Goal: Task Accomplishment & Management: Manage account settings

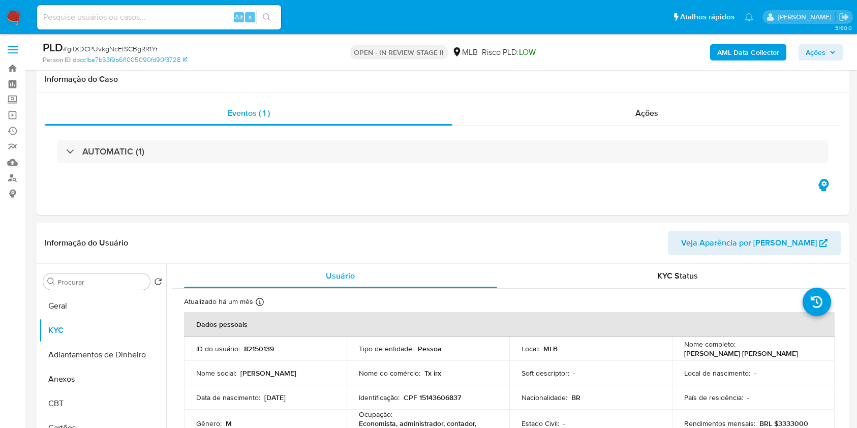
select select "10"
click at [105, 273] on div "Procurar" at bounding box center [96, 281] width 107 height 16
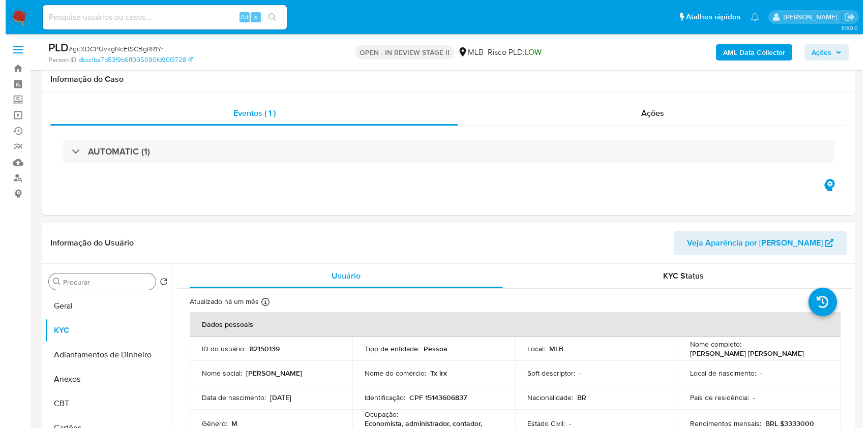
scroll to position [135, 0]
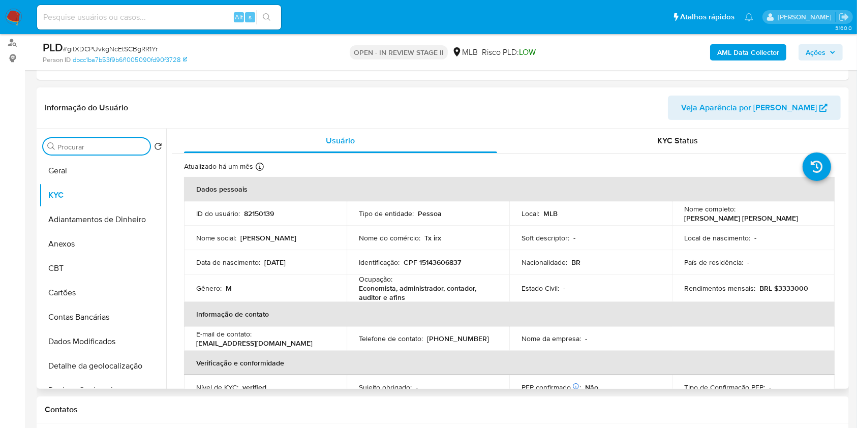
click at [99, 144] on input "Procurar" at bounding box center [101, 146] width 88 height 9
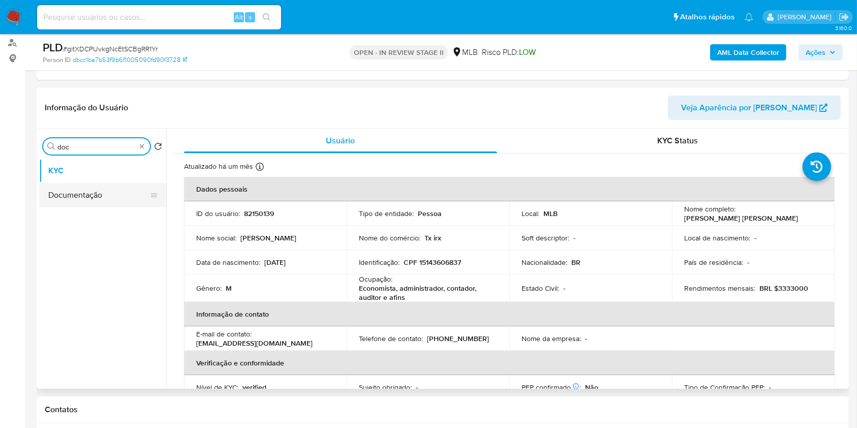
type input "doc"
click at [79, 184] on button "Documentação" at bounding box center [102, 195] width 127 height 24
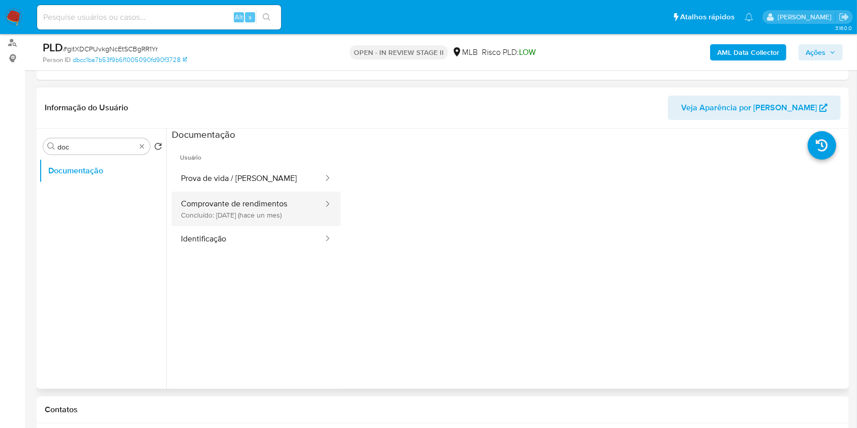
click at [261, 199] on button "Comprovante de rendimentos Concluído: 19/08/2025 (hace un mes)" at bounding box center [248, 209] width 152 height 35
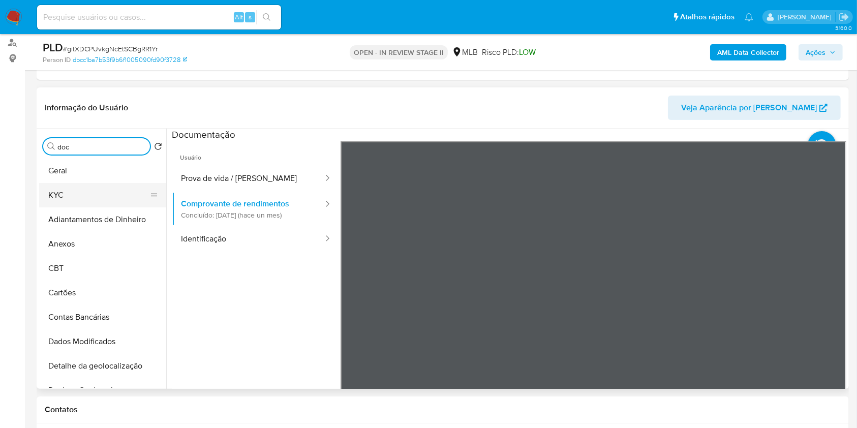
click at [102, 202] on button "KYC" at bounding box center [98, 195] width 119 height 24
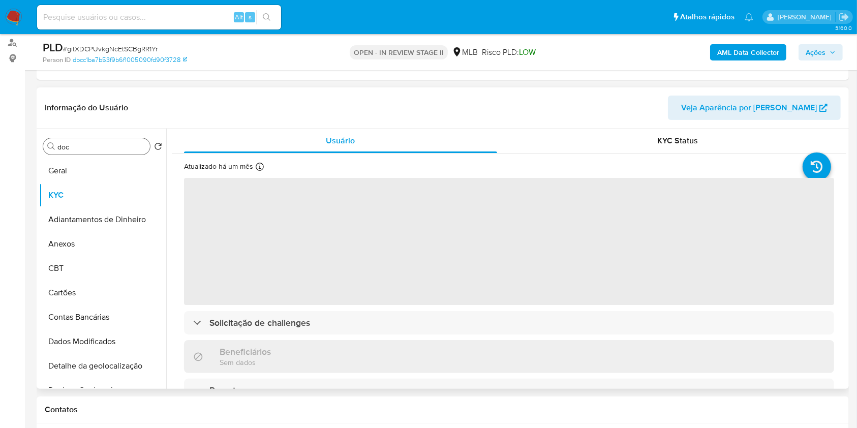
drag, startPoint x: 74, startPoint y: 235, endPoint x: 229, endPoint y: 224, distance: 154.9
click at [91, 233] on button "Anexos" at bounding box center [102, 244] width 127 height 24
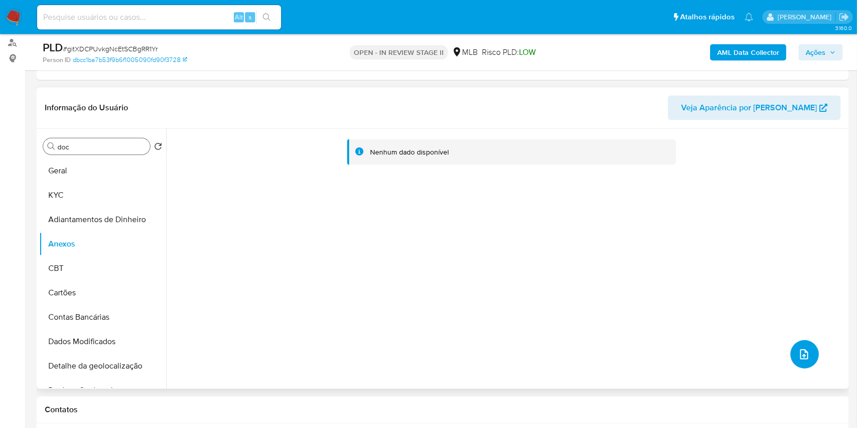
click at [798, 350] on icon "upload-file" at bounding box center [804, 354] width 12 height 12
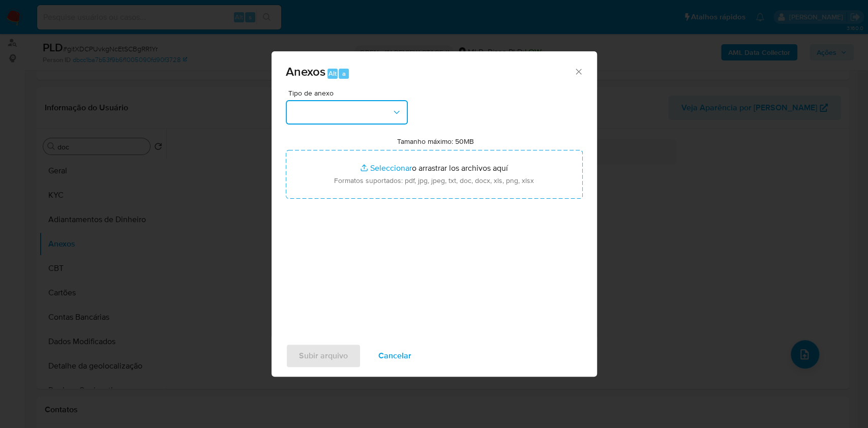
click at [398, 108] on button "button" at bounding box center [347, 112] width 122 height 24
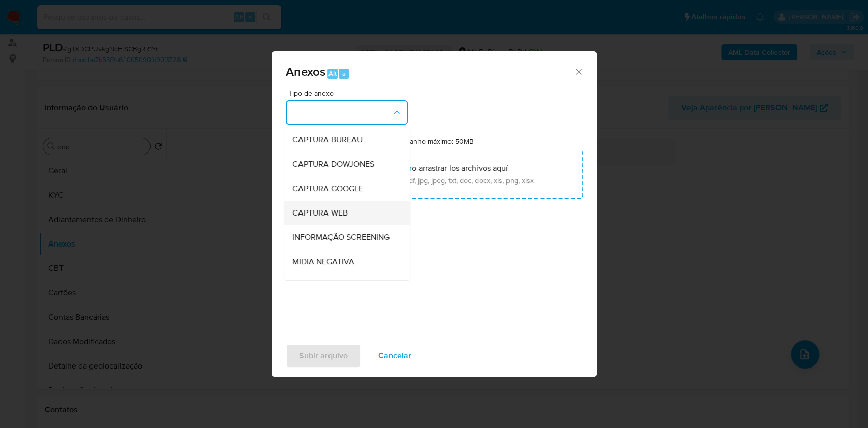
scroll to position [156, 0]
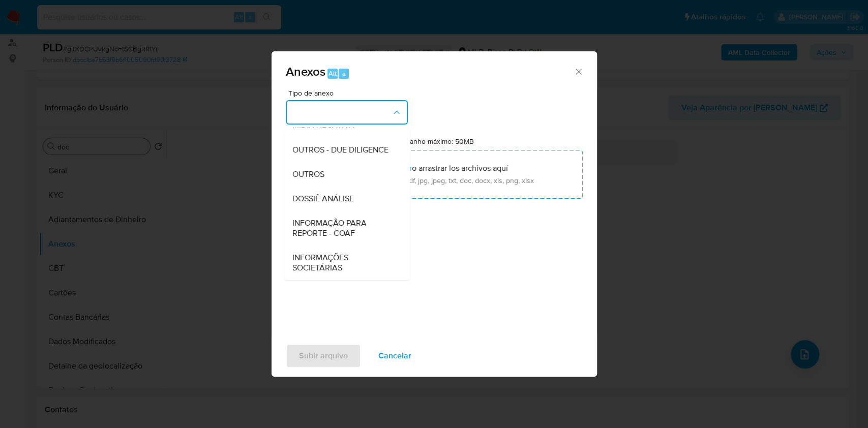
drag, startPoint x: 344, startPoint y: 176, endPoint x: 542, endPoint y: 142, distance: 201.7
click at [346, 176] on div "OUTROS" at bounding box center [344, 174] width 104 height 24
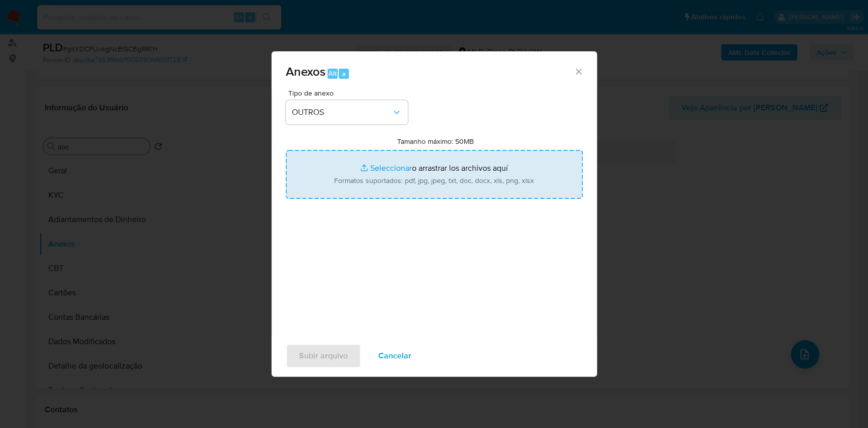
type input "C:\fakepath\Mulan 82150139_Renato Pacco da Silva 2025_09_16_19_13_19.pdf"
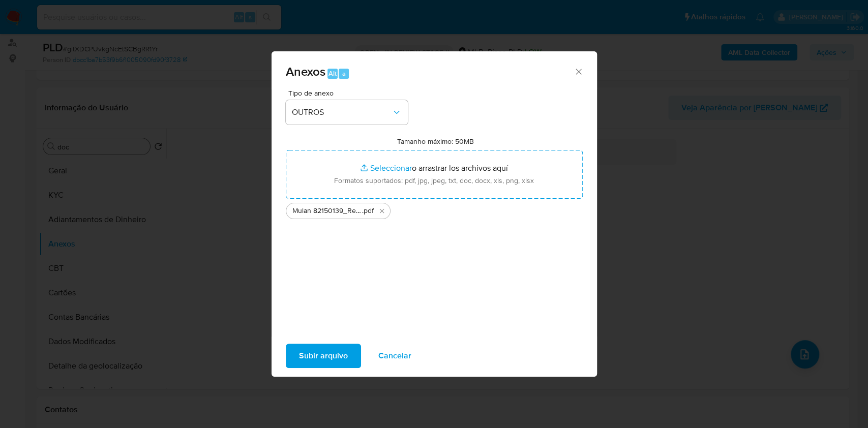
click at [338, 356] on span "Subir arquivo" at bounding box center [323, 356] width 49 height 22
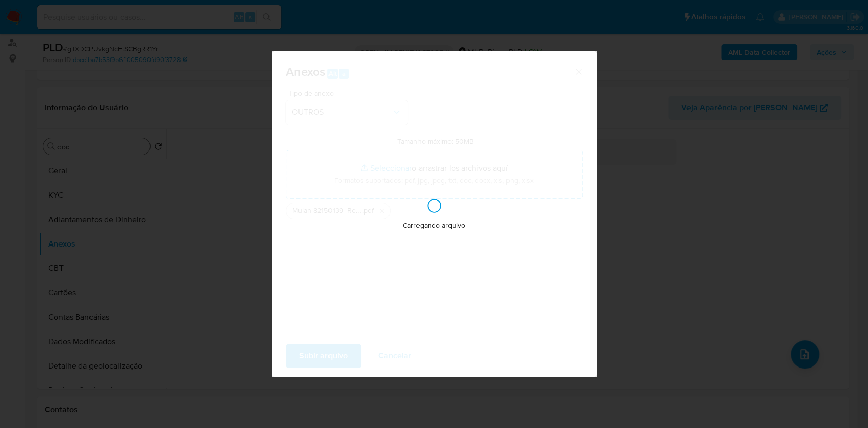
click at [769, 270] on div "Anexos Alt a Tipo de anexo OUTROS Tamanho máximo: 50MB Seleccionar archivos Sel…" at bounding box center [434, 214] width 868 height 428
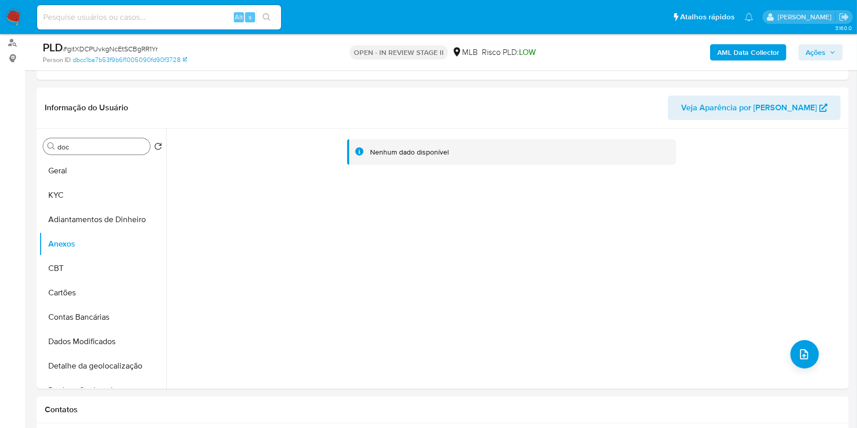
click at [804, 49] on button "Ações" at bounding box center [820, 52] width 44 height 16
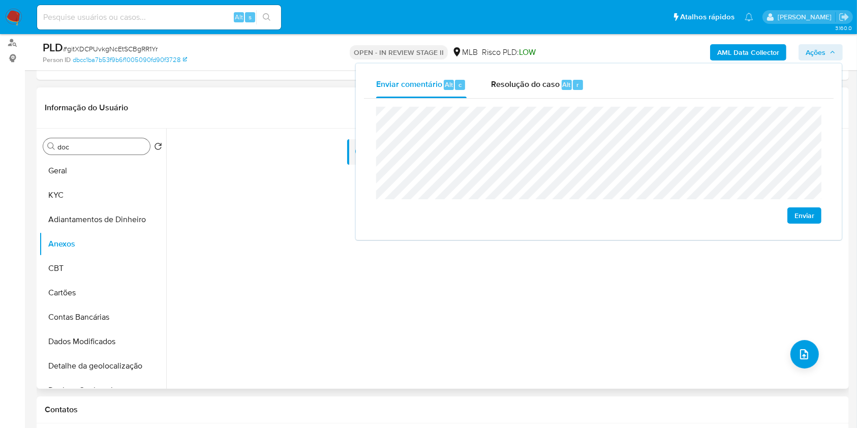
click at [800, 338] on div "Nenhum dado disponível" at bounding box center [506, 259] width 680 height 260
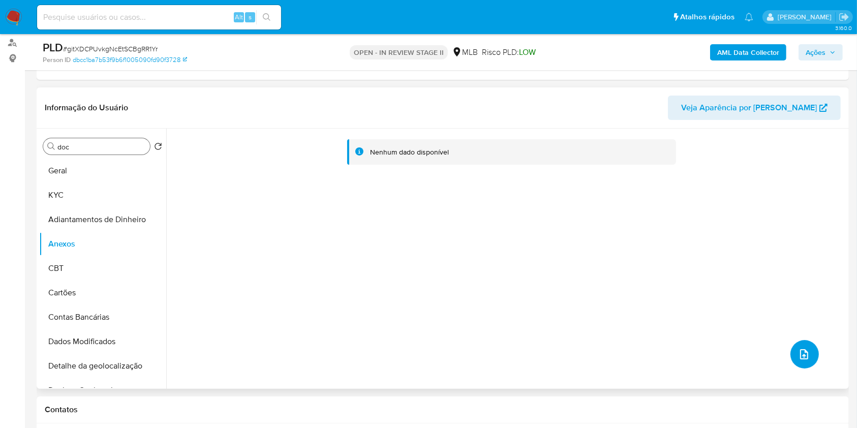
click at [805, 348] on span "upload-file" at bounding box center [804, 354] width 12 height 12
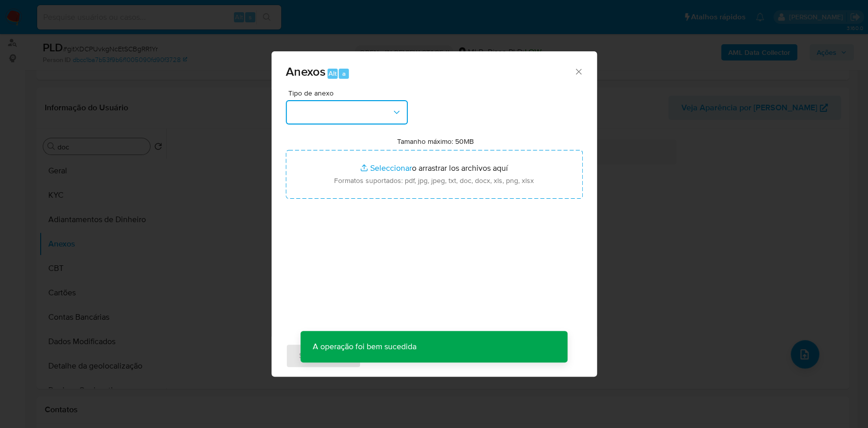
click at [363, 100] on button "button" at bounding box center [347, 112] width 122 height 24
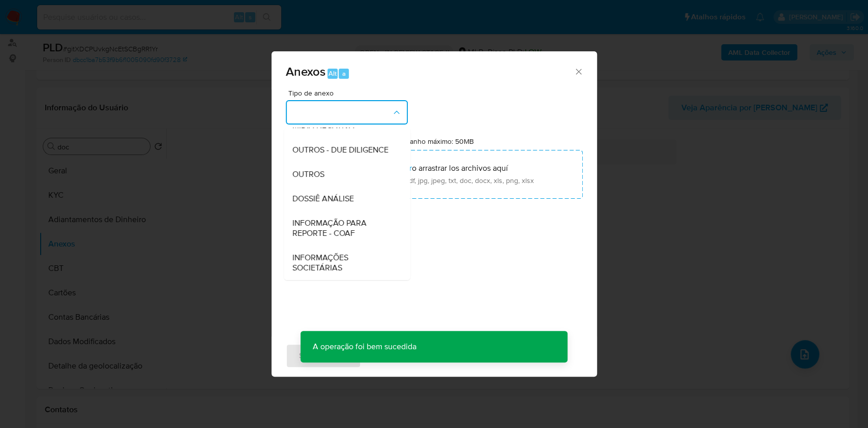
drag, startPoint x: 330, startPoint y: 176, endPoint x: 545, endPoint y: 115, distance: 223.5
click at [332, 175] on div "OUTROS" at bounding box center [344, 174] width 104 height 24
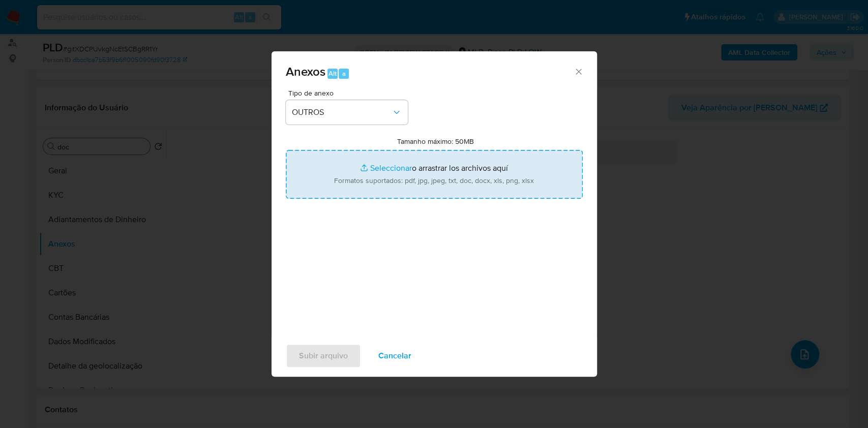
type input "C:\fakepath\SAR - XXXXX - CPF 15143606837 - RENATO PACCO DA SILVA.pdf"
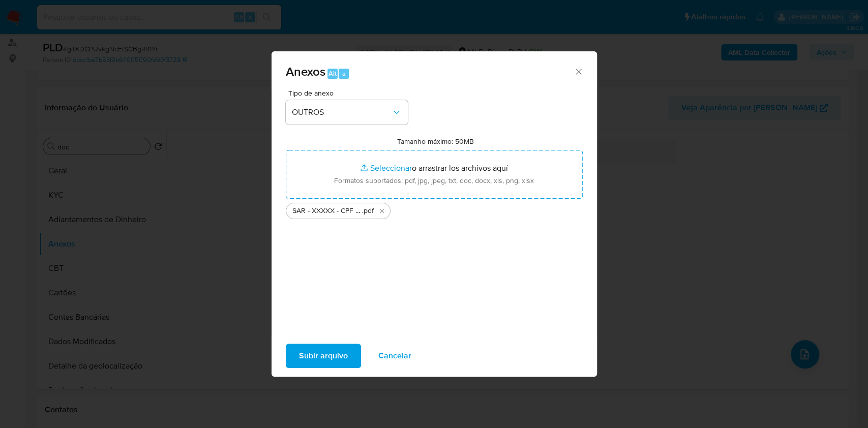
click at [329, 360] on span "Subir arquivo" at bounding box center [323, 356] width 49 height 22
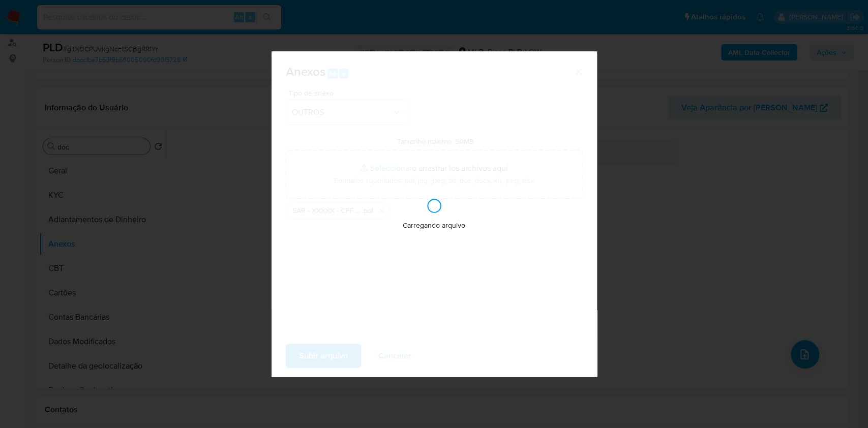
click at [724, 241] on div "Anexos Alt a Tipo de anexo OUTROS Tamanho máximo: 50MB Seleccionar archivos Sel…" at bounding box center [434, 214] width 868 height 428
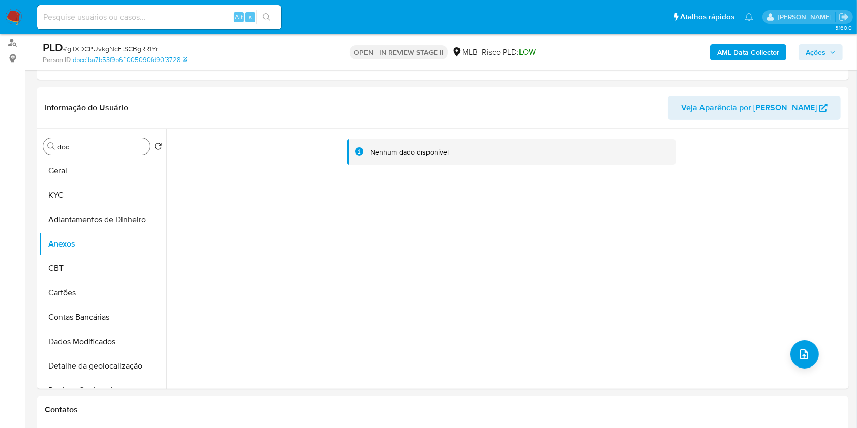
click at [822, 55] on span "Ações" at bounding box center [816, 52] width 20 height 16
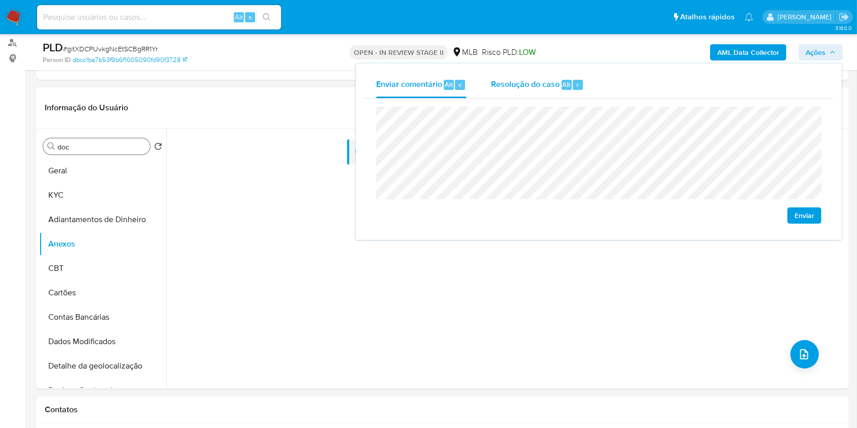
click at [557, 83] on span "Resolução do caso" at bounding box center [525, 84] width 69 height 12
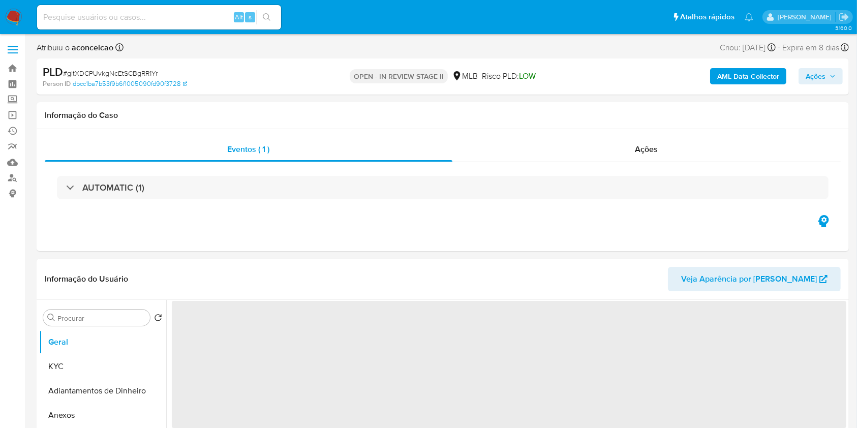
click at [748, 71] on b "AML Data Collector" at bounding box center [748, 76] width 62 height 16
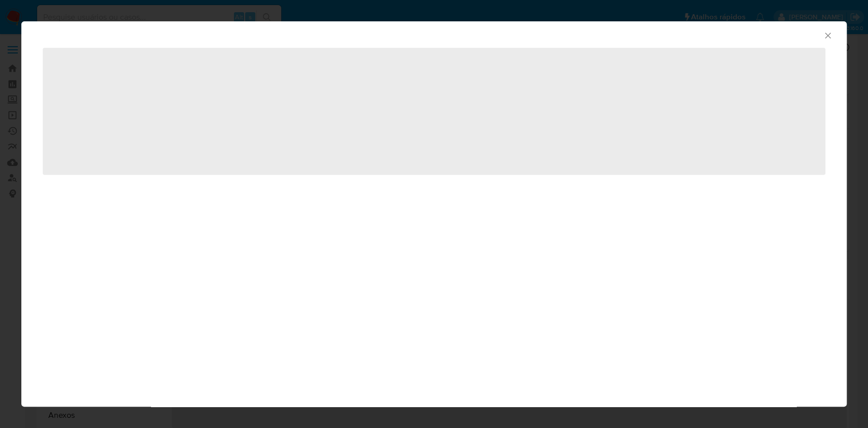
select select "10"
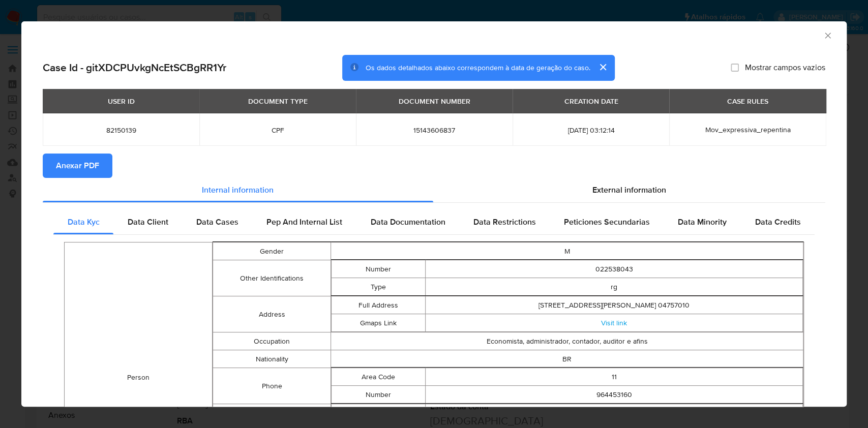
drag, startPoint x: 70, startPoint y: 171, endPoint x: 83, endPoint y: 172, distance: 13.7
click at [70, 171] on span "Anexar PDF" at bounding box center [77, 166] width 43 height 22
click at [822, 34] on icon "Fechar a janela" at bounding box center [827, 35] width 10 height 10
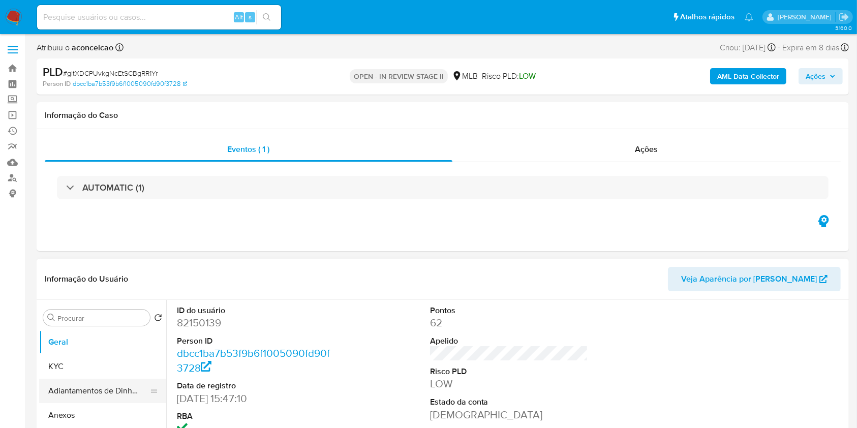
drag, startPoint x: 82, startPoint y: 412, endPoint x: 130, endPoint y: 392, distance: 52.0
click at [82, 412] on button "Anexos" at bounding box center [102, 415] width 127 height 24
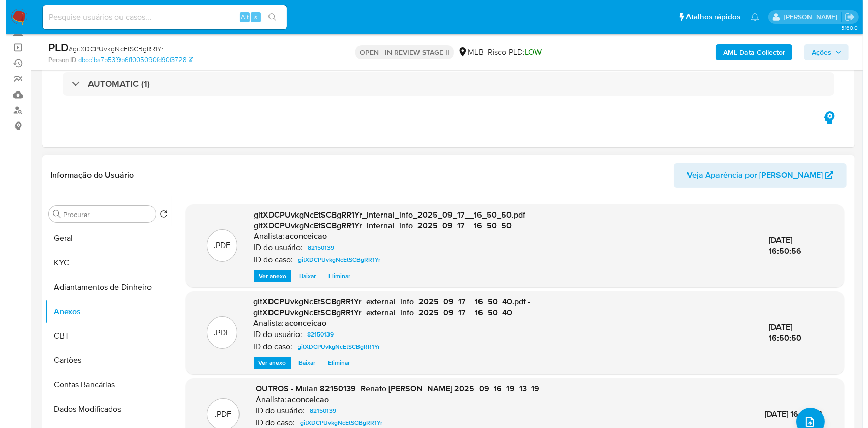
scroll to position [3, 0]
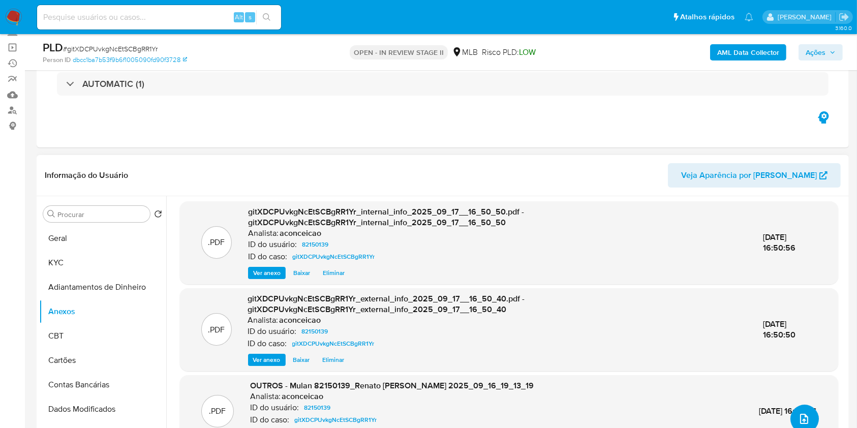
click at [802, 410] on button "upload-file" at bounding box center [804, 419] width 28 height 28
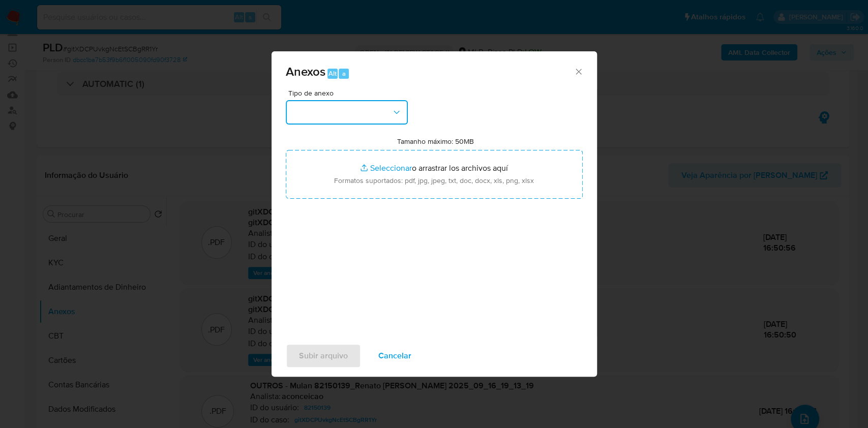
drag, startPoint x: 390, startPoint y: 118, endPoint x: 384, endPoint y: 126, distance: 9.8
click at [390, 119] on button "button" at bounding box center [347, 112] width 122 height 24
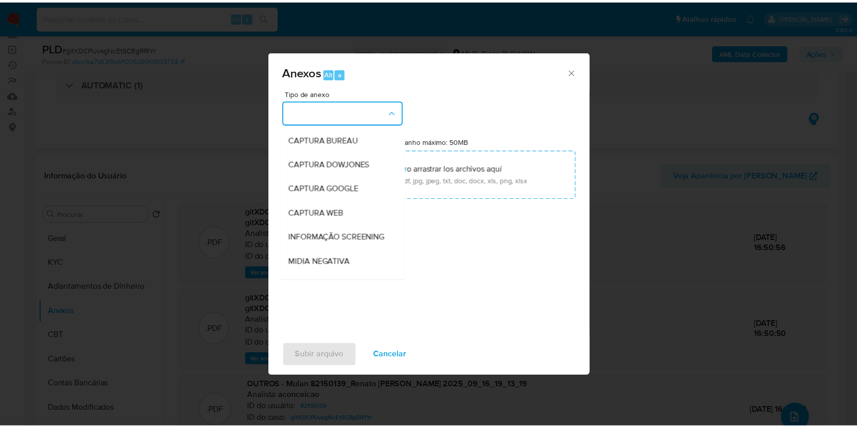
scroll to position [156, 0]
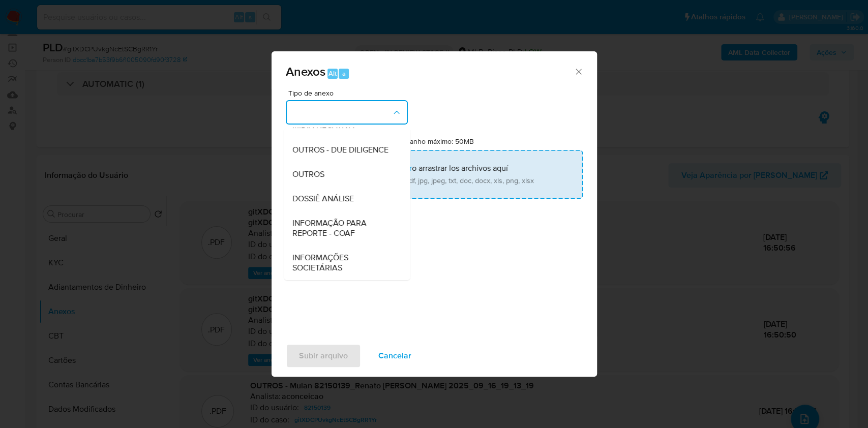
drag, startPoint x: 343, startPoint y: 164, endPoint x: 352, endPoint y: 161, distance: 9.6
click at [343, 164] on div "OUTROS" at bounding box center [344, 174] width 104 height 24
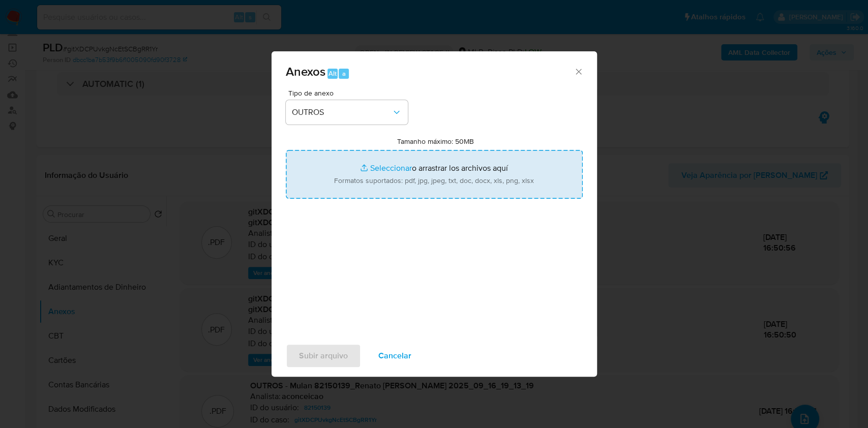
type input "C:\fakepath\SAR - XXXXX - CPF 15143606837 - RENATO PACCO DA SILVA.pdf"
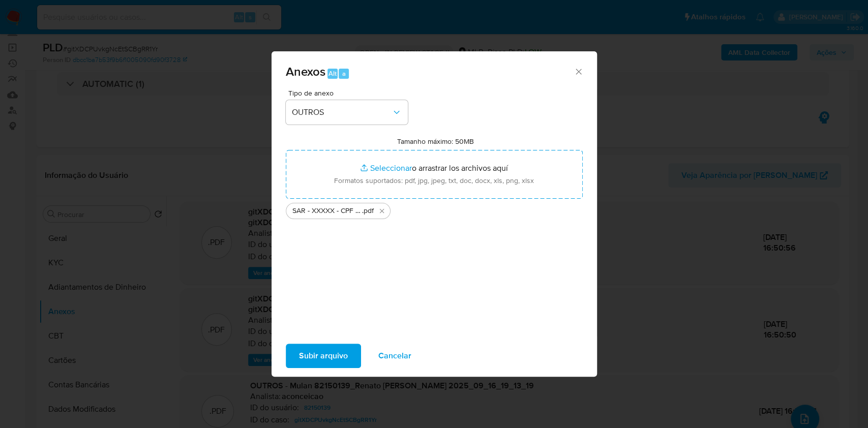
click at [342, 358] on span "Subir arquivo" at bounding box center [323, 356] width 49 height 22
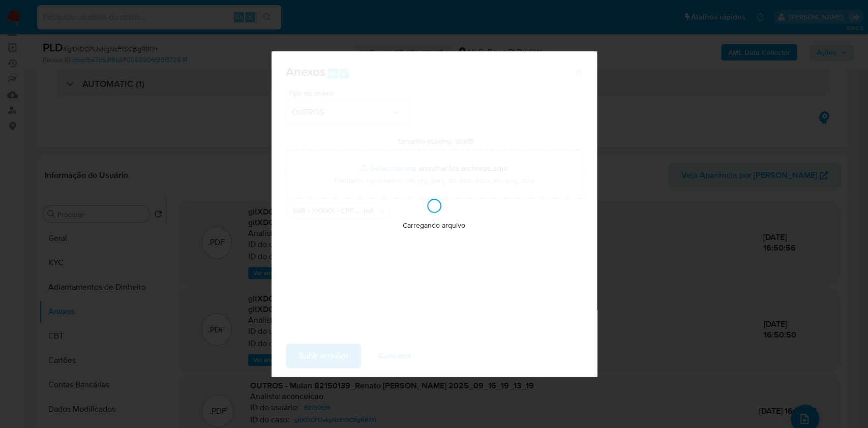
click at [707, 211] on div "Anexos Alt a Tipo de anexo OUTROS Tamanho máximo: 50MB Seleccionar archivos Sel…" at bounding box center [434, 214] width 868 height 428
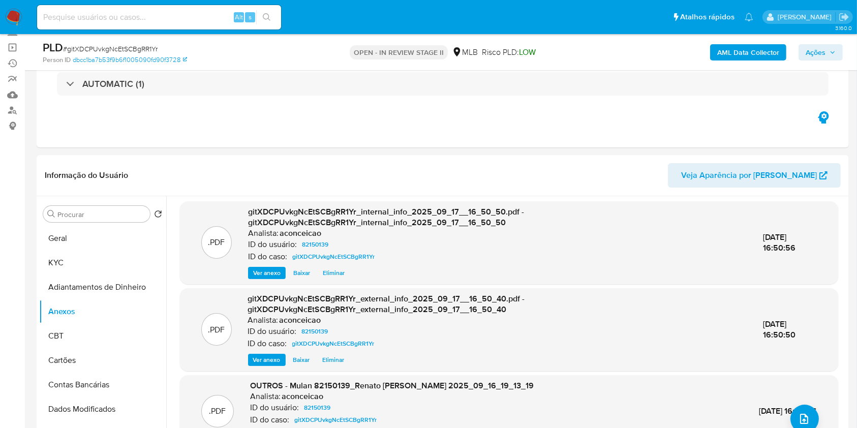
drag, startPoint x: 823, startPoint y: 57, endPoint x: 816, endPoint y: 61, distance: 8.0
click at [823, 57] on span "Ações" at bounding box center [816, 52] width 20 height 16
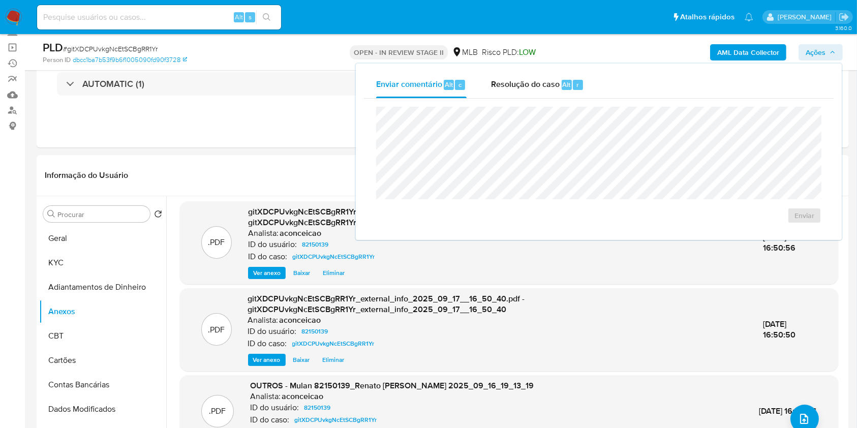
drag, startPoint x: 550, startPoint y: 93, endPoint x: 552, endPoint y: 105, distance: 12.8
click at [550, 94] on div "Resolução do caso Alt r" at bounding box center [537, 85] width 93 height 26
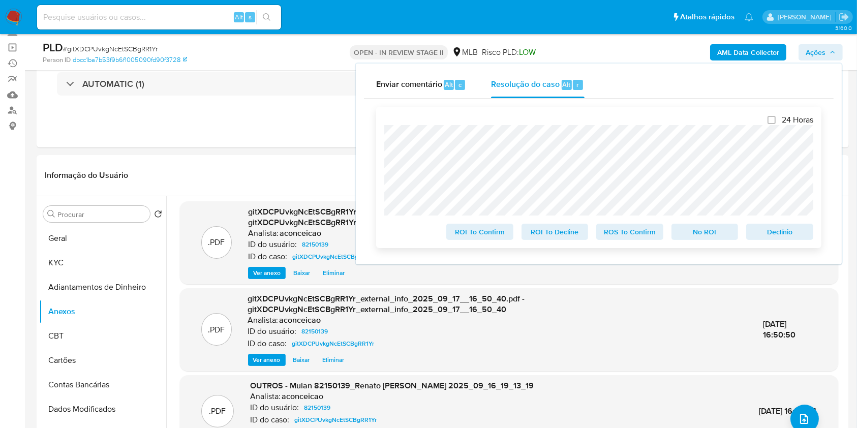
click at [633, 233] on span "ROS To Confirm" at bounding box center [629, 232] width 53 height 14
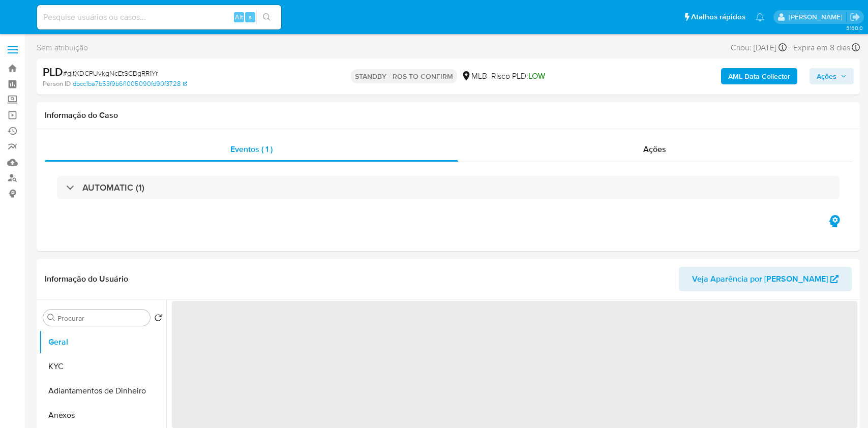
select select "10"
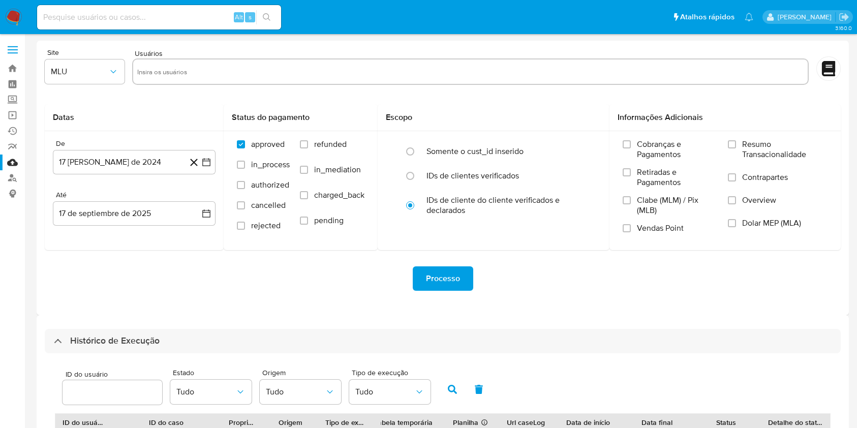
select select "10"
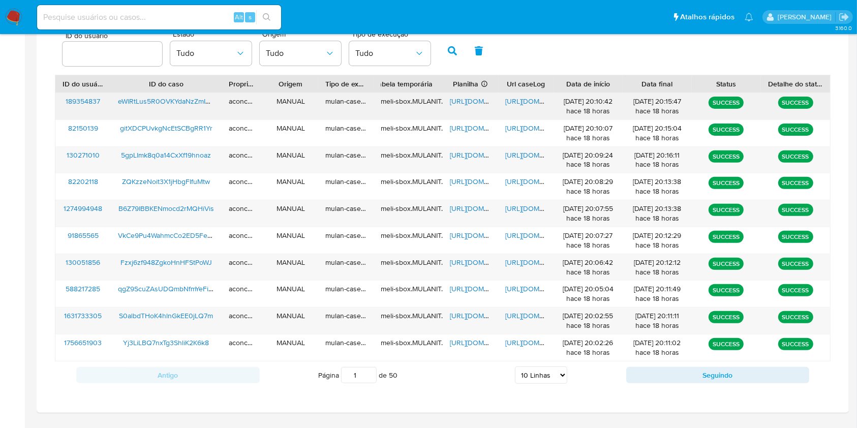
click at [466, 104] on span "https://docs.google.com/spreadsheets/d/1xdtpzR4GY6A_SPPQeza4kjJElFo1uCAHlWd_45U…" at bounding box center [485, 101] width 70 height 10
click at [522, 104] on span "https://docs.google.com/document/d/130dl2hYSpW8nDM-abF1VLAnH0U52zIgTEtab-XKGZyY…" at bounding box center [540, 101] width 70 height 10
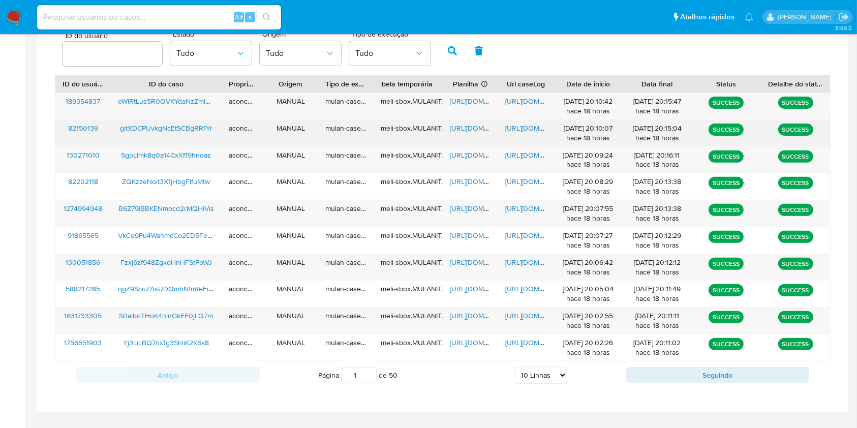
click at [517, 126] on span "https://docs.google.com/document/d/1EllvCfRSWYRhOPpuVN2_OAeHMxKypue9KKrRM8K7J58…" at bounding box center [540, 128] width 70 height 10
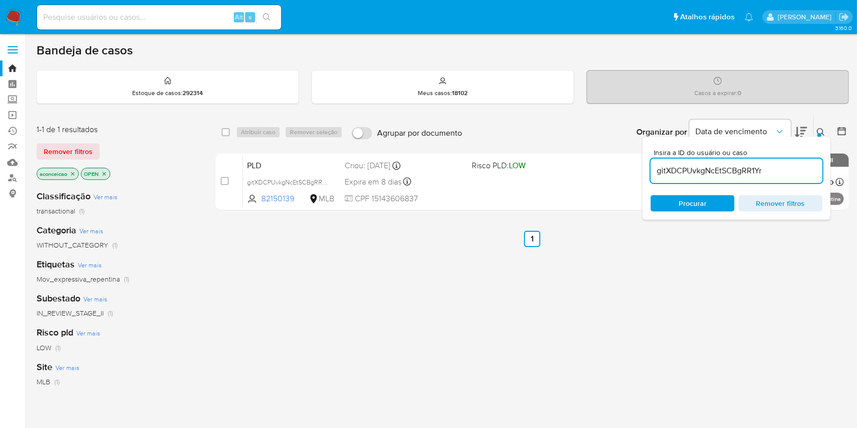
click at [768, 169] on input "gitXDCPUvkgNcEtSCBgRR1Yr" at bounding box center [737, 170] width 172 height 13
click at [768, 168] on input "gitXDCPUvkgNcEtSCBgRR1Yr" at bounding box center [737, 170] width 172 height 13
paste input "eWlRtLus5R0OVKYdaNzZmIQH"
type input "eWlRtLus5R0OVKYdaNzZmIQH"
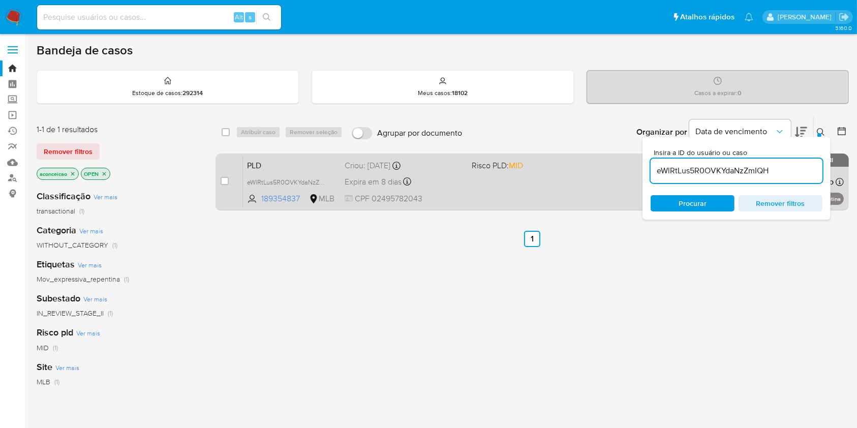
click at [501, 183] on div "PLD eWlRtLus5R0OVKYdaNzZmIQH 189354837 MLB Risco PLD: MID Criou: 12/08/2025 Cri…" at bounding box center [543, 181] width 601 height 51
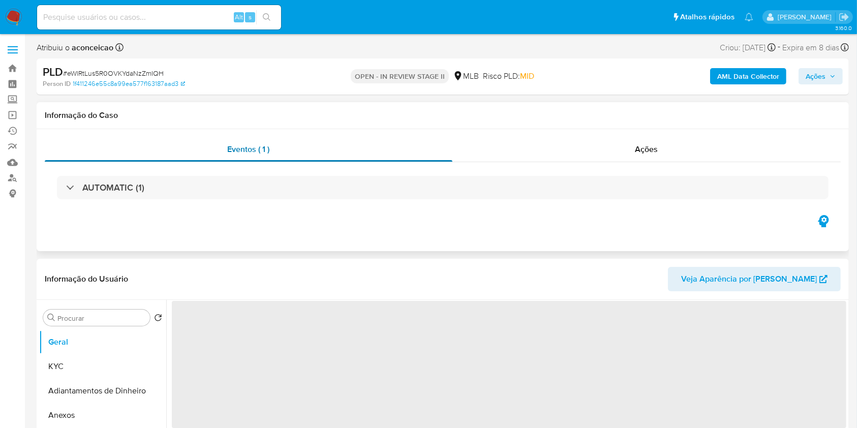
select select "10"
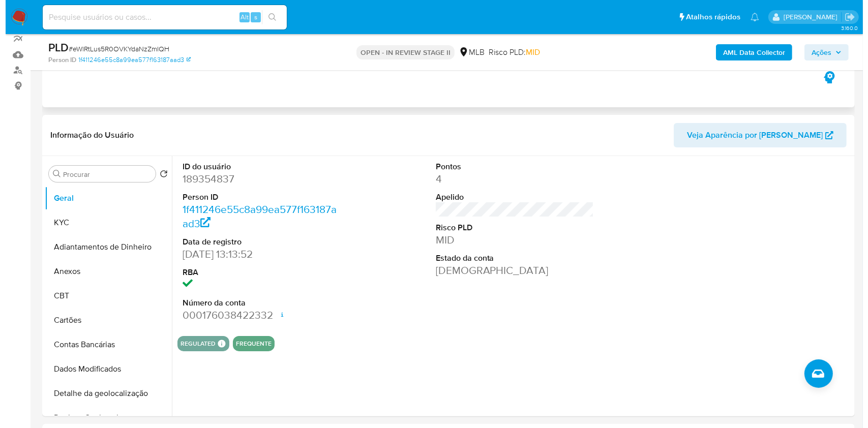
scroll to position [135, 0]
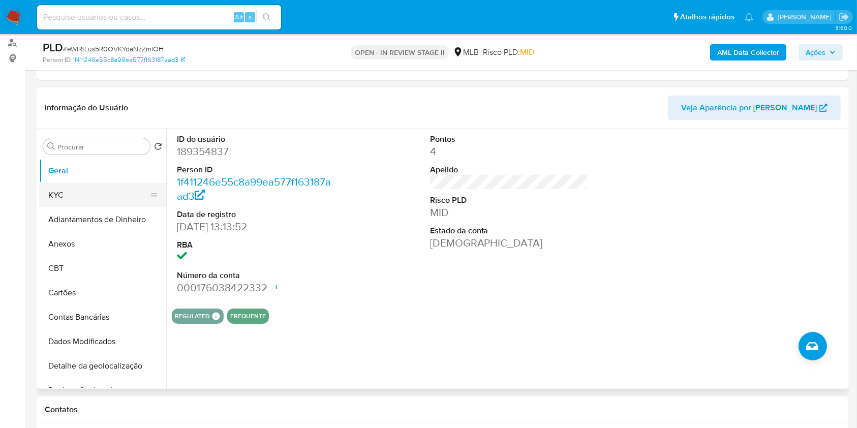
click at [125, 196] on button "KYC" at bounding box center [98, 195] width 119 height 24
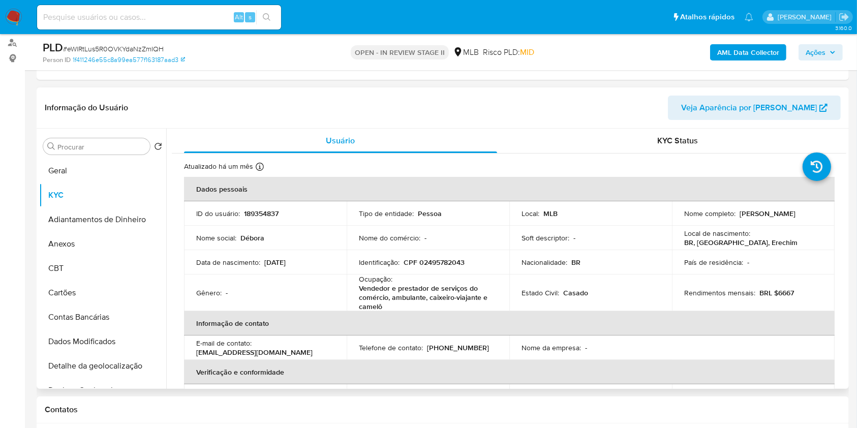
click at [431, 290] on p "Vendedor e prestador de serviços do comércio, ambulante, caixeiro-viajante e ca…" at bounding box center [426, 297] width 134 height 27
copy div "Ocupação : Vendedor e prestador de serviços do comércio, ambulante, caixeiro-vi…"
click at [111, 139] on div "Procurar" at bounding box center [96, 146] width 107 height 16
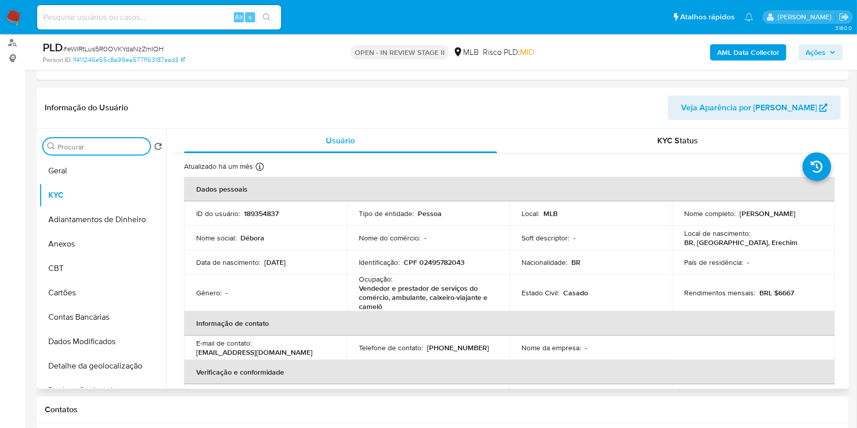
click at [116, 146] on input "Procurar" at bounding box center [101, 146] width 88 height 9
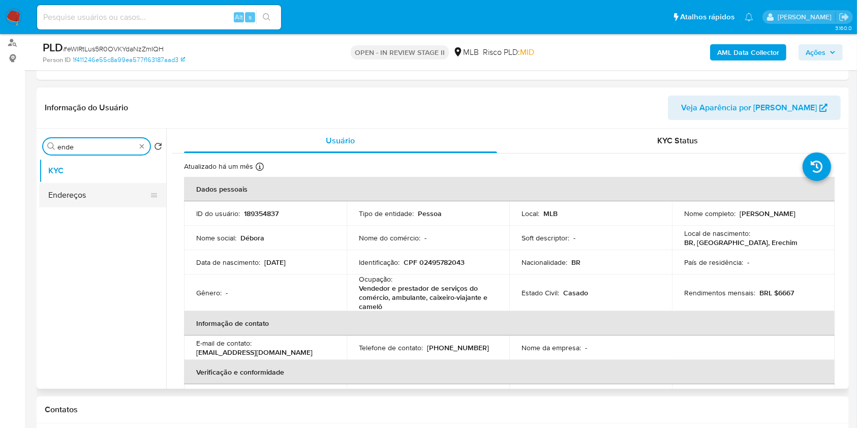
type input "ende"
click at [79, 196] on button "Endereços" at bounding box center [98, 195] width 119 height 24
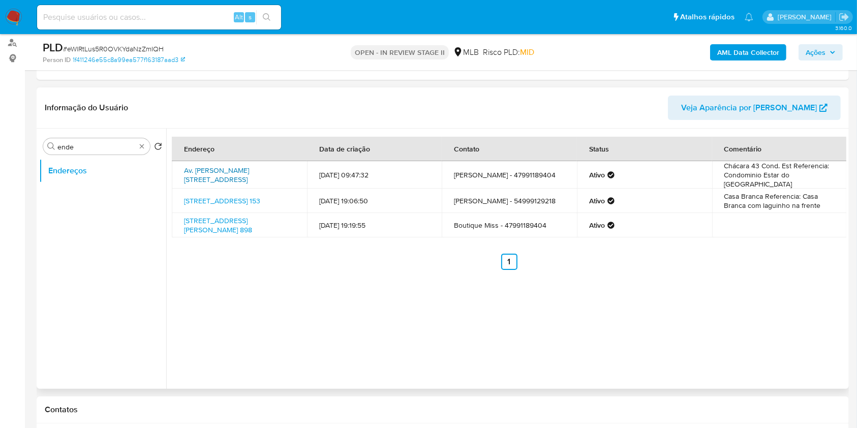
click at [238, 181] on link "Av. Mauricio Cardoso 1600, Erechim, Rio Grande Do Sul, 99700600, Brasil 1600" at bounding box center [216, 174] width 65 height 19
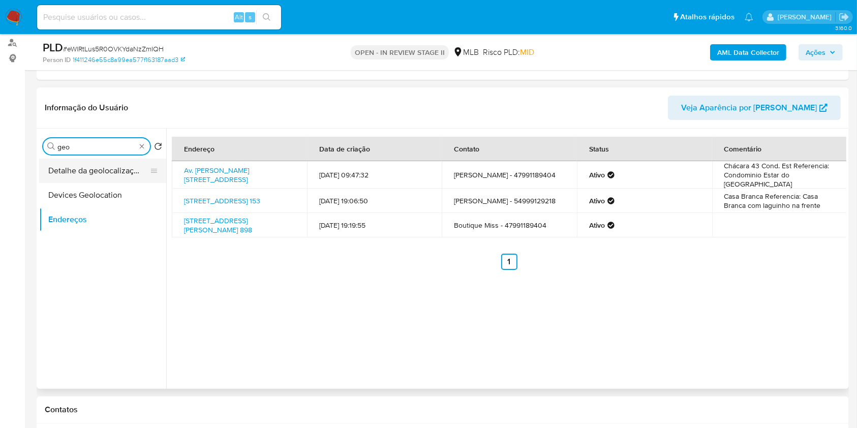
type input "geo"
click at [110, 171] on button "Detalhe da geolocalização" at bounding box center [98, 171] width 119 height 24
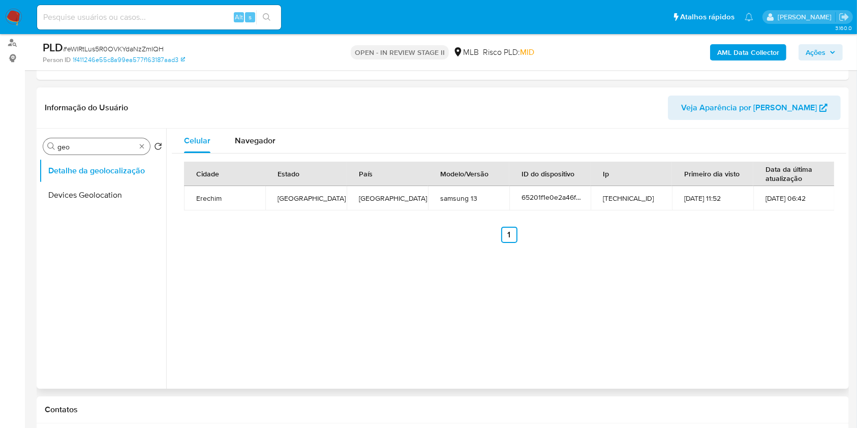
click at [147, 143] on div "Procurar geo" at bounding box center [96, 146] width 107 height 16
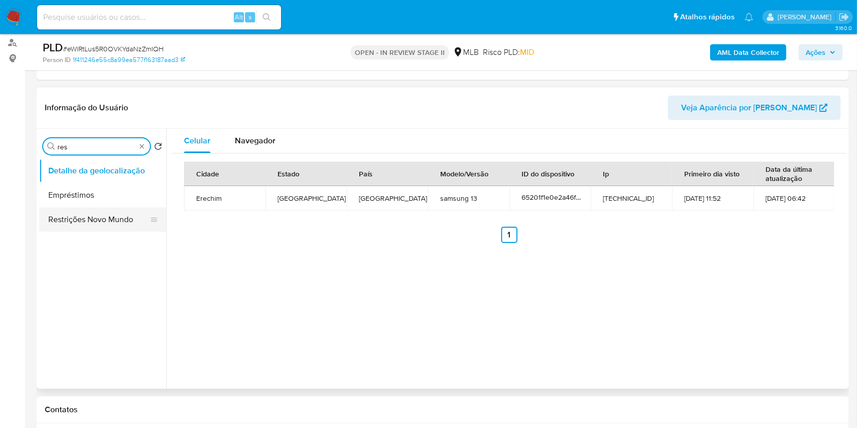
type input "res"
click at [93, 230] on button "Restrições Novo Mundo" at bounding box center [102, 219] width 127 height 24
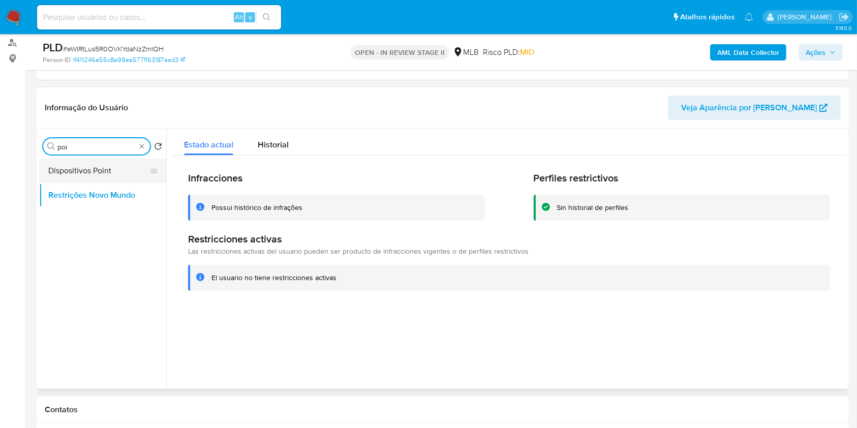
type input "poi"
click at [130, 174] on button "Dispositivos Point" at bounding box center [98, 171] width 119 height 24
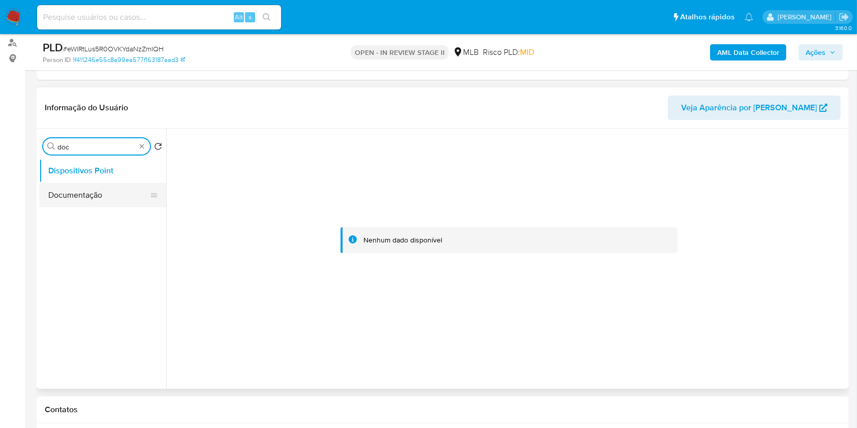
type input "doc"
click at [110, 184] on button "Documentação" at bounding box center [98, 195] width 119 height 24
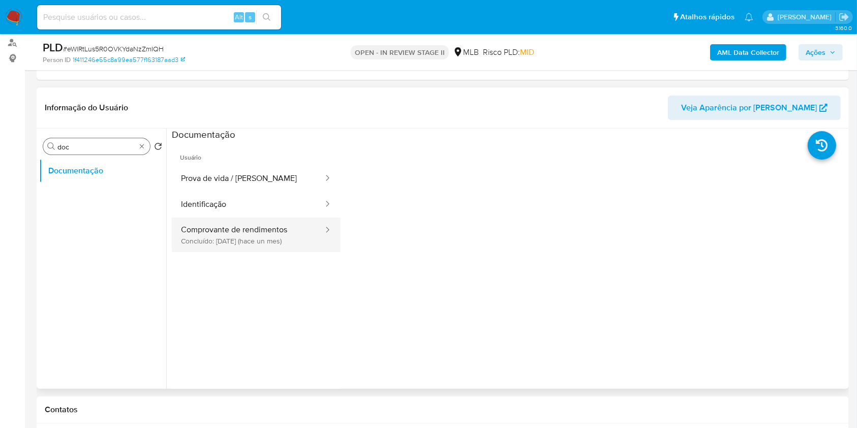
drag, startPoint x: 241, startPoint y: 228, endPoint x: 282, endPoint y: 220, distance: 42.1
click at [242, 229] on button "Comprovante de rendimentos Concluído: 21/08/2025 (hace un mes)" at bounding box center [248, 235] width 152 height 35
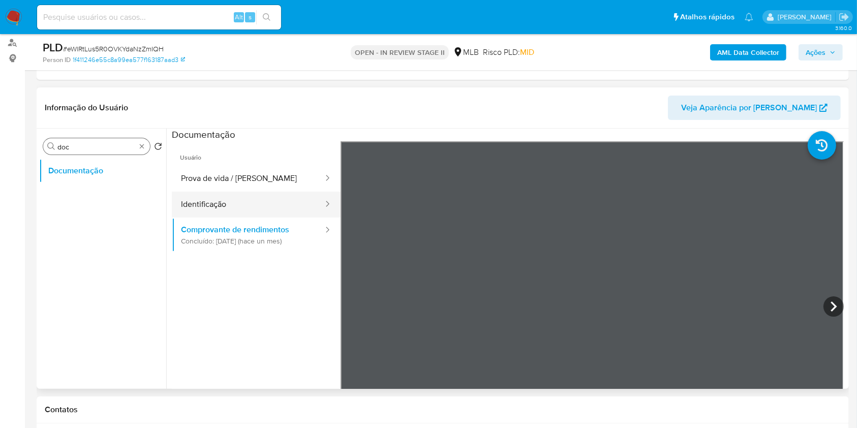
click at [247, 205] on button "Identificação" at bounding box center [248, 205] width 152 height 26
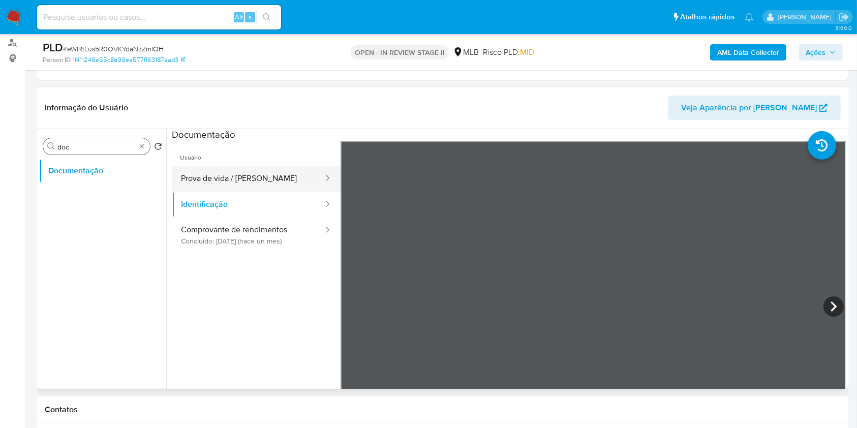
click at [282, 186] on button "Prova de vida / Selfie" at bounding box center [248, 179] width 152 height 26
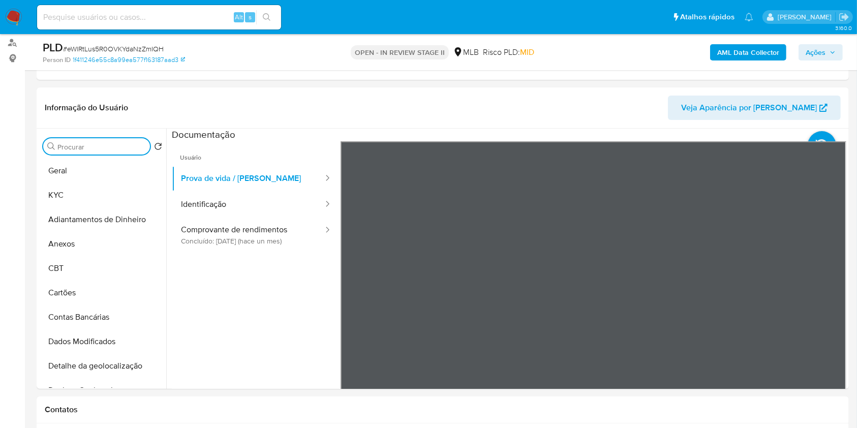
click at [771, 40] on div "PLD # eWlRtLus5R0OVKYdaNzZmIQH Person ID 1f411246e55c8a99ea577f163187aad3 OPEN …" at bounding box center [443, 52] width 812 height 36
click at [773, 49] on b "AML Data Collector" at bounding box center [748, 52] width 62 height 16
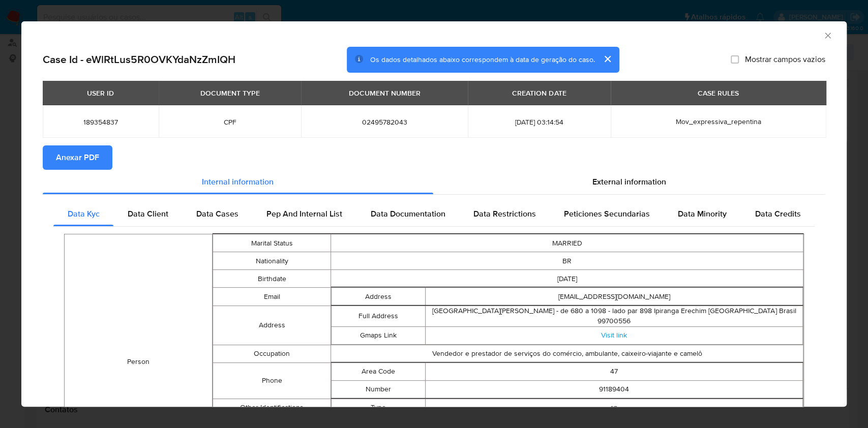
click at [103, 164] on button "Anexar PDF" at bounding box center [78, 157] width 70 height 24
drag, startPoint x: 817, startPoint y: 37, endPoint x: 792, endPoint y: 43, distance: 25.1
click at [822, 37] on icon "Fechar a janela" at bounding box center [827, 35] width 10 height 10
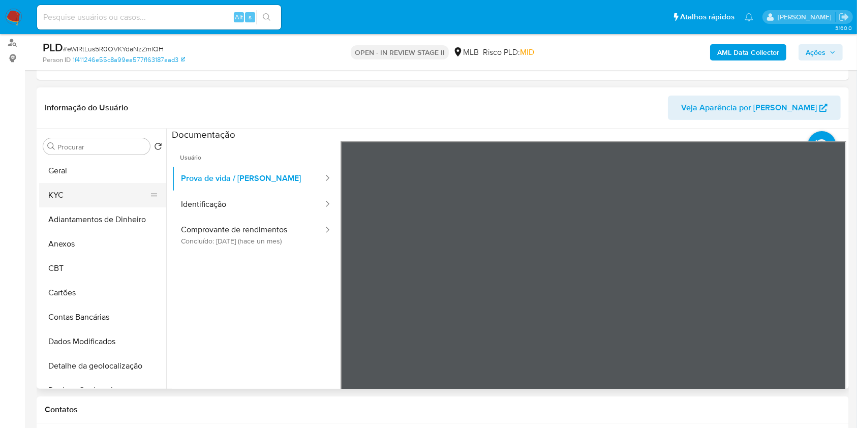
click at [77, 205] on button "KYC" at bounding box center [98, 195] width 119 height 24
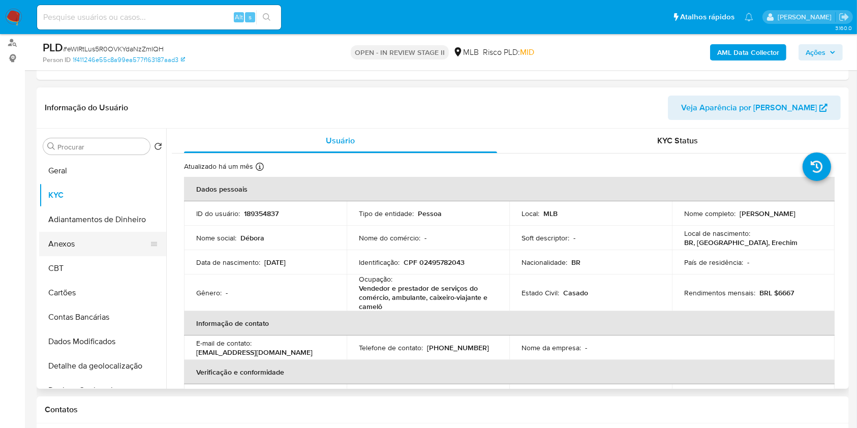
click at [95, 242] on button "Anexos" at bounding box center [98, 244] width 119 height 24
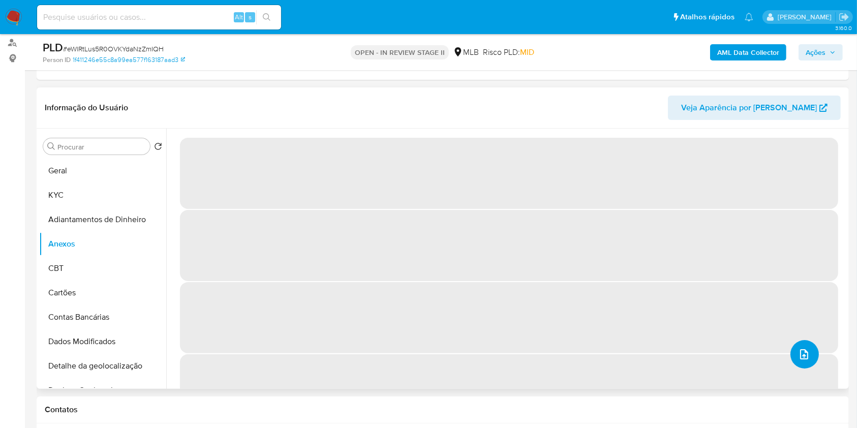
click at [805, 351] on icon "upload-file" at bounding box center [804, 354] width 12 height 12
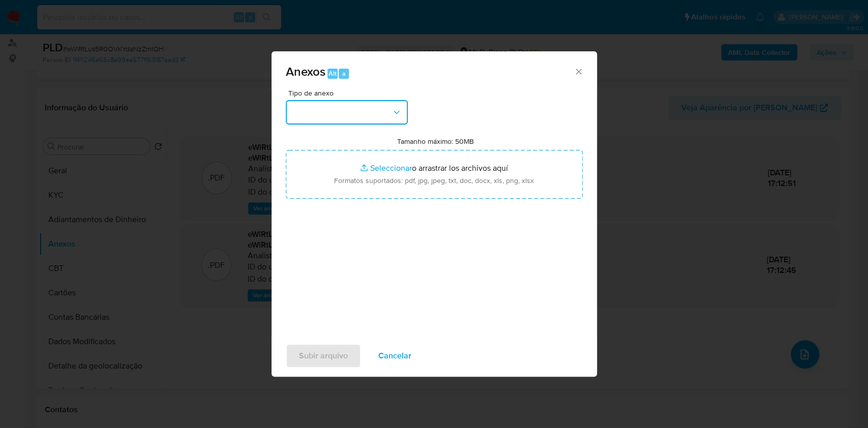
click at [350, 116] on button "button" at bounding box center [347, 112] width 122 height 24
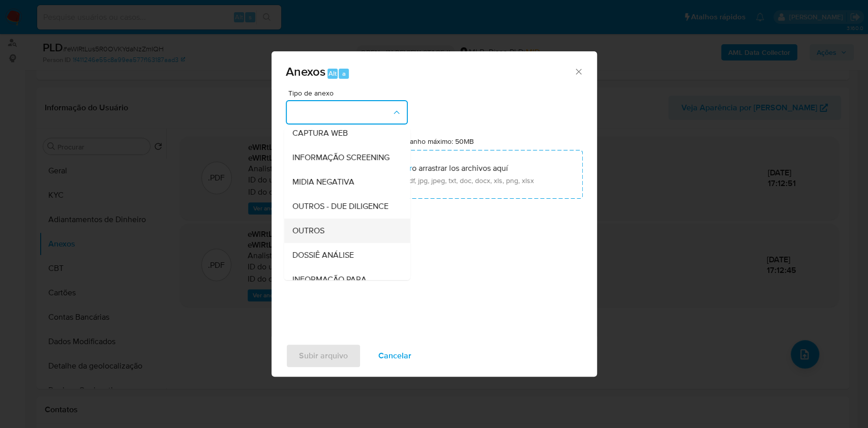
scroll to position [156, 0]
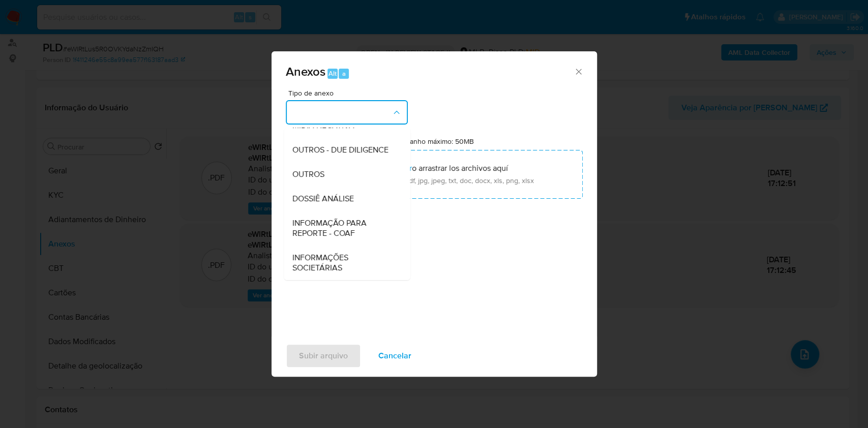
drag, startPoint x: 318, startPoint y: 175, endPoint x: 611, endPoint y: 101, distance: 302.5
click at [319, 175] on span "OUTROS" at bounding box center [308, 174] width 32 height 10
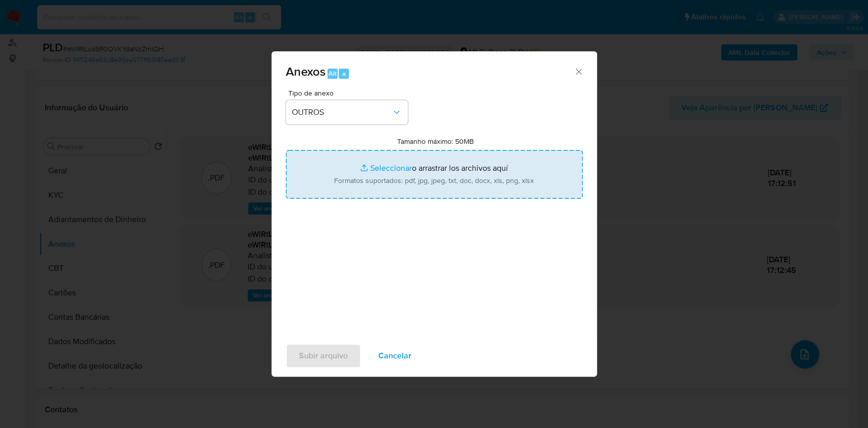
type input "C:\fakepath\Mulan 189354837_2025_Debora Gazda 09_16_19_14_09.pdf"
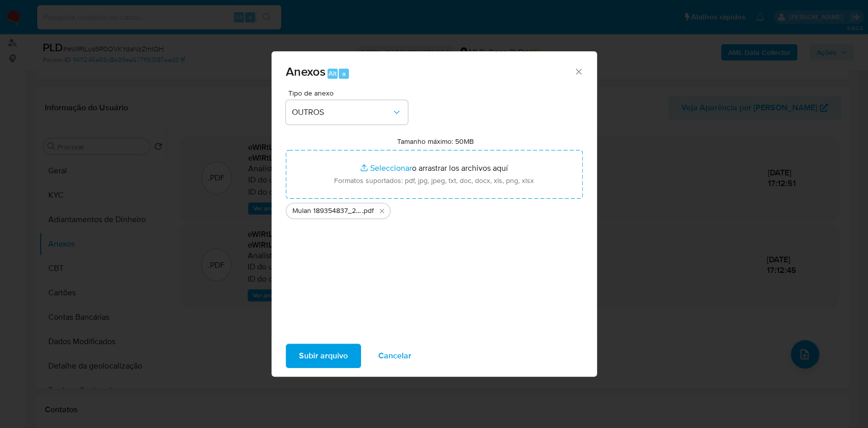
click at [317, 351] on span "Subir arquivo" at bounding box center [323, 356] width 49 height 22
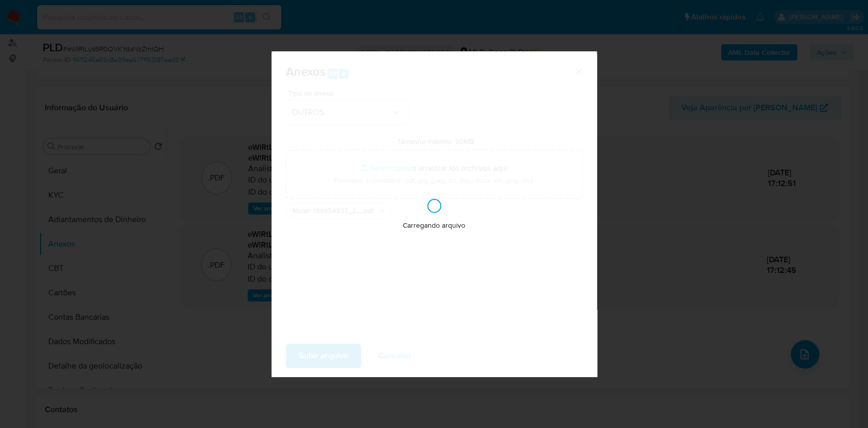
click at [664, 237] on div "Anexos Alt a Tipo de anexo OUTROS Tamanho máximo: 50MB Seleccionar archivos Sel…" at bounding box center [434, 214] width 868 height 428
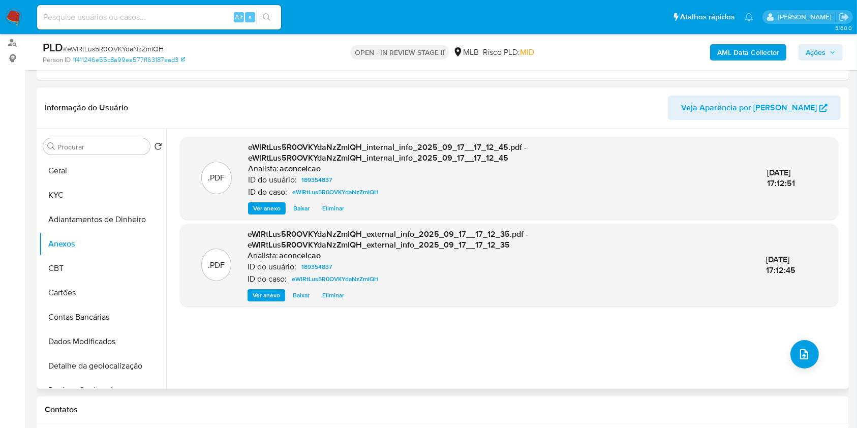
click at [815, 348] on div ".PDF eWlRtLus5R0OVKYdaNzZmIQH_internal_info_2025_09_17__17_12_45.pdf - eWlRtLus…" at bounding box center [509, 259] width 658 height 244
click at [809, 345] on button "upload-file" at bounding box center [804, 354] width 28 height 28
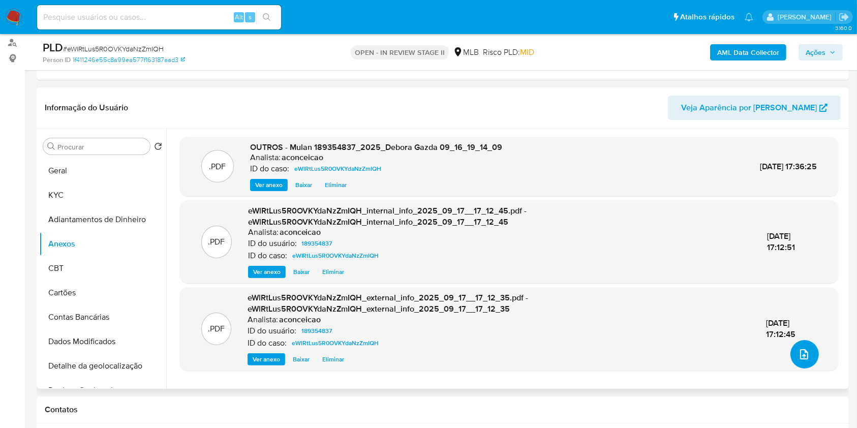
click at [814, 352] on button "upload-file" at bounding box center [804, 354] width 28 height 28
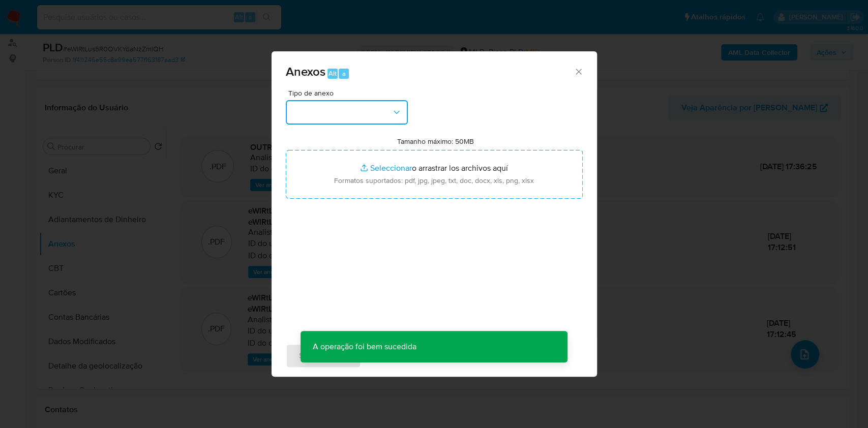
click at [380, 120] on button "button" at bounding box center [347, 112] width 122 height 24
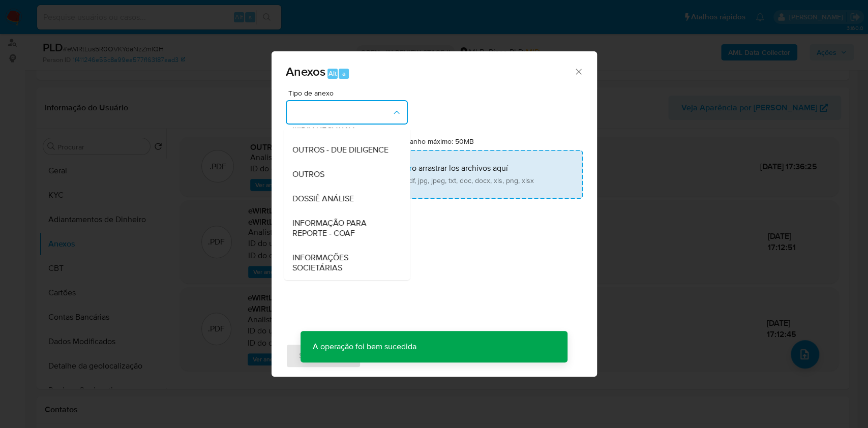
click at [336, 176] on div "OUTROS" at bounding box center [344, 174] width 104 height 24
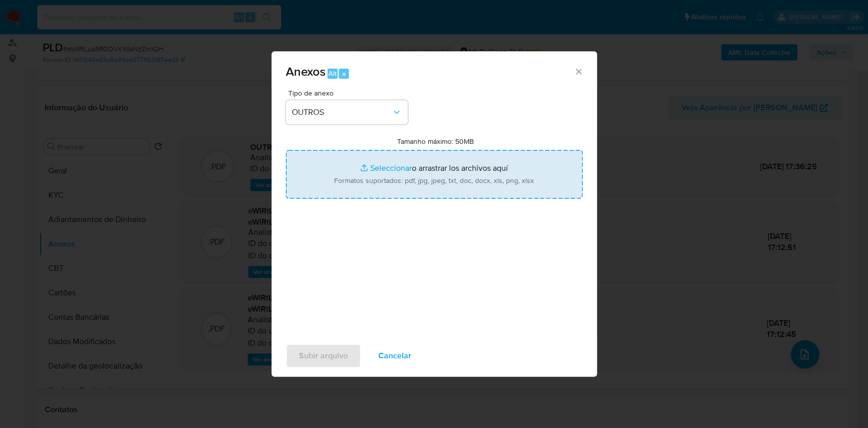
type input "C:\fakepath\SAR - XXXXX - CPF 02495782043 - DEBORA GAZDA.pdf"
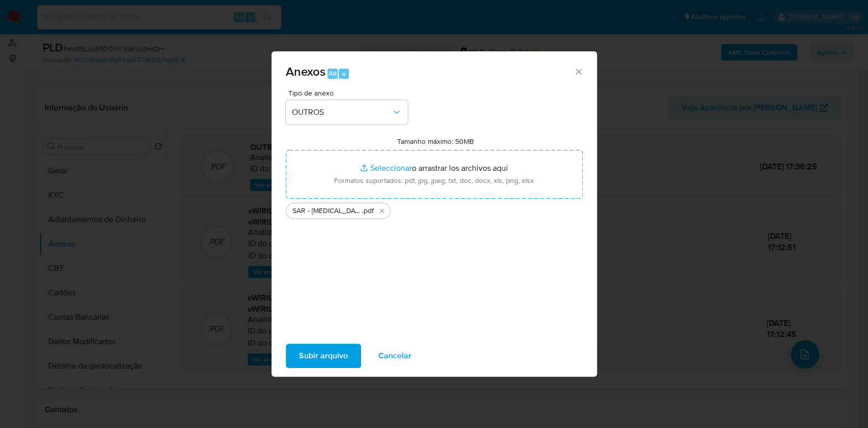
click at [314, 357] on span "Subir arquivo" at bounding box center [323, 356] width 49 height 22
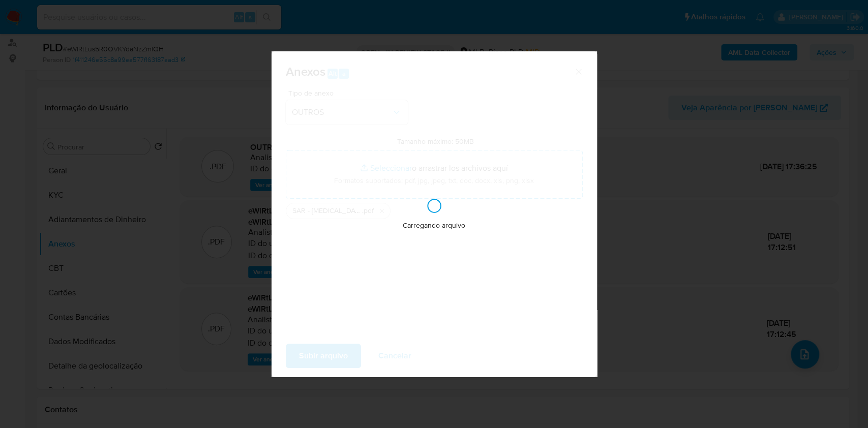
click at [671, 207] on div "Anexos Alt a Tipo de anexo OUTROS Tamanho máximo: 50MB Seleccionar archivos Sel…" at bounding box center [434, 214] width 868 height 428
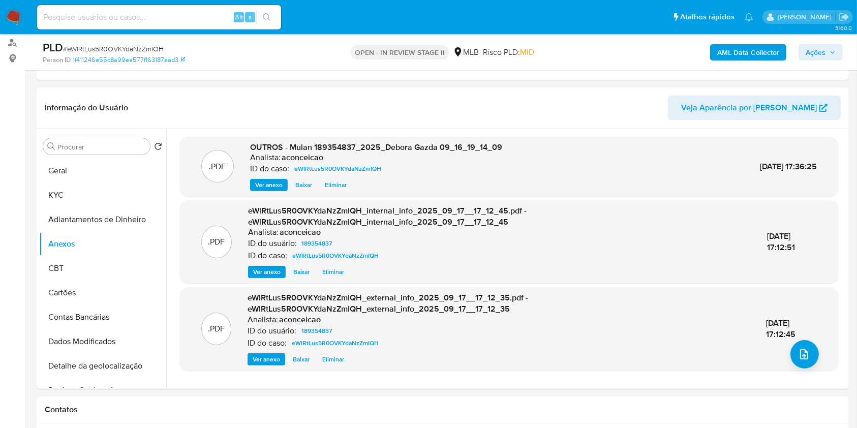
click at [807, 48] on span "Ações" at bounding box center [816, 52] width 20 height 16
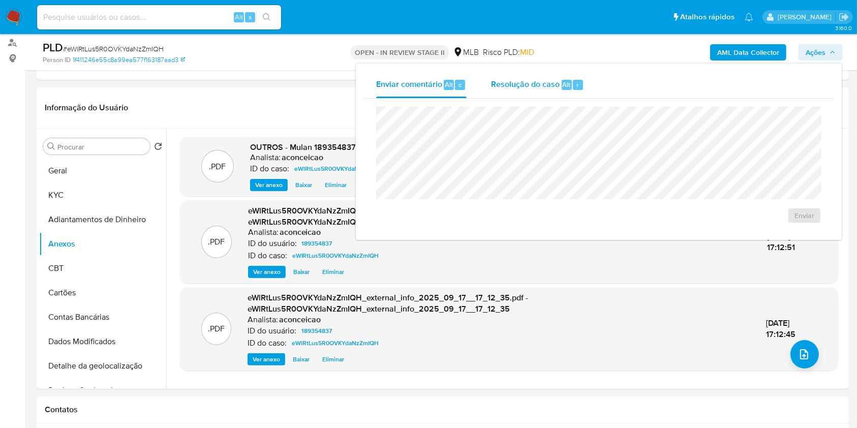
click at [556, 94] on div "Resolução do caso Alt r" at bounding box center [537, 85] width 93 height 26
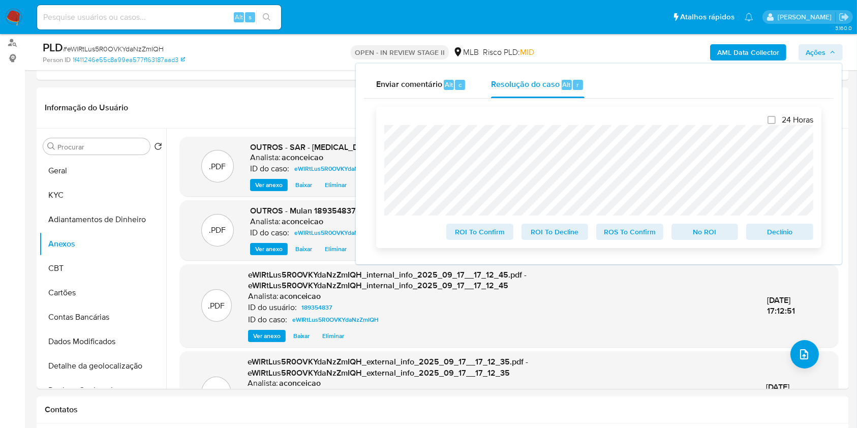
click at [628, 229] on span "ROS To Confirm" at bounding box center [629, 232] width 53 height 14
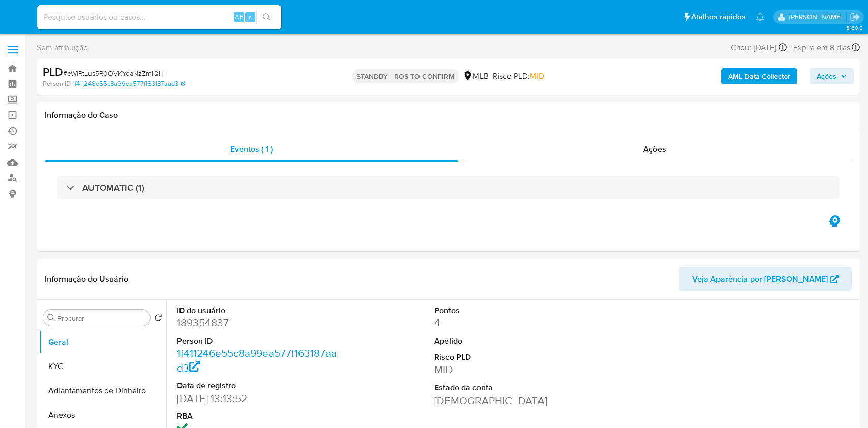
select select "10"
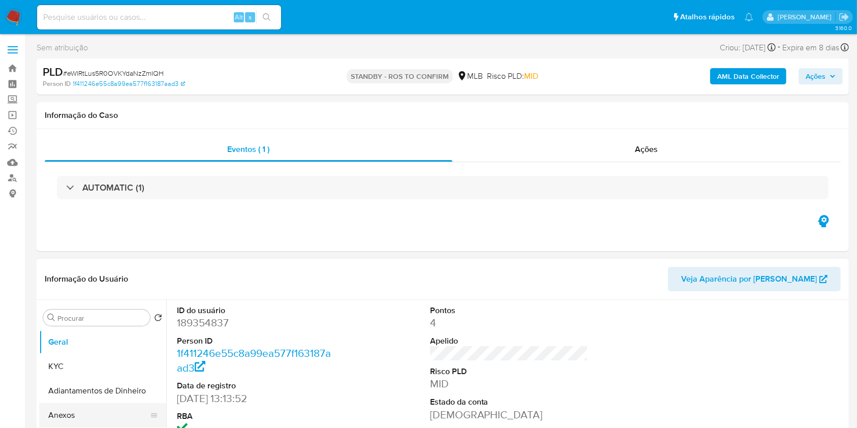
click at [90, 415] on button "Anexos" at bounding box center [98, 415] width 119 height 24
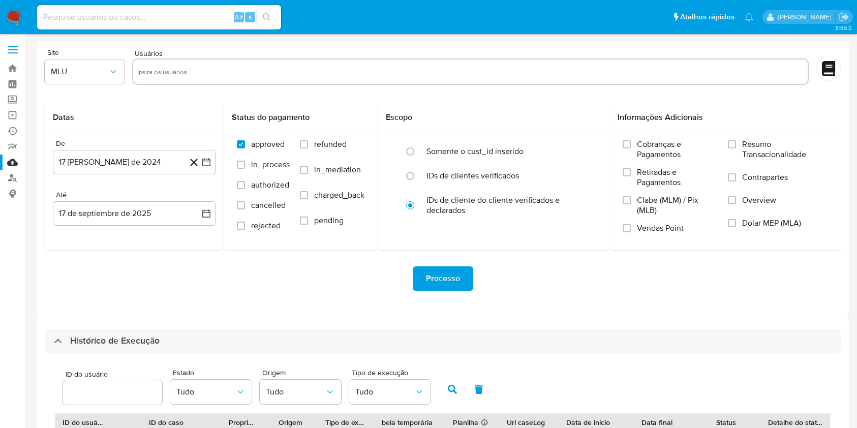
select select "10"
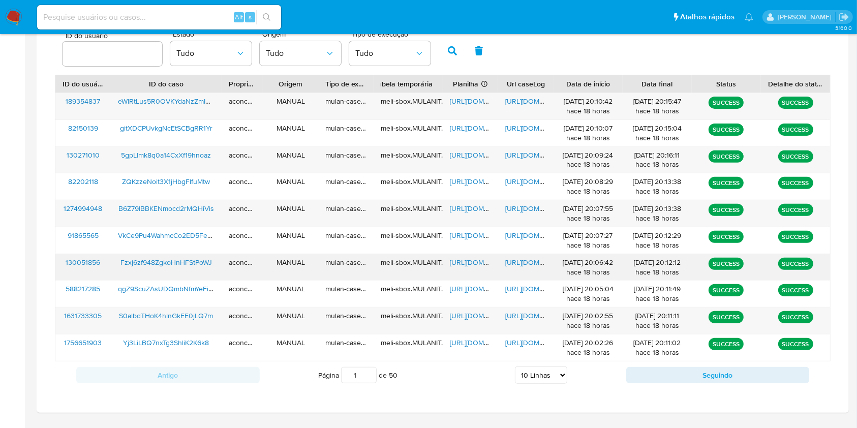
click at [459, 262] on span "[URL][DOMAIN_NAME]" at bounding box center [485, 262] width 70 height 10
click at [526, 263] on span "[URL][DOMAIN_NAME]" at bounding box center [540, 262] width 70 height 10
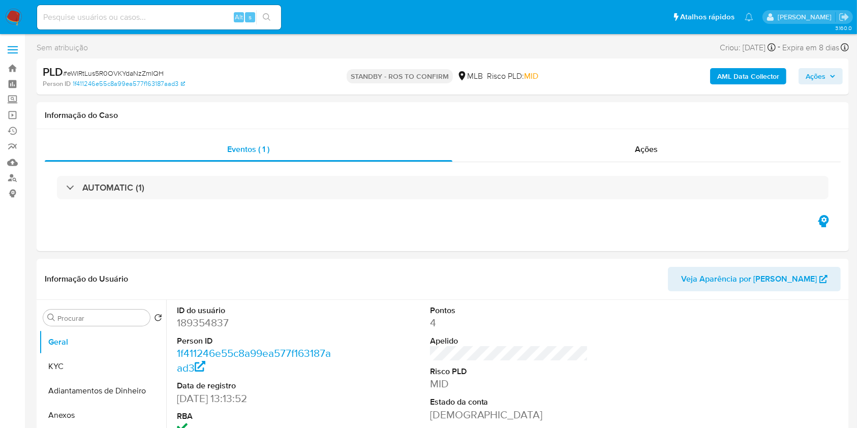
select select "10"
click at [65, 422] on button "Anexos" at bounding box center [98, 415] width 119 height 24
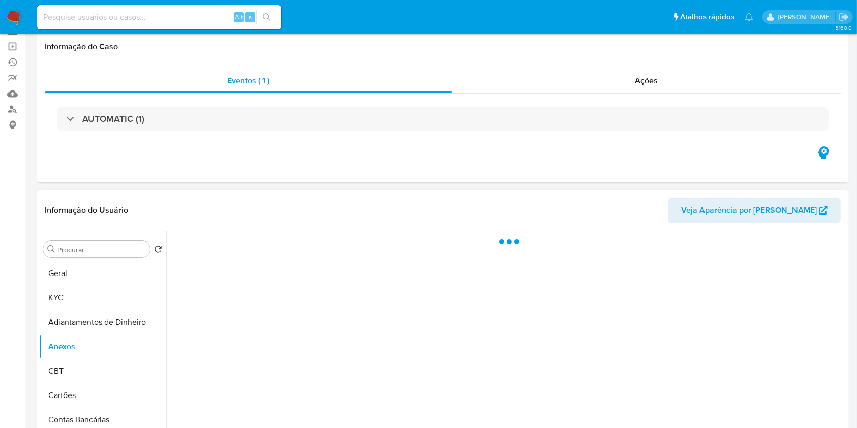
scroll to position [135, 0]
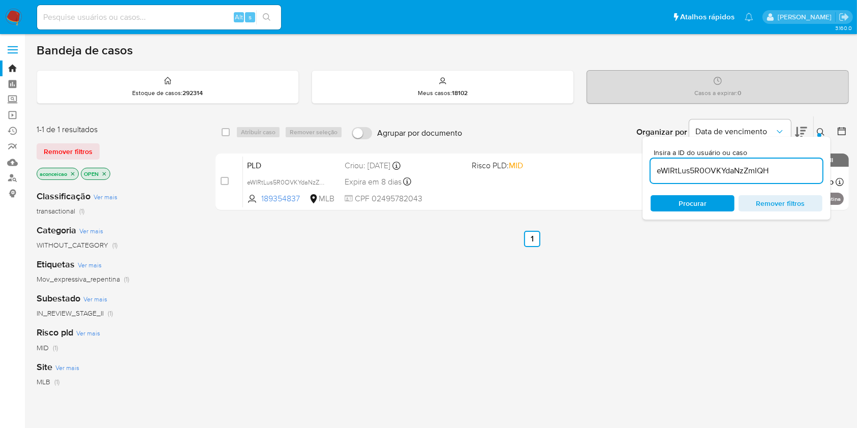
click at [769, 161] on div "eWlRtLus5R0OVKYdaNzZmIQH" at bounding box center [737, 171] width 172 height 24
click at [773, 171] on input "eWlRtLus5R0OVKYdaNzZmIQH" at bounding box center [737, 170] width 172 height 13
click at [773, 170] on input "eWlRtLus5R0OVKYdaNzZmIQH" at bounding box center [737, 170] width 172 height 13
click at [773, 171] on input "eWlRtLus5R0OVKYdaNzZmIQH" at bounding box center [737, 170] width 172 height 13
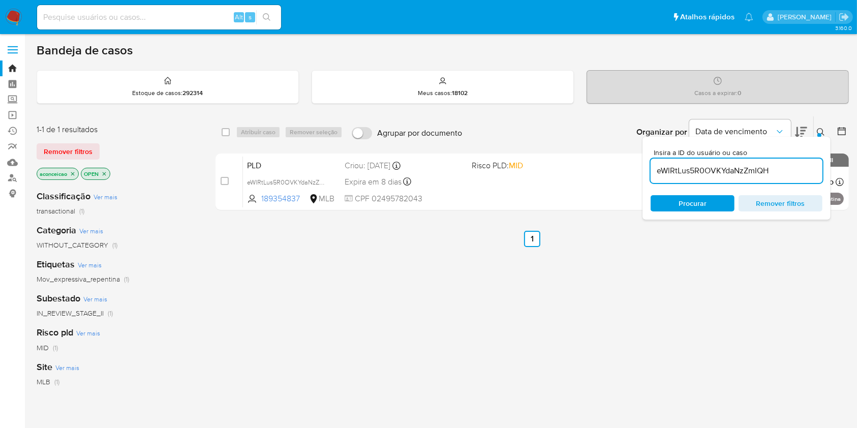
click at [773, 171] on input "eWlRtLus5R0OVKYdaNzZmIQH" at bounding box center [737, 170] width 172 height 13
paste input "Fzxj6zf948ZgkoHnHFStPoWJ"
type input "Fzxj6zf948ZgkoHnHFStPoWJ"
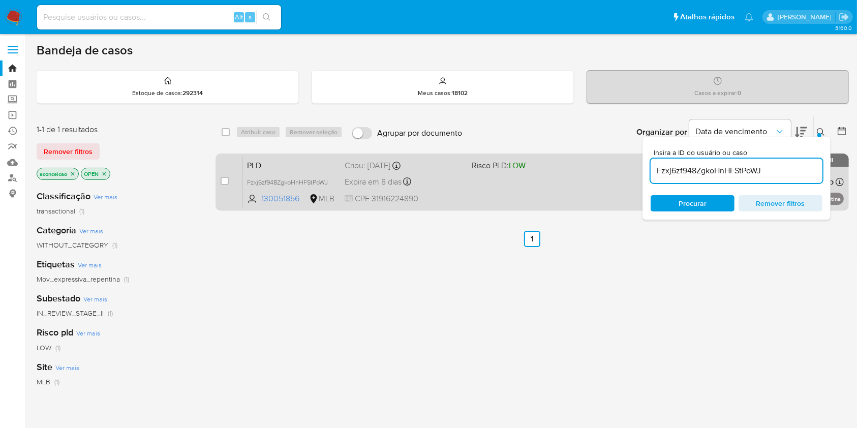
click at [558, 183] on div "PLD Fzxj6zf948ZgkoHnHFStPoWJ 130051856 MLB Risco PLD: LOW Criou: 12/08/2025 Cri…" at bounding box center [543, 181] width 601 height 51
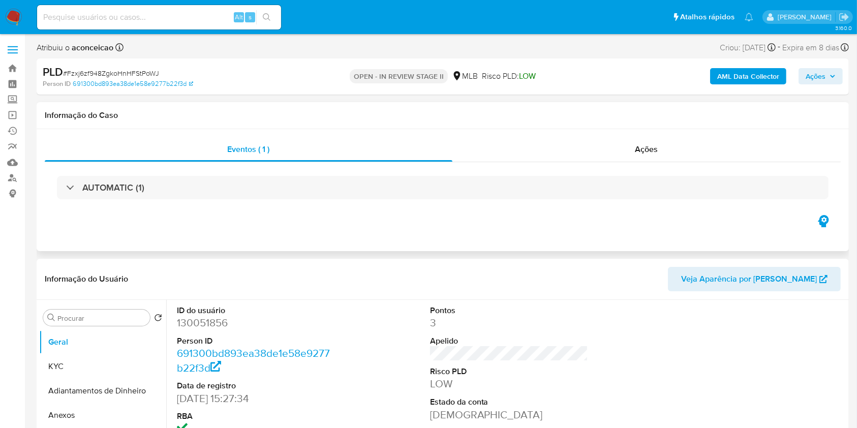
select select "10"
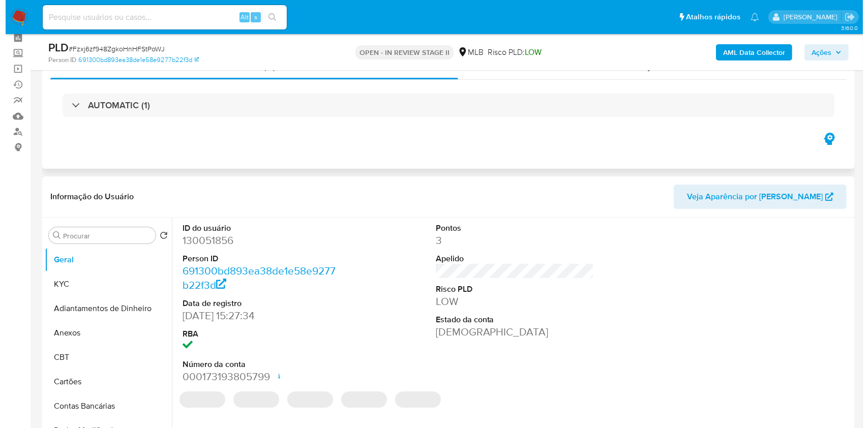
scroll to position [135, 0]
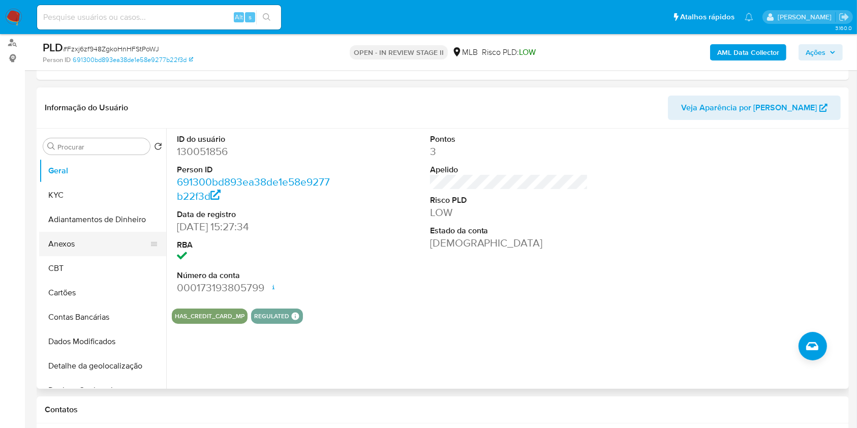
click at [82, 243] on button "Anexos" at bounding box center [98, 244] width 119 height 24
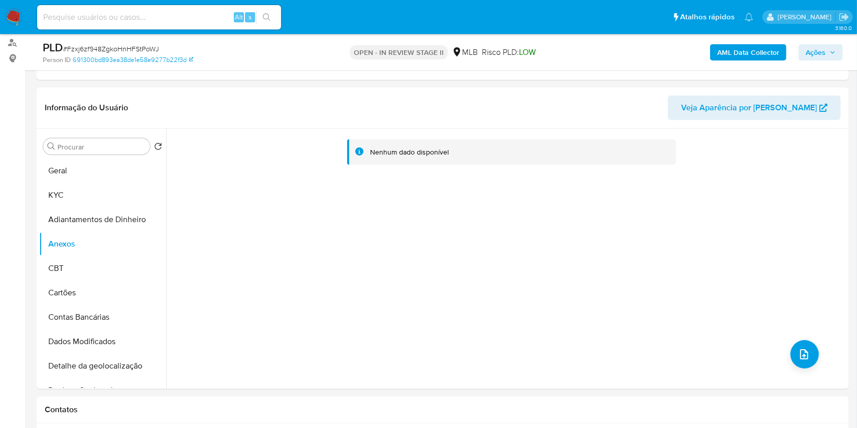
click at [729, 47] on b "AML Data Collector" at bounding box center [748, 52] width 62 height 16
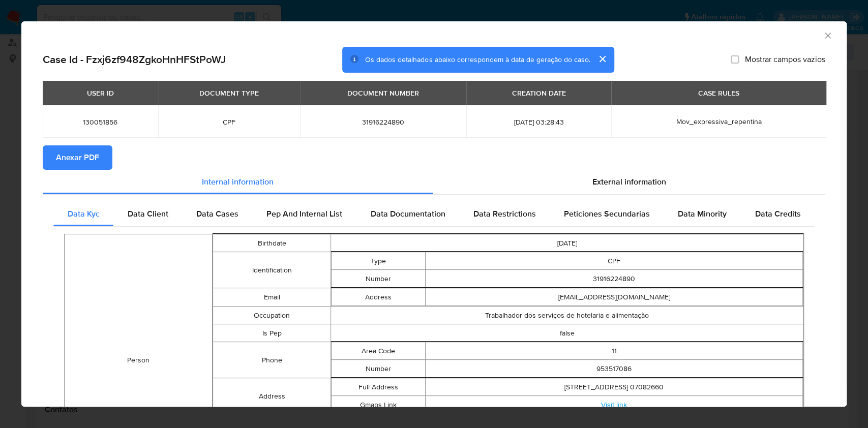
click at [102, 151] on button "Anexar PDF" at bounding box center [78, 157] width 70 height 24
click at [822, 38] on icon "Fechar a janela" at bounding box center [827, 35] width 10 height 10
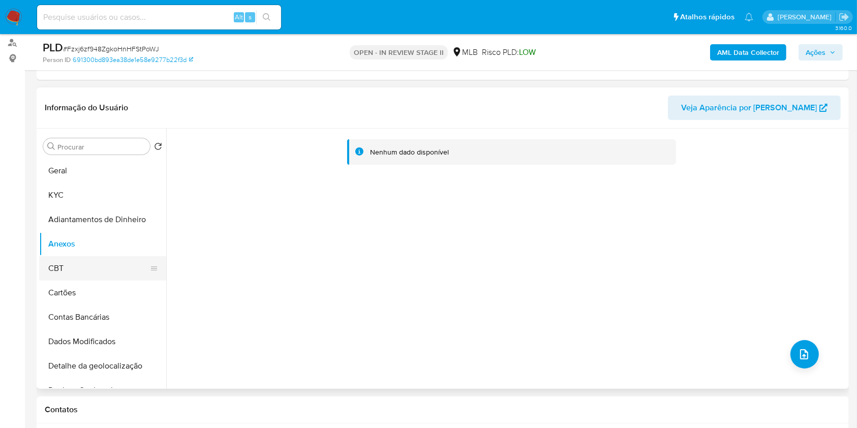
click at [112, 276] on button "CBT" at bounding box center [98, 268] width 119 height 24
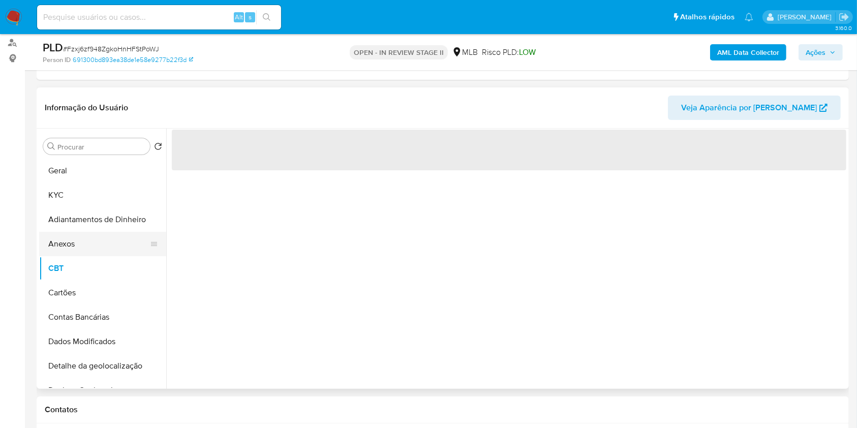
click at [109, 242] on button "Anexos" at bounding box center [98, 244] width 119 height 24
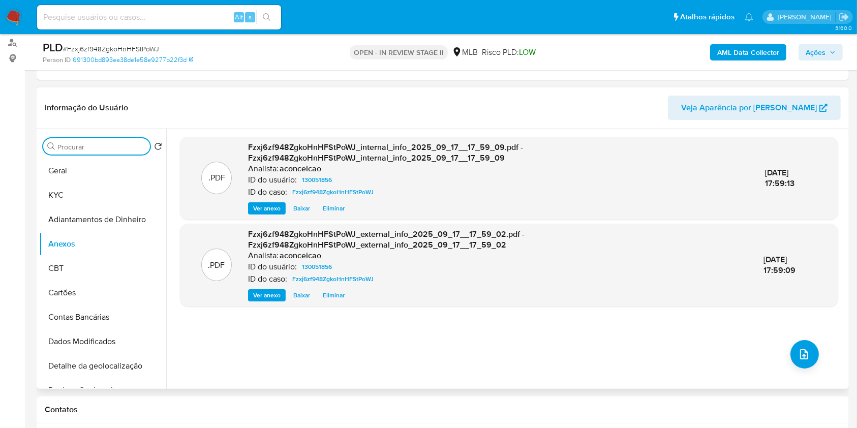
click at [89, 149] on input "Procurar" at bounding box center [101, 146] width 88 height 9
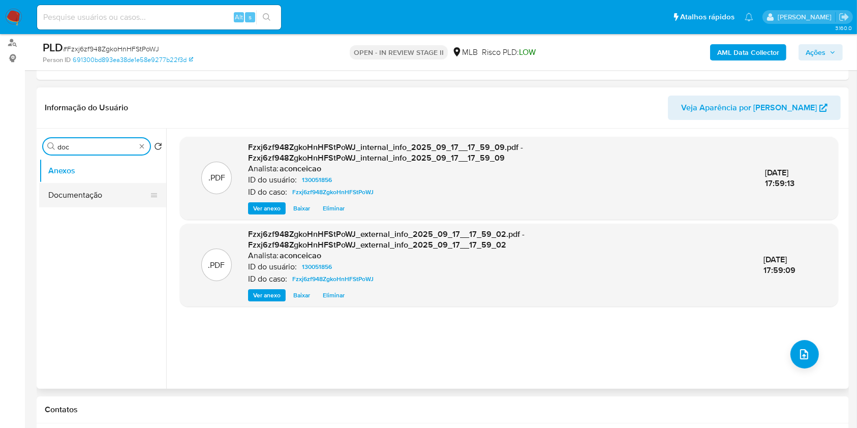
type input "doc"
click at [101, 191] on button "Documentação" at bounding box center [98, 195] width 119 height 24
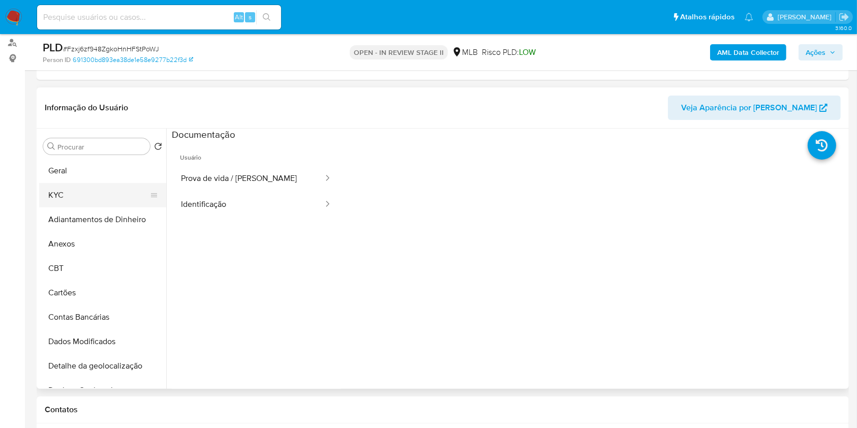
click at [77, 191] on button "KYC" at bounding box center [98, 195] width 119 height 24
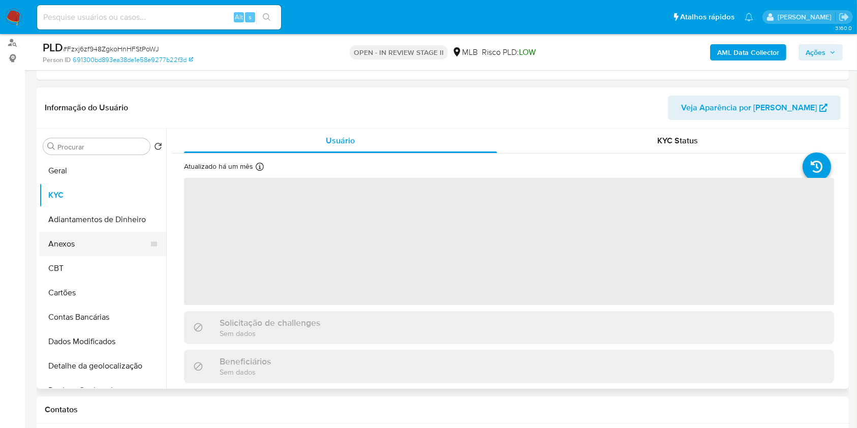
click at [107, 248] on button "Anexos" at bounding box center [98, 244] width 119 height 24
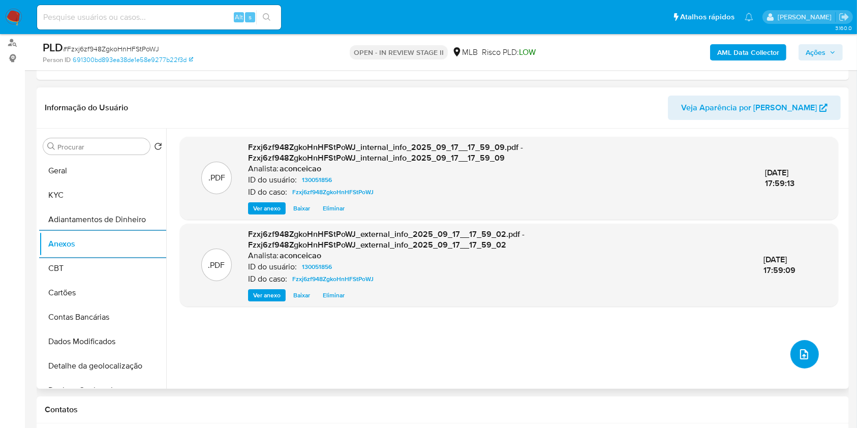
click at [801, 365] on button "upload-file" at bounding box center [804, 354] width 28 height 28
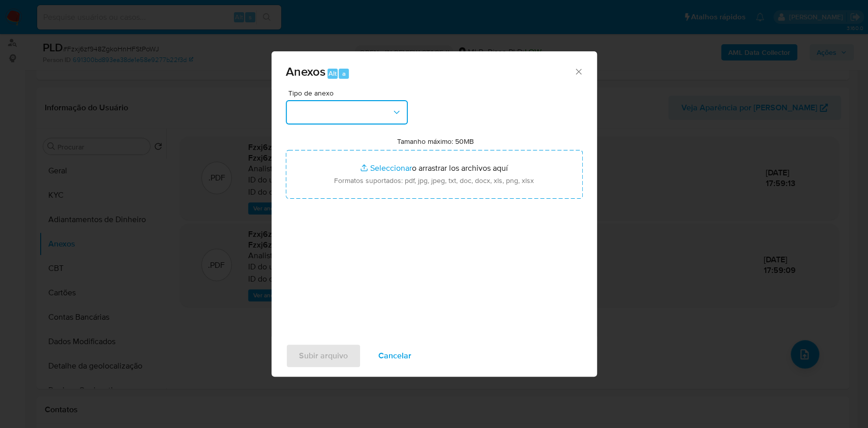
click at [332, 108] on button "button" at bounding box center [347, 112] width 122 height 24
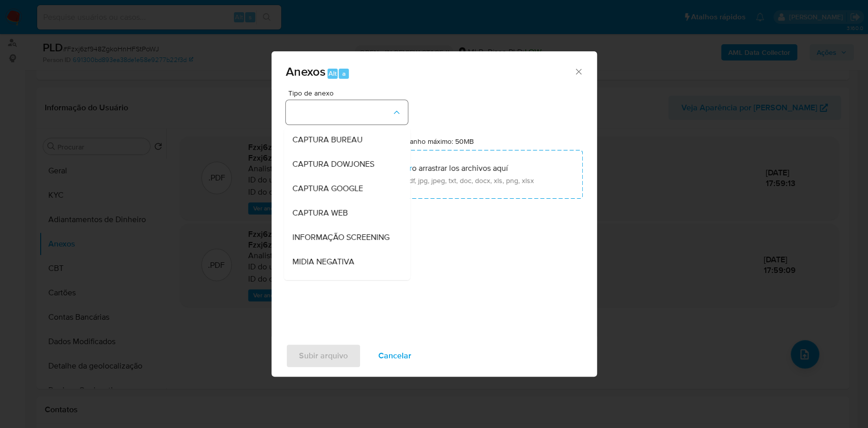
scroll to position [156, 0]
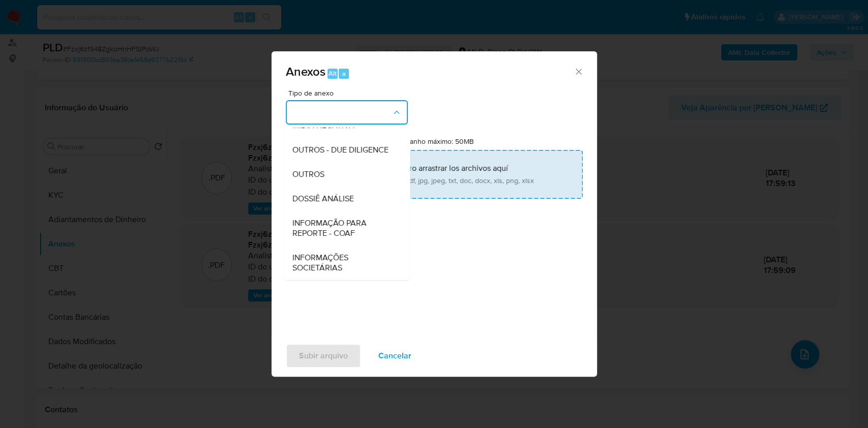
click at [325, 165] on div "OUTROS" at bounding box center [344, 174] width 104 height 24
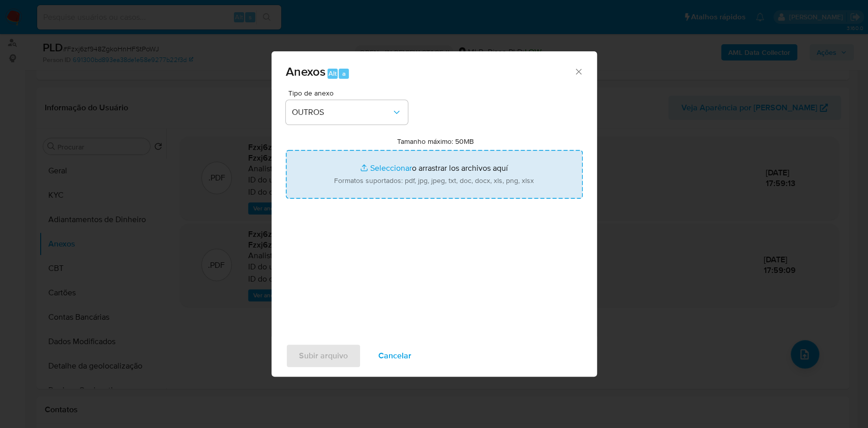
type input "C:\fakepath\Mulan 130051856_Sandra Alves Paes 2025_09_16_19_10_08.pdf"
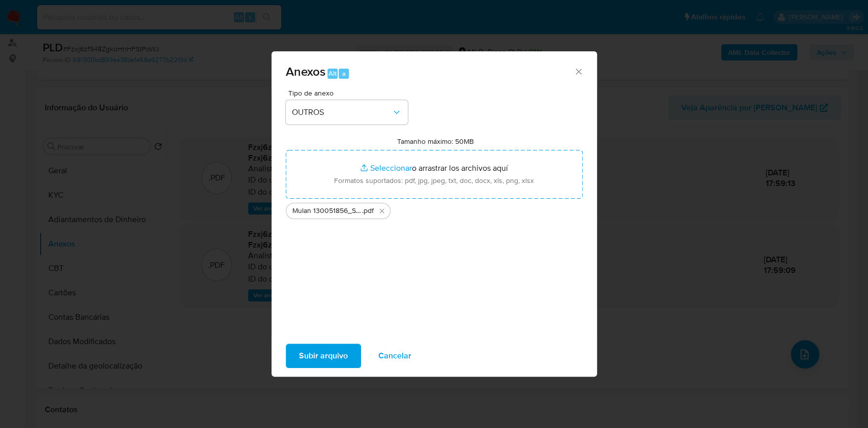
drag, startPoint x: 761, startPoint y: 2, endPoint x: 317, endPoint y: 361, distance: 571.4
click at [317, 361] on span "Subir arquivo" at bounding box center [323, 356] width 49 height 22
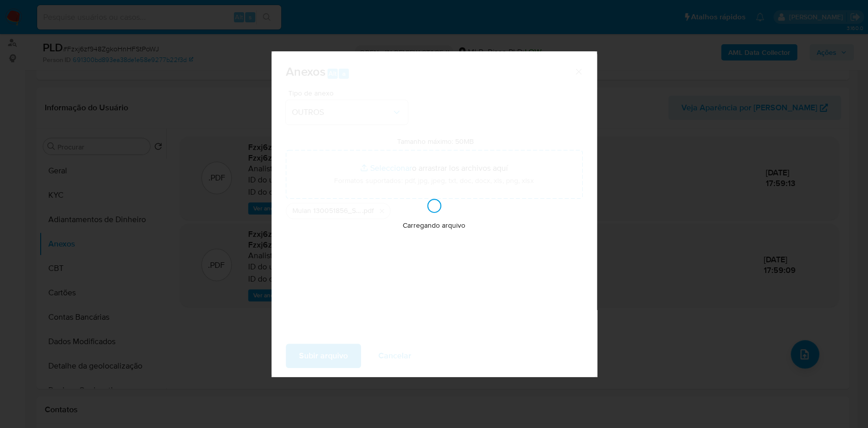
click at [673, 322] on div "Anexos Alt a Tipo de anexo OUTROS Tamanho máximo: 50MB Seleccionar archivos Sel…" at bounding box center [434, 214] width 868 height 428
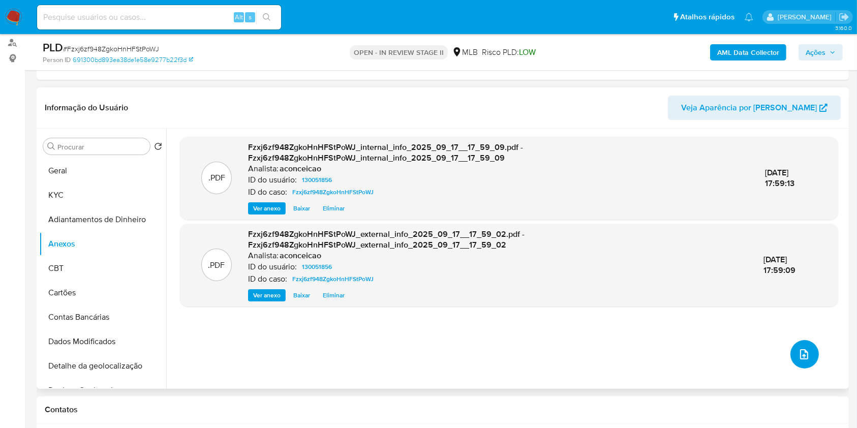
click at [793, 360] on button "upload-file" at bounding box center [804, 354] width 28 height 28
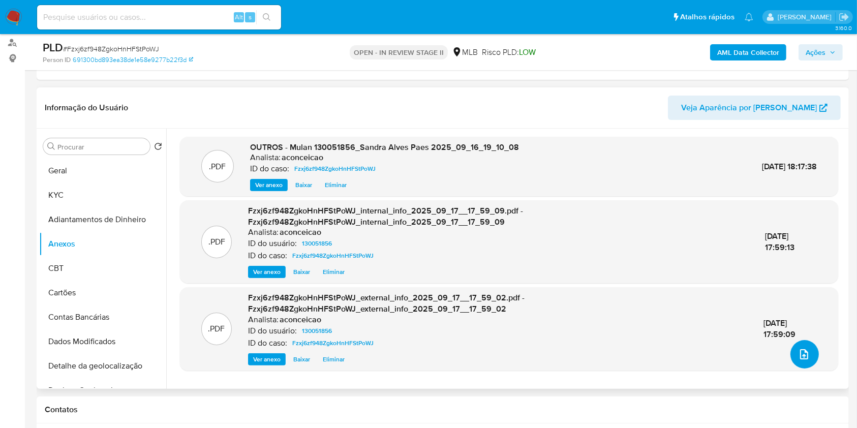
click at [804, 361] on button "upload-file" at bounding box center [804, 354] width 28 height 28
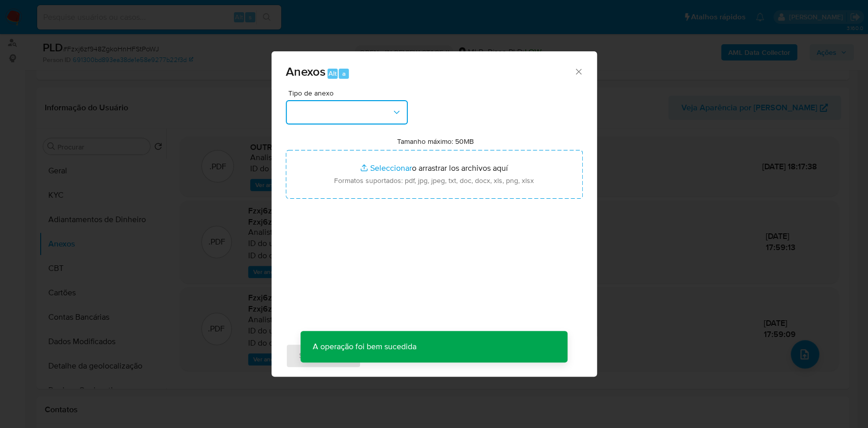
click at [366, 115] on button "button" at bounding box center [347, 112] width 122 height 24
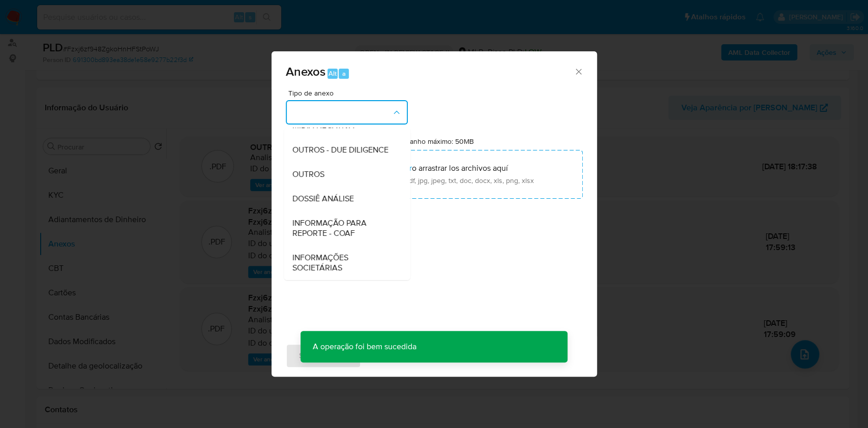
drag, startPoint x: 330, startPoint y: 177, endPoint x: 570, endPoint y: 111, distance: 249.0
click at [331, 178] on div "OUTROS" at bounding box center [344, 174] width 104 height 24
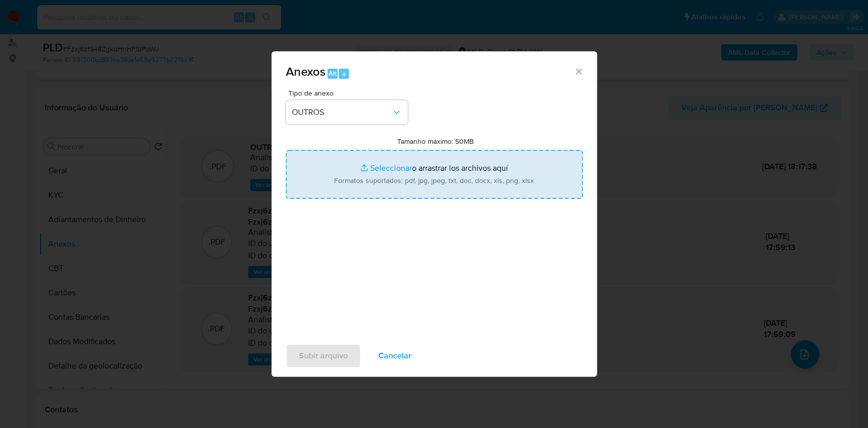
type input "C:\fakepath\SAR - XXXX - CPF 31916224890 - SANDRA ALVES PAES.pdf"
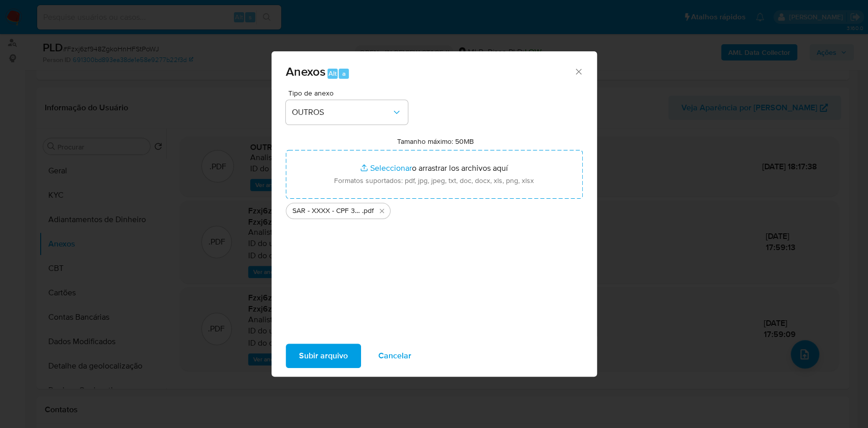
click at [331, 362] on span "Subir arquivo" at bounding box center [323, 356] width 49 height 22
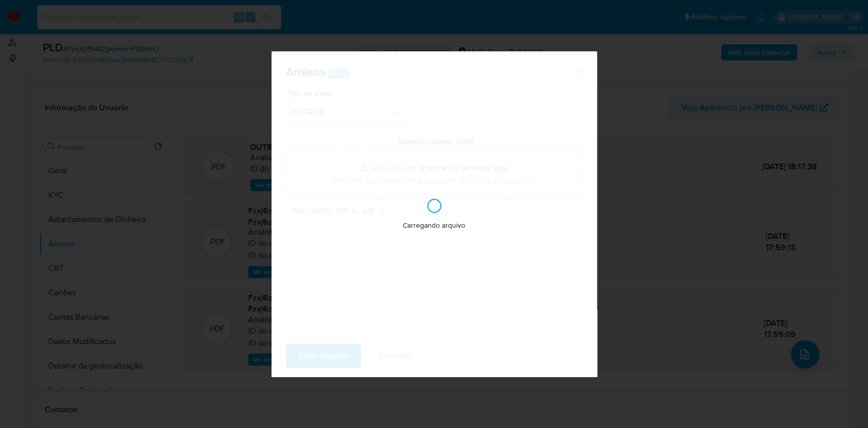
click at [820, 51] on div "Anexos Alt a Tipo de anexo OUTROS Tamanho máximo: 50MB Seleccionar archivos Sel…" at bounding box center [434, 214] width 868 height 428
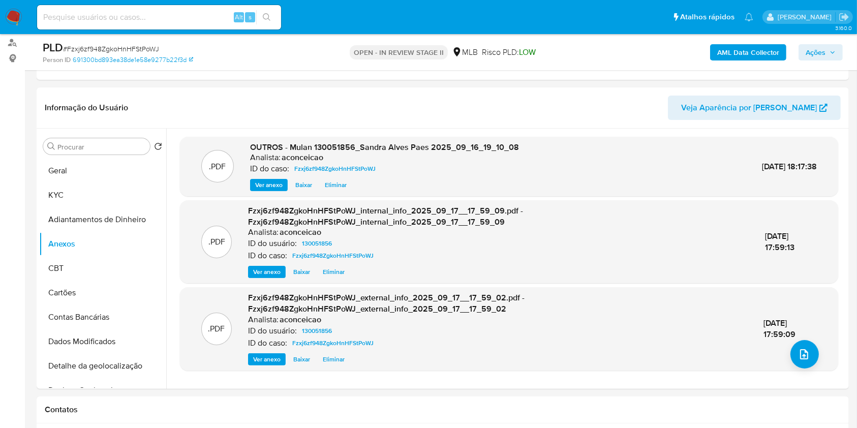
click at [820, 51] on span "Ações" at bounding box center [816, 52] width 20 height 16
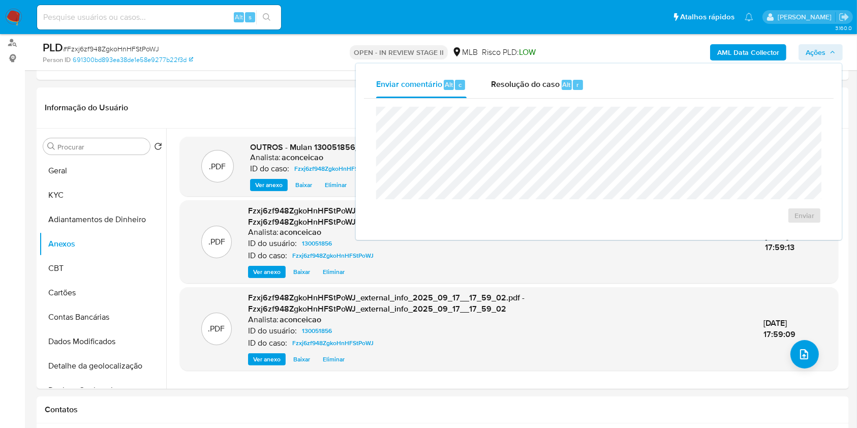
drag, startPoint x: 569, startPoint y: 87, endPoint x: 572, endPoint y: 100, distance: 13.2
click at [569, 88] on span "Alt" at bounding box center [567, 85] width 8 height 10
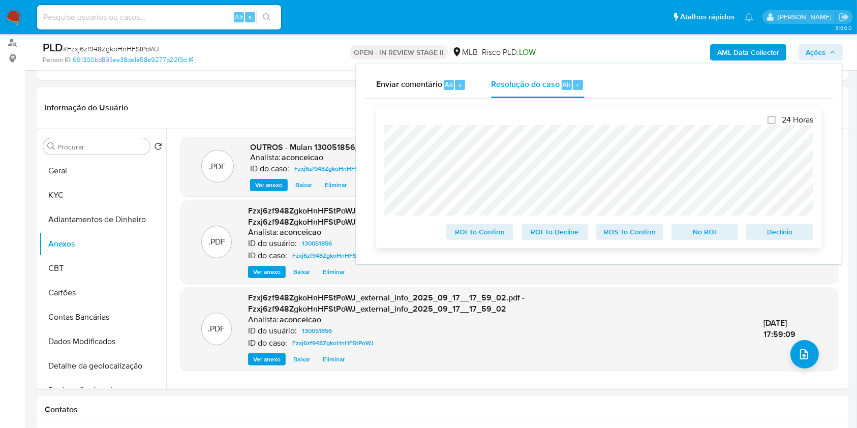
drag, startPoint x: 634, startPoint y: 232, endPoint x: 667, endPoint y: 218, distance: 35.5
click at [635, 232] on span "ROS To Confirm" at bounding box center [629, 232] width 53 height 14
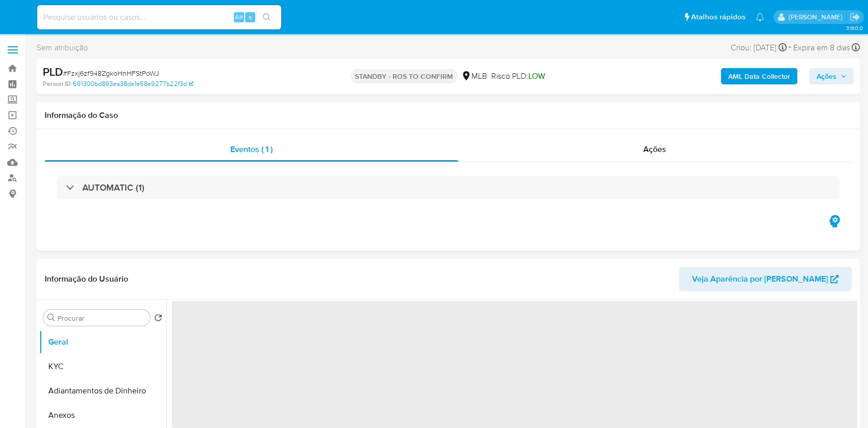
select select "10"
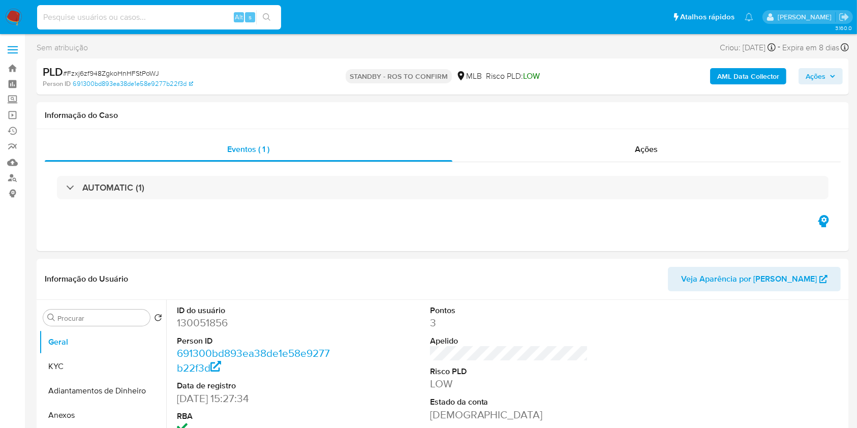
click at [210, 13] on input at bounding box center [159, 17] width 244 height 13
paste input "5gpLImk8q0a14CxXf19hnoaz"
type input "5gpLImk8q0a14CxXf19hnoaz"
click at [268, 20] on icon "search-icon" at bounding box center [267, 17] width 8 height 8
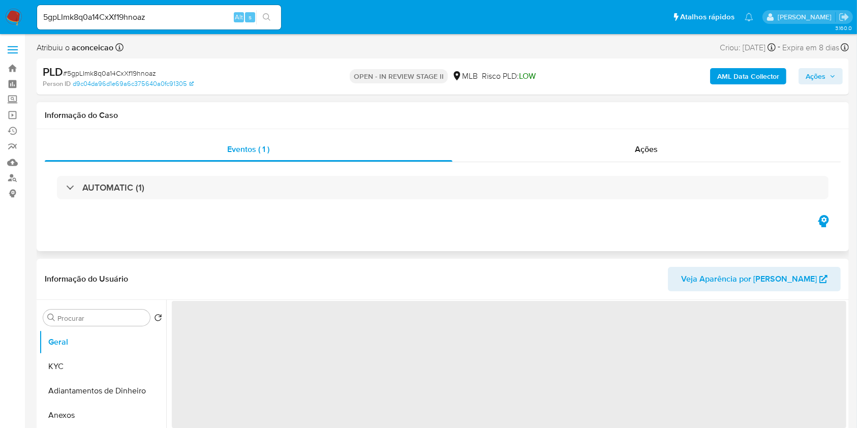
select select "10"
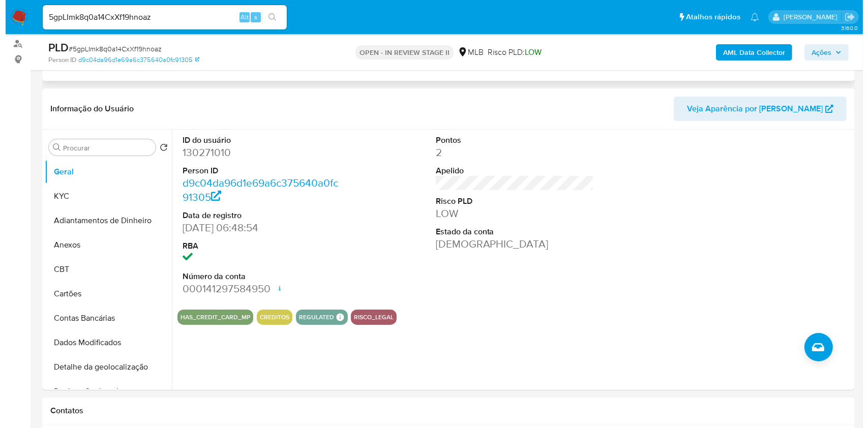
scroll to position [135, 0]
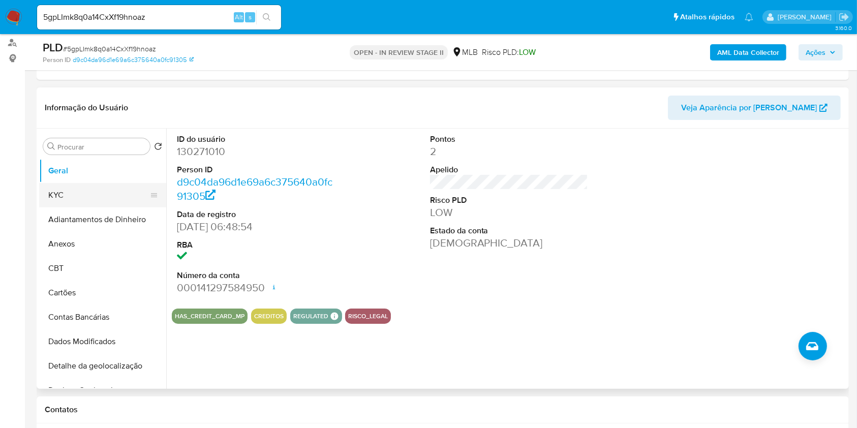
click at [107, 186] on button "KYC" at bounding box center [98, 195] width 119 height 24
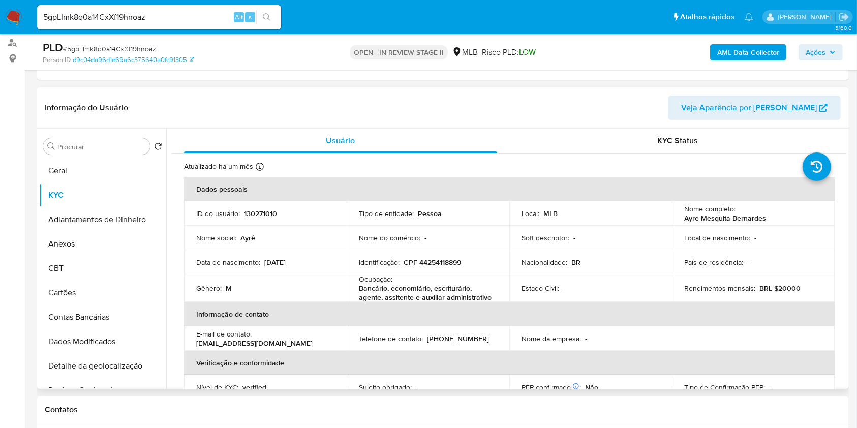
click at [389, 287] on p "Bancário, economiário, escriturário, agente, assitente e auxiliar administrativo" at bounding box center [426, 293] width 134 height 18
copy div "Ocupação : Bancário, economiário, escriturário, agente, assitente e auxiliar ad…"
click at [389, 287] on p "Bancário, economiário, escriturário, agente, assitente e auxiliar administrativo" at bounding box center [426, 293] width 134 height 18
click at [116, 149] on input "Procurar" at bounding box center [101, 146] width 88 height 9
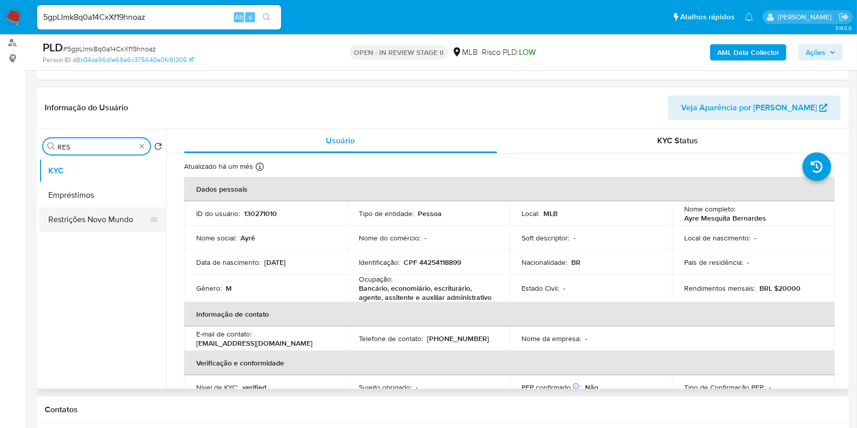
type input "RES"
click at [99, 214] on button "Restrições Novo Mundo" at bounding box center [98, 219] width 119 height 24
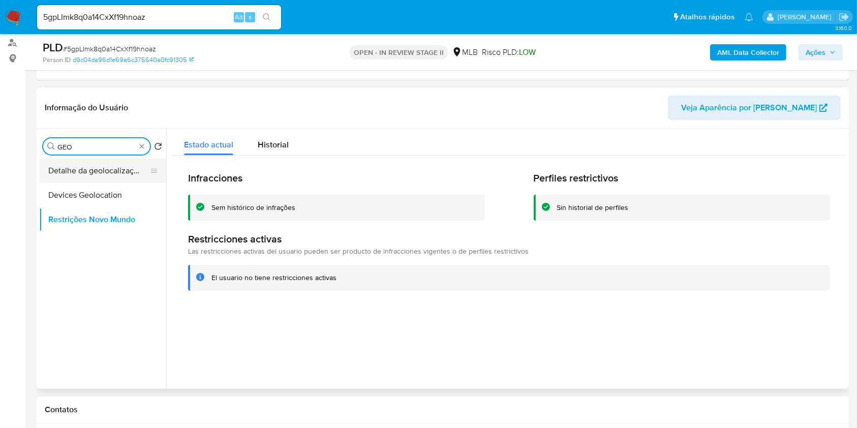
type input "GEO"
click at [121, 171] on button "Detalhe da geolocalização" at bounding box center [98, 171] width 119 height 24
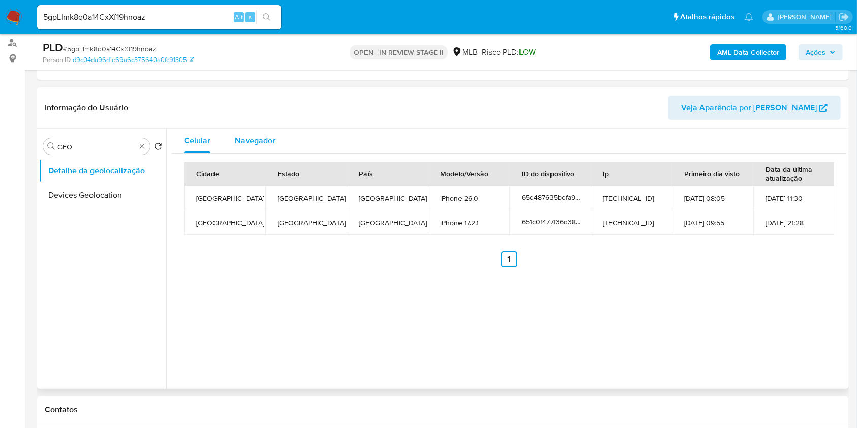
click at [251, 142] on span "Navegador" at bounding box center [255, 141] width 41 height 12
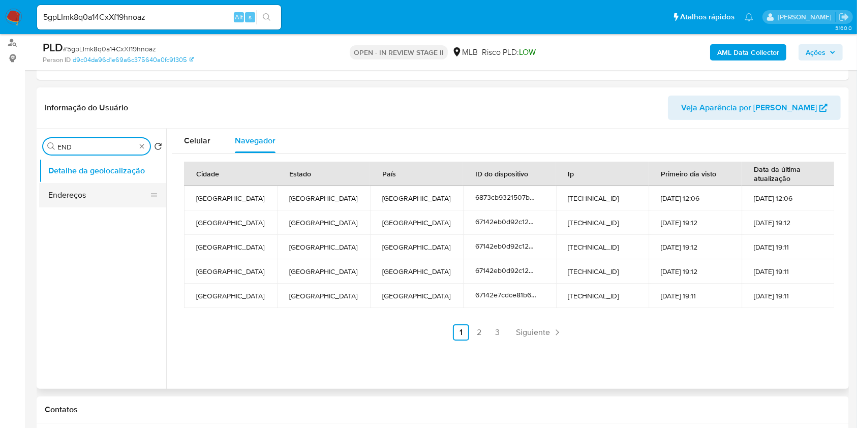
type input "END"
click at [95, 207] on ul "Detalhe da geolocalização Endereços" at bounding box center [102, 273] width 127 height 229
click at [115, 202] on button "Endereços" at bounding box center [98, 195] width 119 height 24
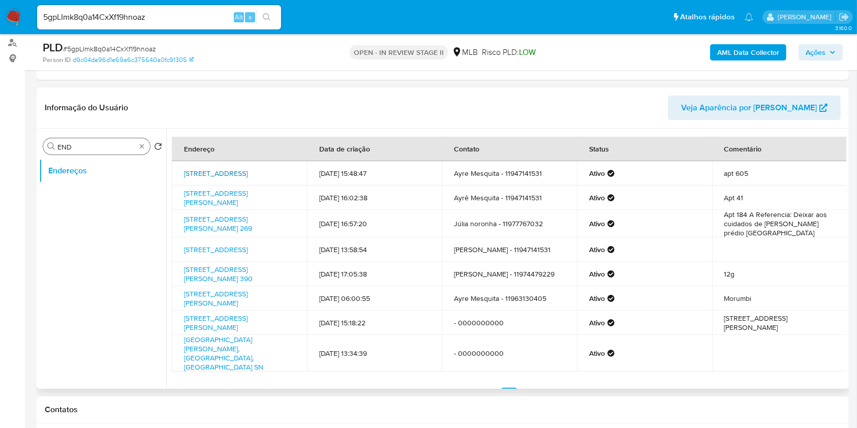
click at [218, 177] on link "Rua Pacobá 71, São Paulo, São Paulo, 05679080, Brasil 71" at bounding box center [216, 173] width 64 height 10
type input "PO"
click at [113, 172] on button "Dispositivos Point" at bounding box center [98, 171] width 119 height 24
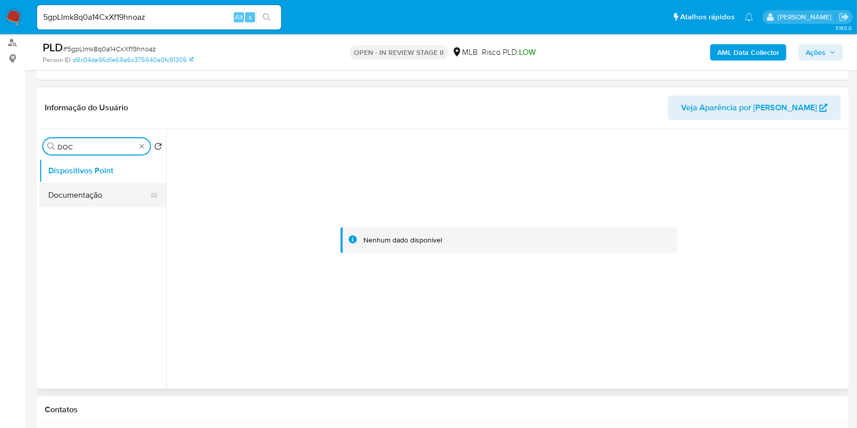
type input "DOC"
click at [124, 186] on button "Documentação" at bounding box center [102, 195] width 127 height 24
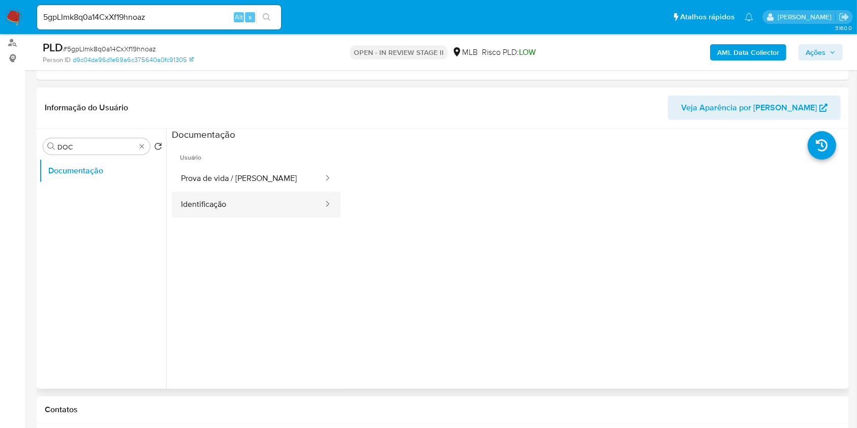
click at [265, 209] on button "Identificação" at bounding box center [248, 205] width 152 height 26
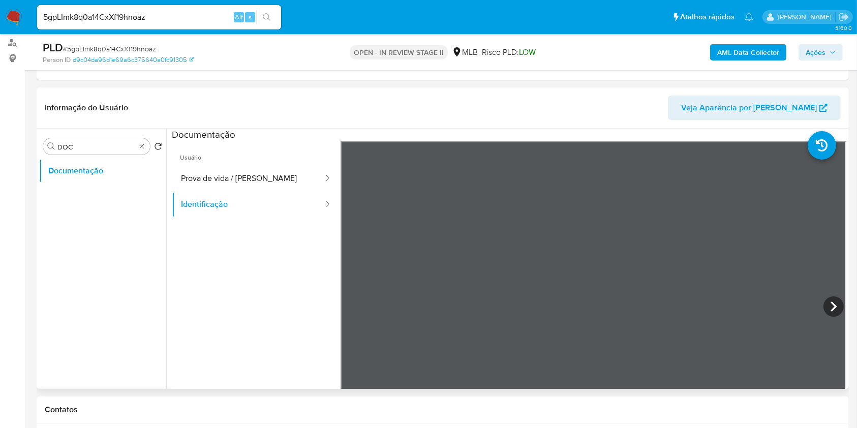
drag, startPoint x: 826, startPoint y: 304, endPoint x: 833, endPoint y: 299, distance: 8.7
click at [827, 304] on icon at bounding box center [833, 306] width 20 height 20
click at [266, 182] on button "Prova de vida / Selfie" at bounding box center [248, 179] width 152 height 26
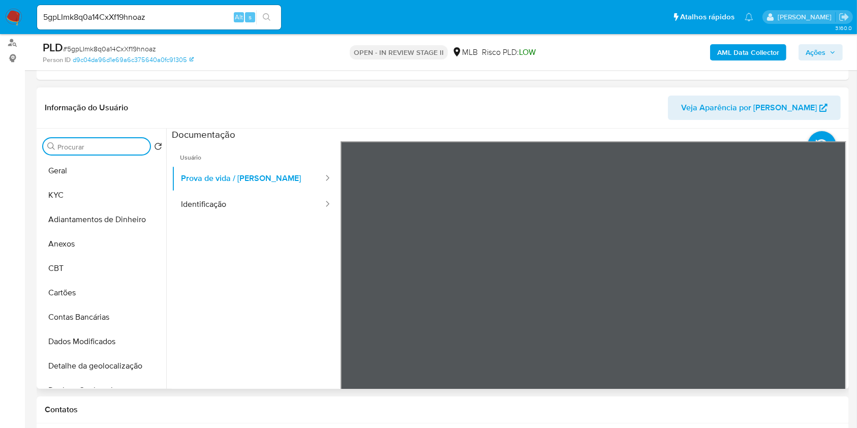
click at [129, 145] on input "Procurar" at bounding box center [101, 146] width 88 height 9
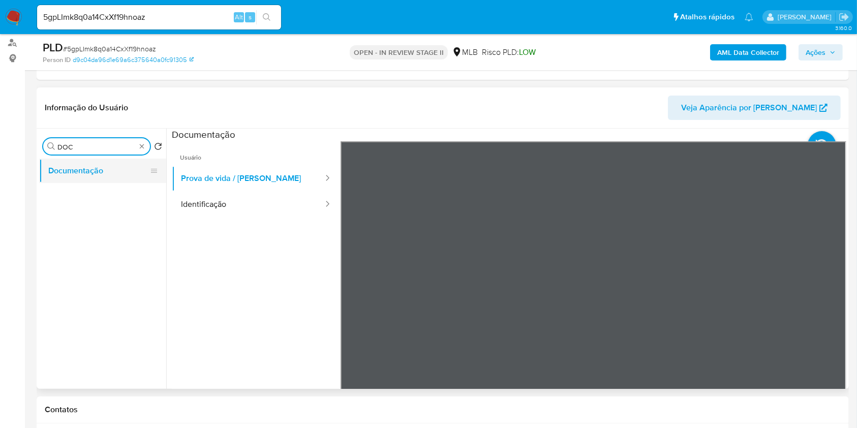
type input "DOC"
click at [111, 172] on button "Documentação" at bounding box center [98, 171] width 119 height 24
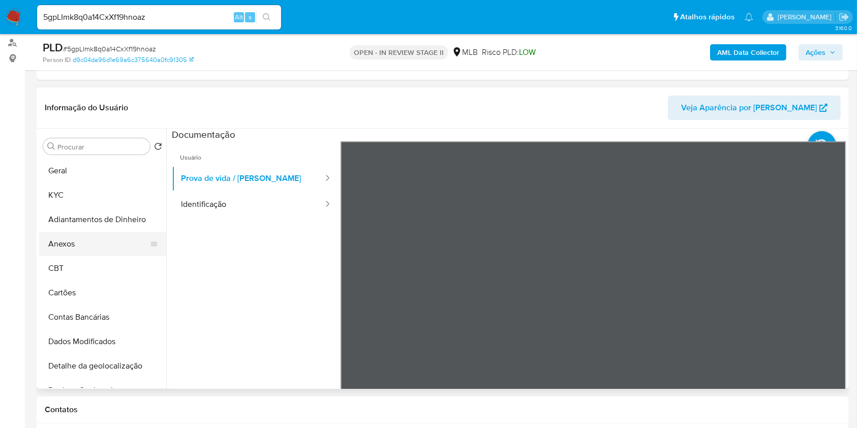
click at [101, 236] on button "Anexos" at bounding box center [98, 244] width 119 height 24
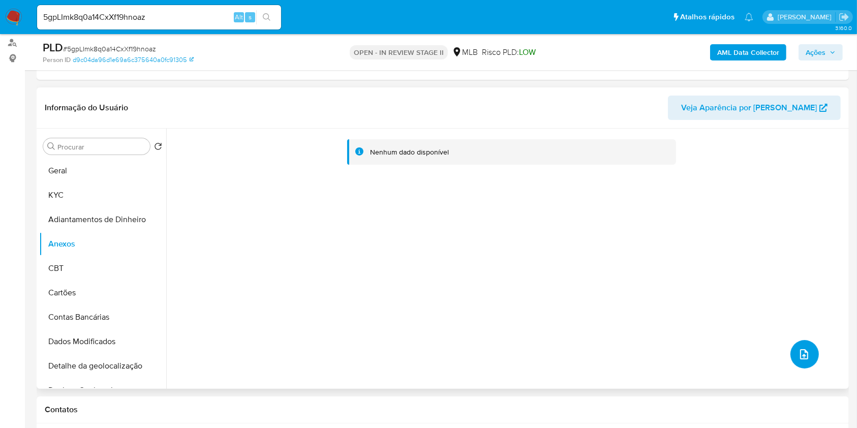
click at [807, 352] on button "upload-file" at bounding box center [804, 354] width 28 height 28
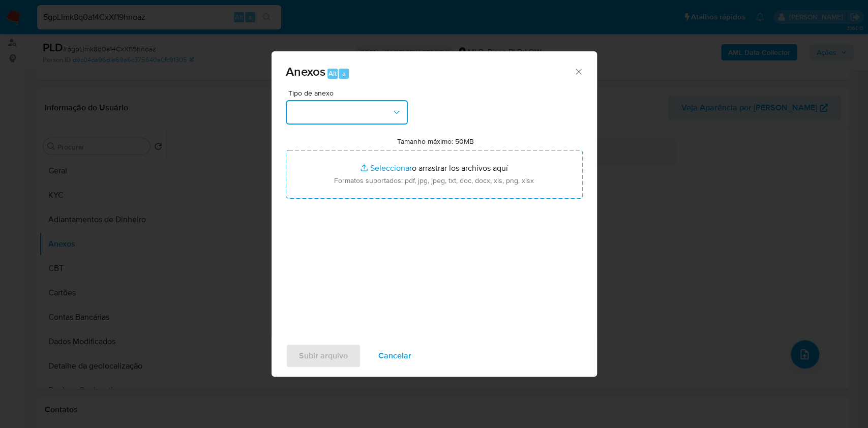
drag, startPoint x: 391, startPoint y: 115, endPoint x: 391, endPoint y: 122, distance: 7.1
click at [391, 115] on icon "button" at bounding box center [396, 112] width 10 height 10
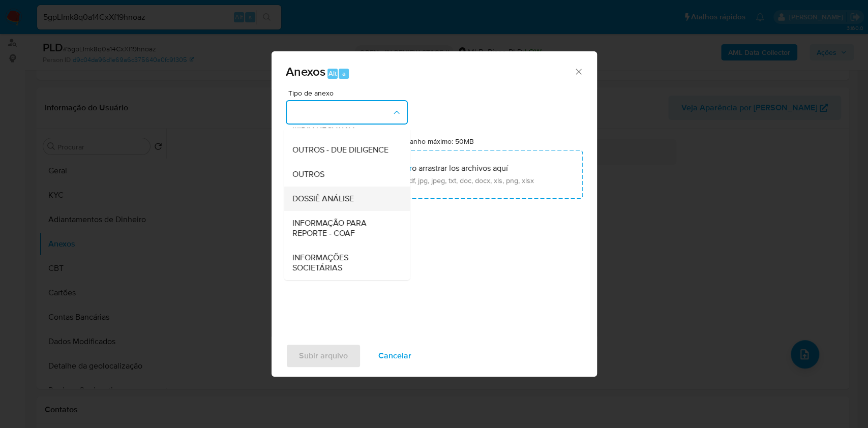
scroll to position [156, 0]
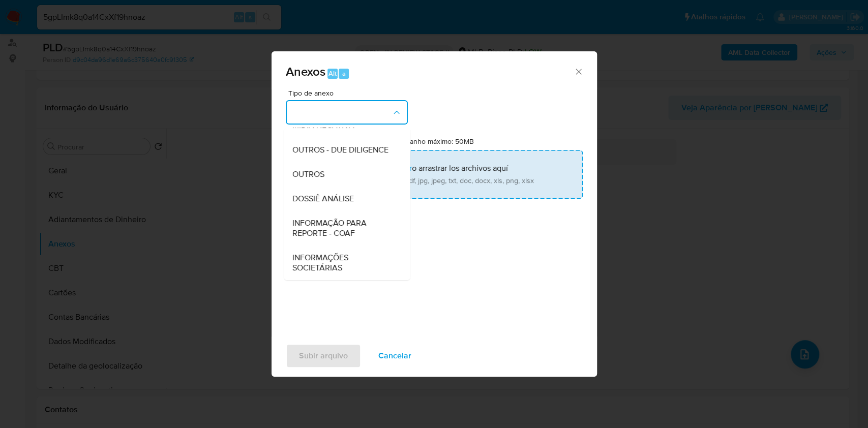
drag, startPoint x: 336, startPoint y: 176, endPoint x: 363, endPoint y: 170, distance: 27.0
click at [338, 175] on div "OUTROS" at bounding box center [344, 174] width 104 height 24
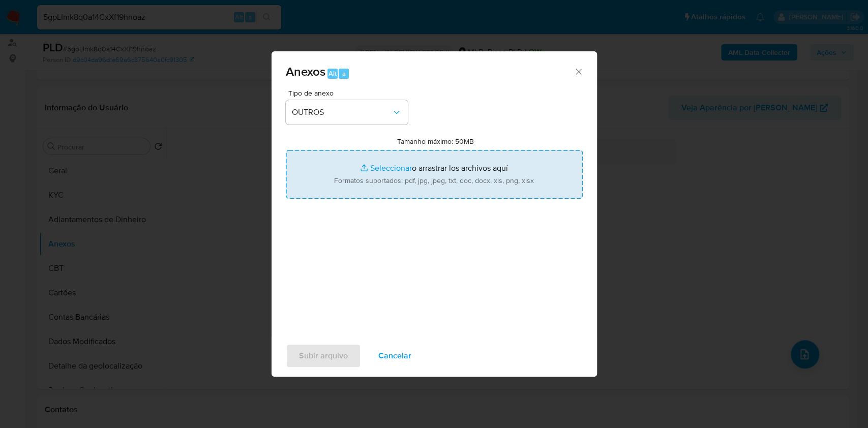
type input "C:\fakepath\Mulan 130271010_Ayre Mesquita Bernardes 2025_09_16_19_14_12.pdf"
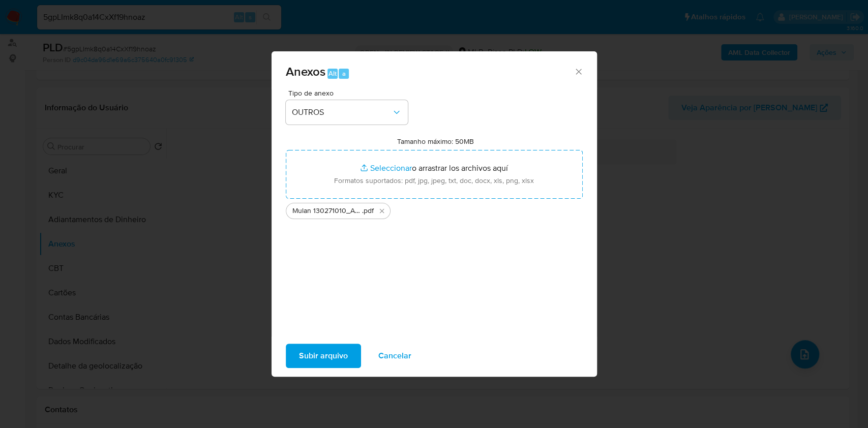
click at [330, 359] on span "Subir arquivo" at bounding box center [323, 356] width 49 height 22
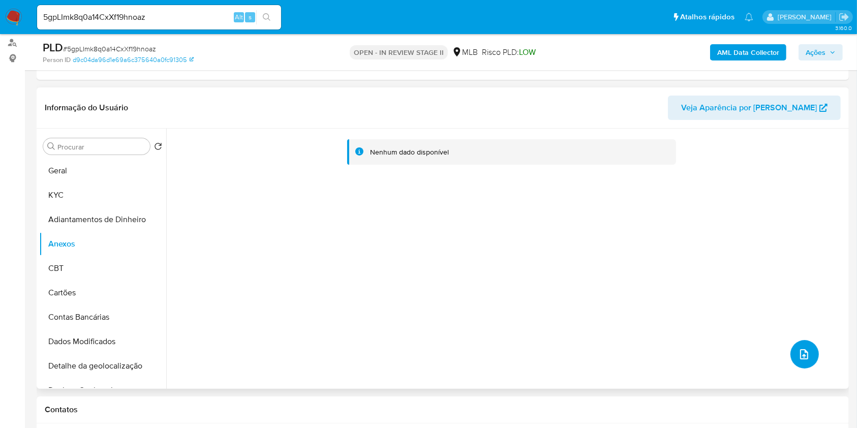
drag, startPoint x: 795, startPoint y: 355, endPoint x: 802, endPoint y: 357, distance: 6.9
click at [802, 357] on icon "upload-file" at bounding box center [804, 354] width 12 height 12
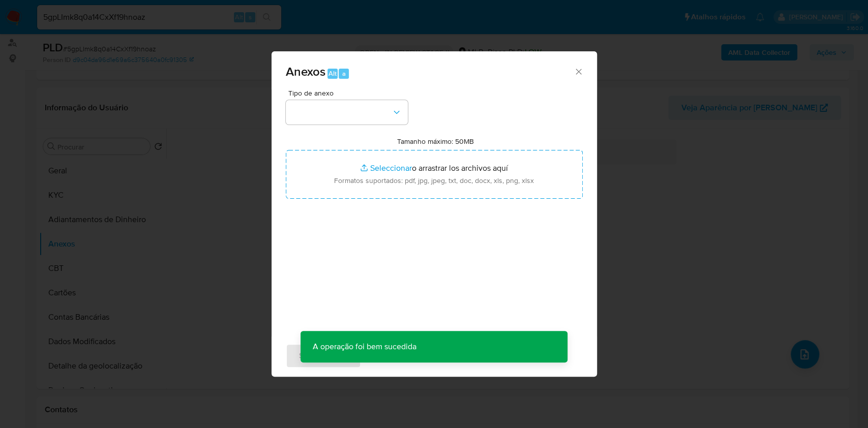
click at [664, 128] on div "Anexos Alt a Tipo de anexo Tamanho máximo: 50MB Seleccionar archivos Selecciona…" at bounding box center [434, 214] width 868 height 428
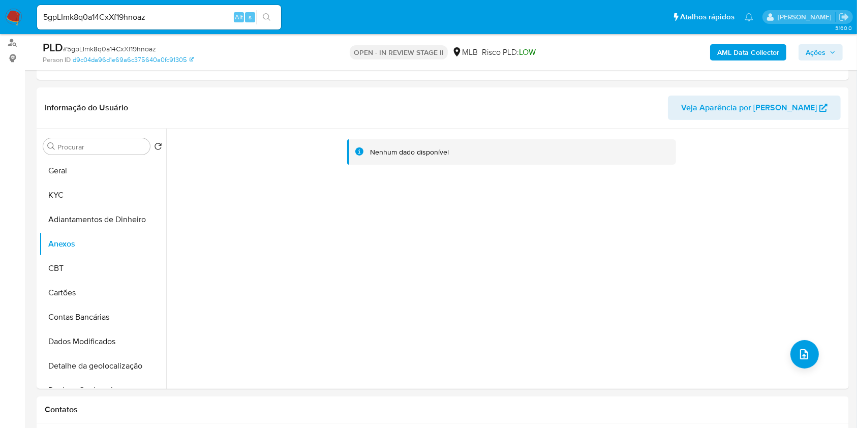
click at [763, 52] on b "AML Data Collector" at bounding box center [748, 52] width 62 height 16
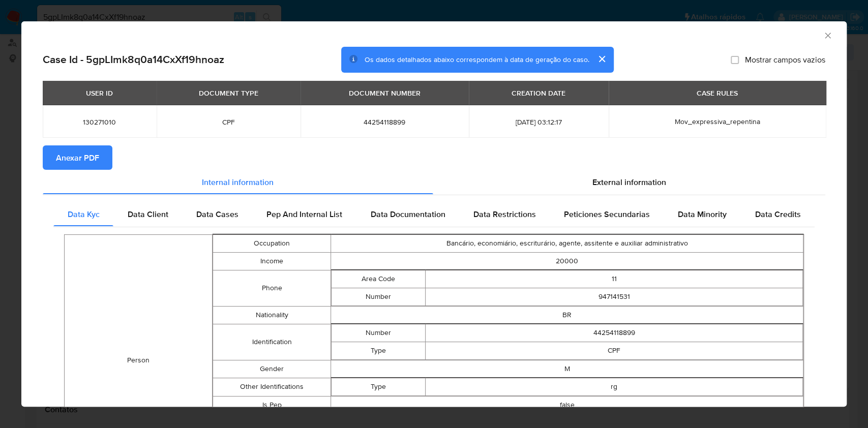
drag, startPoint x: 95, startPoint y: 164, endPoint x: 118, endPoint y: 164, distance: 22.9
click at [95, 165] on span "Anexar PDF" at bounding box center [77, 157] width 43 height 22
click at [822, 38] on icon "Fechar a janela" at bounding box center [827, 35] width 10 height 10
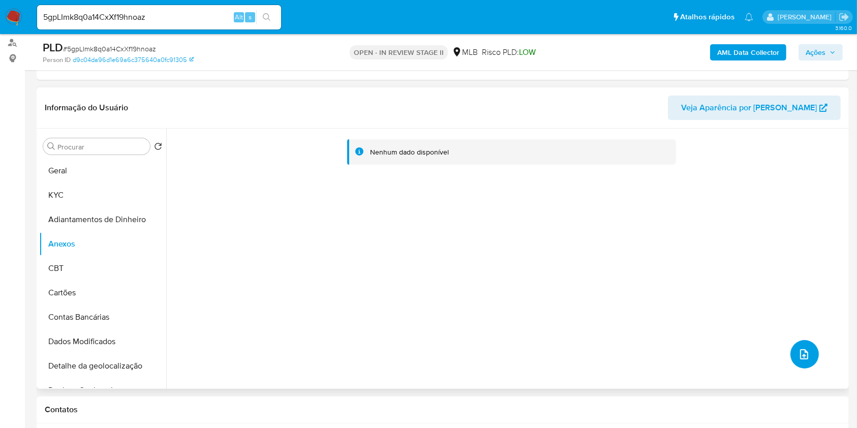
click at [809, 353] on button "upload-file" at bounding box center [804, 354] width 28 height 28
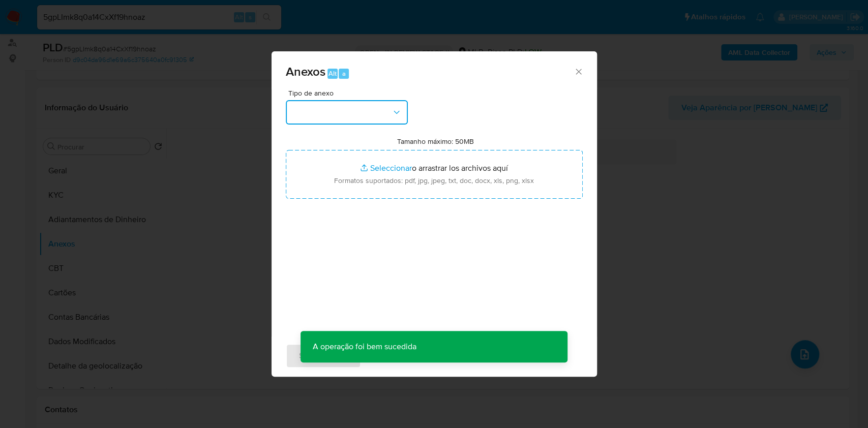
click at [347, 124] on button "button" at bounding box center [347, 112] width 122 height 24
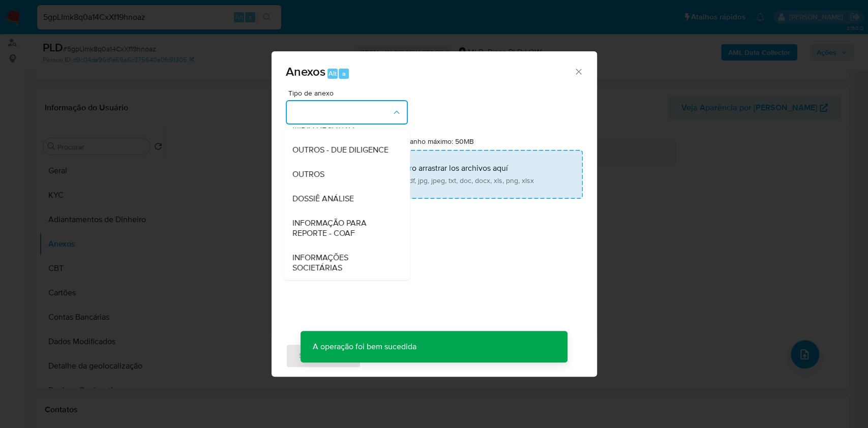
drag, startPoint x: 337, startPoint y: 176, endPoint x: 349, endPoint y: 170, distance: 12.7
click at [337, 176] on div "OUTROS" at bounding box center [344, 174] width 104 height 24
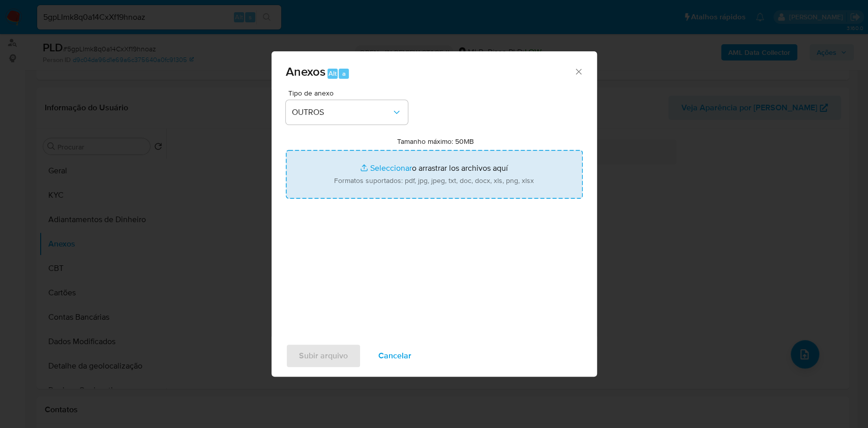
type input "C:\fakepath\Mulan 130271010_Ayre Mesquita Bernardes 2025_09_16_19_14_12.pdf"
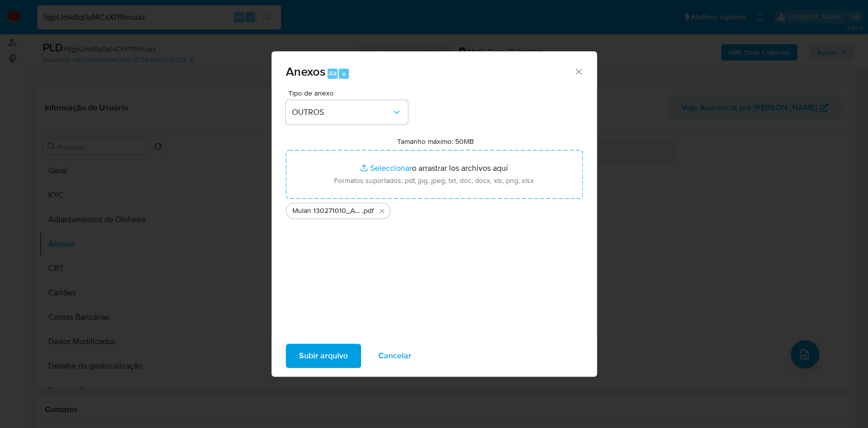
click at [329, 358] on span "Subir arquivo" at bounding box center [323, 356] width 49 height 22
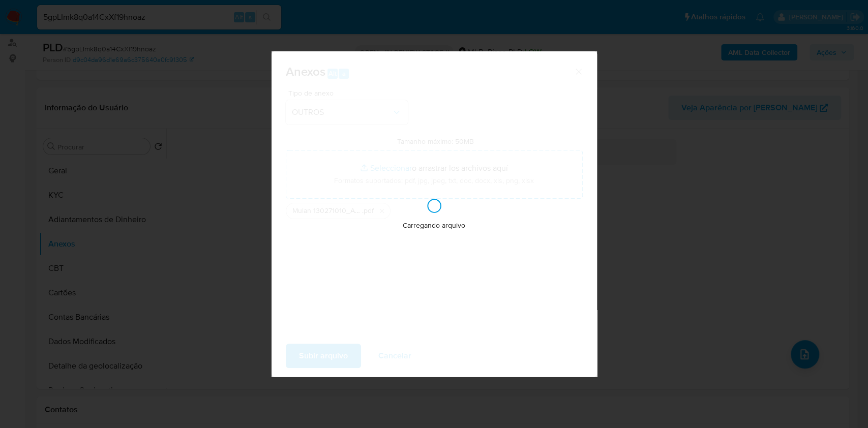
click at [630, 264] on div "Anexos Alt a Tipo de anexo OUTROS Tamanho máximo: 50MB Seleccionar archivos Sel…" at bounding box center [434, 214] width 868 height 428
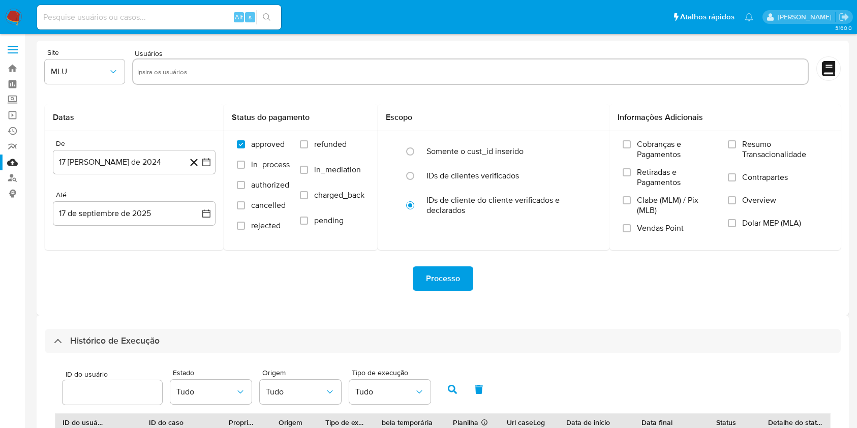
select select "10"
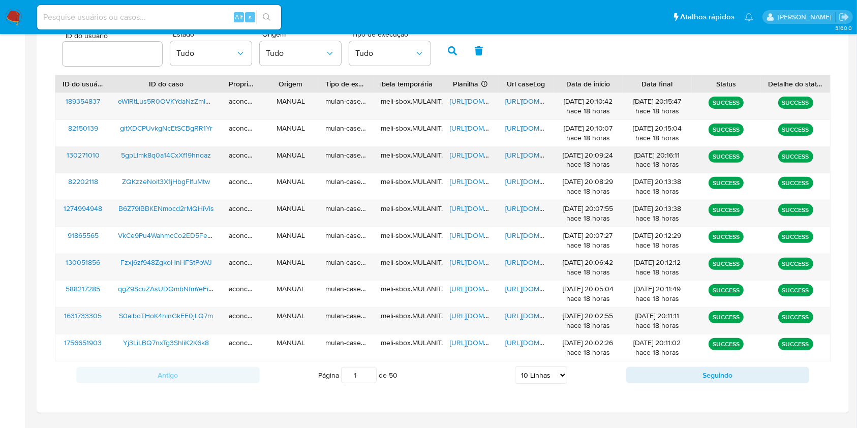
click at [457, 160] on div "https://docs.google.com/spreadsheets/d/131rpejoR8wE8HfivIH9_Hjw2mx6Aj-X1HSA-ieB…" at bounding box center [470, 160] width 55 height 26
click at [460, 156] on span "https://docs.google.com/spreadsheets/d/131rpejoR8wE8HfivIH9_Hjw2mx6Aj-X1HSA-ieB…" at bounding box center [485, 155] width 70 height 10
click at [513, 152] on span "https://docs.google.com/document/d/1hQ-qbhpoei2KSzEagcWHQSExTJsaXTSrX6eQ97ULUas…" at bounding box center [540, 155] width 70 height 10
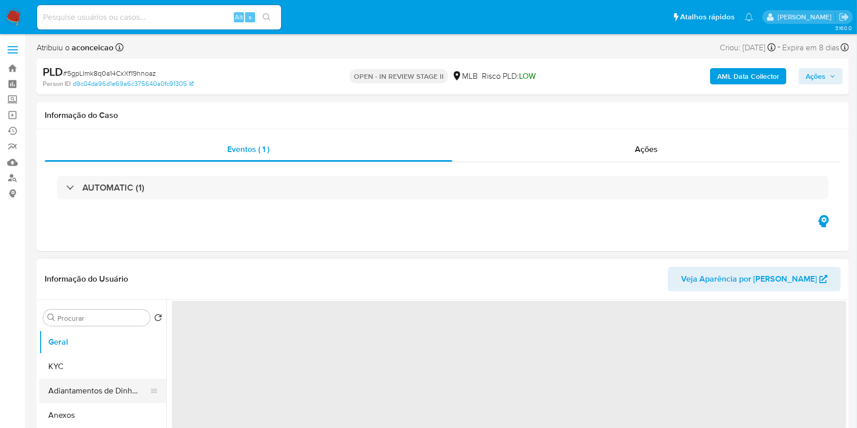
select select "10"
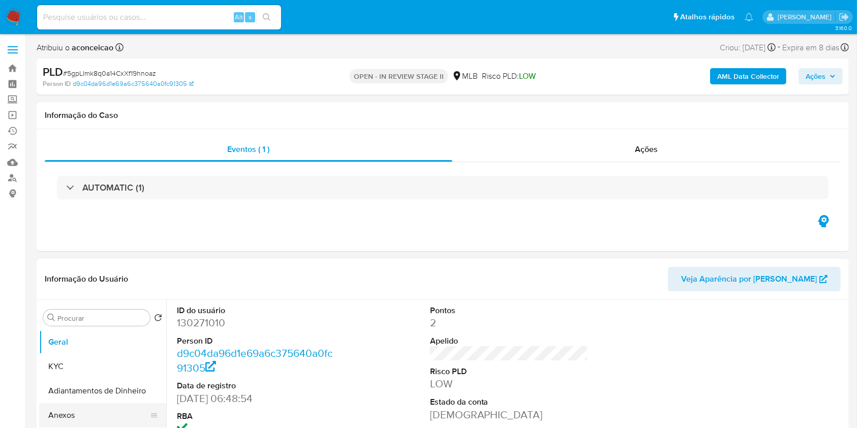
click at [81, 409] on button "Anexos" at bounding box center [98, 415] width 119 height 24
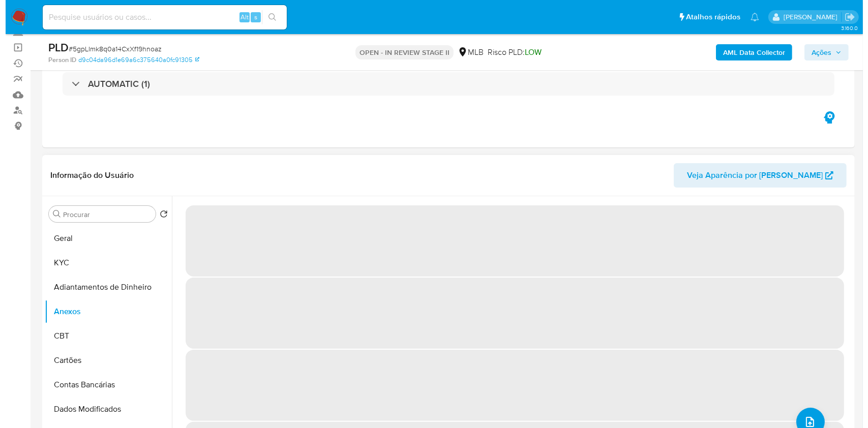
scroll to position [135, 0]
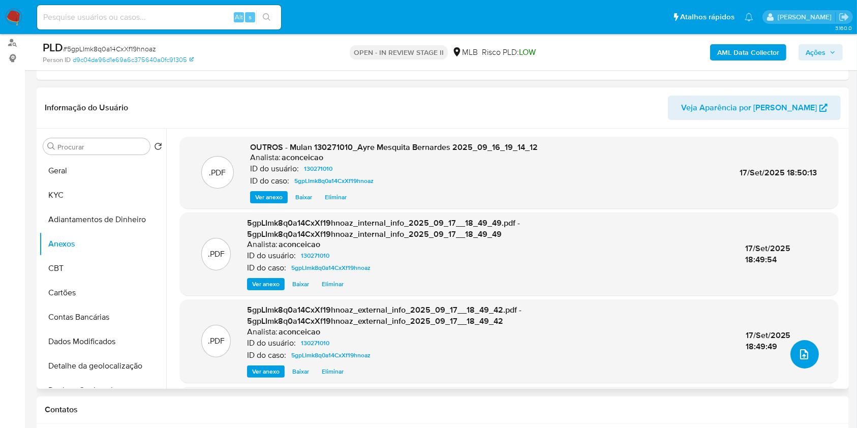
click at [802, 348] on icon "upload-file" at bounding box center [804, 354] width 12 height 12
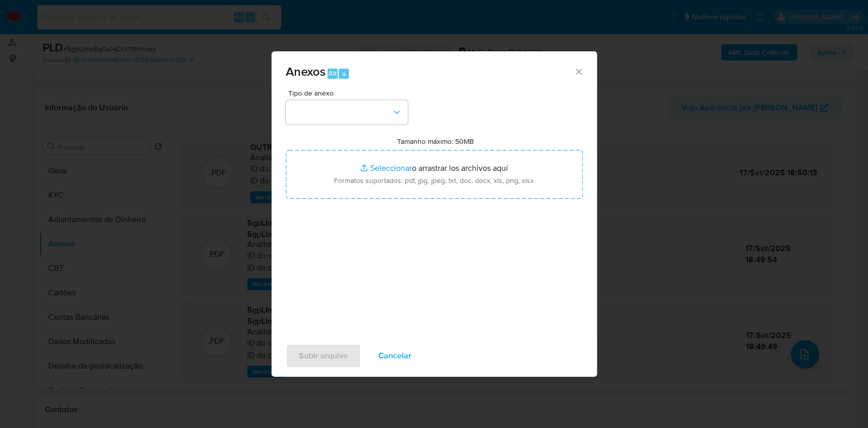
click at [322, 125] on div "Tipo de anexo Tamanho máximo: 50MB Seleccionar archivos Seleccionar o arrastrar…" at bounding box center [434, 209] width 297 height 240
click at [348, 119] on button "button" at bounding box center [347, 112] width 122 height 24
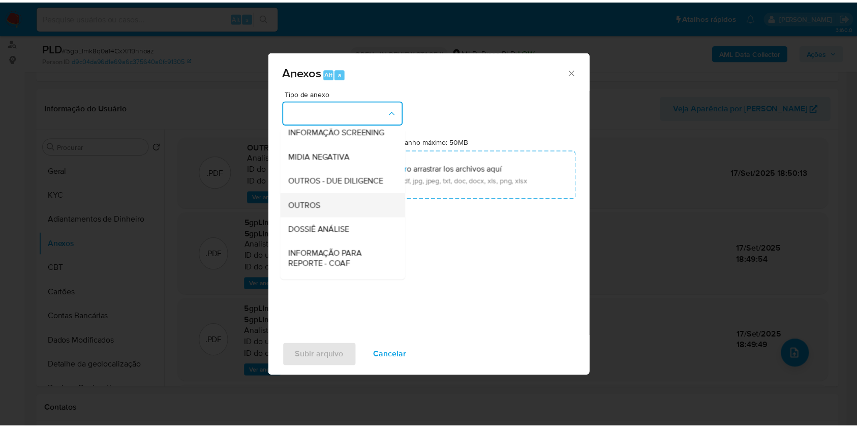
scroll to position [156, 0]
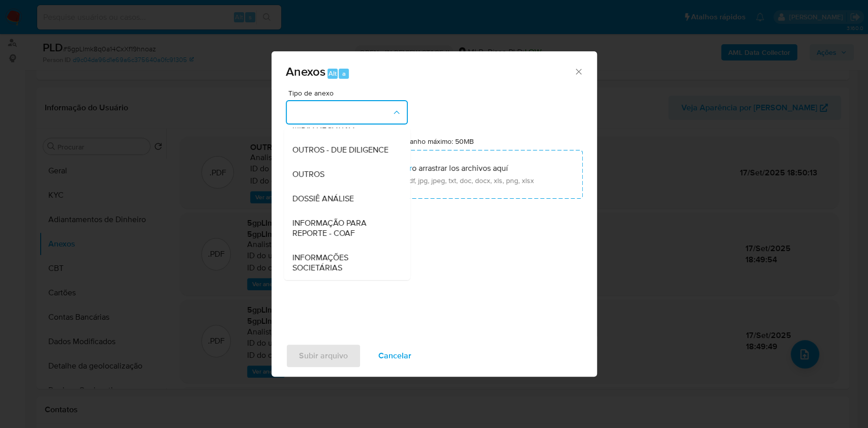
drag, startPoint x: 328, startPoint y: 177, endPoint x: 509, endPoint y: 124, distance: 188.2
click at [328, 178] on div "OUTROS" at bounding box center [344, 174] width 104 height 24
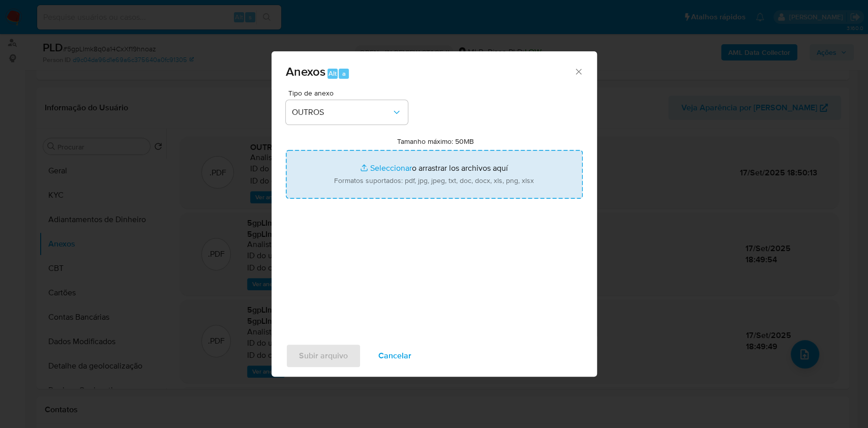
type input "C:\fakepath\SAR - XXXX - CPF 44254118899 - AYRE MESQUITA BERNARDES.pdf"
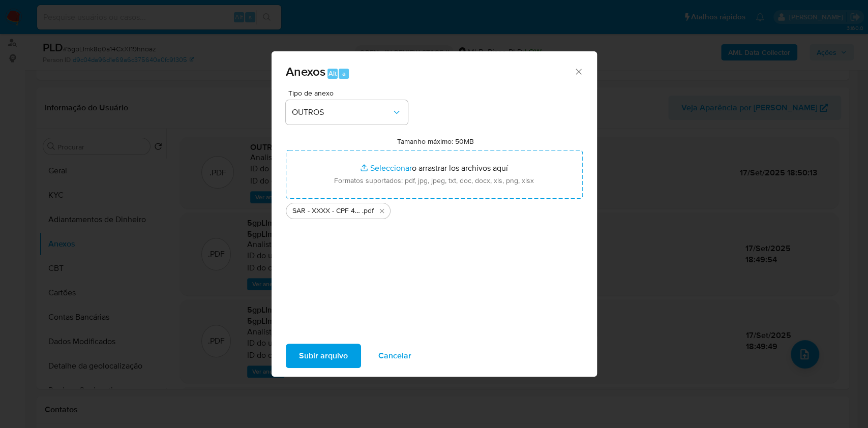
click at [319, 353] on span "Subir arquivo" at bounding box center [323, 356] width 49 height 22
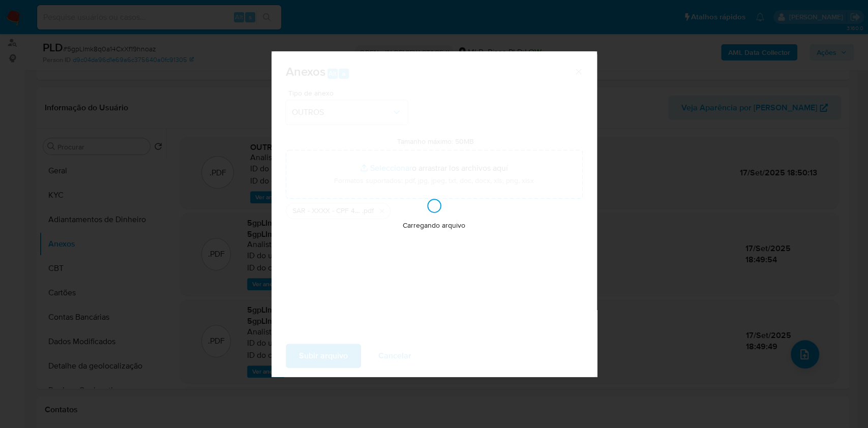
click at [714, 246] on div "Anexos Alt a Tipo de anexo OUTROS Tamanho máximo: 50MB Seleccionar archivos Sel…" at bounding box center [434, 214] width 868 height 428
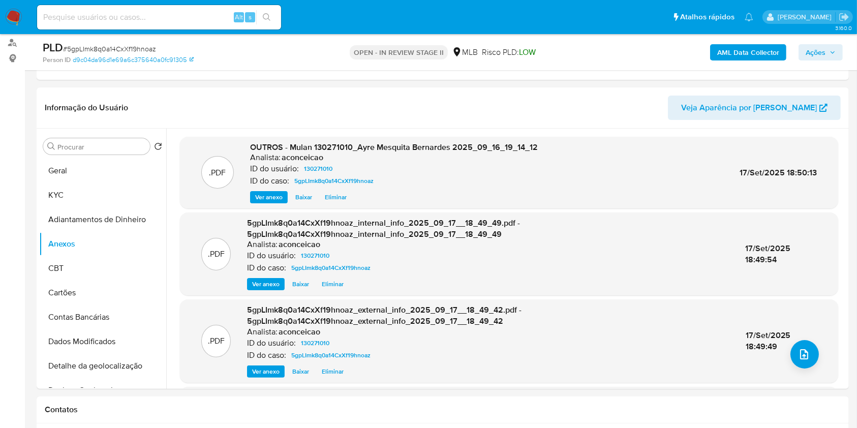
drag, startPoint x: 813, startPoint y: 58, endPoint x: 809, endPoint y: 61, distance: 5.4
click at [813, 59] on span "Ações" at bounding box center [816, 52] width 20 height 16
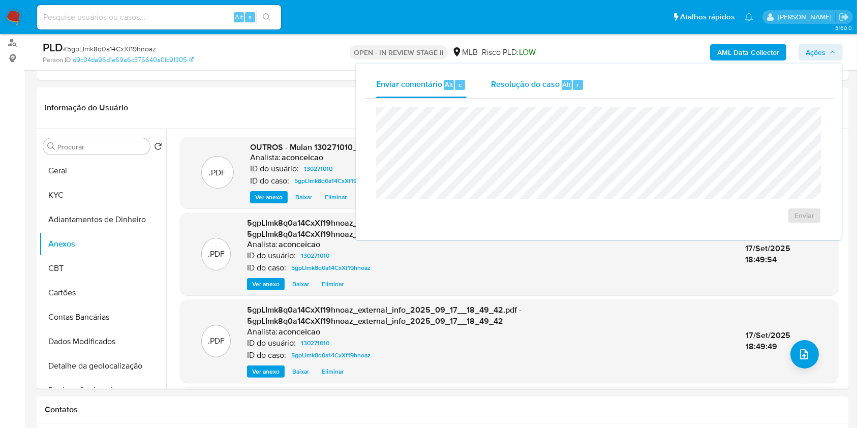
drag, startPoint x: 566, startPoint y: 79, endPoint x: 567, endPoint y: 88, distance: 9.2
click at [567, 88] on span "Alt" at bounding box center [567, 85] width 8 height 10
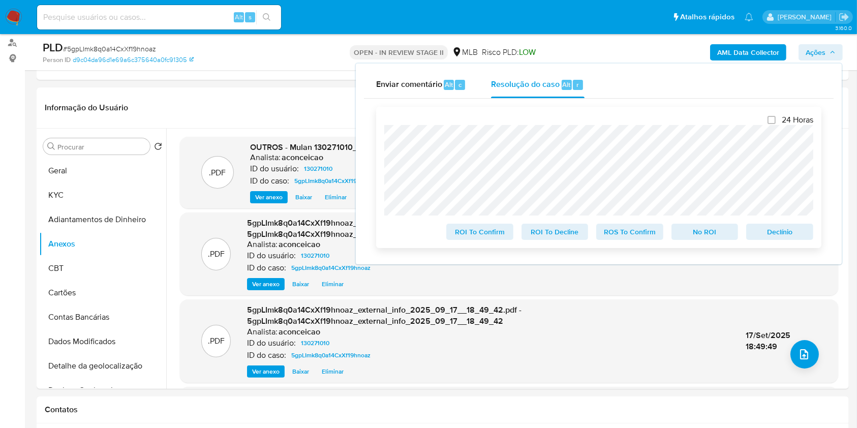
click at [646, 231] on span "ROS To Confirm" at bounding box center [629, 232] width 53 height 14
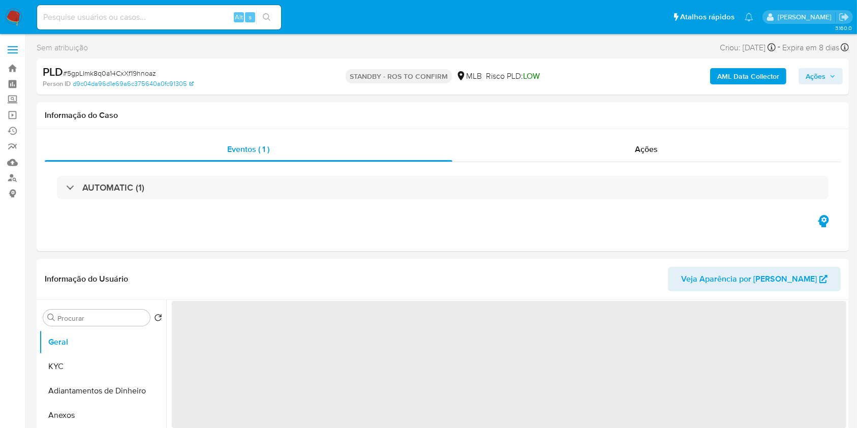
select select "10"
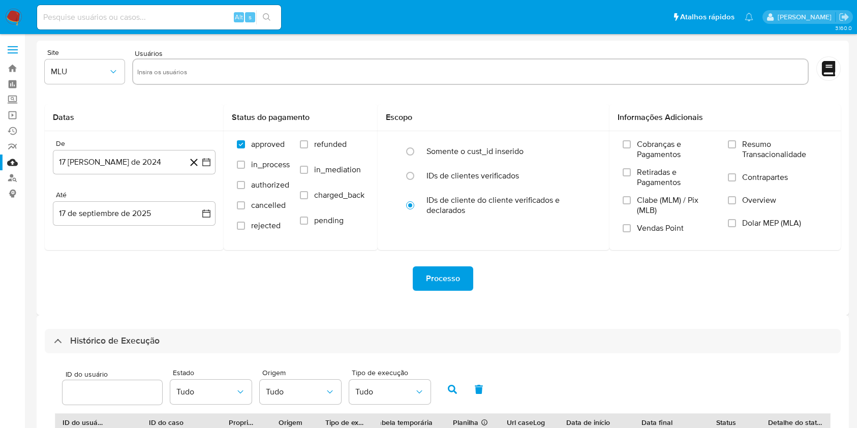
select select "10"
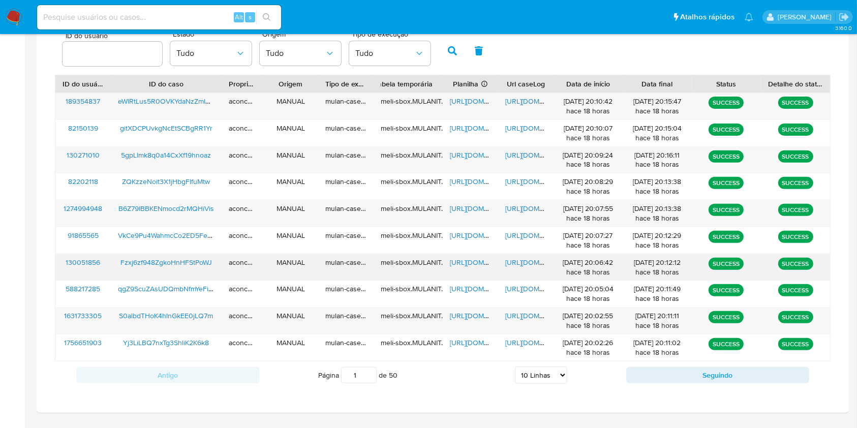
click at [471, 259] on span "[URL][DOMAIN_NAME]" at bounding box center [485, 262] width 70 height 10
click at [514, 264] on span "[URL][DOMAIN_NAME]" at bounding box center [540, 262] width 70 height 10
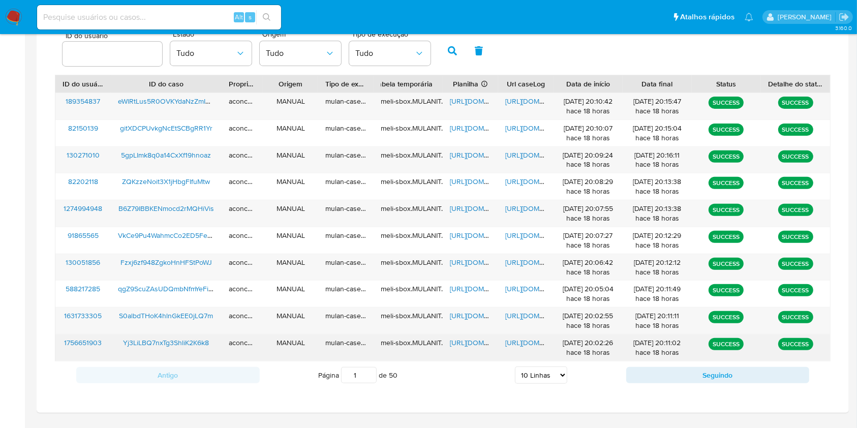
click at [473, 349] on div "[URL][DOMAIN_NAME]" at bounding box center [470, 347] width 55 height 26
click at [473, 344] on span "[URL][DOMAIN_NAME]" at bounding box center [485, 342] width 70 height 10
click at [501, 346] on div "[URL][DOMAIN_NAME]" at bounding box center [525, 347] width 55 height 26
click at [506, 344] on span "[URL][DOMAIN_NAME]" at bounding box center [540, 342] width 70 height 10
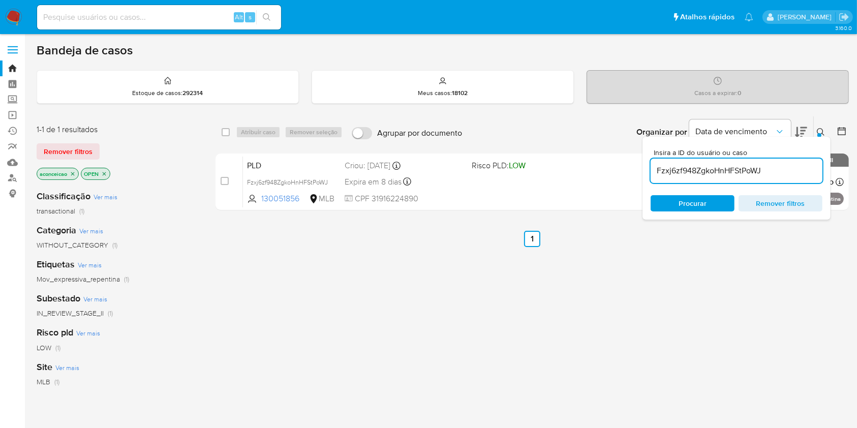
click at [660, 166] on input "Fzxj6zf948ZgkoHnHFStPoWJ" at bounding box center [737, 170] width 172 height 13
click at [660, 165] on input "Fzxj6zf948ZgkoHnHFStPoWJ" at bounding box center [737, 170] width 172 height 13
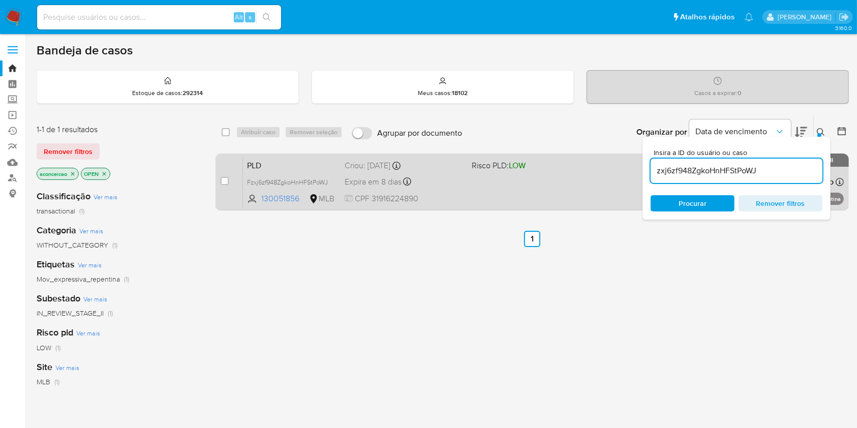
type input "zxj6zf948ZgkoHnHFStPoWJ"
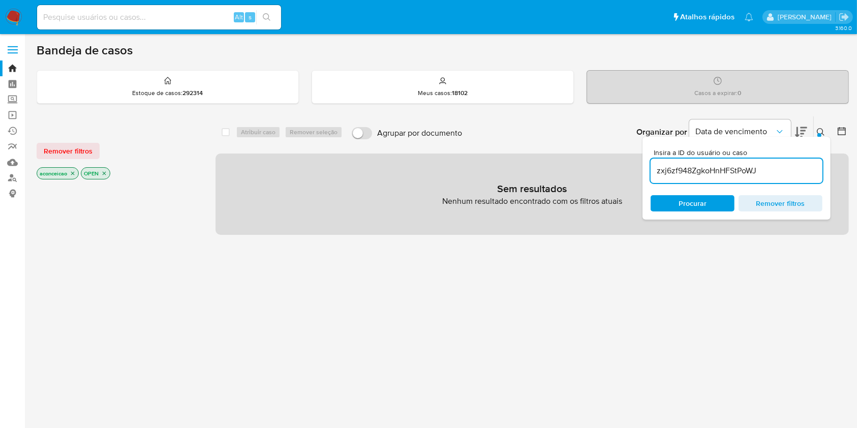
click at [760, 173] on input "zxj6zf948ZgkoHnHFStPoWJ" at bounding box center [737, 170] width 172 height 13
click at [760, 174] on input "zxj6zf948ZgkoHnHFStPoWJ" at bounding box center [737, 170] width 172 height 13
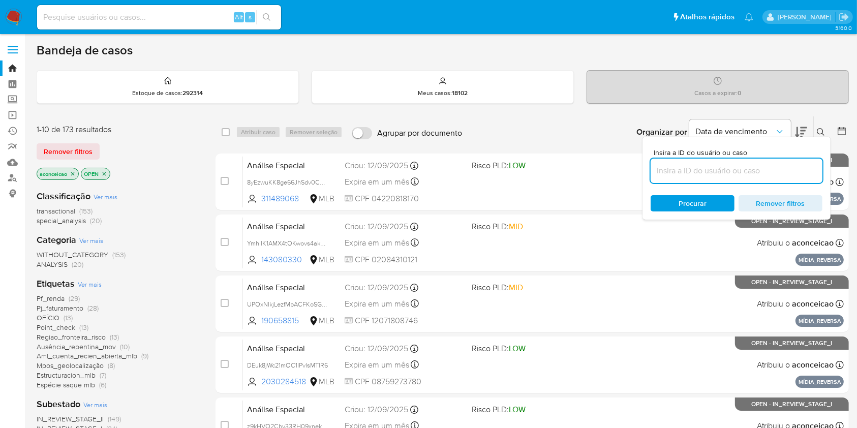
click at [58, 315] on span "OFÍCIO" at bounding box center [48, 318] width 23 height 10
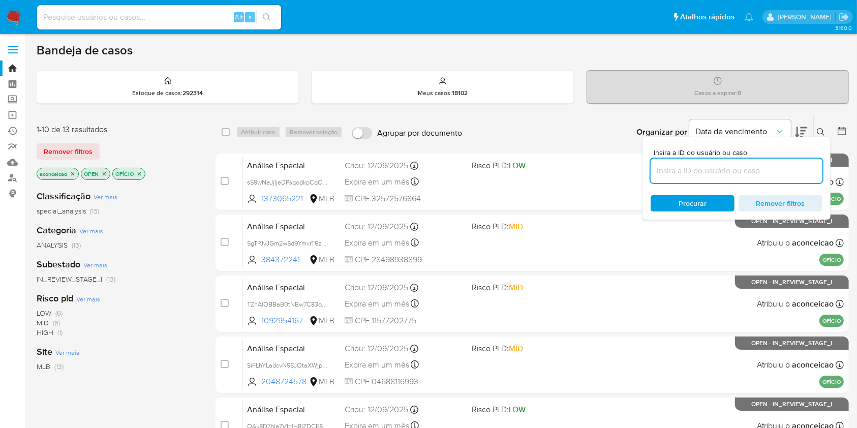
drag, startPoint x: 71, startPoint y: 176, endPoint x: 139, endPoint y: 181, distance: 68.8
click at [141, 186] on div "1-10 de 13 resultados Remover filtros aconceicao OPEN OFÍCIO Classificação Ver …" at bounding box center [118, 326] width 163 height 404
click at [138, 175] on icon "close-filter" at bounding box center [139, 174] width 6 height 6
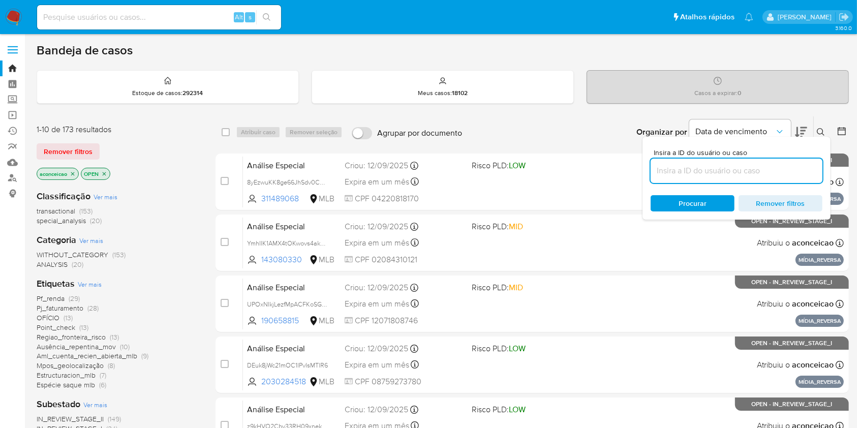
click at [819, 131] on icon at bounding box center [821, 132] width 8 height 8
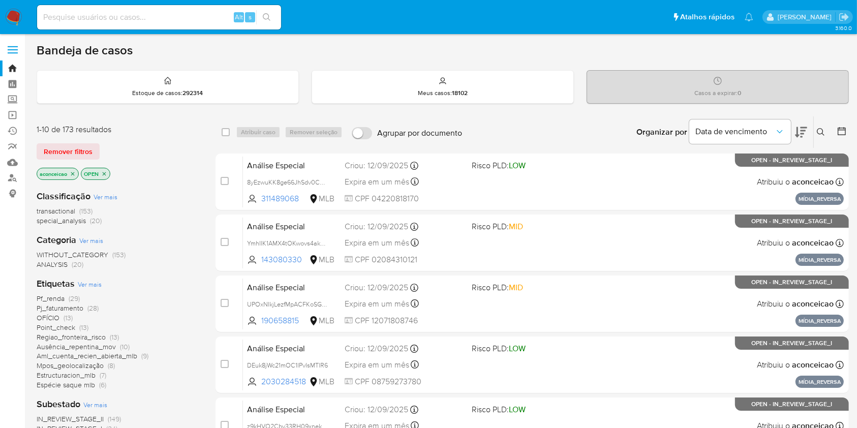
click at [804, 128] on icon at bounding box center [801, 132] width 12 height 12
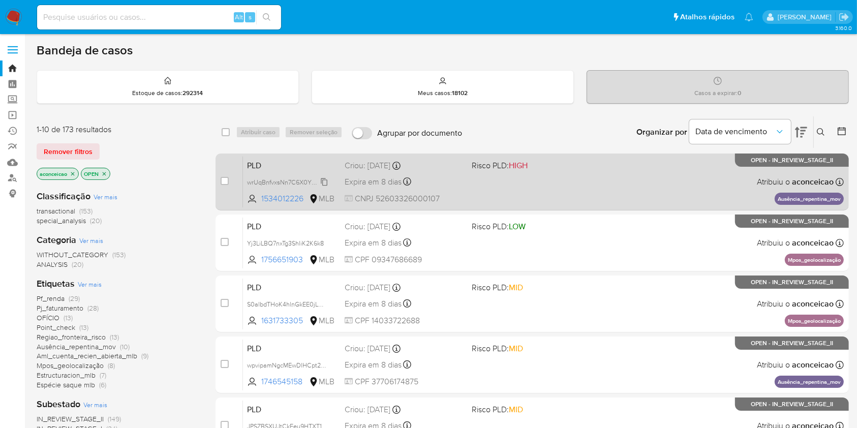
click at [325, 177] on span "wrUqBnfvxsNn7C6X0YRusOYR" at bounding box center [291, 181] width 88 height 11
click at [465, 193] on div "PLD wrUqBnfvxsNn7C6X0YRusOYR Copiado Copiado 1534012226 MLB Risco PLD: HIGH Cri…" at bounding box center [543, 181] width 601 height 51
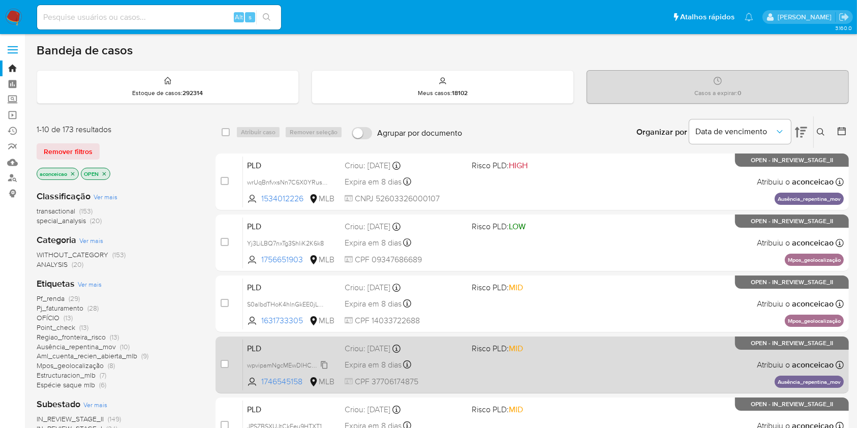
click at [325, 365] on span "wpvipamNgcMEwDlHCpt2a5a4" at bounding box center [291, 364] width 88 height 11
click at [476, 371] on div "PLD wpvipamNgcMEwDlHCpt2a5a4 Copiado Copiado 1746545158 MLB Risco PLD: MID Crio…" at bounding box center [543, 364] width 601 height 51
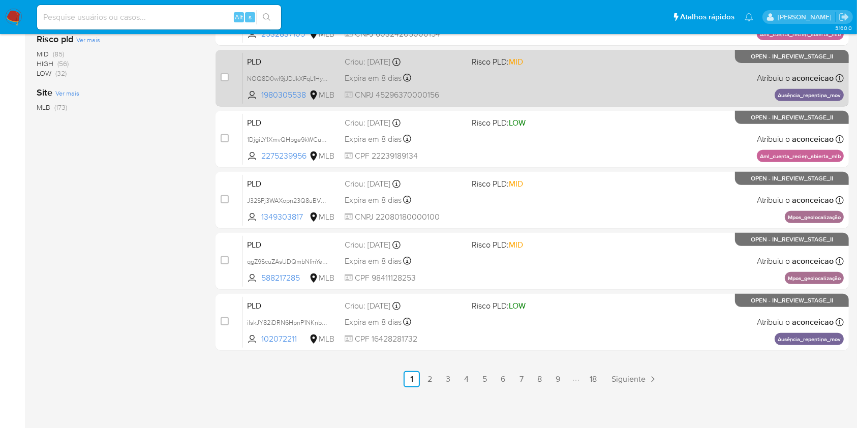
scroll to position [411, 0]
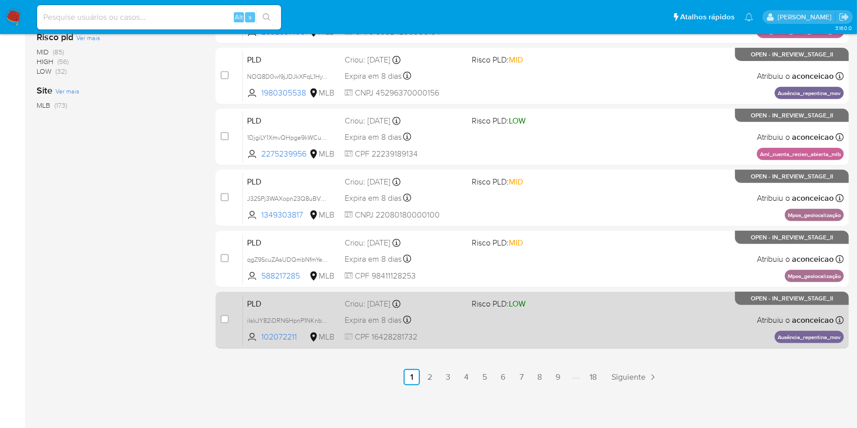
click at [472, 336] on div "PLD iIskJY82iDRN6HpnP1NKnbZd 102072211 MLB Risco PLD: LOW Criou: 12/08/2025 Cri…" at bounding box center [543, 319] width 601 height 51
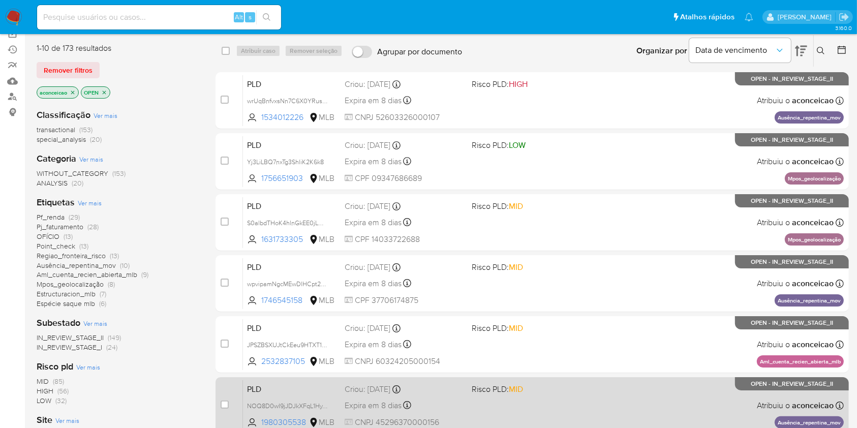
scroll to position [72, 0]
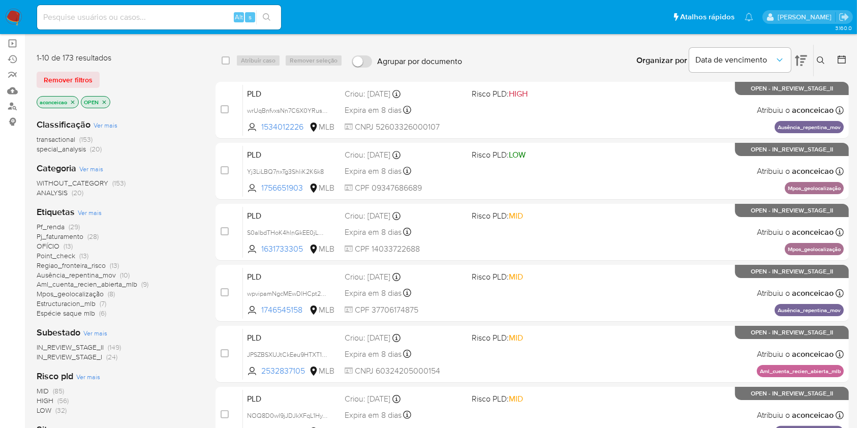
click at [819, 56] on icon at bounding box center [821, 60] width 8 height 8
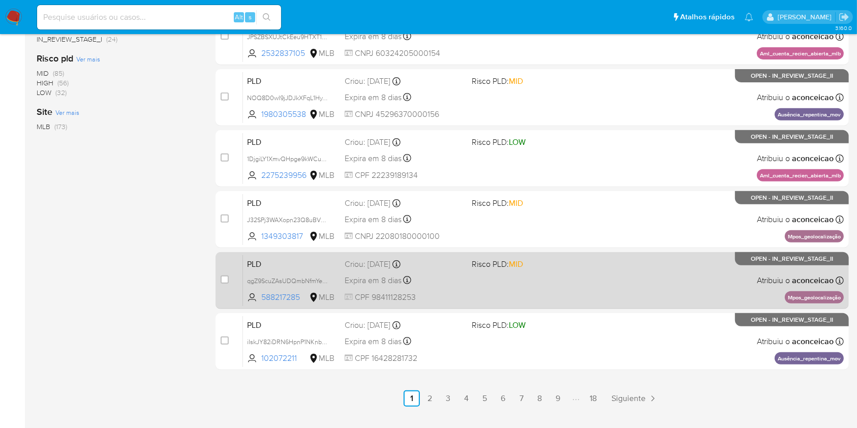
scroll to position [411, 0]
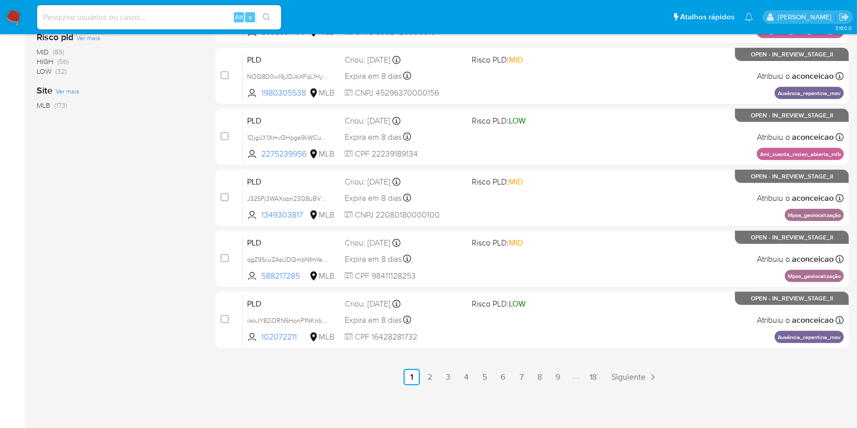
click at [428, 379] on link "2" at bounding box center [430, 377] width 16 height 16
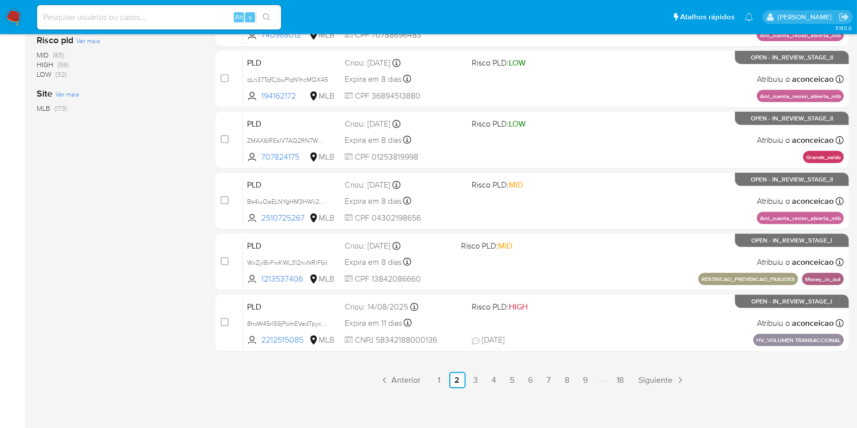
scroll to position [411, 0]
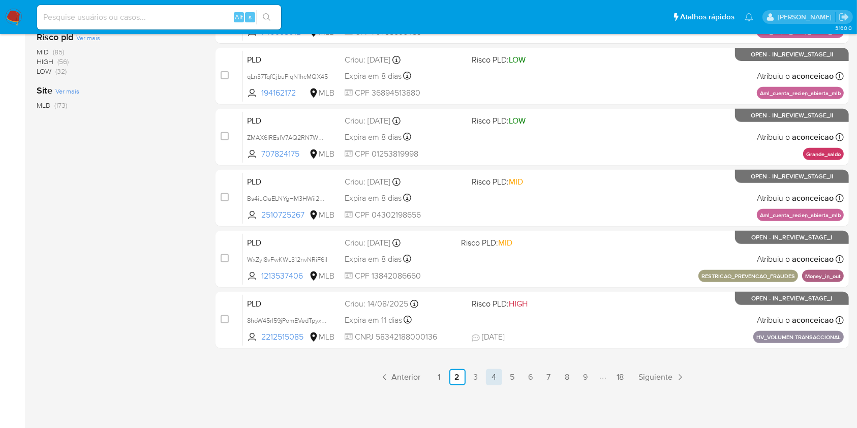
click at [501, 373] on link "4" at bounding box center [494, 377] width 16 height 16
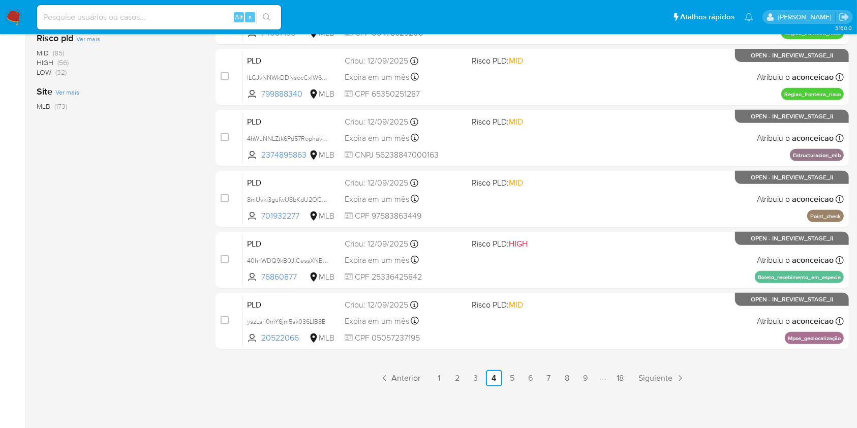
scroll to position [411, 0]
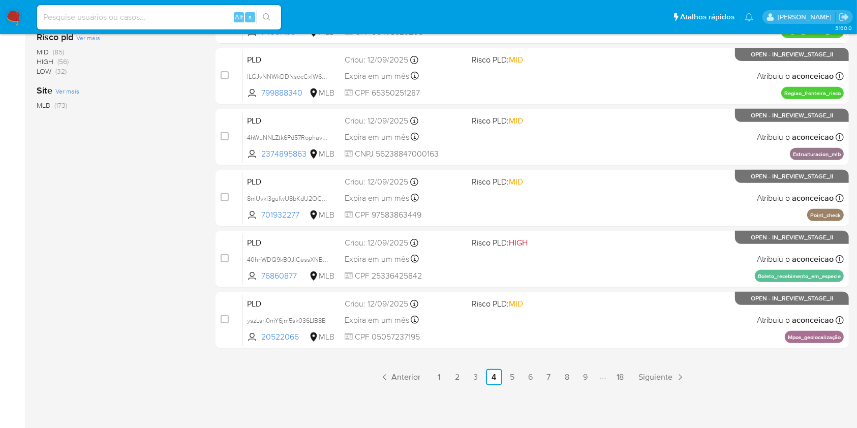
click at [524, 380] on link "6" at bounding box center [530, 377] width 16 height 16
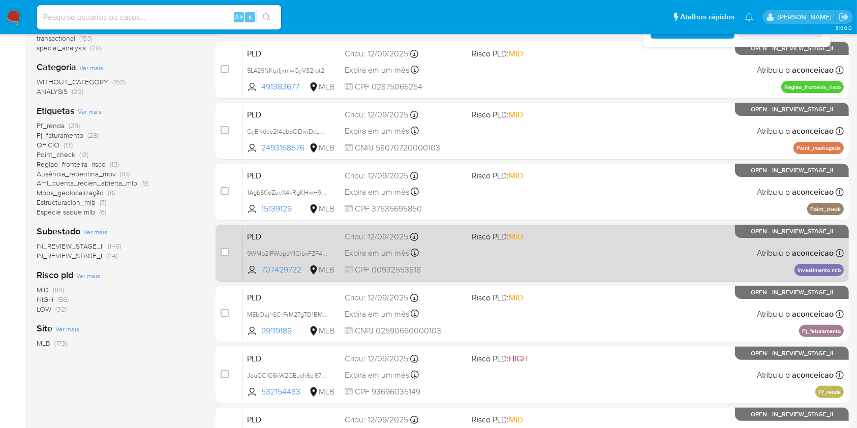
scroll to position [338, 0]
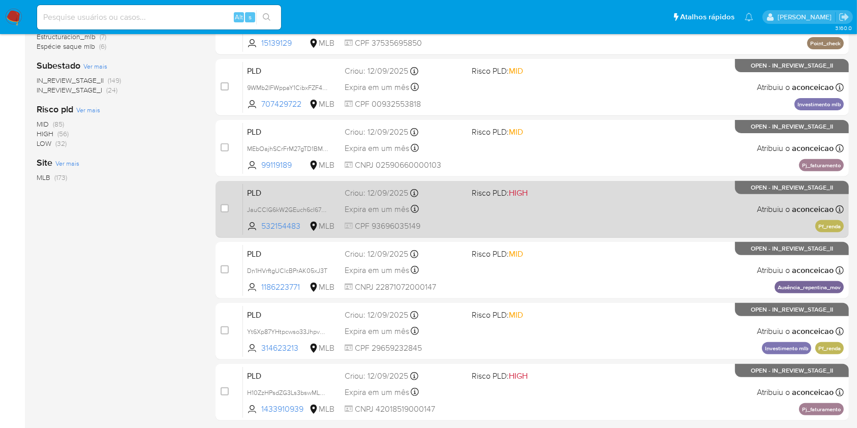
click at [529, 213] on div "PLD JauCClG6kW2GEuch6cI67MkI 532154483 MLB Risco PLD: HIGH Criou: 12/09/2025 Cr…" at bounding box center [543, 208] width 601 height 51
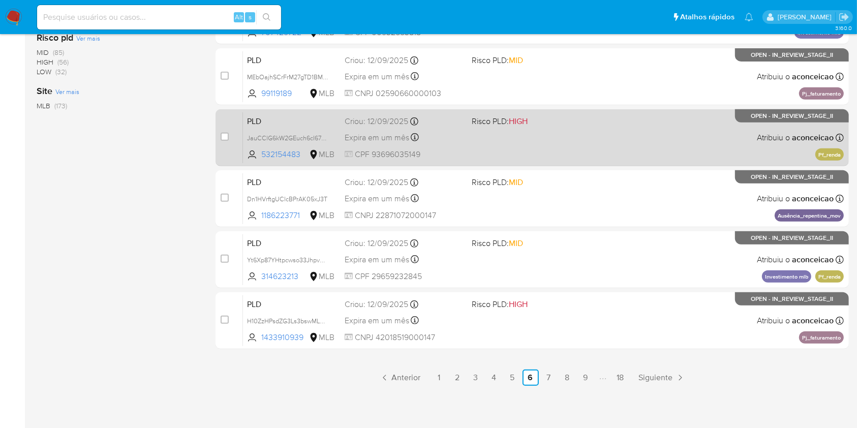
scroll to position [411, 0]
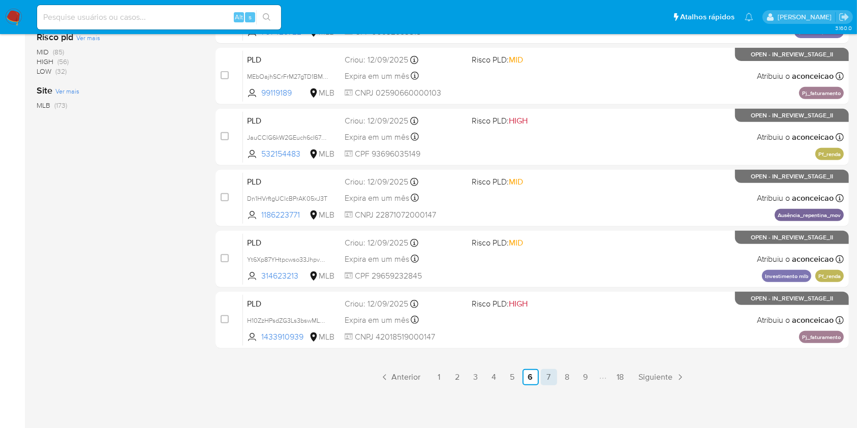
click at [547, 375] on link "7" at bounding box center [549, 377] width 16 height 16
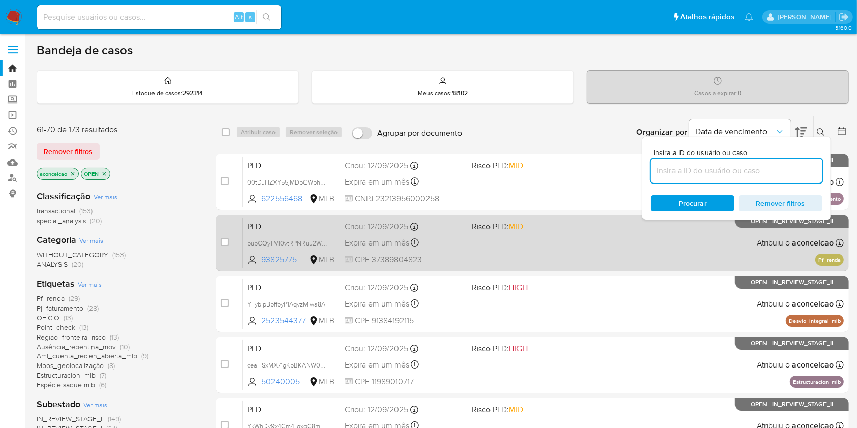
click at [535, 246] on div "PLD bupCOyTMI0vtRPNRuu2WOcKH 93825775 MLB Risco PLD: MID Criou: 12/09/2025 Crio…" at bounding box center [543, 242] width 601 height 51
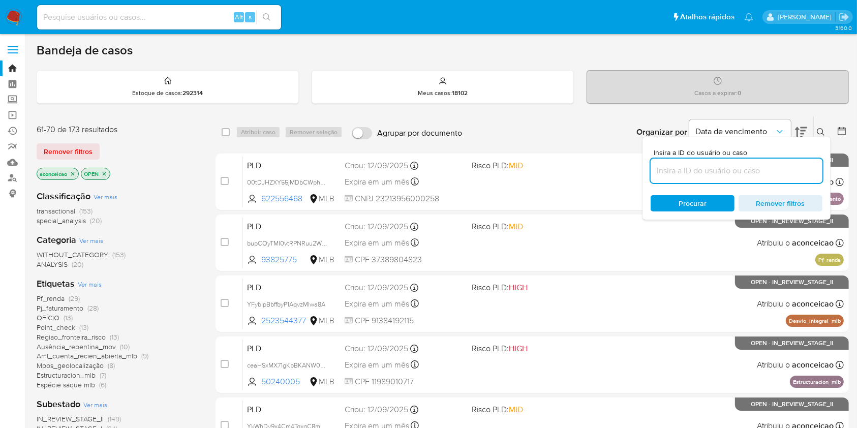
click at [800, 124] on button at bounding box center [801, 132] width 12 height 32
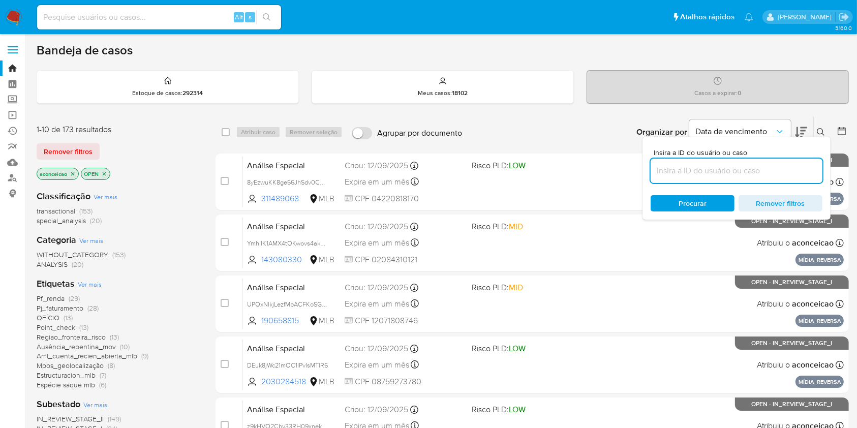
click at [800, 124] on button at bounding box center [801, 132] width 12 height 32
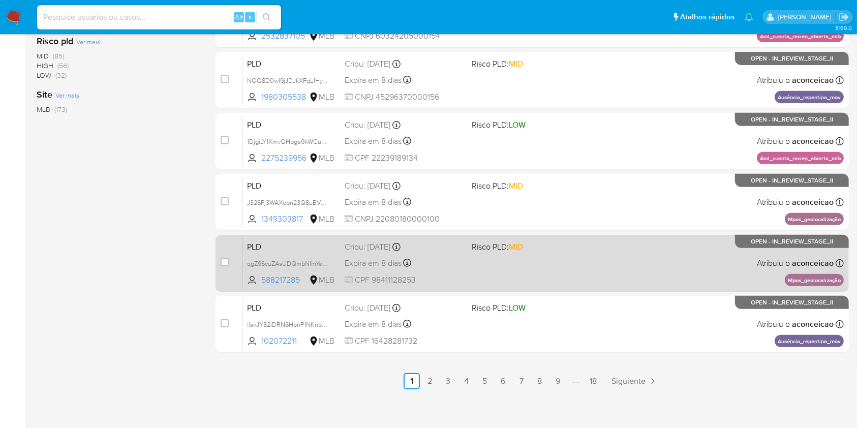
scroll to position [411, 0]
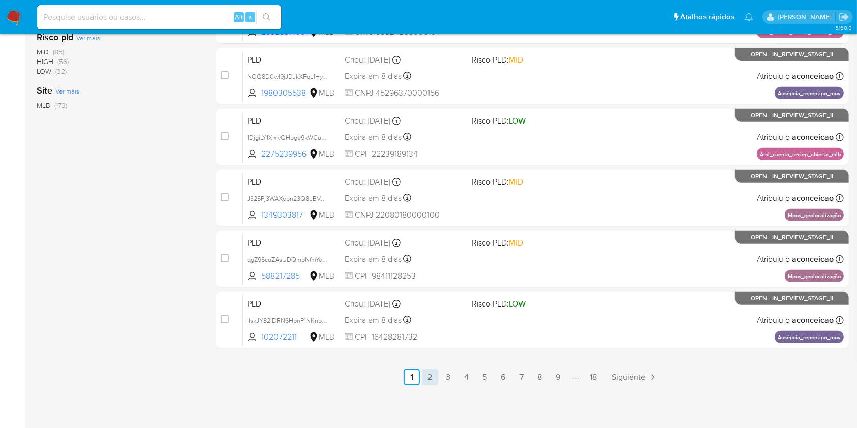
click at [431, 376] on link "2" at bounding box center [430, 377] width 16 height 16
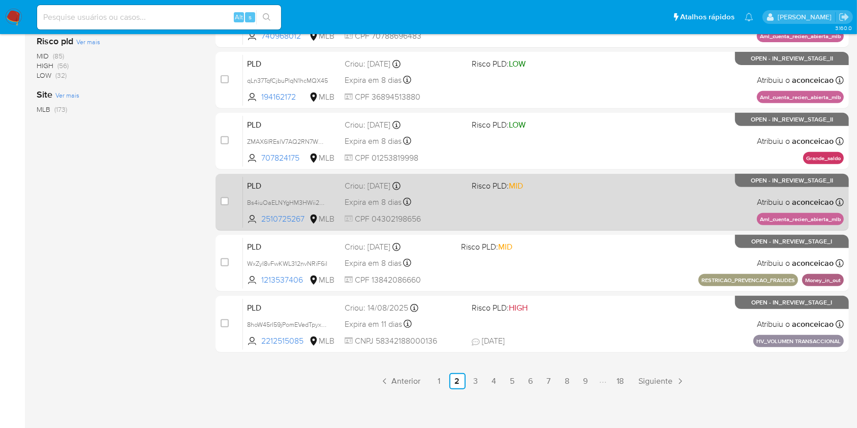
scroll to position [338, 0]
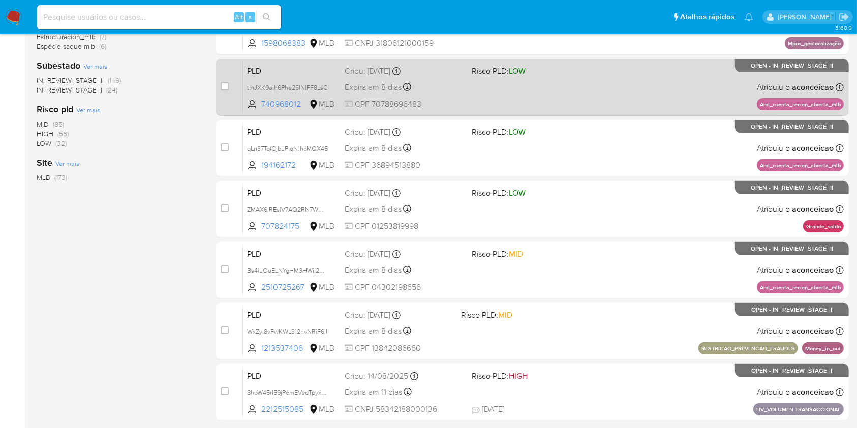
click at [505, 106] on div "PLD tmJXK9aih6Phe25INIFF8LsC 740968012 MLB Risco PLD: LOW Criou: 12/08/2025 Cri…" at bounding box center [543, 86] width 601 height 51
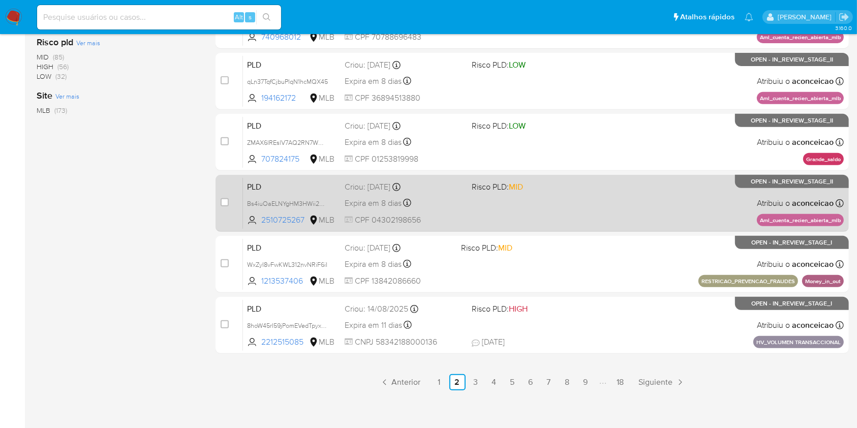
scroll to position [407, 0]
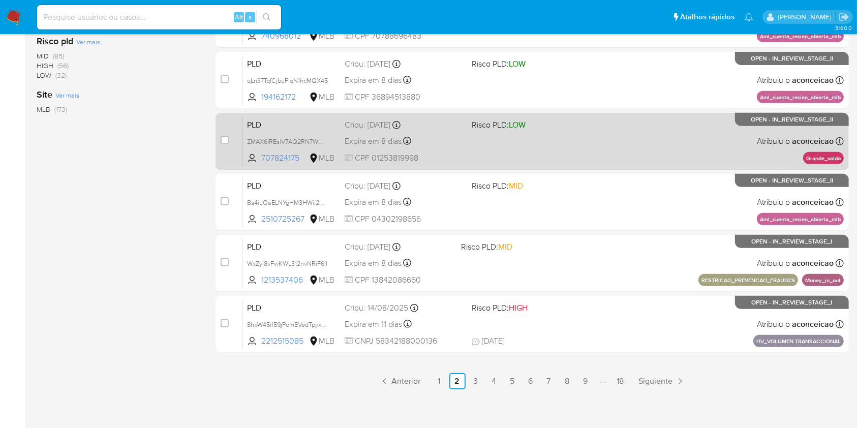
click at [577, 152] on div "PLD ZMAX6IREslV7AQ2RN7WMA8BW 707824175 MLB Risco PLD: LOW Criou: 12/08/2025 Cri…" at bounding box center [543, 140] width 601 height 51
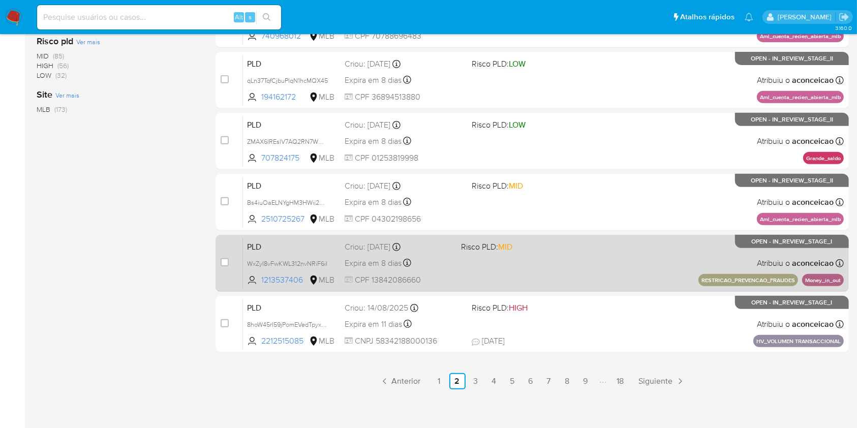
click at [454, 266] on div "PLD WxZyI8vFwKWL312nvNRiF6iI 1213537406 MLB Risco PLD: MID Criou: 12/08/2025 Cr…" at bounding box center [543, 262] width 601 height 51
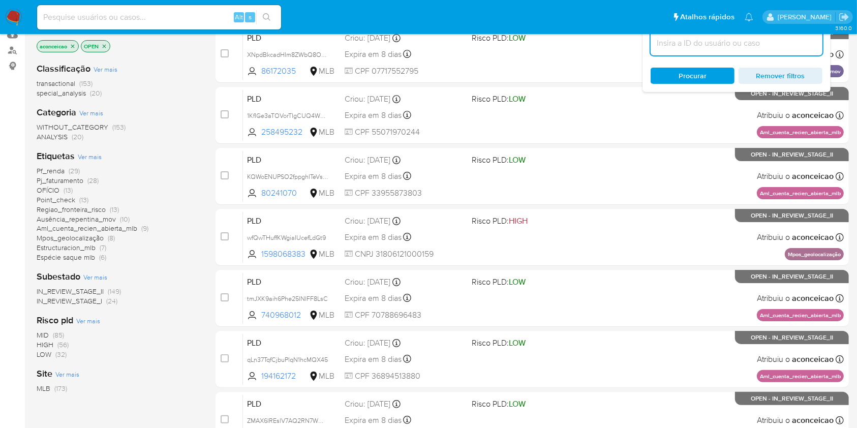
scroll to position [135, 0]
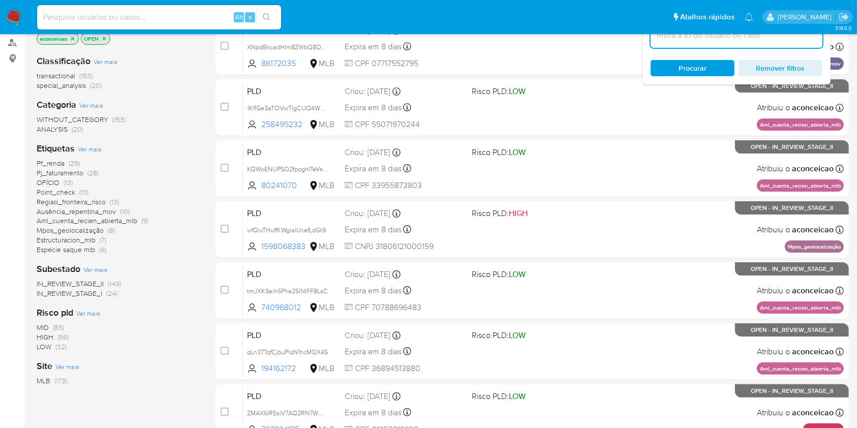
click at [54, 163] on span "Pf_renda" at bounding box center [51, 163] width 28 height 10
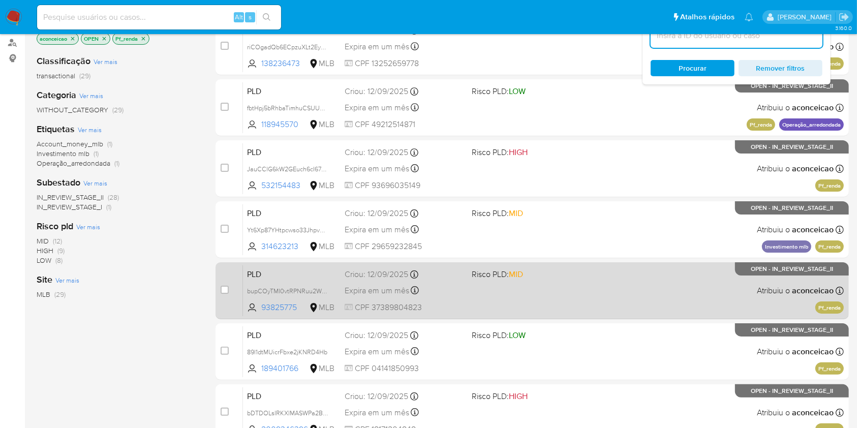
click at [568, 293] on div "PLD bupCOyTMI0vtRPNRuu2WOcKH 93825775 MLB Risco PLD: MID Criou: 12/09/2025 Crio…" at bounding box center [543, 290] width 601 height 51
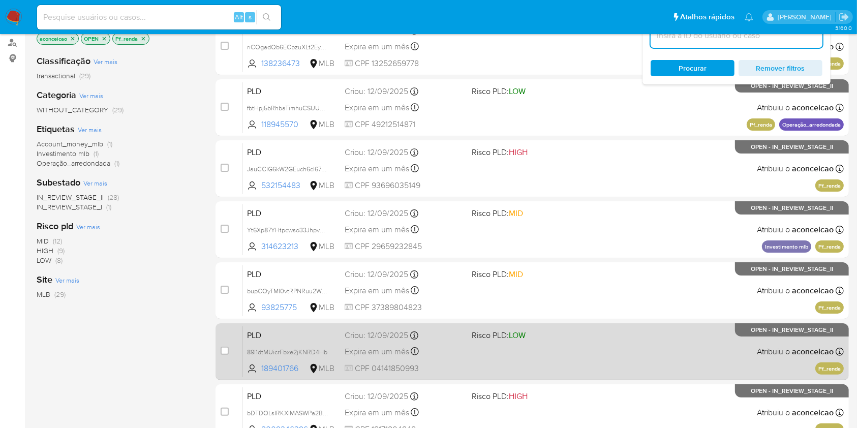
click at [478, 366] on div "PLD 89l1dtMUicrFbxe2jKNRD4Hb 189401766 MLB Risco PLD: LOW Criou: 12/09/2025 Cri…" at bounding box center [543, 351] width 601 height 51
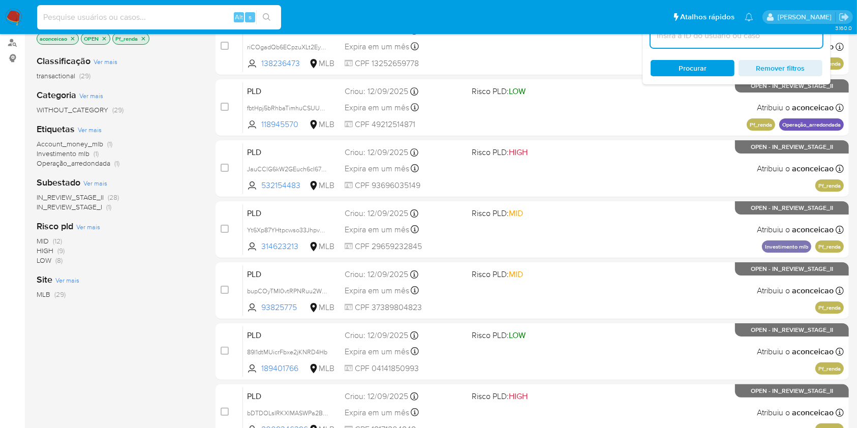
drag, startPoint x: 184, startPoint y: 23, endPoint x: 240, endPoint y: 22, distance: 55.4
click at [184, 23] on div "Alt s" at bounding box center [159, 17] width 244 height 24
paste input "93825775"
type input "93825775"
click at [267, 16] on icon "search-icon" at bounding box center [267, 17] width 8 height 8
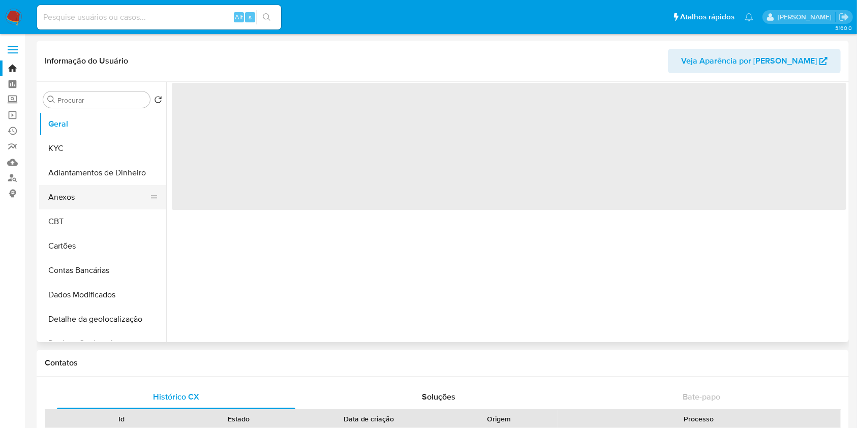
select select "10"
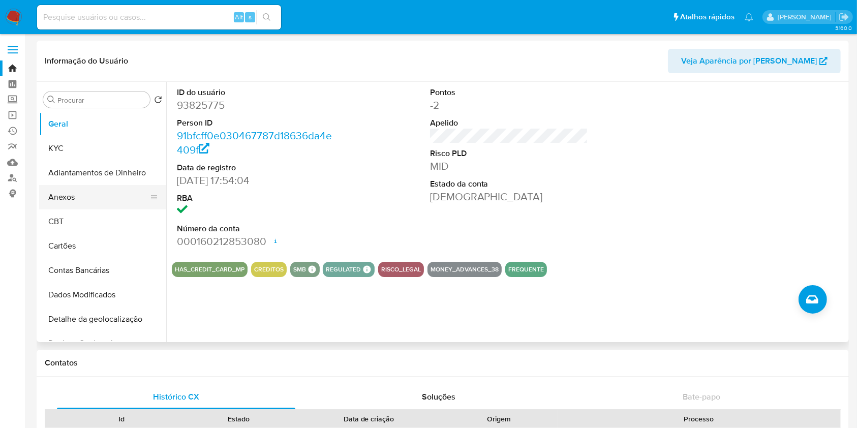
click at [95, 201] on button "Anexos" at bounding box center [98, 197] width 119 height 24
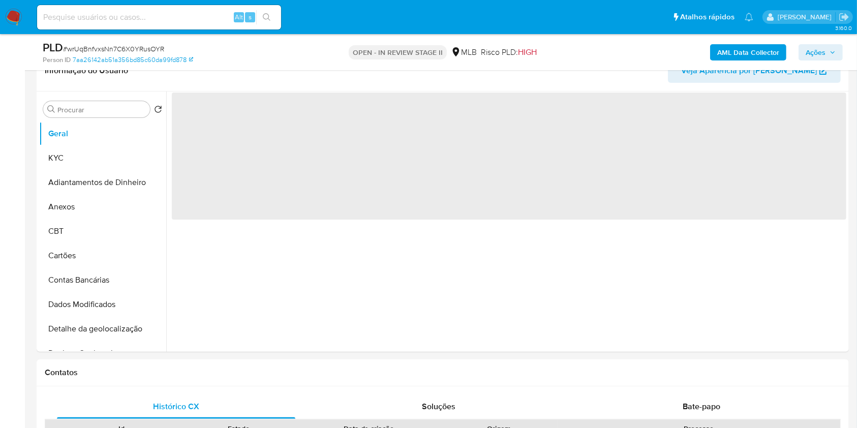
scroll to position [407, 0]
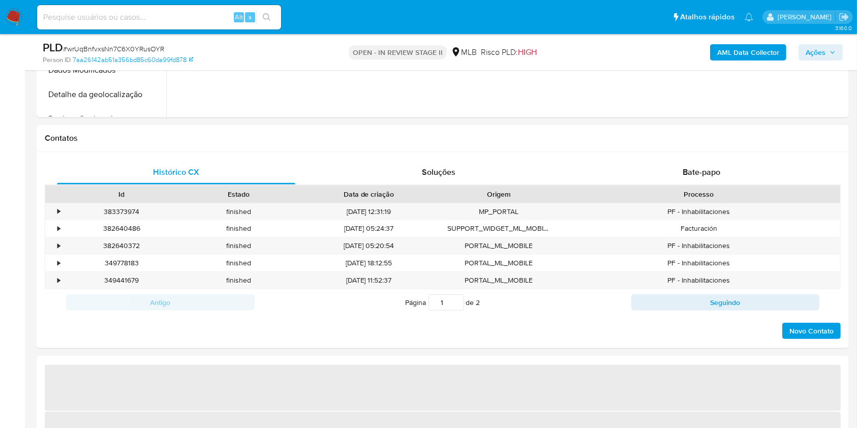
select select "10"
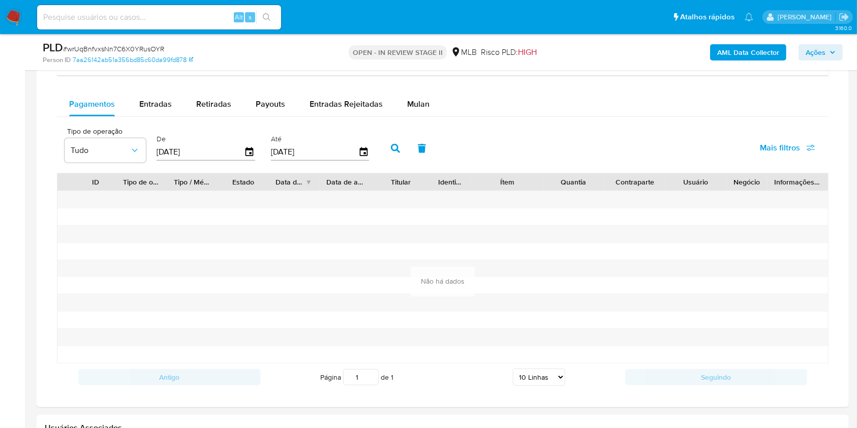
scroll to position [813, 0]
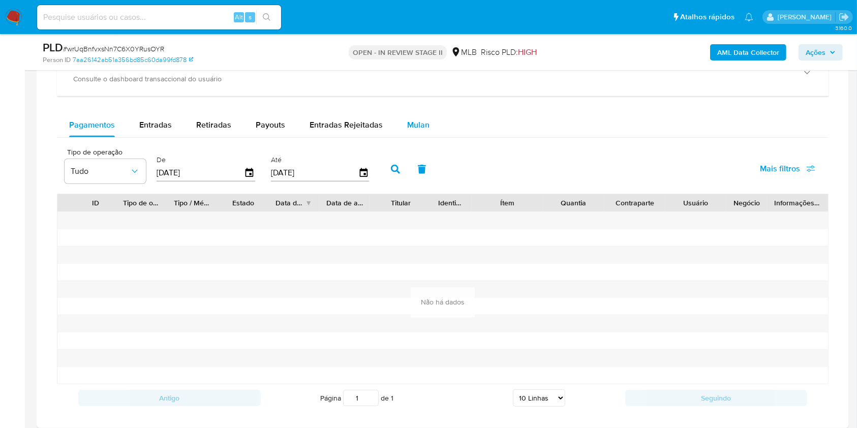
click at [418, 131] on div "Mulan" at bounding box center [418, 125] width 22 height 24
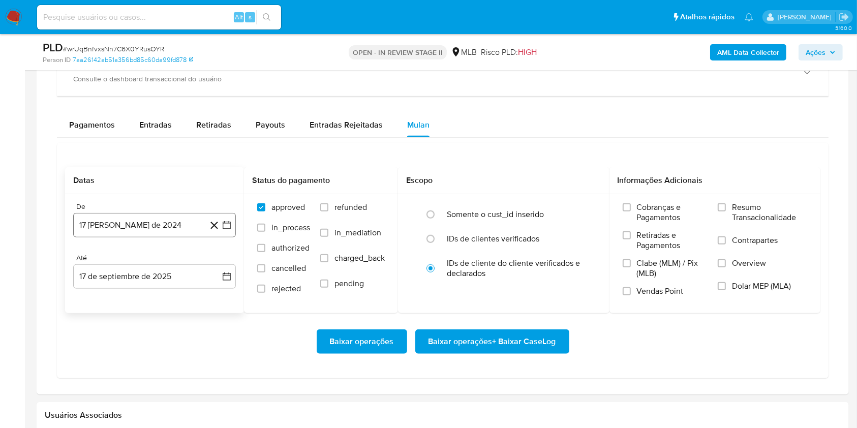
click at [168, 221] on button "17 [PERSON_NAME] de 2024" at bounding box center [154, 225] width 163 height 24
click at [168, 220] on button "17 [PERSON_NAME] de 2024" at bounding box center [154, 225] width 163 height 24
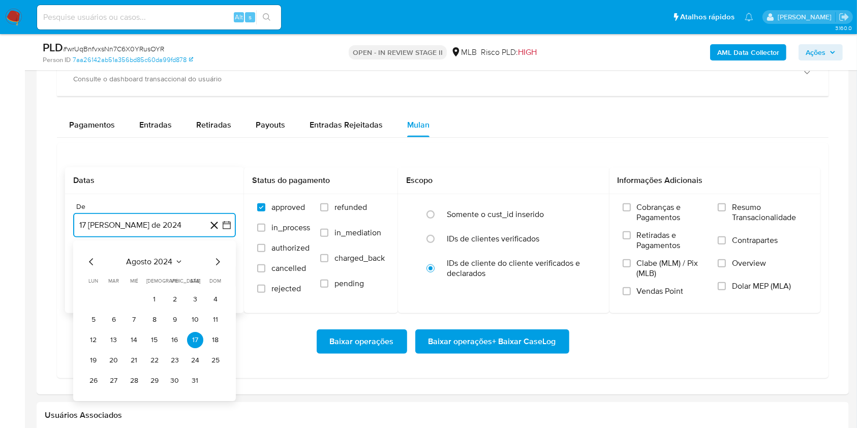
click at [179, 261] on icon "Seleccionar mes y año" at bounding box center [179, 262] width 8 height 8
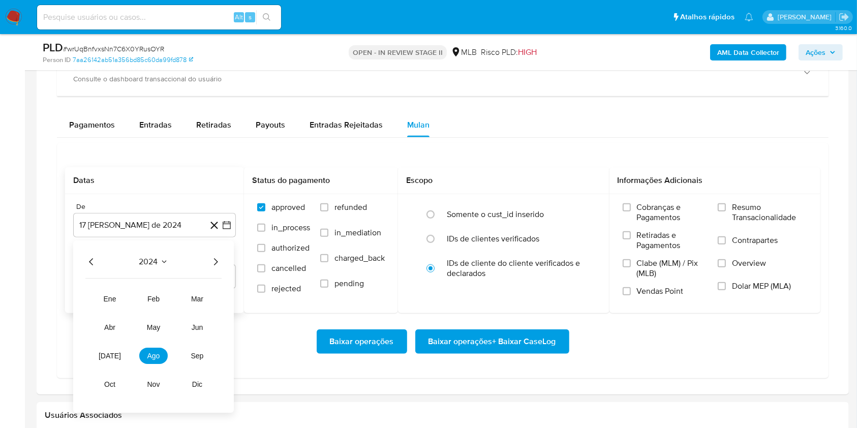
click at [211, 264] on icon "Año siguiente" at bounding box center [215, 262] width 12 height 12
click at [106, 358] on span "[DATE]" at bounding box center [110, 356] width 22 height 8
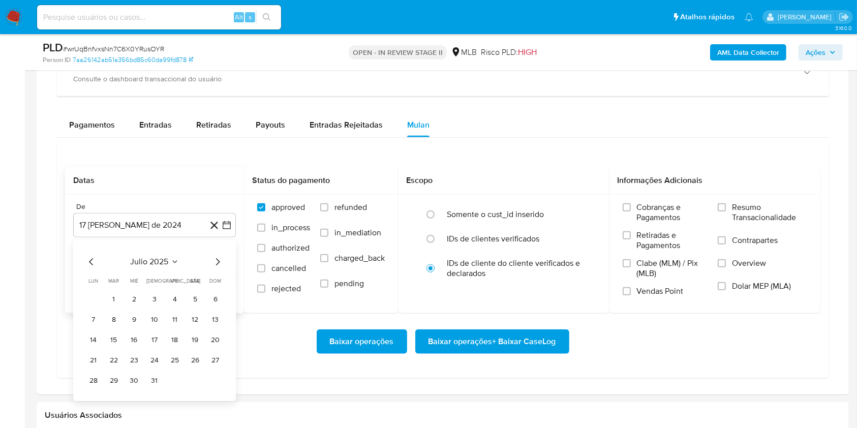
click at [109, 300] on button "1" at bounding box center [114, 299] width 16 height 16
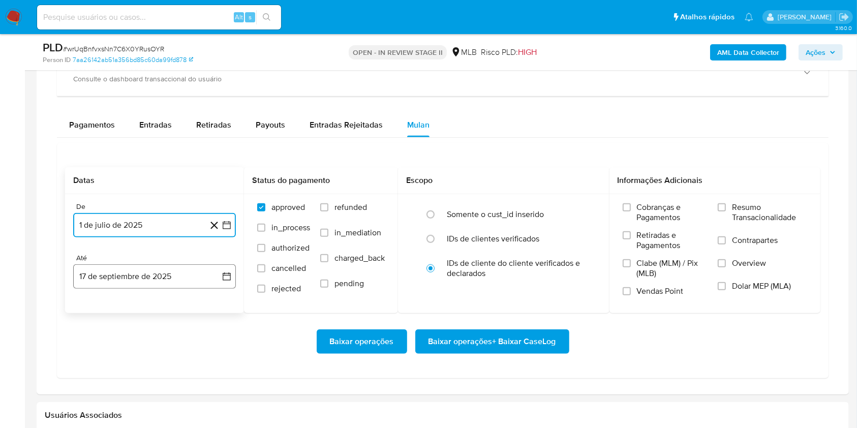
click at [157, 281] on button "17 de septiembre de 2025" at bounding box center [154, 276] width 163 height 24
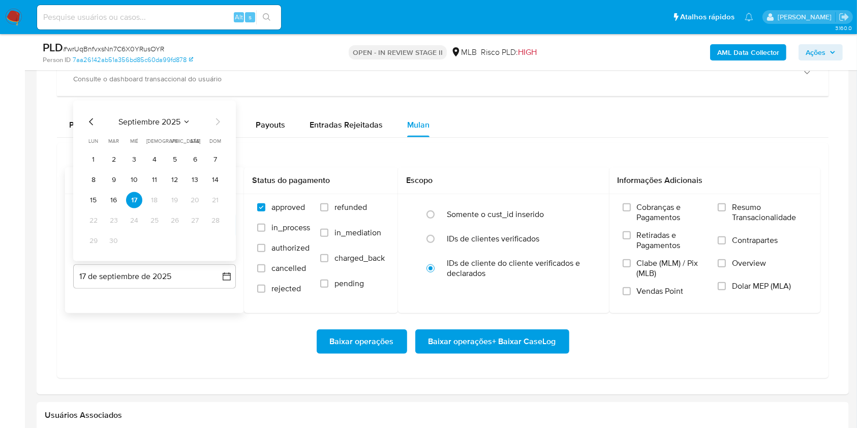
click at [196, 184] on button "13" at bounding box center [195, 180] width 16 height 16
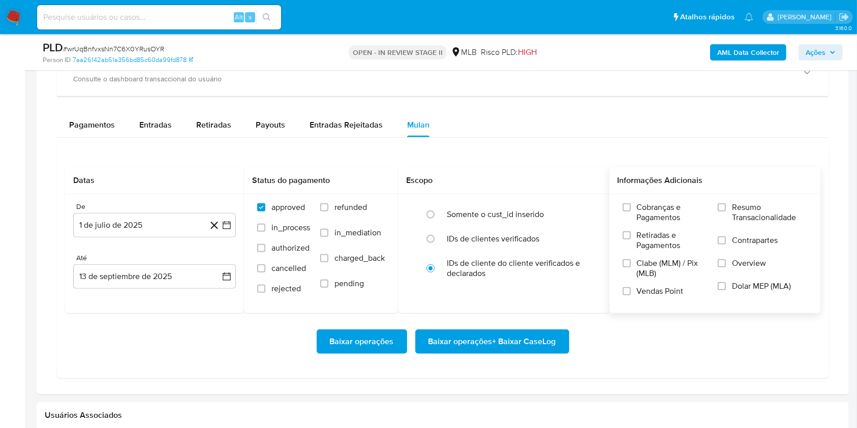
click at [729, 205] on label "Resumo Transacionalidade" at bounding box center [762, 218] width 89 height 33
click at [726, 205] on input "Resumo Transacionalidade" at bounding box center [722, 207] width 8 height 8
click at [529, 335] on span "Baixar operações + Baixar CaseLog" at bounding box center [492, 341] width 128 height 22
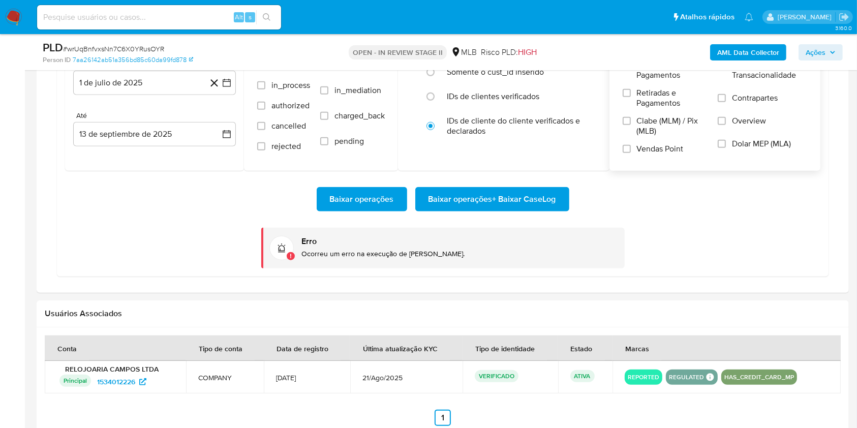
scroll to position [881, 0]
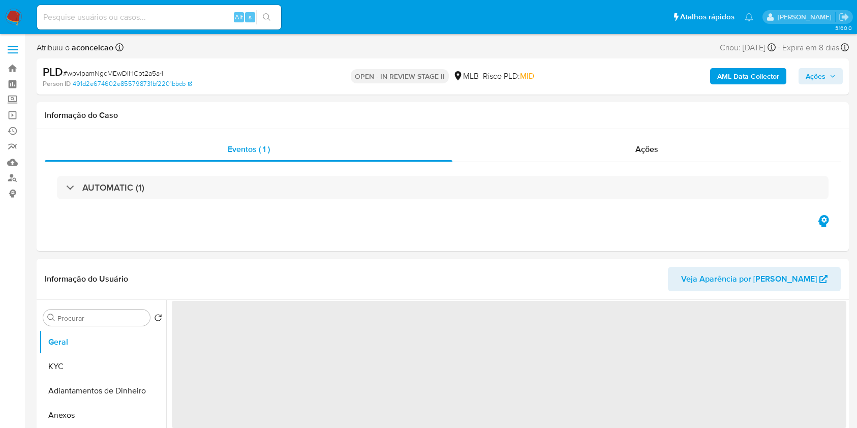
select select "10"
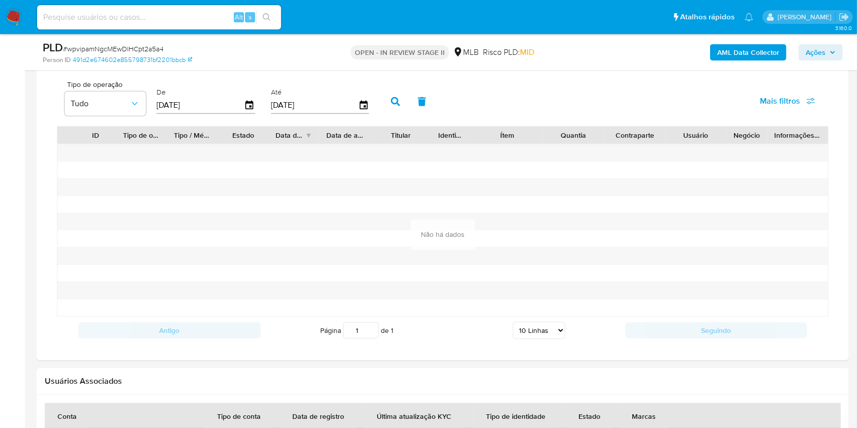
scroll to position [745, 0]
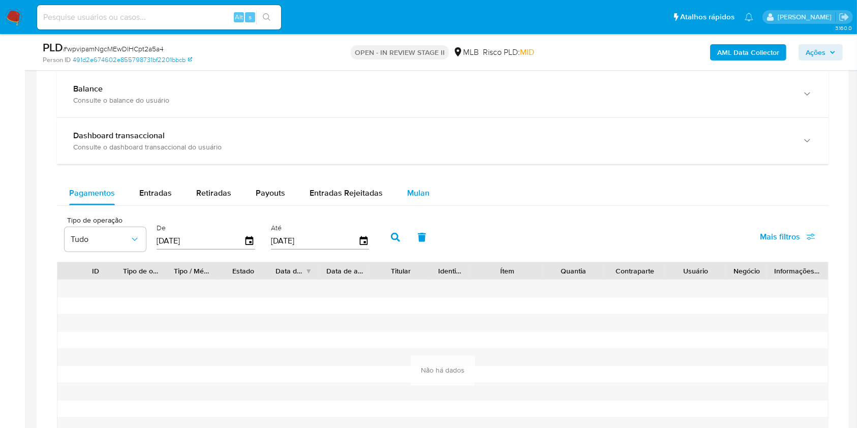
click at [416, 195] on span "Mulan" at bounding box center [418, 193] width 22 height 12
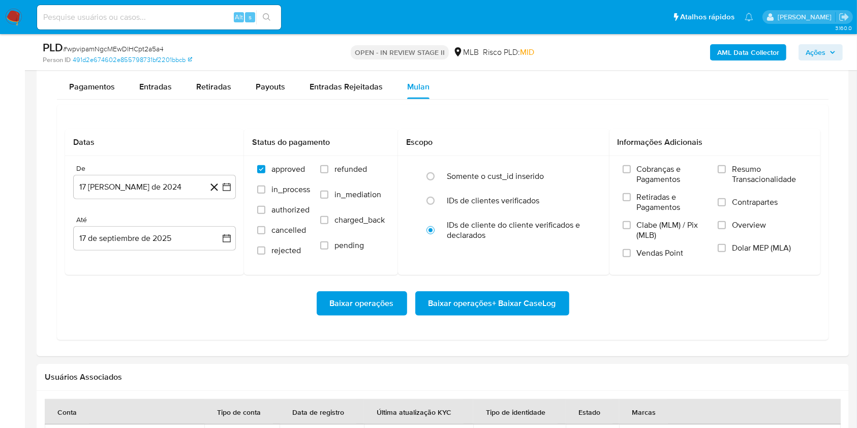
scroll to position [948, 0]
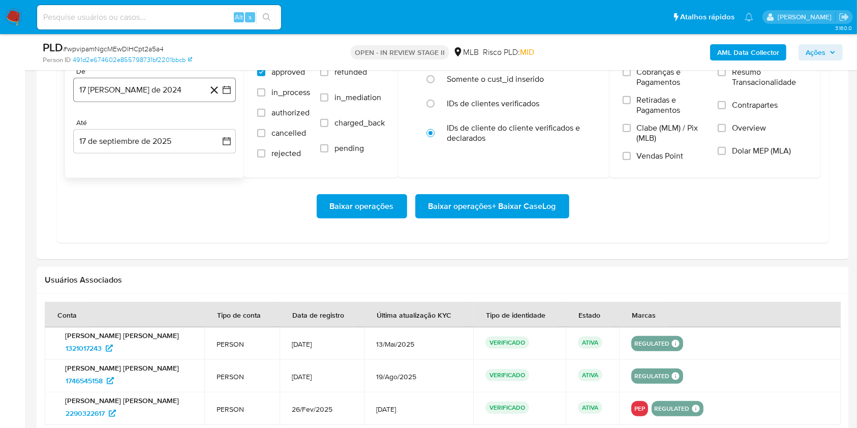
click at [152, 93] on button "17 [PERSON_NAME] de 2024" at bounding box center [154, 90] width 163 height 24
click at [173, 129] on button "agosto 2024" at bounding box center [155, 126] width 56 height 10
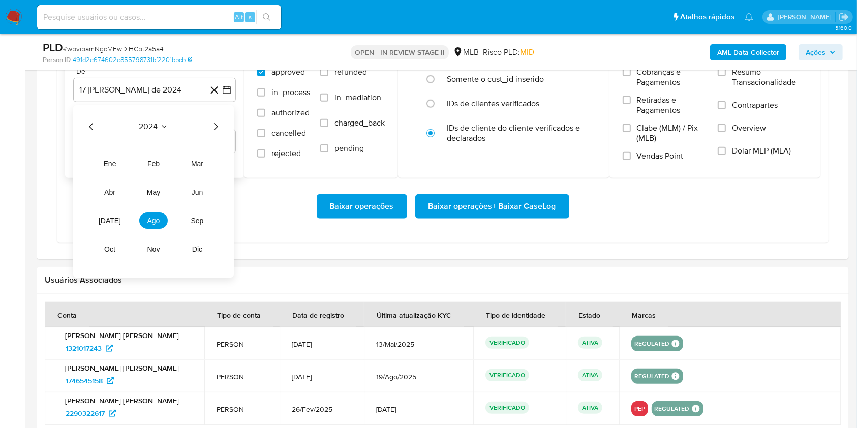
click at [214, 127] on icon "Año siguiente" at bounding box center [215, 126] width 12 height 12
click at [110, 217] on span "[DATE]" at bounding box center [110, 221] width 22 height 8
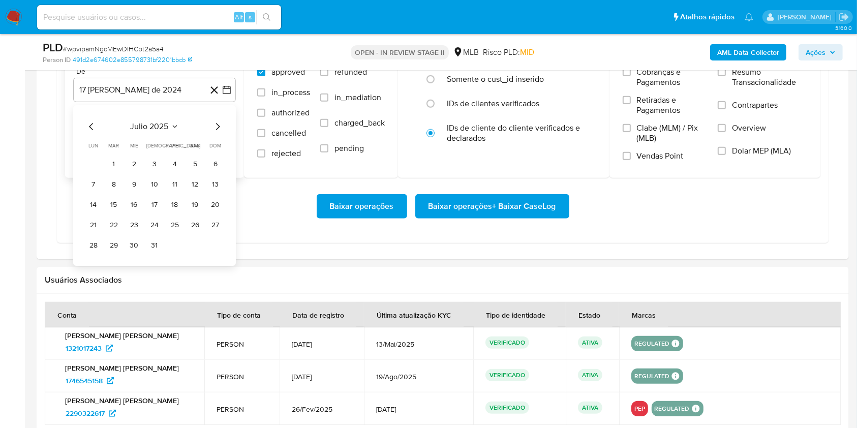
click at [118, 161] on button "1" at bounding box center [114, 164] width 16 height 16
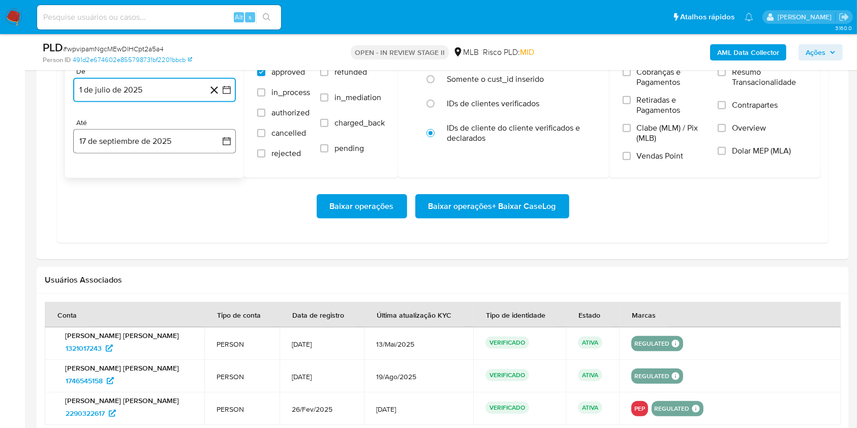
drag, startPoint x: 175, startPoint y: 139, endPoint x: 176, endPoint y: 145, distance: 6.2
click at [175, 140] on button "17 de septiembre de 2025" at bounding box center [154, 141] width 163 height 24
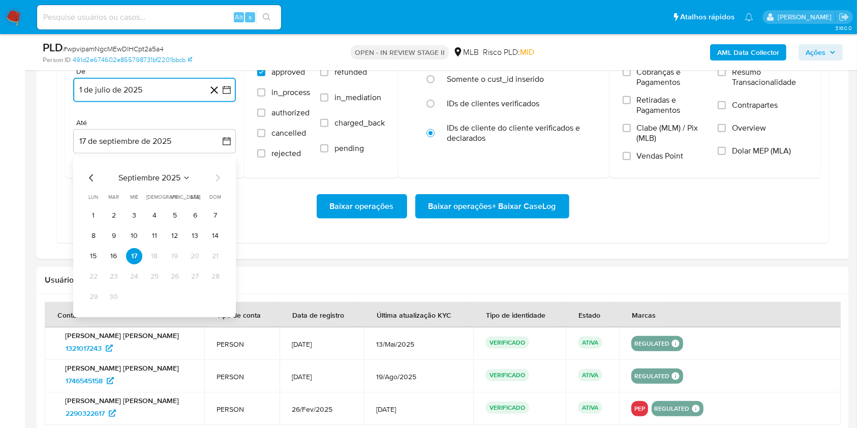
drag, startPoint x: 193, startPoint y: 235, endPoint x: 260, endPoint y: 207, distance: 72.5
click at [194, 236] on button "13" at bounding box center [195, 236] width 16 height 16
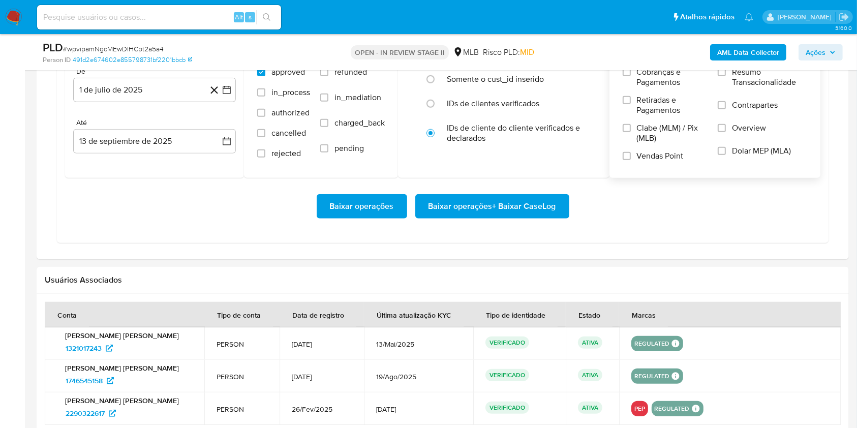
click at [748, 80] on span "Resumo Transacionalidade" at bounding box center [769, 77] width 75 height 20
click at [726, 76] on input "Resumo Transacionalidade" at bounding box center [722, 72] width 8 height 8
click at [521, 203] on span "Baixar operações + Baixar CaseLog" at bounding box center [492, 206] width 128 height 22
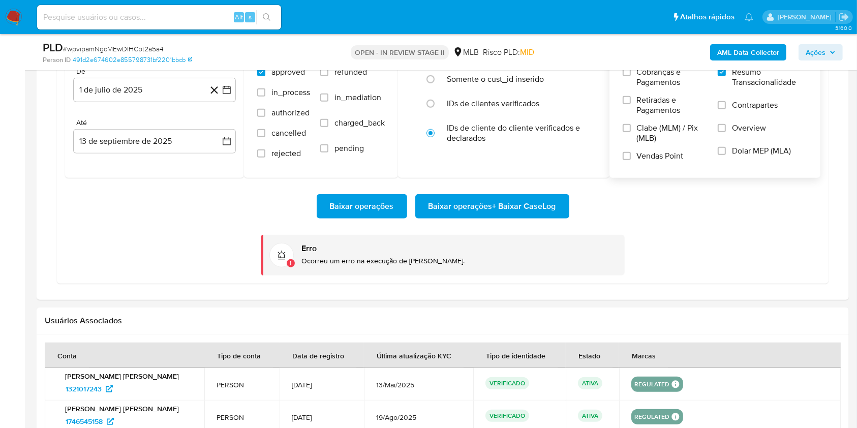
scroll to position [881, 0]
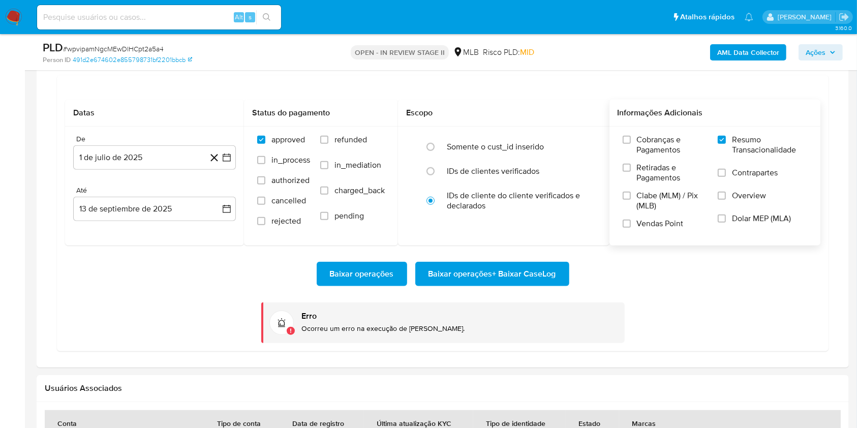
click at [541, 272] on span "Baixar operações + Baixar CaseLog" at bounding box center [492, 274] width 128 height 22
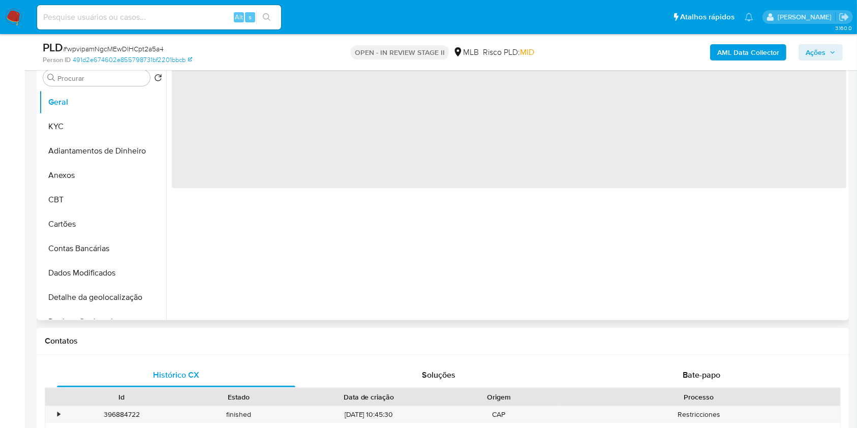
select select "10"
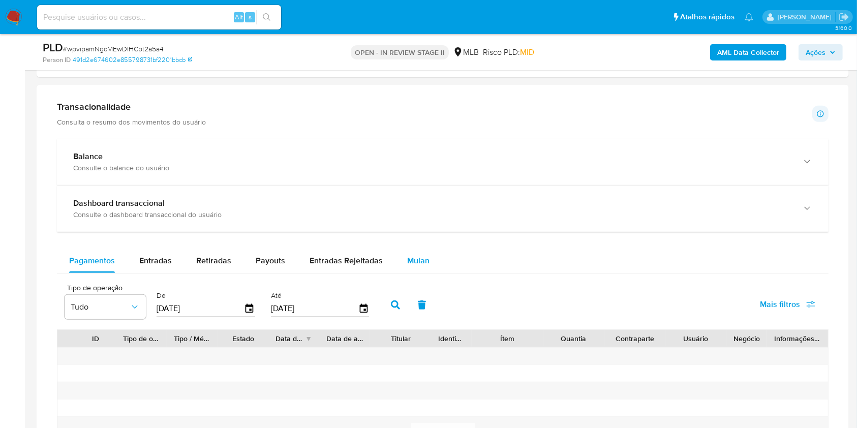
click at [427, 262] on button "Mulan" at bounding box center [418, 261] width 47 height 24
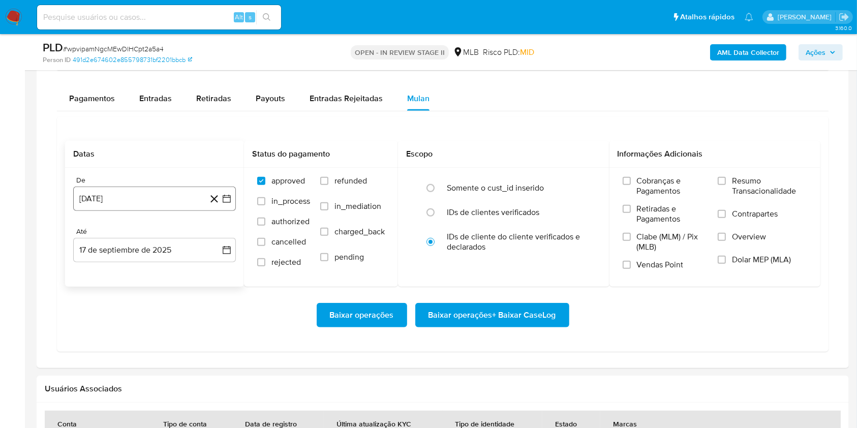
scroll to position [881, 0]
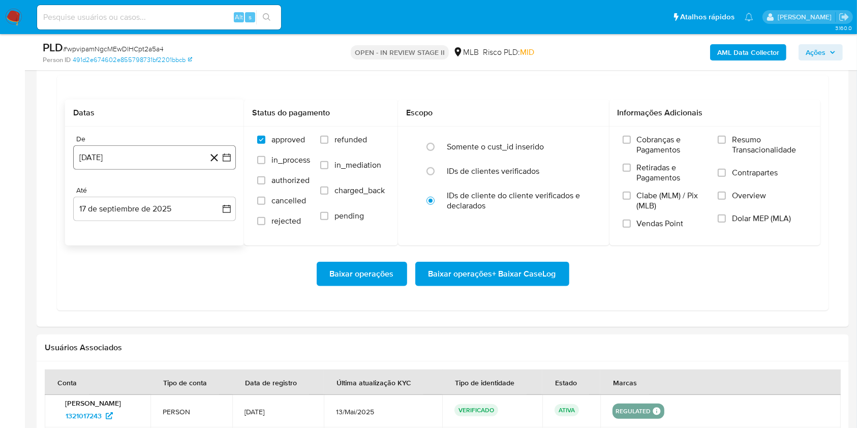
click at [140, 148] on button "[DATE]" at bounding box center [154, 157] width 163 height 24
click at [158, 201] on div "[DATE] [DATE] lun lunes mar martes mié miércoles jue jueves vie viernes sáb sáb…" at bounding box center [154, 254] width 138 height 133
click at [177, 195] on icon "Seleccionar mes y año" at bounding box center [179, 194] width 8 height 8
drag, startPoint x: 177, startPoint y: 195, endPoint x: 218, endPoint y: 194, distance: 40.7
click at [218, 194] on icon "Año siguiente" at bounding box center [215, 194] width 12 height 12
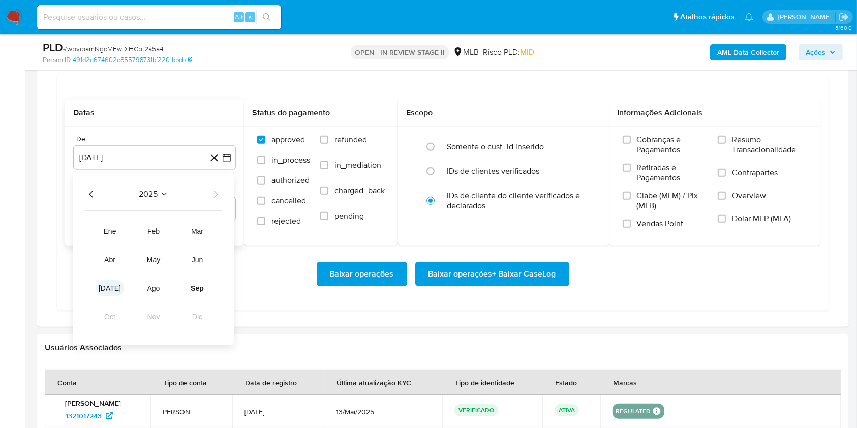
click at [110, 291] on span "[DATE]" at bounding box center [110, 288] width 22 height 8
click at [117, 229] on button "1" at bounding box center [114, 232] width 16 height 16
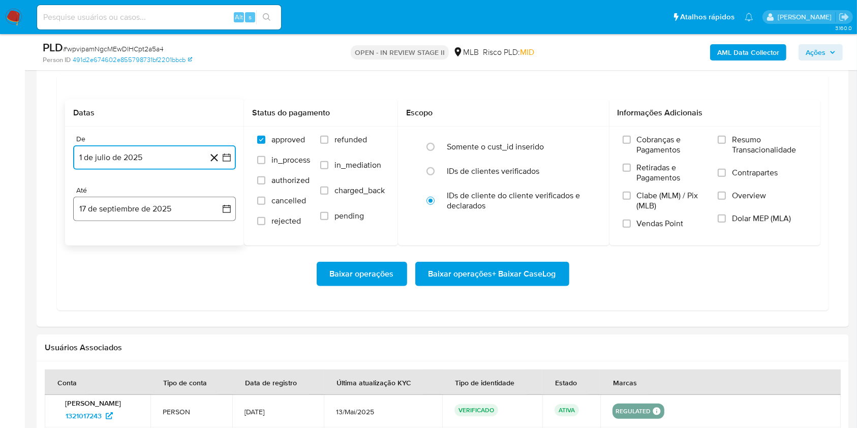
drag, startPoint x: 167, startPoint y: 203, endPoint x: 168, endPoint y: 208, distance: 5.1
click at [167, 204] on button "17 de septiembre de 2025" at bounding box center [154, 209] width 163 height 24
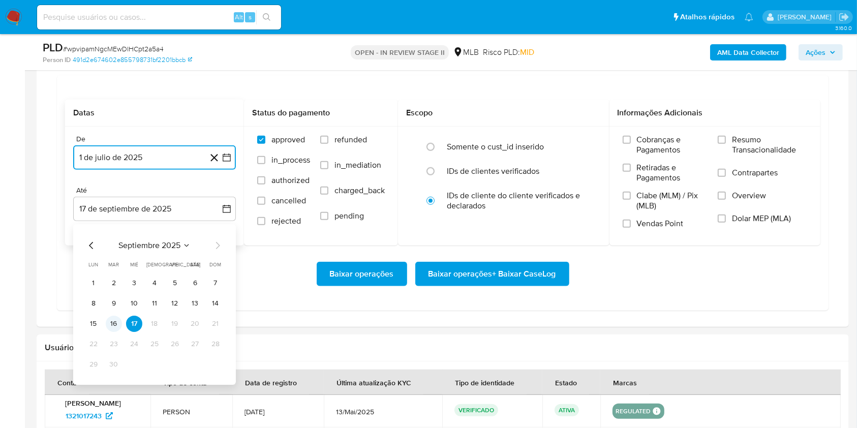
click at [107, 322] on button "16" at bounding box center [114, 324] width 16 height 16
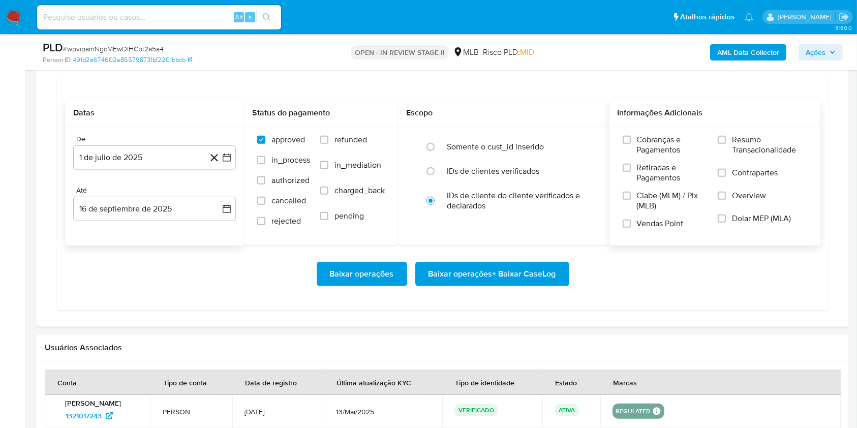
click at [747, 155] on label "Resumo Transacionalidade" at bounding box center [762, 151] width 89 height 33
click at [726, 144] on input "Resumo Transacionalidade" at bounding box center [722, 140] width 8 height 8
click at [539, 265] on span "Baixar operações + Baixar CaseLog" at bounding box center [492, 274] width 128 height 22
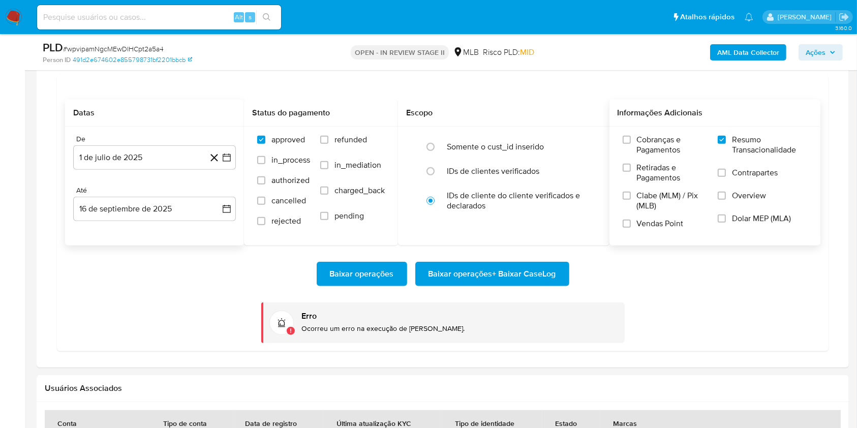
click at [468, 267] on span "Baixar operações + Baixar CaseLog" at bounding box center [492, 274] width 128 height 22
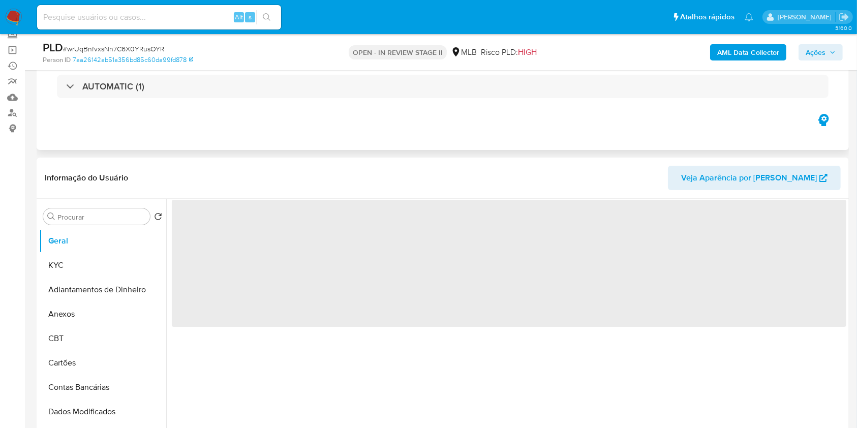
scroll to position [135, 0]
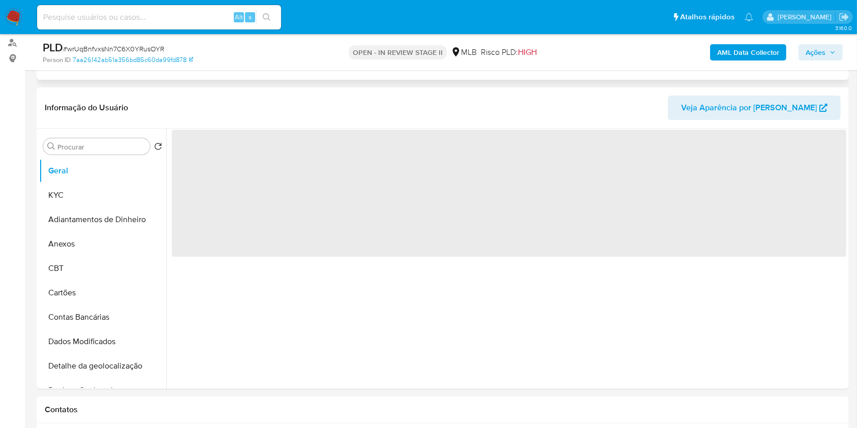
select select "10"
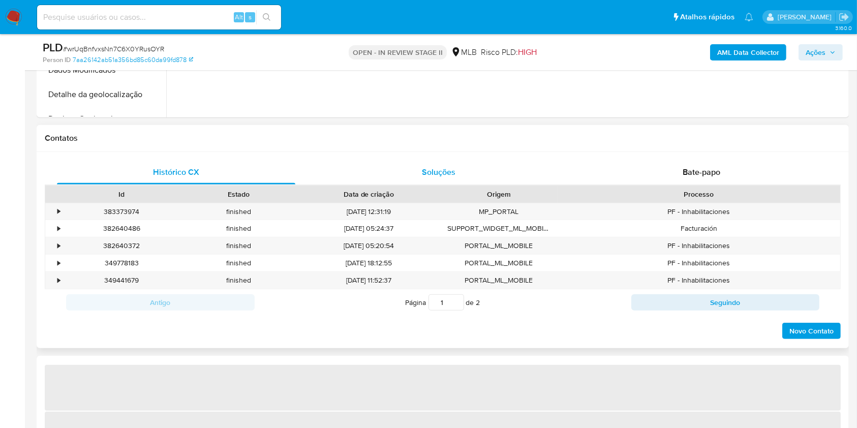
select select "10"
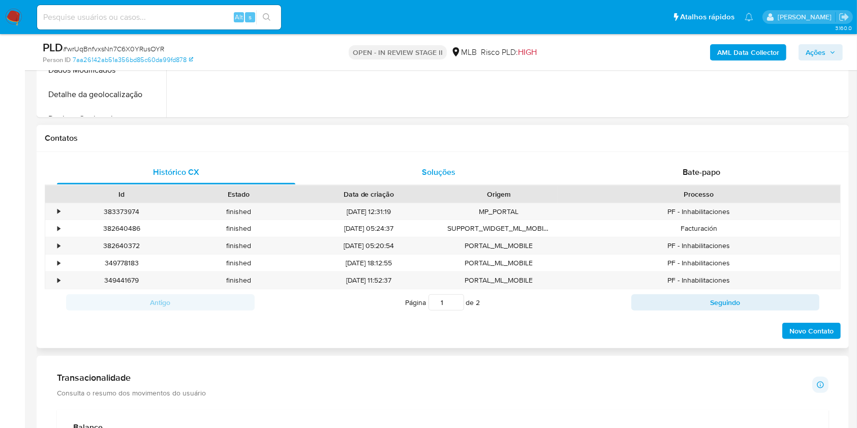
scroll to position [745, 0]
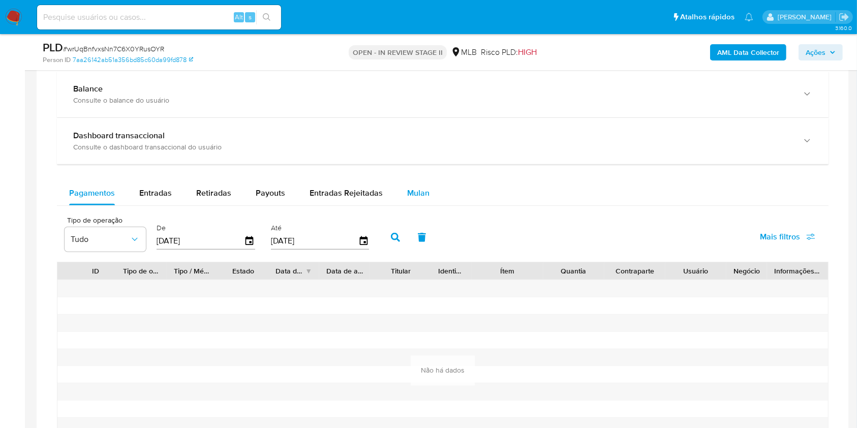
click at [420, 190] on span "Mulan" at bounding box center [418, 193] width 22 height 12
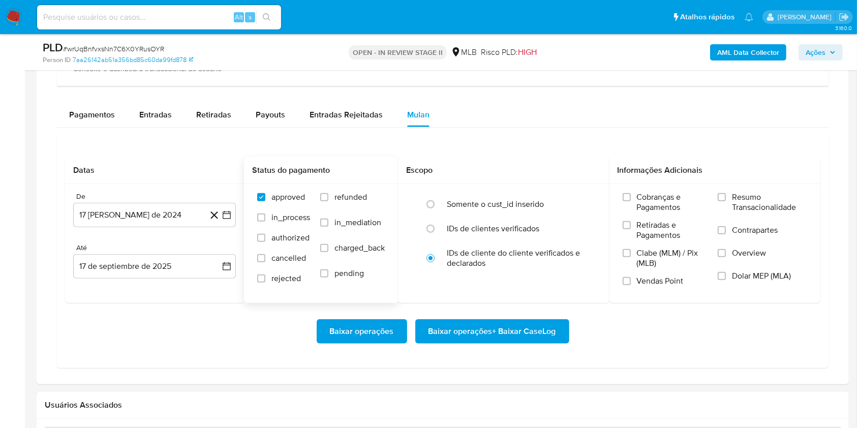
scroll to position [948, 0]
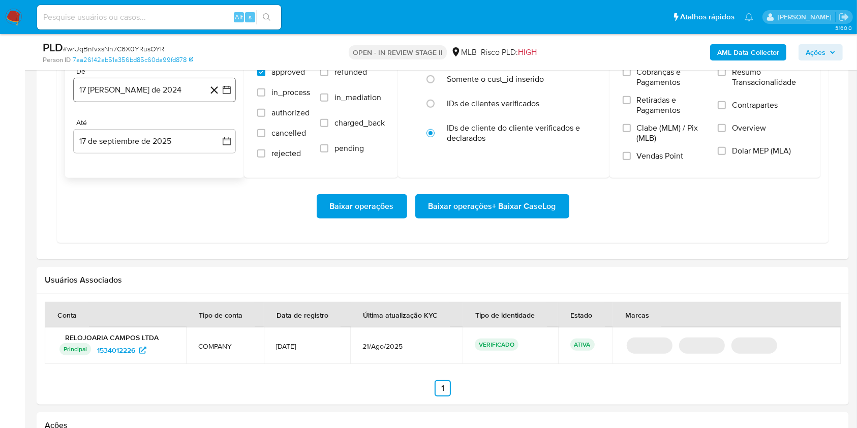
click at [174, 96] on button "17 [PERSON_NAME] de 2024" at bounding box center [154, 90] width 163 height 24
click at [162, 126] on span "agosto 2024" at bounding box center [150, 126] width 46 height 10
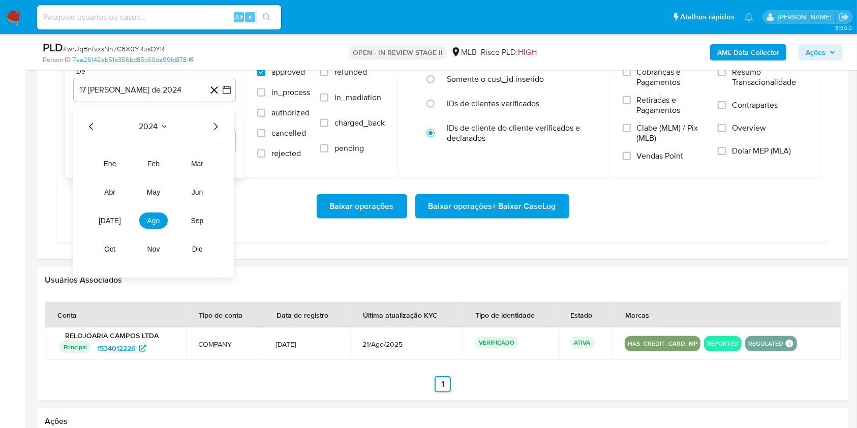
click at [216, 127] on icon "Año siguiente" at bounding box center [216, 126] width 4 height 7
click at [118, 222] on button "[DATE]" at bounding box center [110, 220] width 28 height 16
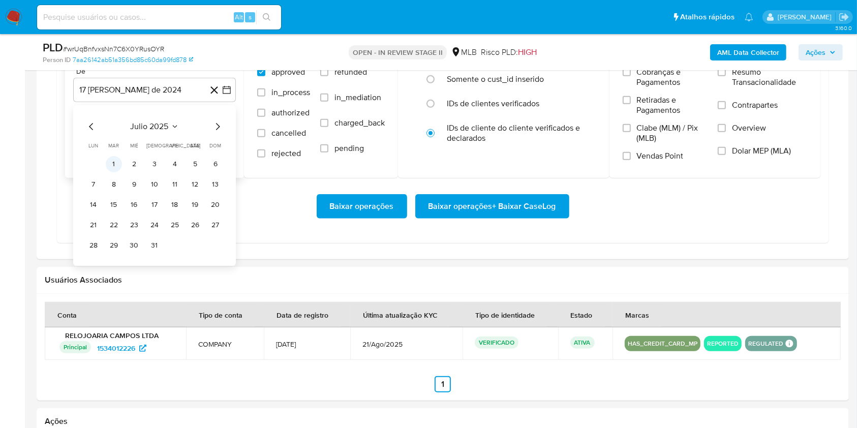
click at [119, 163] on button "1" at bounding box center [114, 164] width 16 height 16
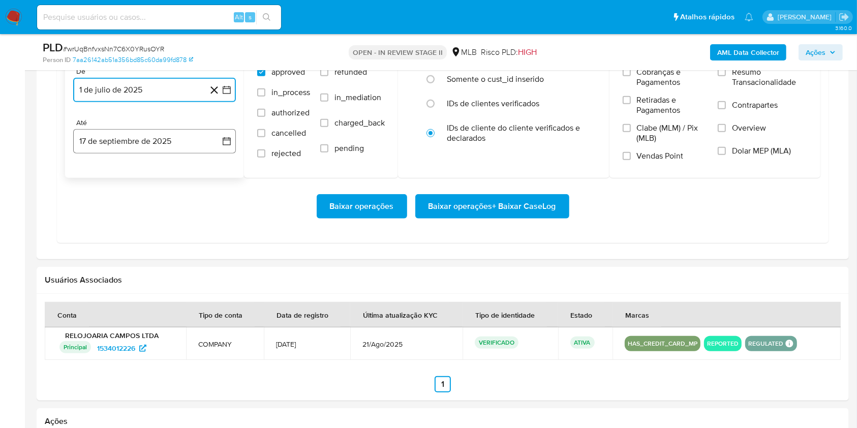
click at [150, 142] on button "17 de septiembre de 2025" at bounding box center [154, 141] width 163 height 24
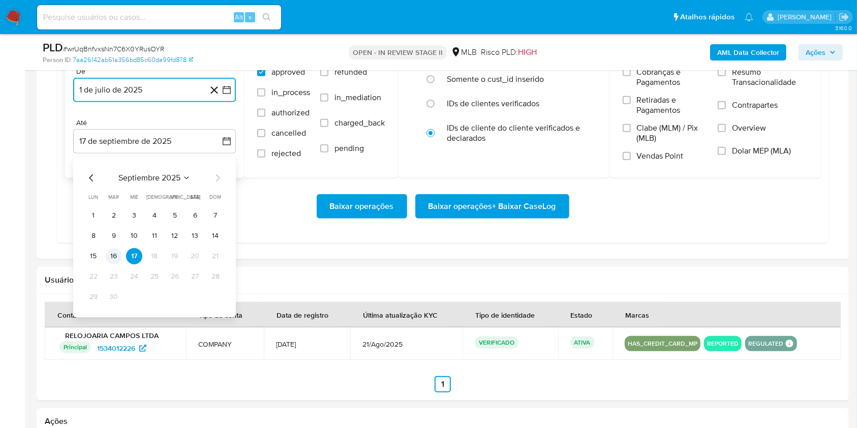
click at [119, 254] on button "16" at bounding box center [114, 256] width 16 height 16
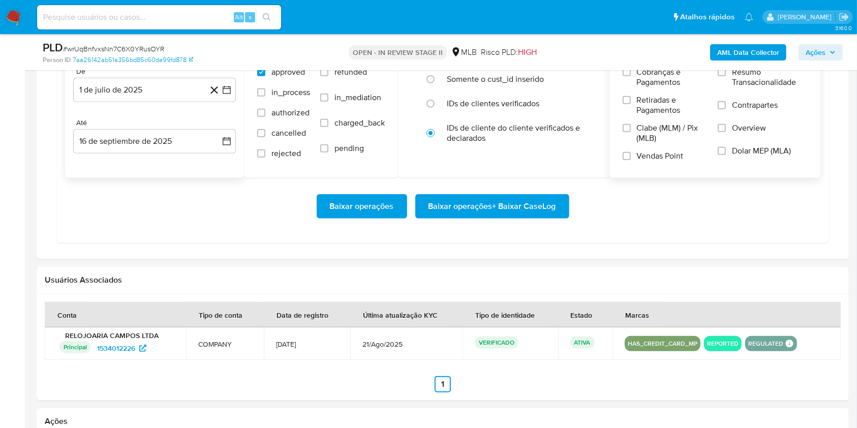
click at [744, 79] on span "Resumo Transacionalidade" at bounding box center [769, 77] width 75 height 20
click at [726, 76] on input "Resumo Transacionalidade" at bounding box center [722, 72] width 8 height 8
click at [513, 209] on span "Baixar operações + Baixar CaseLog" at bounding box center [492, 206] width 128 height 22
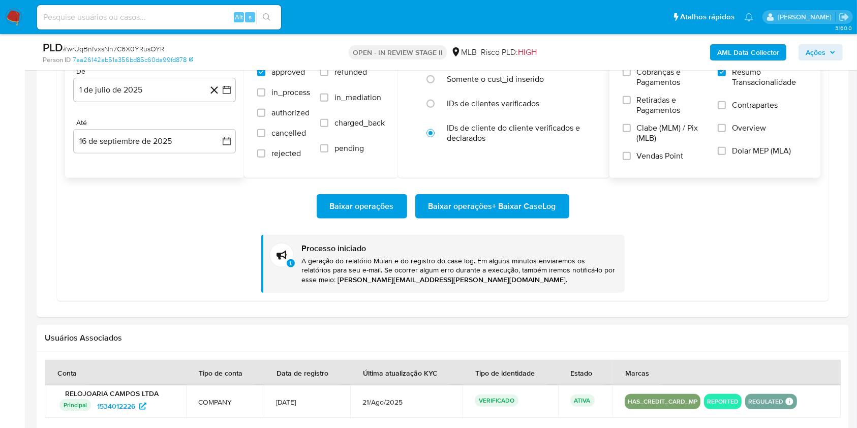
click at [133, 48] on span "# wrUqBnfvxsNn7C6X0YRusOYR" at bounding box center [113, 49] width 101 height 10
click at [133, 47] on span "# wrUqBnfvxsNn7C6X0YRusOYR" at bounding box center [113, 49] width 101 height 10
copy span "wrUqBnfvxsNn7C6X0YRusOYR"
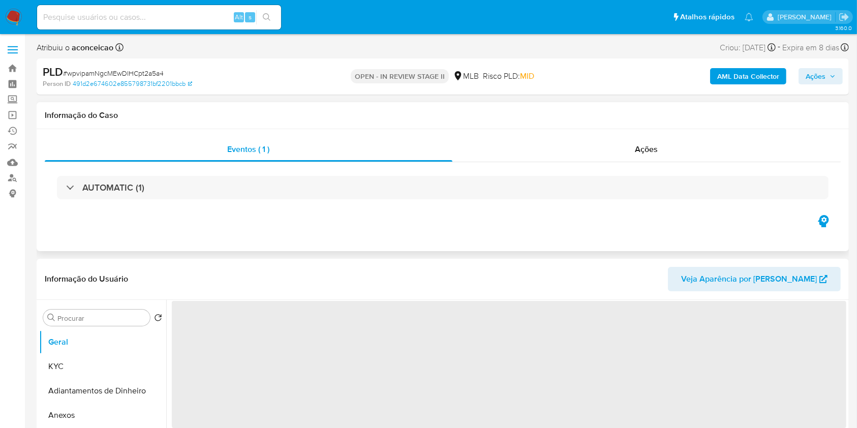
select select "10"
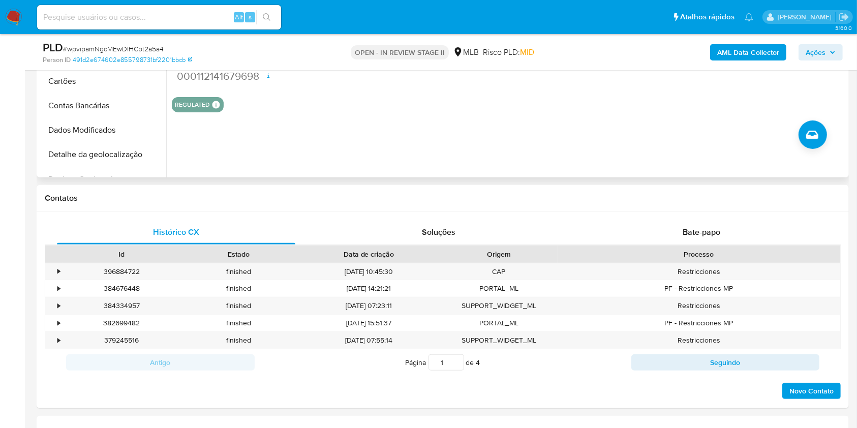
scroll to position [678, 0]
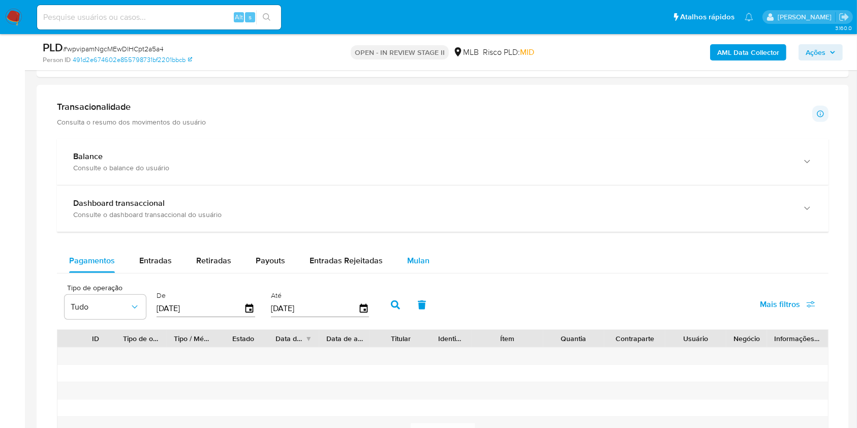
click at [415, 260] on span "Mulan" at bounding box center [418, 261] width 22 height 12
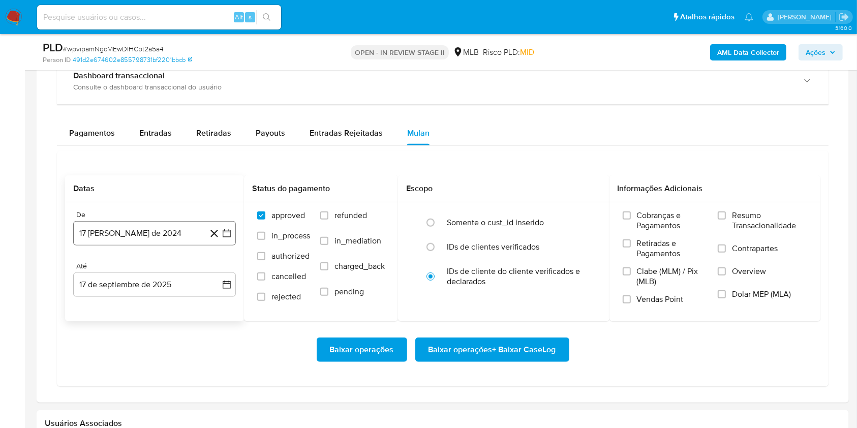
scroll to position [813, 0]
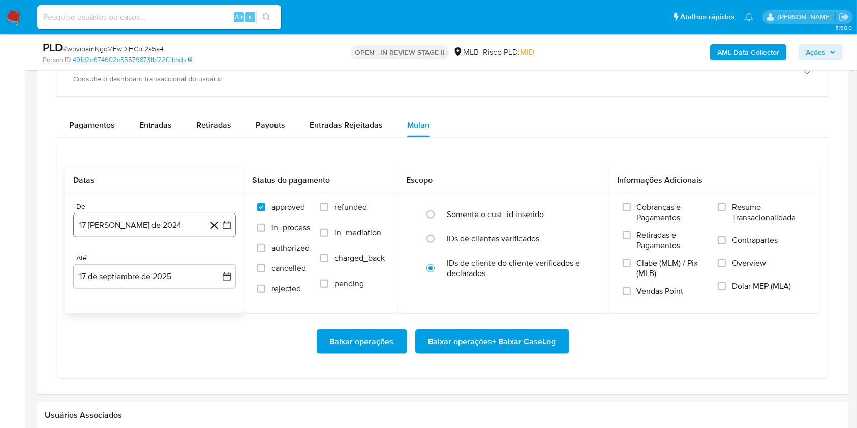
click at [140, 225] on button "17 [PERSON_NAME] de 2024" at bounding box center [154, 225] width 163 height 24
click at [181, 262] on icon "Seleccionar mes y año" at bounding box center [179, 262] width 8 height 8
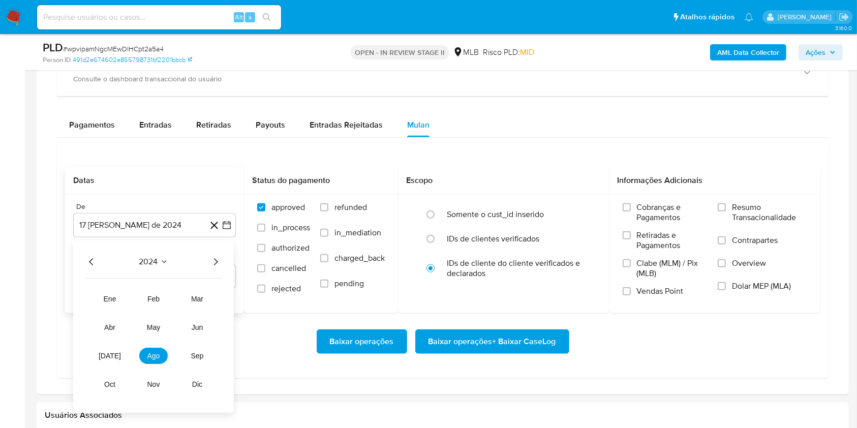
click at [209, 264] on icon "Año siguiente" at bounding box center [215, 262] width 12 height 12
click at [115, 355] on button "[DATE]" at bounding box center [110, 356] width 28 height 16
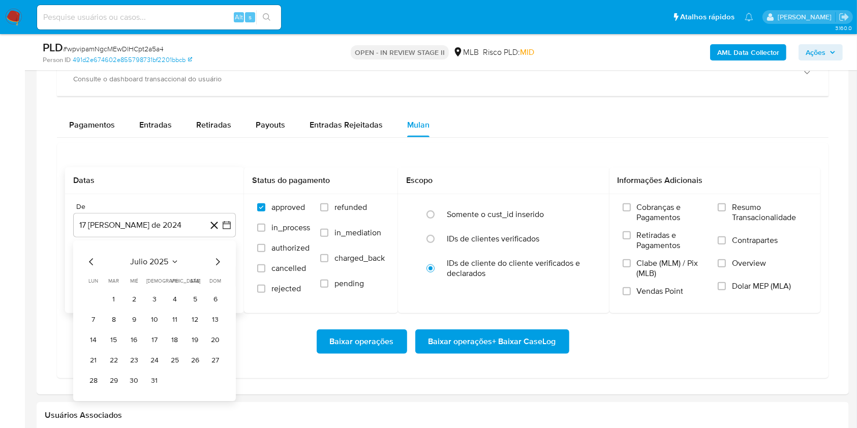
click at [112, 298] on button "1" at bounding box center [114, 299] width 16 height 16
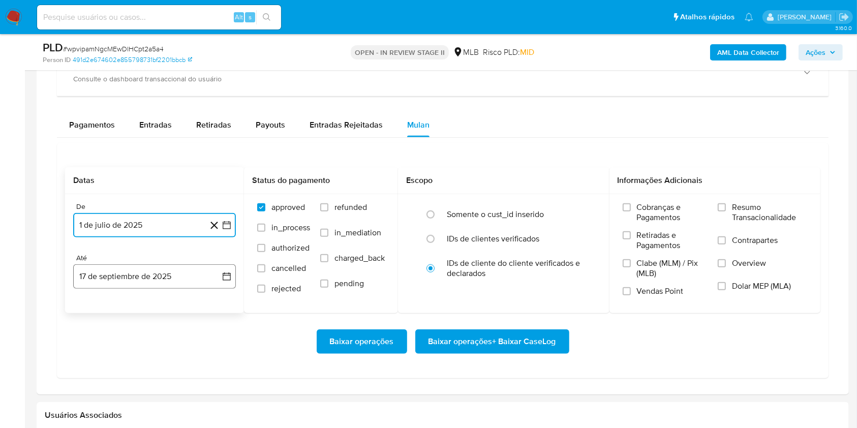
click at [158, 275] on button "17 de septiembre de 2025" at bounding box center [154, 276] width 163 height 24
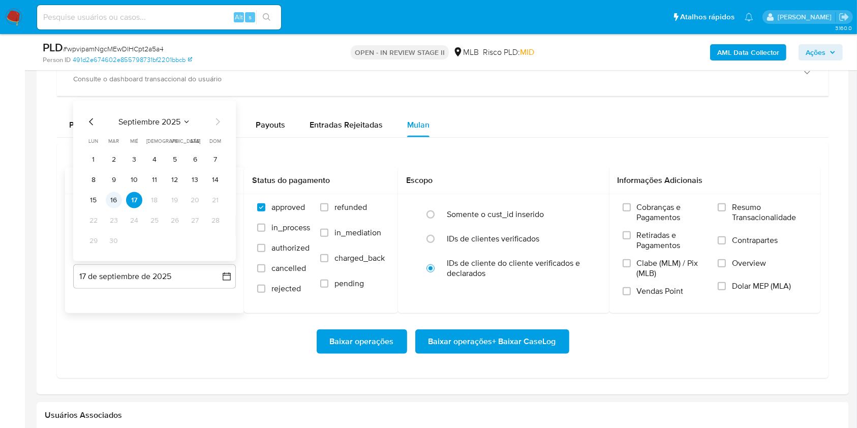
click at [110, 197] on button "16" at bounding box center [114, 200] width 16 height 16
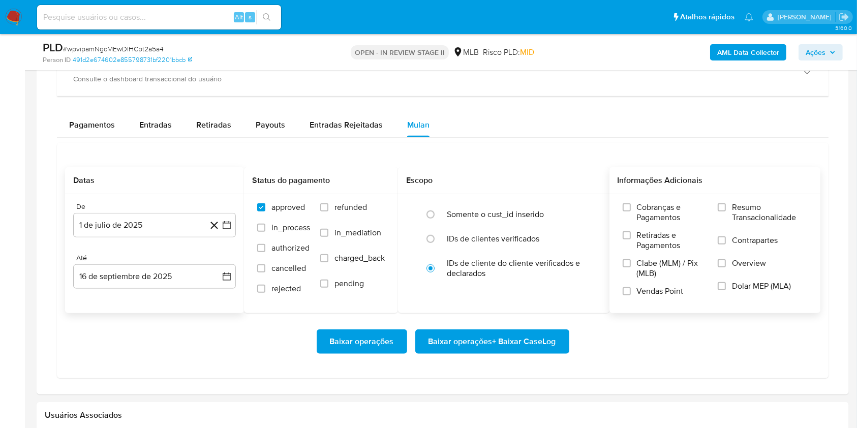
drag, startPoint x: 716, startPoint y: 210, endPoint x: 709, endPoint y: 214, distance: 8.5
click at [716, 210] on div "Cobranças e Pagamentos Retiradas e Pagamentos Clabe (MLM) / Pix (MLB) Vendas Po…" at bounding box center [715, 253] width 195 height 102
click at [721, 213] on label "Resumo Transacionalidade" at bounding box center [762, 218] width 89 height 33
click at [721, 211] on input "Resumo Transacionalidade" at bounding box center [722, 207] width 8 height 8
click at [516, 333] on span "Baixar operações + Baixar CaseLog" at bounding box center [492, 341] width 128 height 22
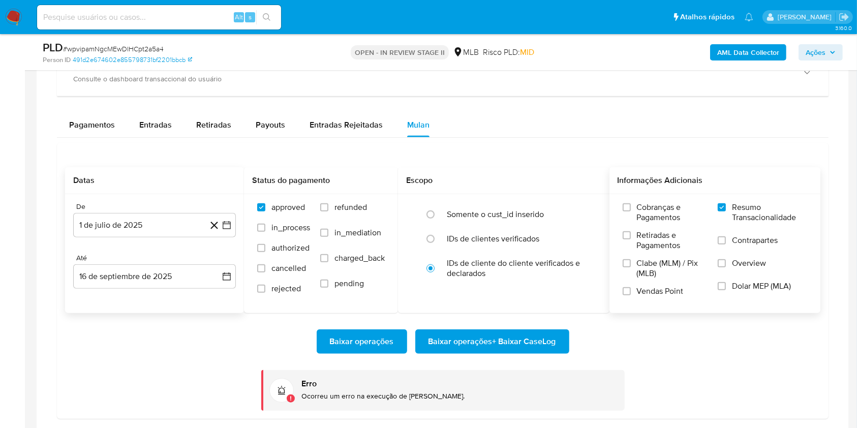
click at [469, 346] on span "Baixar operações + Baixar CaseLog" at bounding box center [492, 341] width 128 height 22
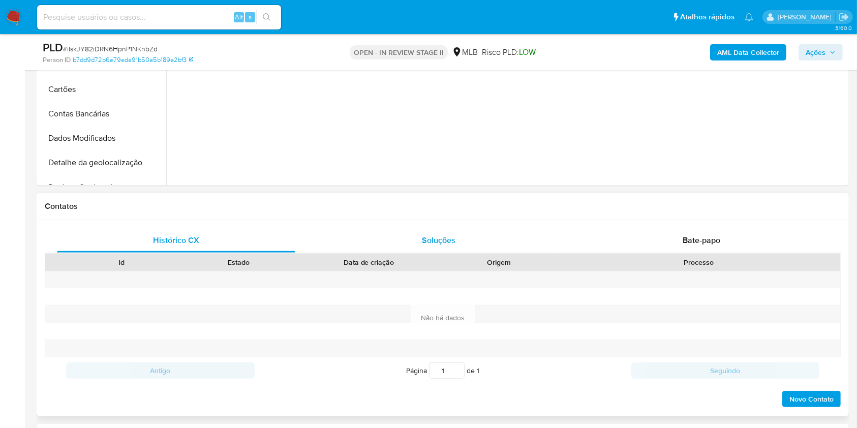
select select "10"
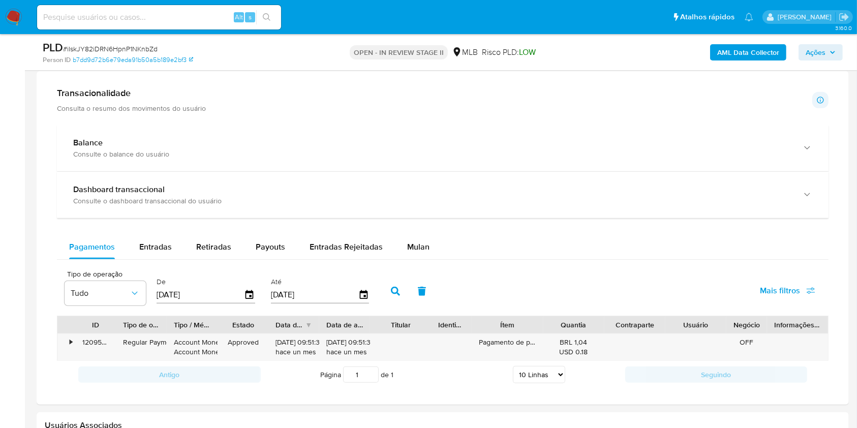
scroll to position [745, 0]
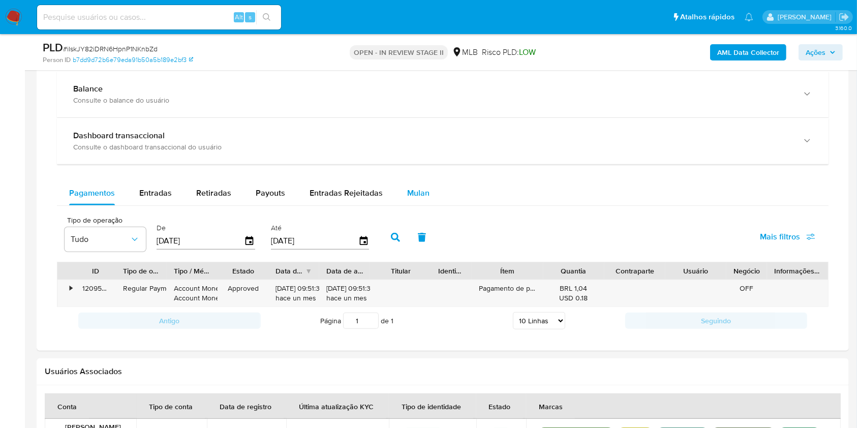
click at [415, 198] on span "Mulan" at bounding box center [418, 193] width 22 height 12
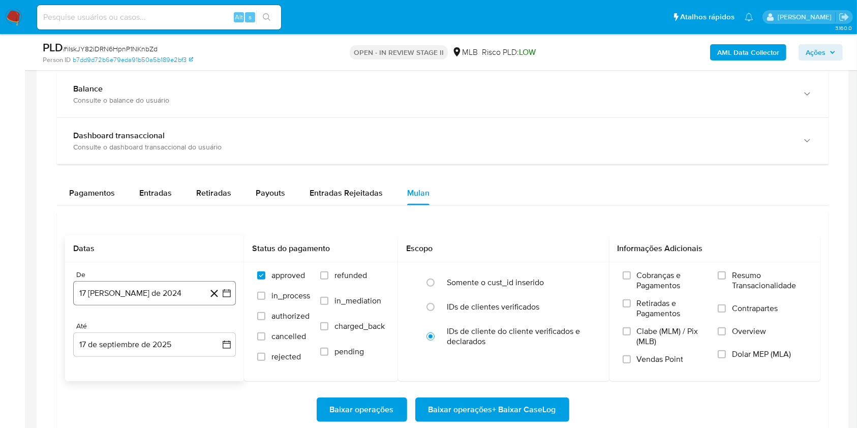
click at [178, 290] on button "17 [PERSON_NAME] de 2024" at bounding box center [154, 293] width 163 height 24
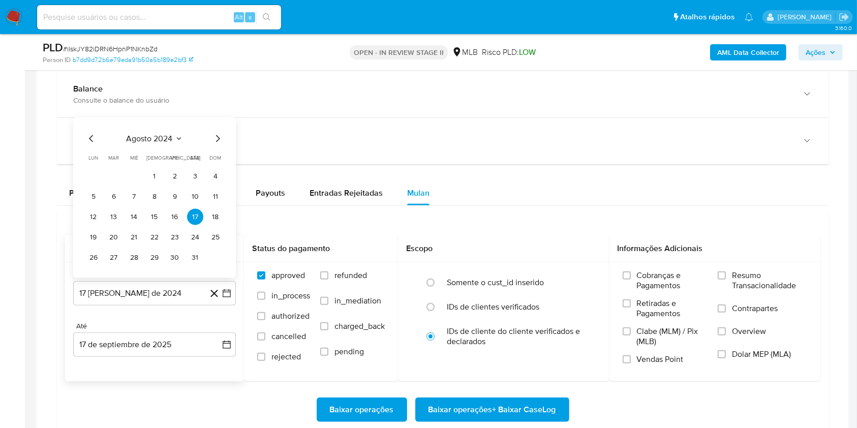
click at [154, 141] on span "agosto 2024" at bounding box center [150, 139] width 46 height 10
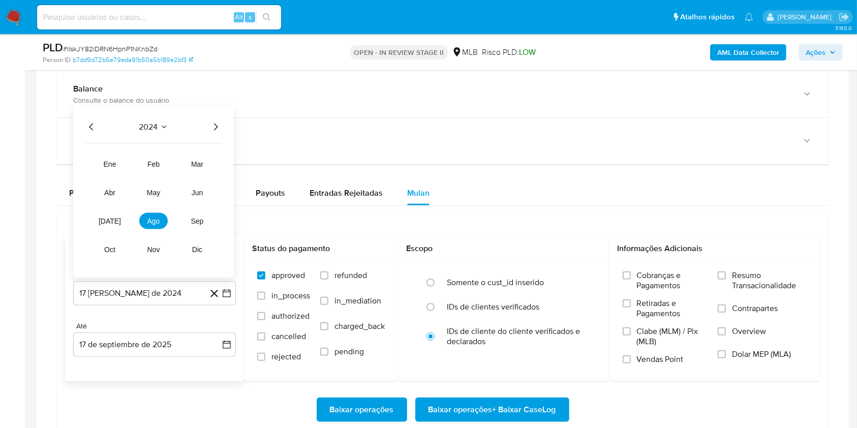
click at [211, 132] on div "2024 2024 ene feb mar abr may jun [DATE] ago sep oct nov dic" at bounding box center [153, 192] width 161 height 172
click at [220, 128] on icon "Año siguiente" at bounding box center [215, 127] width 12 height 12
click at [98, 221] on button "[DATE]" at bounding box center [110, 221] width 28 height 16
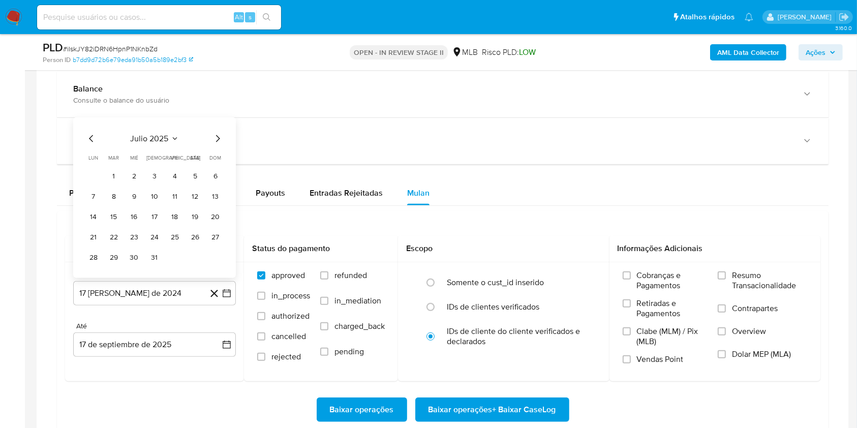
click at [114, 178] on button "1" at bounding box center [114, 176] width 16 height 16
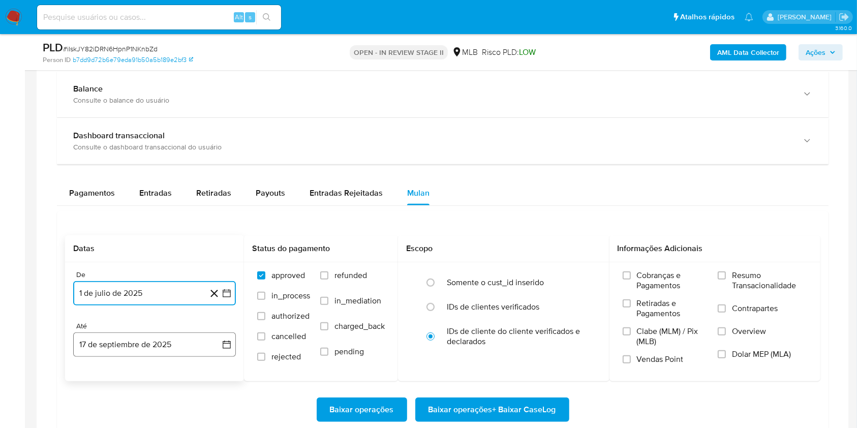
click at [175, 337] on button "17 de septiembre de 2025" at bounding box center [154, 344] width 163 height 24
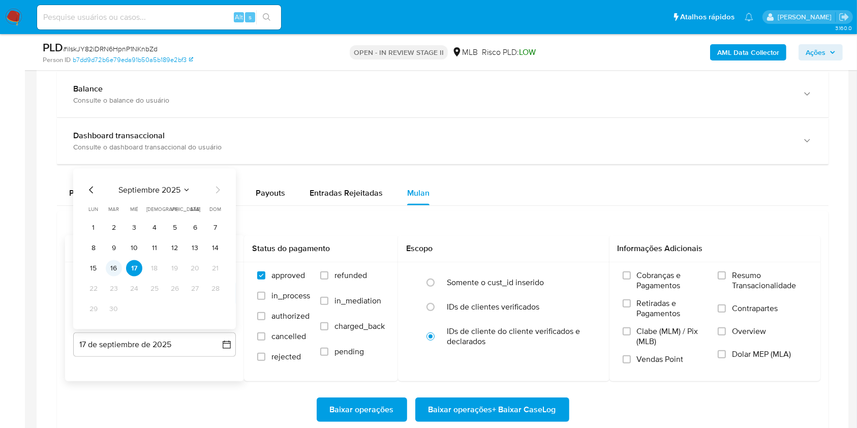
click at [116, 264] on button "16" at bounding box center [114, 268] width 16 height 16
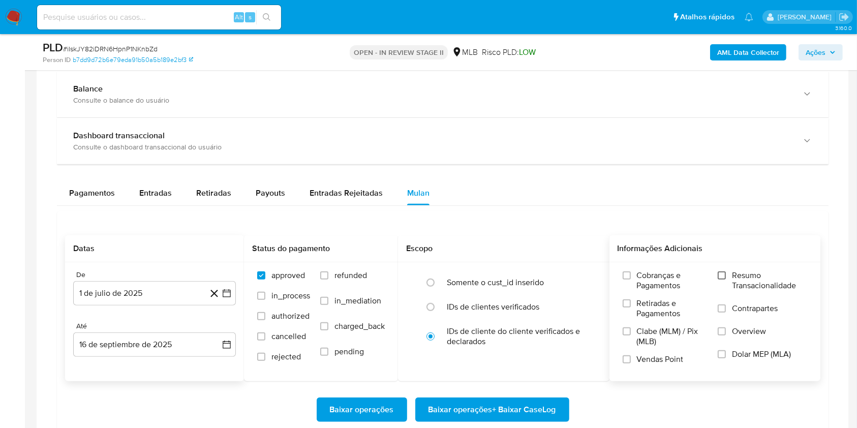
click at [724, 279] on label "Resumo Transacionalidade" at bounding box center [762, 286] width 89 height 33
click at [724, 279] on input "Resumo Transacionalidade" at bounding box center [722, 275] width 8 height 8
click at [534, 409] on span "Baixar operações + Baixar CaseLog" at bounding box center [492, 409] width 128 height 22
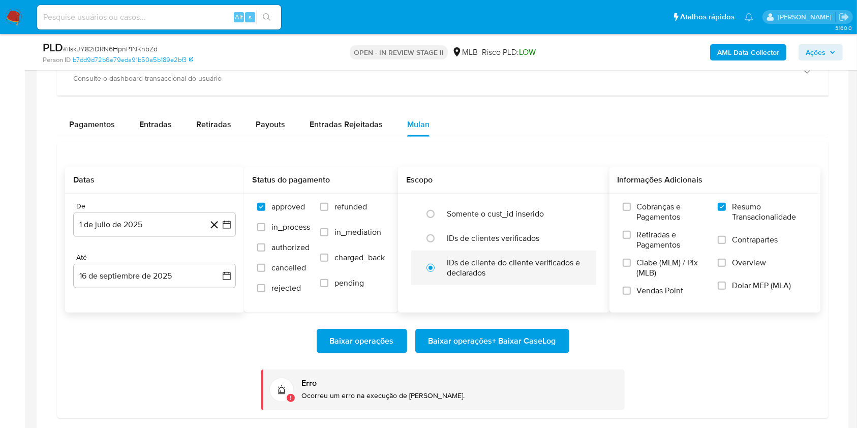
scroll to position [881, 0]
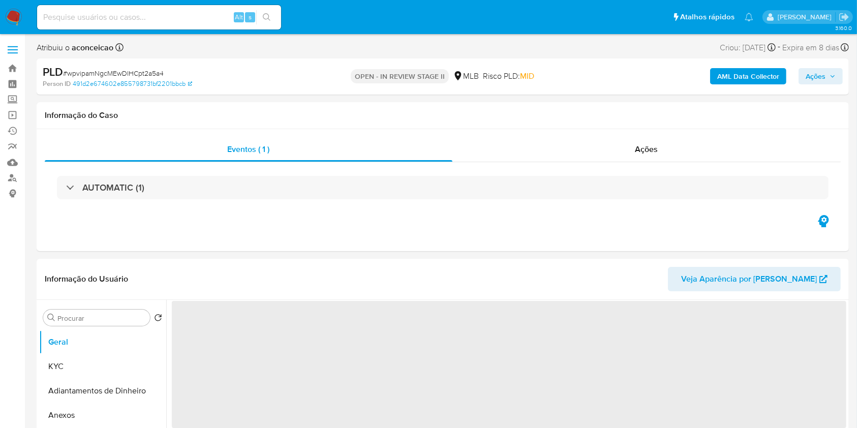
select select "10"
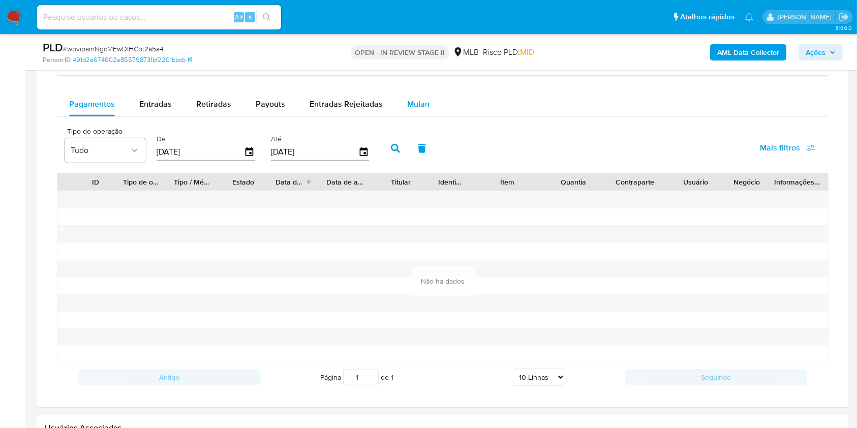
scroll to position [813, 0]
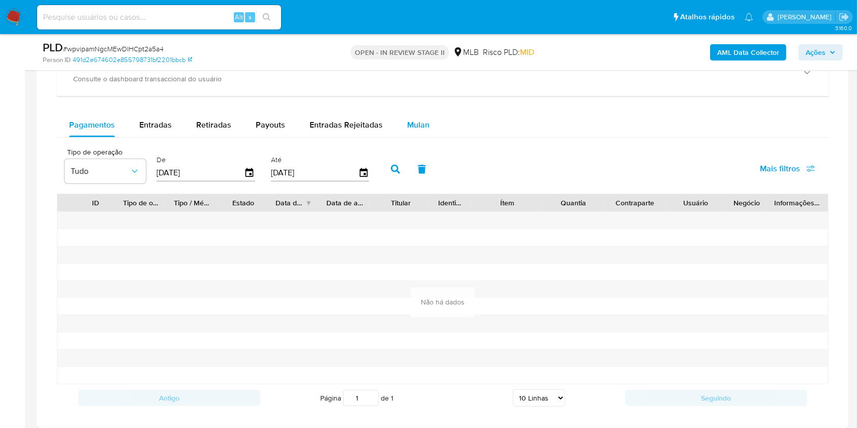
drag, startPoint x: 412, startPoint y: 122, endPoint x: 406, endPoint y: 128, distance: 8.6
click at [412, 122] on span "Mulan" at bounding box center [418, 125] width 22 height 12
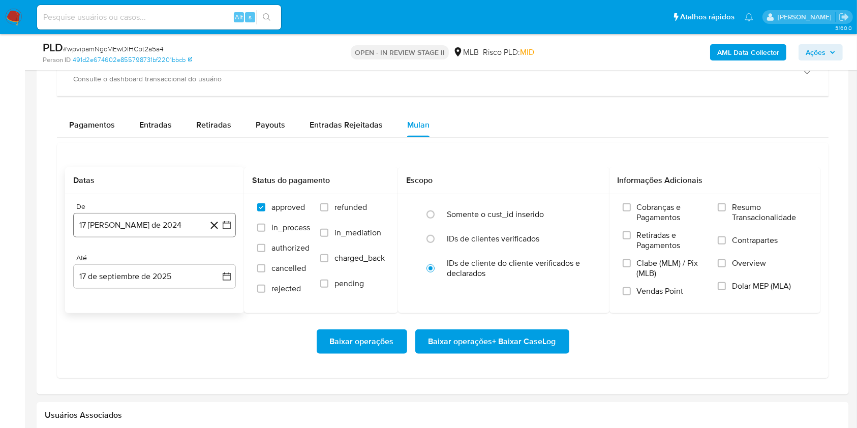
click at [152, 226] on button "17 [PERSON_NAME] de 2024" at bounding box center [154, 225] width 163 height 24
click at [162, 257] on span "agosto 2024" at bounding box center [150, 262] width 46 height 10
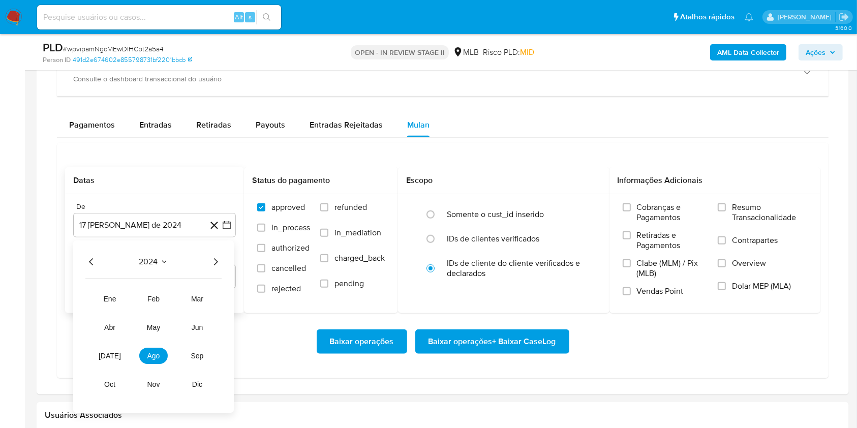
click at [220, 253] on div "2024 2024 ene feb mar abr may jun jul ago sep oct nov dic" at bounding box center [153, 326] width 161 height 172
click at [219, 258] on icon "Año siguiente" at bounding box center [215, 262] width 12 height 12
click at [110, 358] on span "jul" at bounding box center [110, 356] width 22 height 8
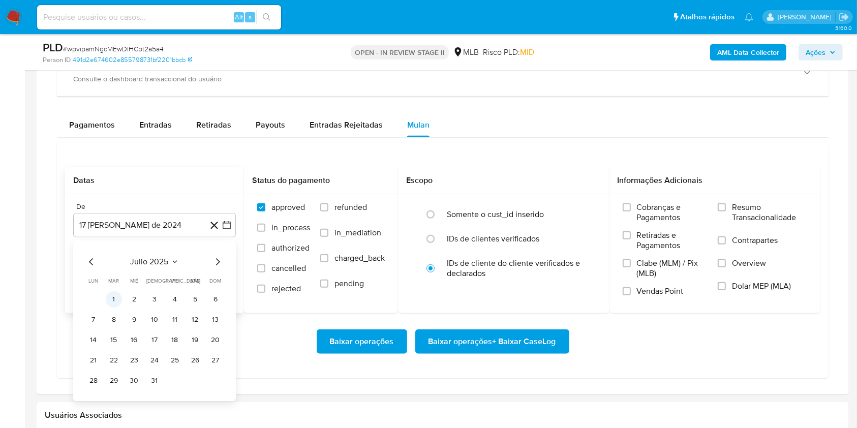
click at [117, 296] on button "1" at bounding box center [114, 299] width 16 height 16
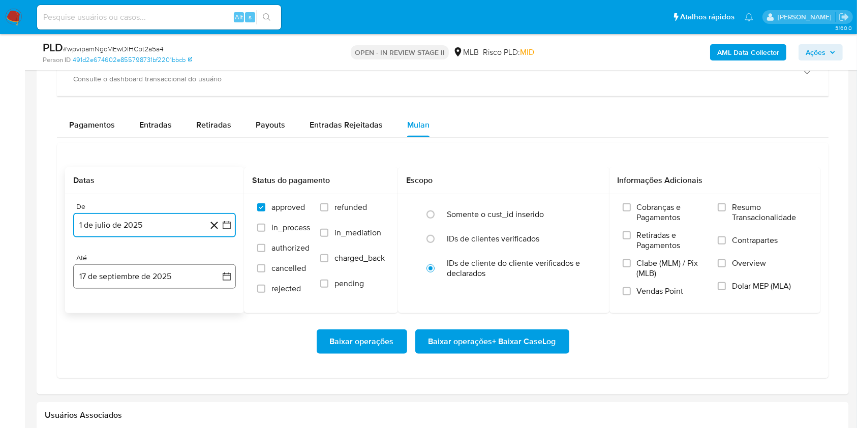
click at [146, 281] on button "17 de septiembre de 2025" at bounding box center [154, 276] width 163 height 24
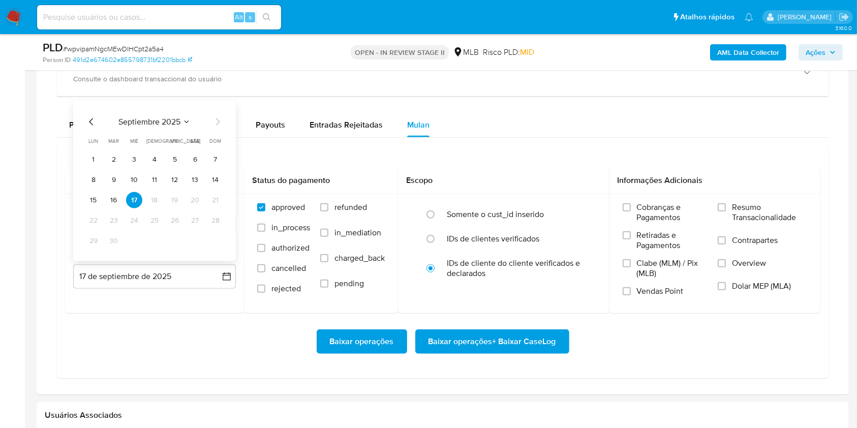
click at [108, 202] on button "16" at bounding box center [114, 200] width 16 height 16
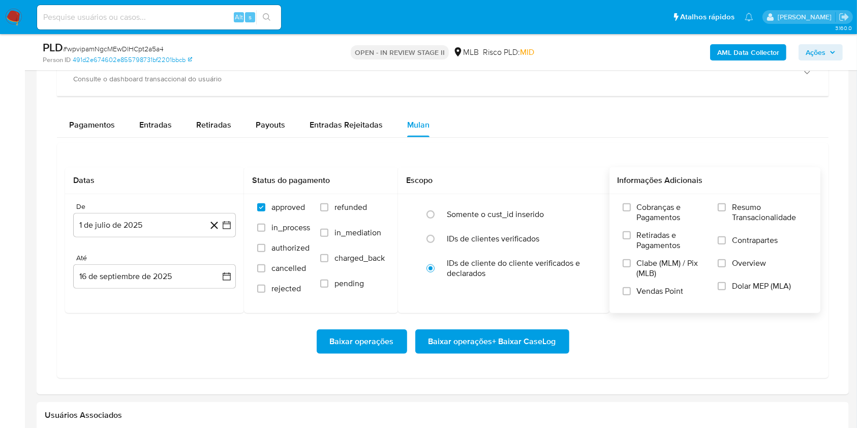
drag, startPoint x: 724, startPoint y: 212, endPoint x: 714, endPoint y: 219, distance: 11.7
click at [723, 213] on label "Resumo Transacionalidade" at bounding box center [762, 218] width 89 height 33
click at [723, 211] on input "Resumo Transacionalidade" at bounding box center [722, 207] width 8 height 8
click at [517, 354] on div "Baixar operações Baixar operações + Baixar CaseLog" at bounding box center [442, 341] width 755 height 57
click at [504, 338] on span "Baixar operações + Baixar CaseLog" at bounding box center [492, 341] width 128 height 22
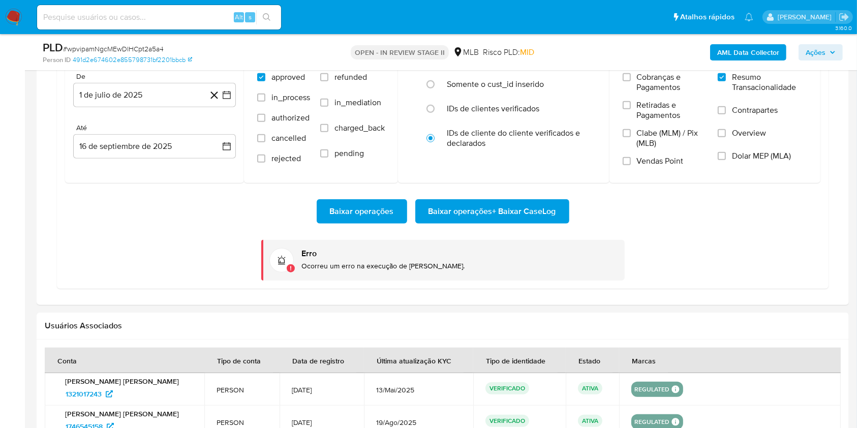
scroll to position [948, 0]
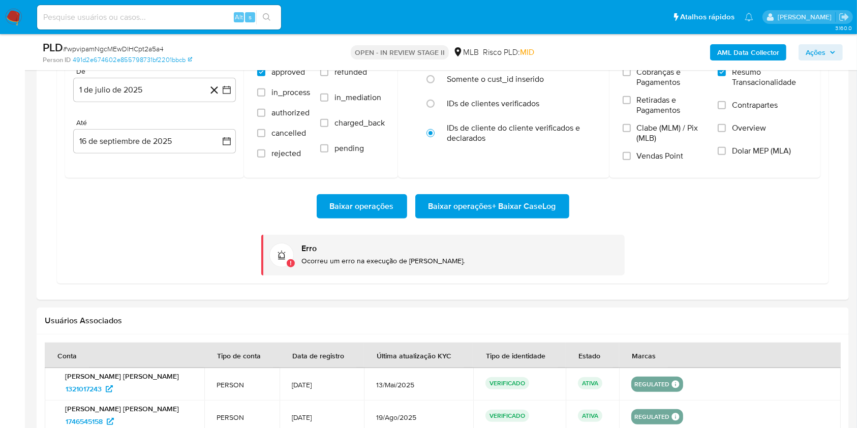
click at [474, 200] on span "Baixar operações + Baixar CaseLog" at bounding box center [492, 206] width 128 height 22
click at [504, 213] on span "Baixar operações + Baixar CaseLog" at bounding box center [492, 206] width 128 height 22
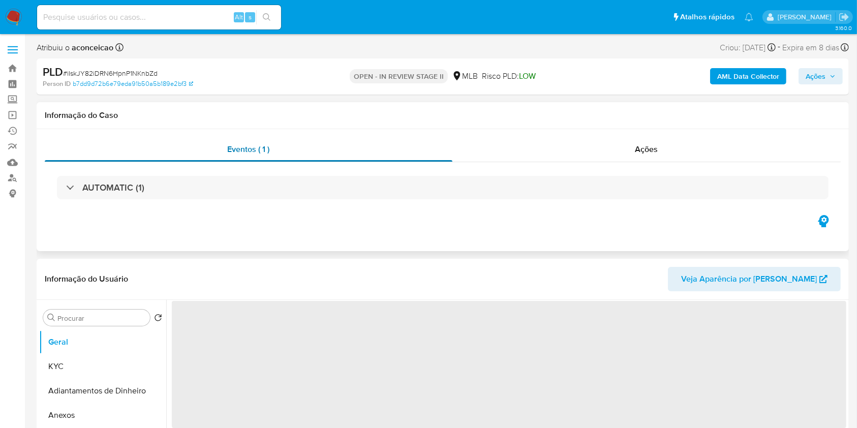
select select "10"
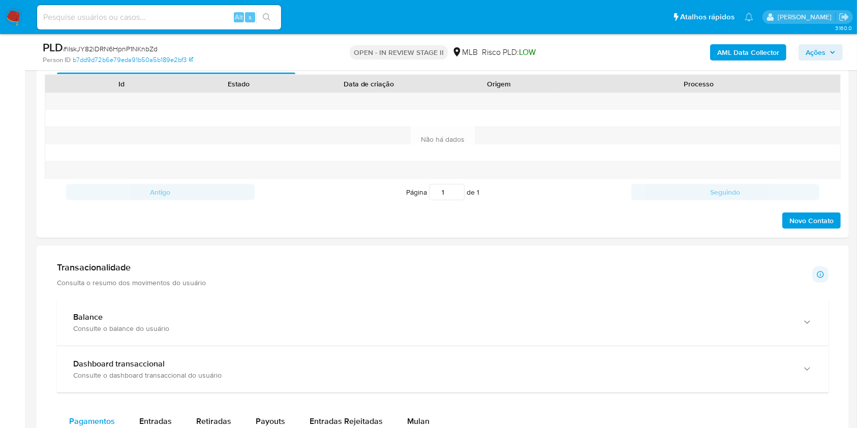
scroll to position [678, 0]
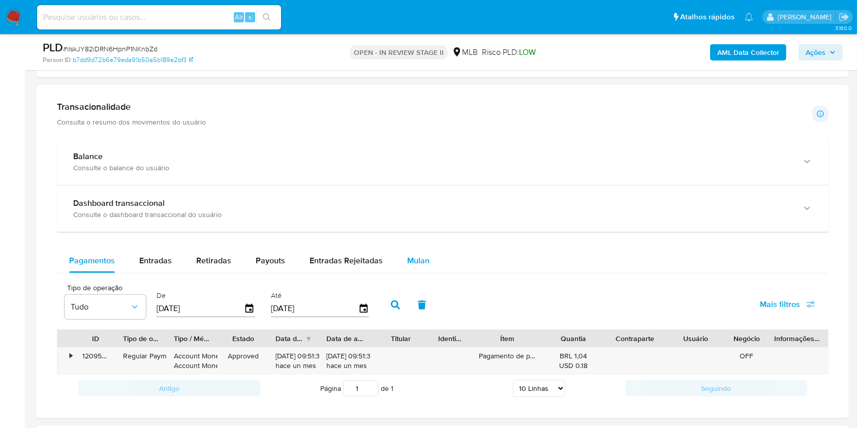
click at [410, 268] on div "Mulan" at bounding box center [418, 261] width 22 height 24
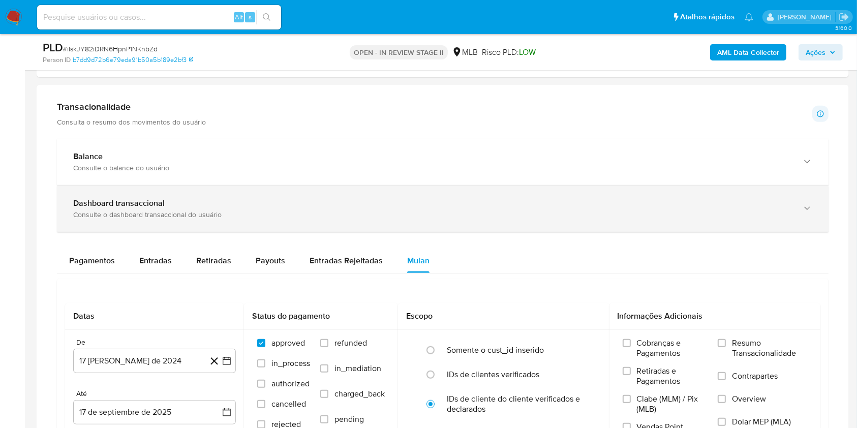
scroll to position [813, 0]
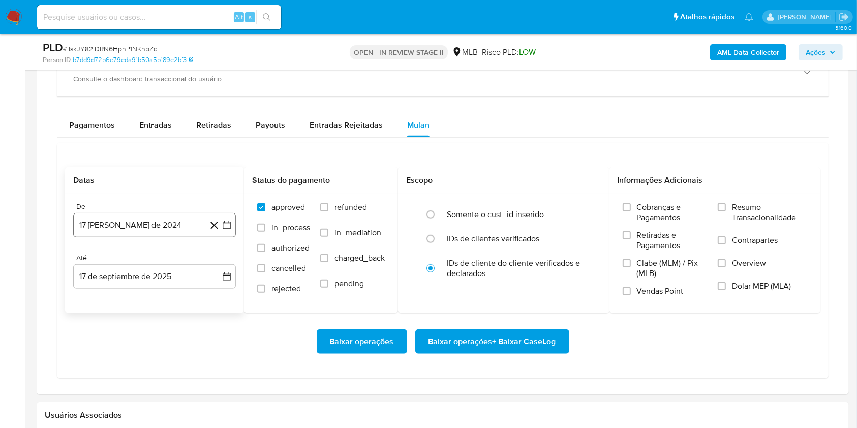
click at [152, 225] on button "17 [PERSON_NAME] de 2024" at bounding box center [154, 225] width 163 height 24
click at [174, 262] on button "agosto 2024" at bounding box center [155, 262] width 56 height 10
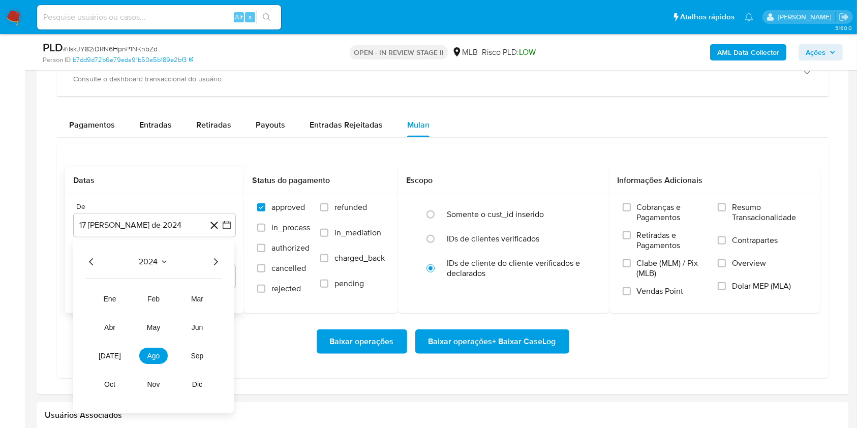
click at [216, 263] on icon "Año siguiente" at bounding box center [215, 262] width 12 height 12
click at [112, 357] on span "[DATE]" at bounding box center [110, 356] width 22 height 8
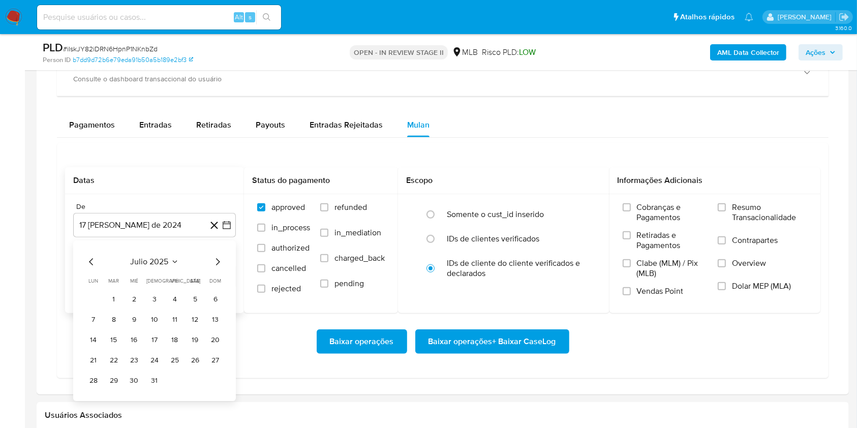
click at [117, 301] on button "1" at bounding box center [114, 299] width 16 height 16
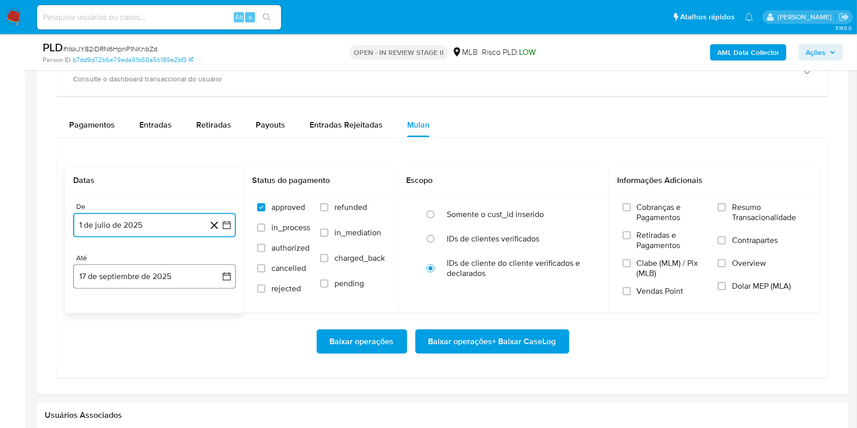
click at [161, 274] on button "17 de septiembre de 2025" at bounding box center [154, 276] width 163 height 24
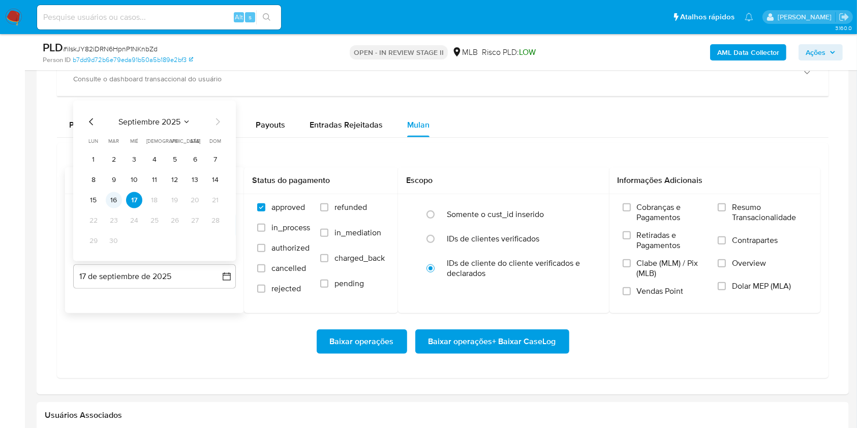
click at [120, 204] on button "16" at bounding box center [114, 200] width 16 height 16
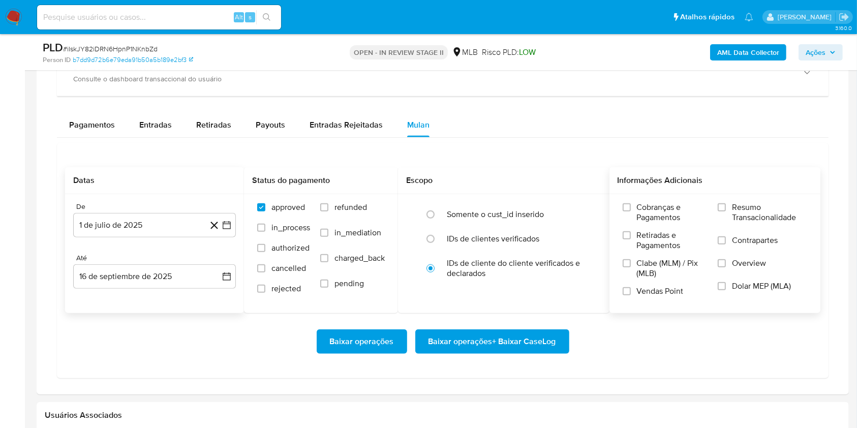
click at [740, 212] on span "Resumo Transacionalidade" at bounding box center [769, 212] width 75 height 20
click at [726, 211] on input "Resumo Transacionalidade" at bounding box center [722, 207] width 8 height 8
click at [545, 345] on span "Baixar operações + Baixar CaseLog" at bounding box center [492, 341] width 128 height 22
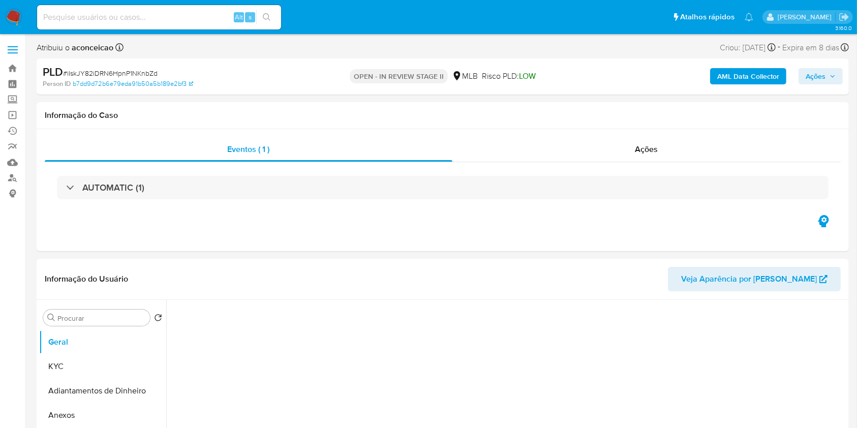
select select "10"
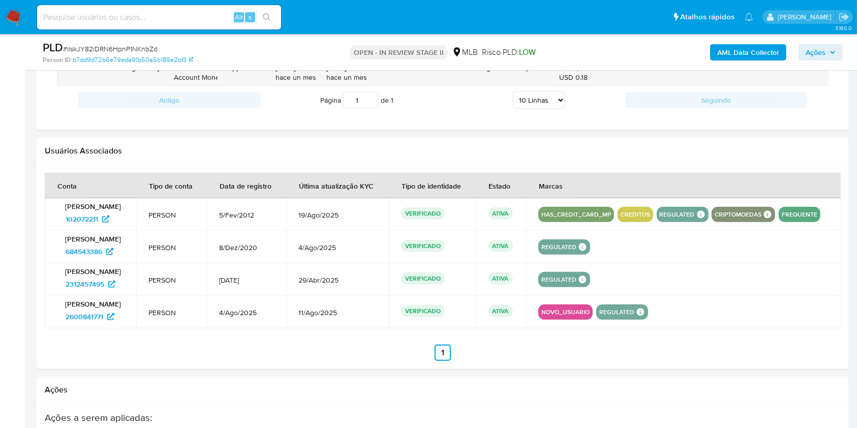
scroll to position [809, 0]
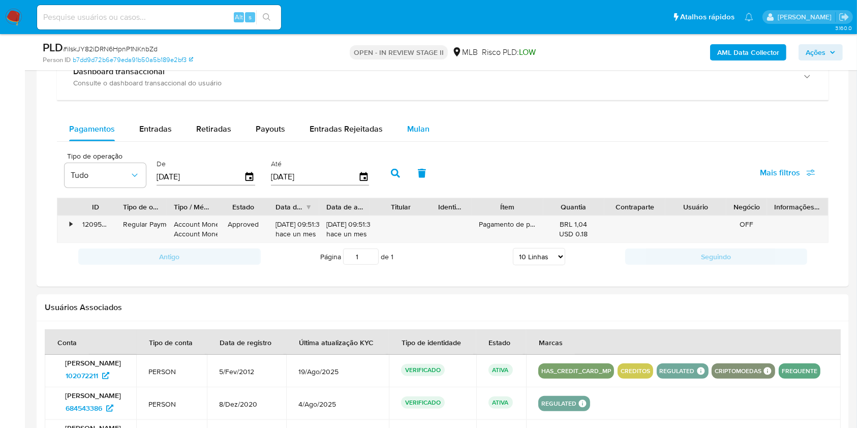
click at [414, 121] on div "Mulan" at bounding box center [418, 129] width 22 height 24
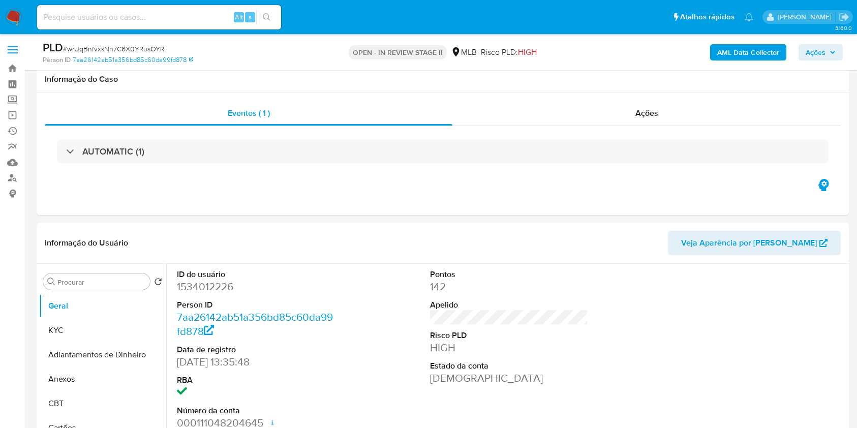
scroll to position [948, 0]
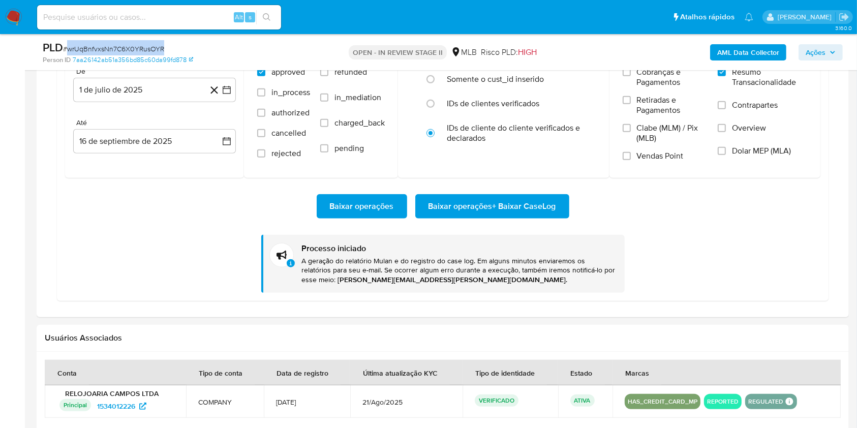
click at [514, 210] on span "Baixar operações + Baixar CaseLog" at bounding box center [492, 206] width 128 height 22
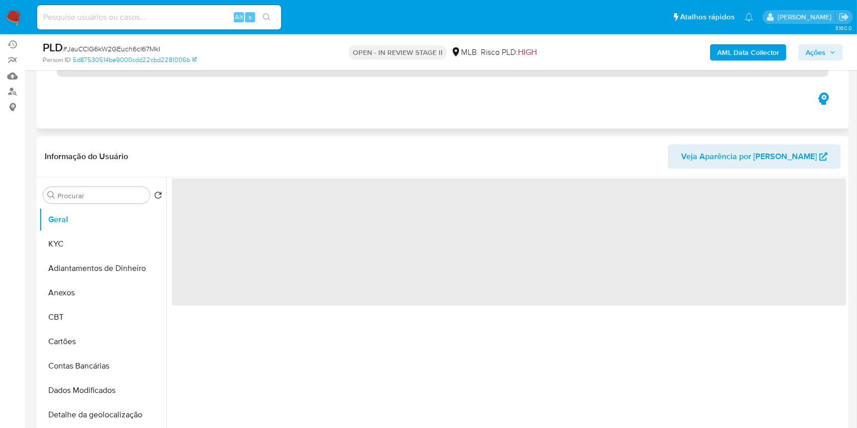
scroll to position [135, 0]
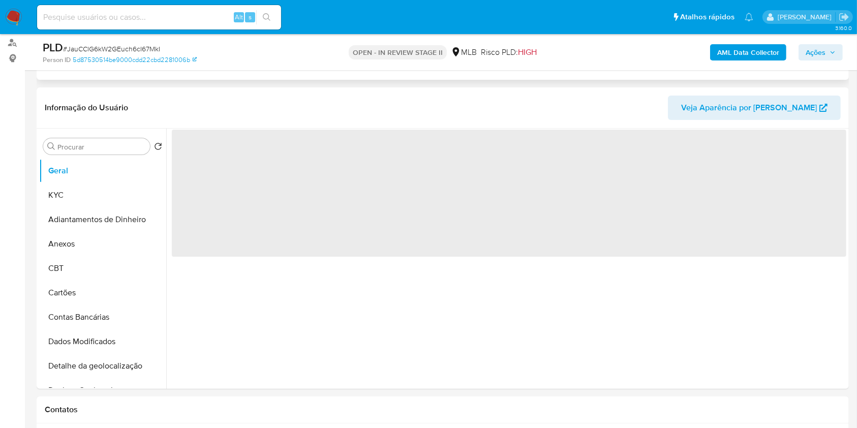
select select "10"
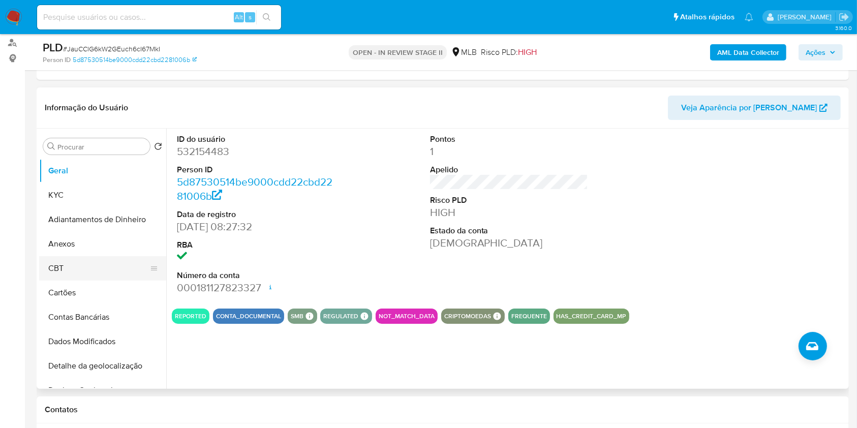
click at [102, 257] on button "CBT" at bounding box center [98, 268] width 119 height 24
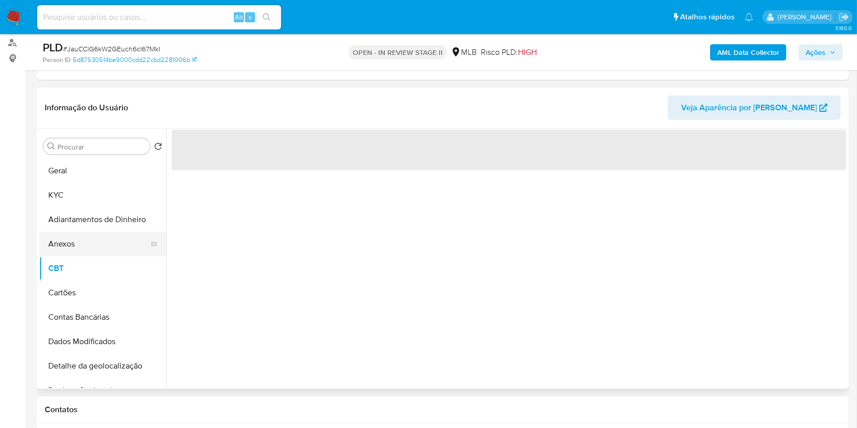
click at [93, 249] on button "Anexos" at bounding box center [98, 244] width 119 height 24
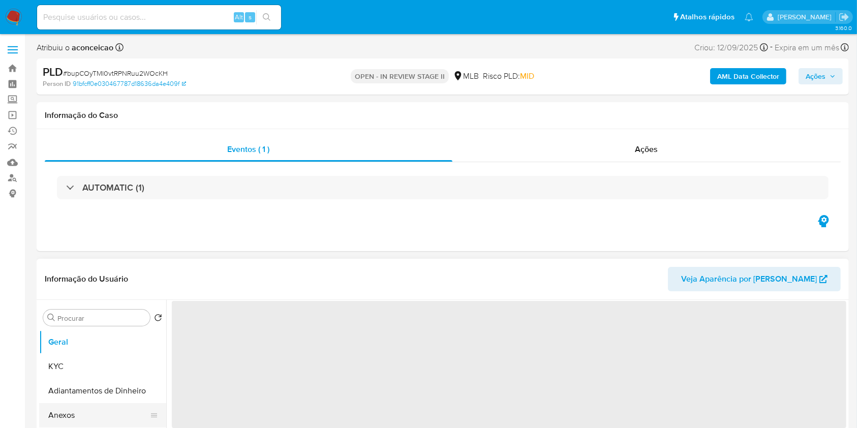
select select "10"
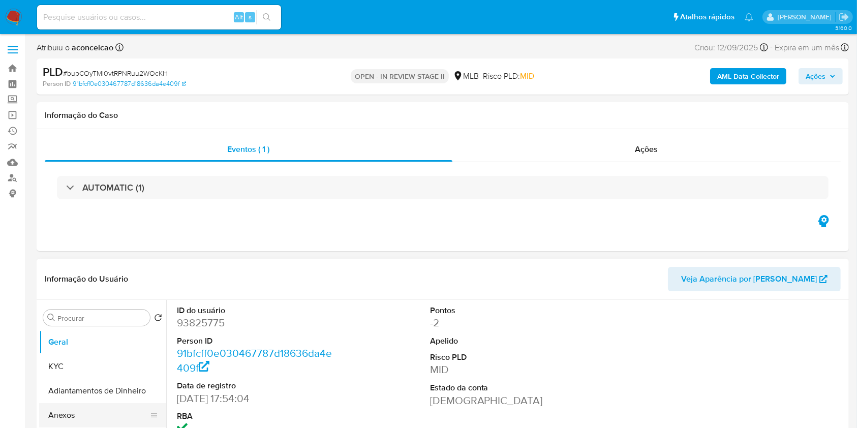
click at [82, 422] on button "Anexos" at bounding box center [98, 415] width 119 height 24
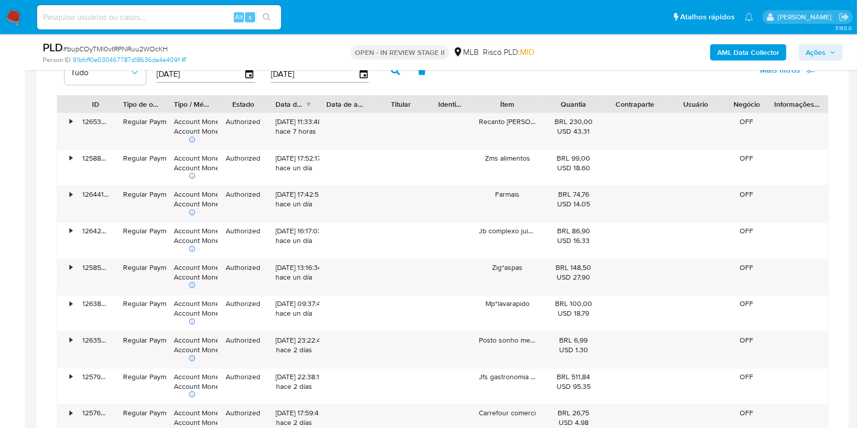
scroll to position [813, 0]
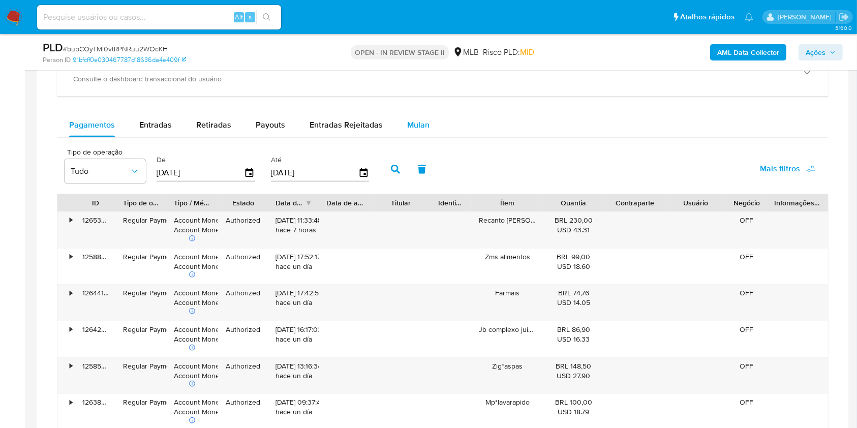
click at [414, 128] on span "Mulan" at bounding box center [418, 125] width 22 height 12
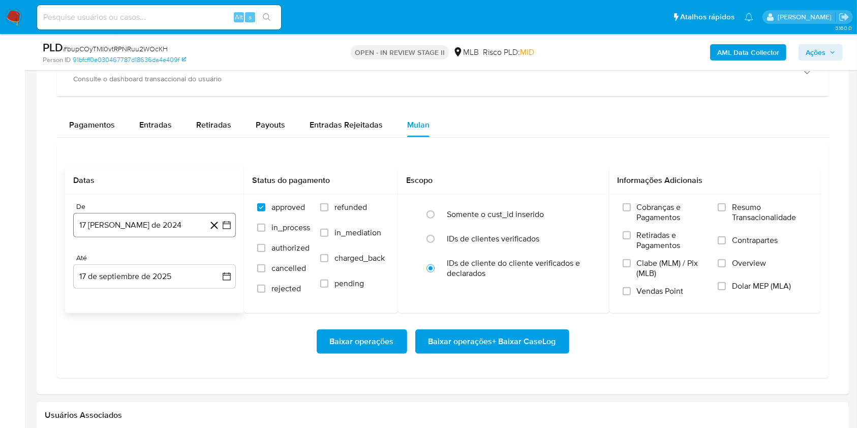
click at [183, 232] on button "[DATE]" at bounding box center [154, 225] width 163 height 24
click at [178, 260] on icon "Seleccionar mes y año" at bounding box center [179, 262] width 8 height 8
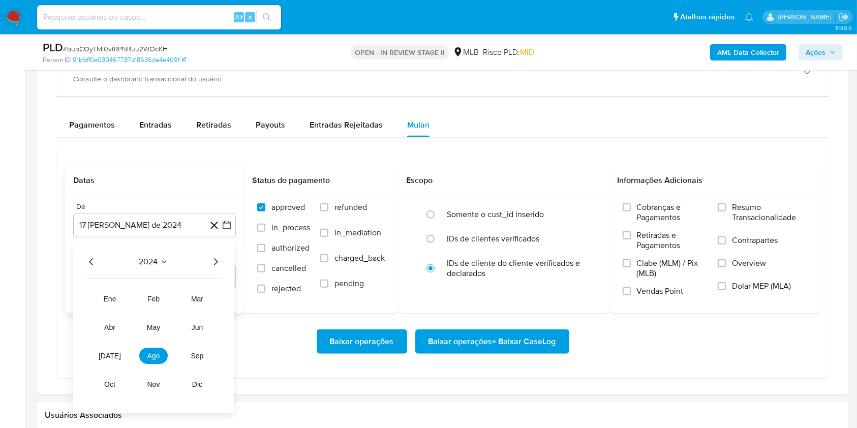
click at [215, 261] on icon "Año siguiente" at bounding box center [215, 262] width 12 height 12
click at [114, 353] on span "[DATE]" at bounding box center [110, 356] width 22 height 8
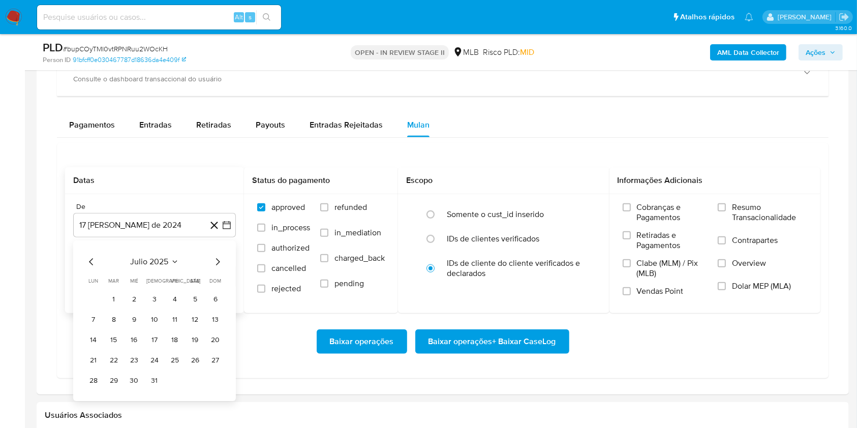
click at [163, 262] on span "julio 2025" at bounding box center [150, 262] width 38 height 10
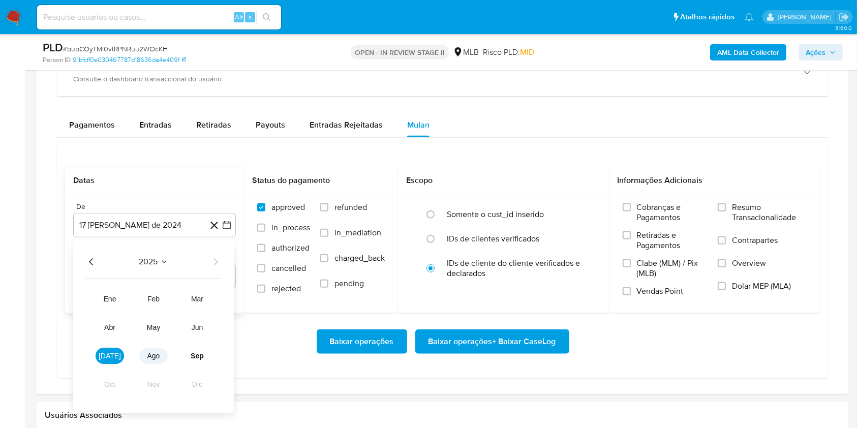
click at [163, 356] on button "ago" at bounding box center [153, 356] width 28 height 16
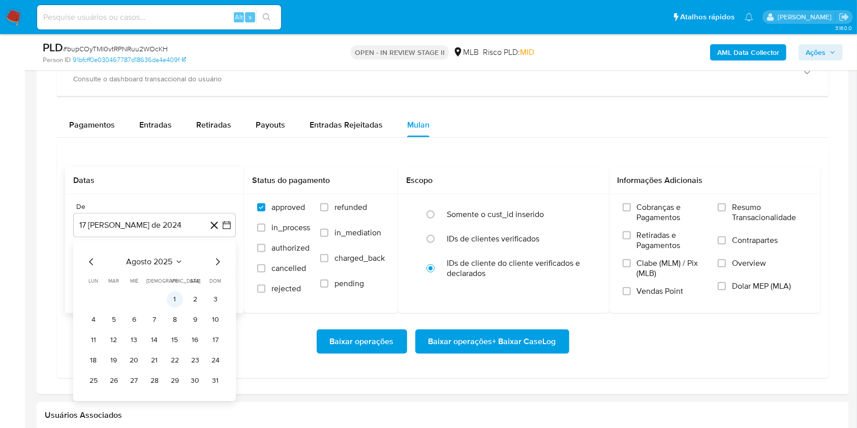
click at [172, 295] on button "1" at bounding box center [175, 299] width 16 height 16
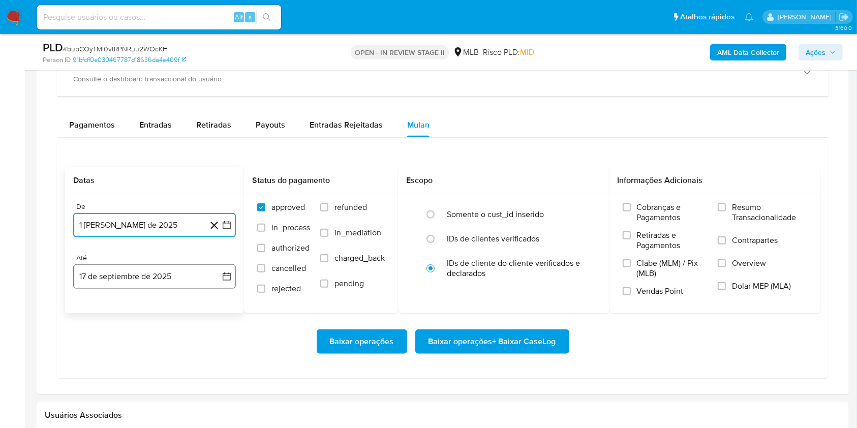
click at [164, 280] on button "17 de septiembre de 2025" at bounding box center [154, 276] width 163 height 24
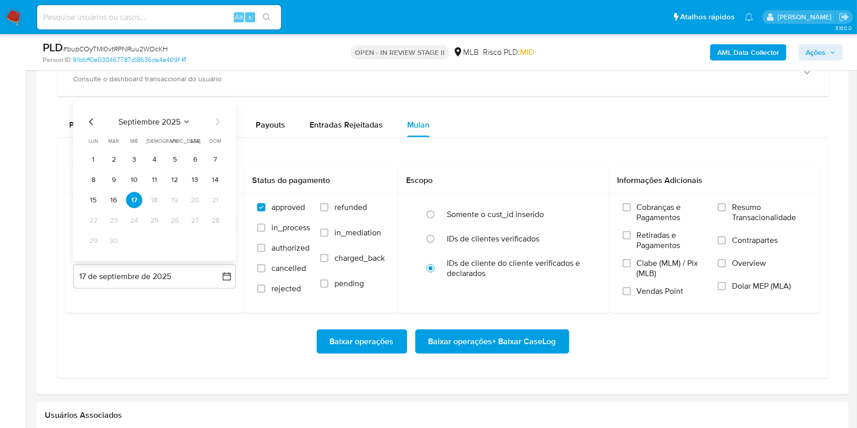
click at [115, 203] on button "16" at bounding box center [114, 200] width 16 height 16
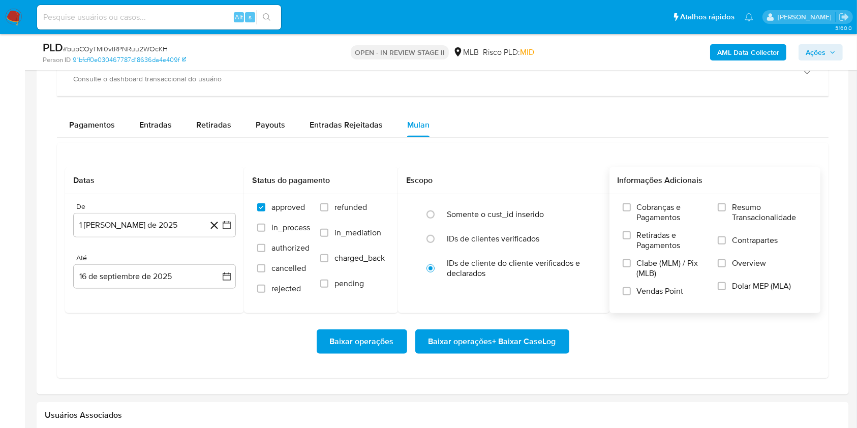
drag, startPoint x: 735, startPoint y: 207, endPoint x: 672, endPoint y: 248, distance: 74.7
click at [732, 209] on span "Resumo Transacionalidade" at bounding box center [769, 212] width 75 height 20
click at [729, 209] on label "Resumo Transacionalidade" at bounding box center [762, 218] width 89 height 33
click at [726, 209] on input "Resumo Transacionalidade" at bounding box center [722, 207] width 8 height 8
click at [497, 349] on span "Baixar operações + Baixar CaseLog" at bounding box center [492, 341] width 128 height 22
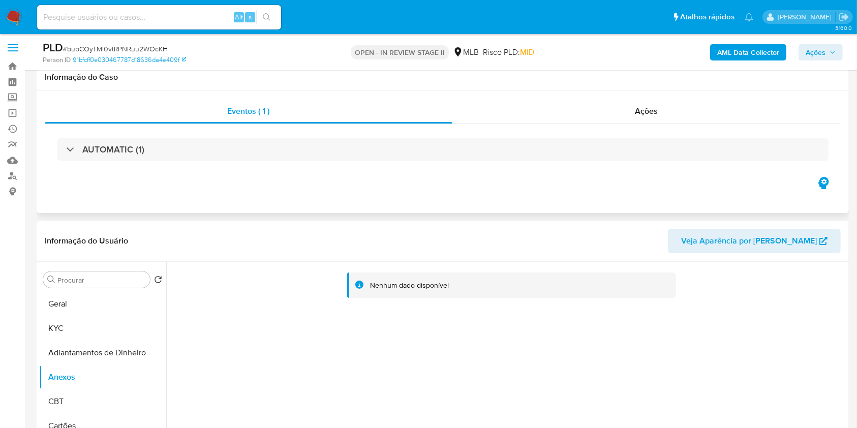
scroll to position [0, 0]
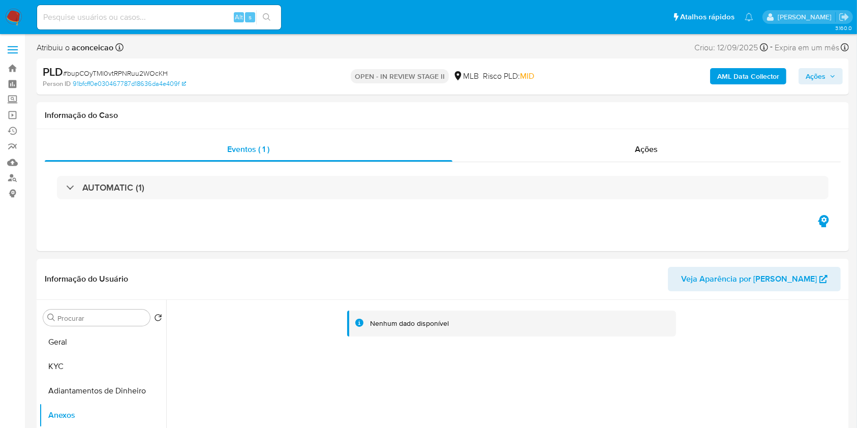
click at [765, 71] on b "AML Data Collector" at bounding box center [748, 76] width 62 height 16
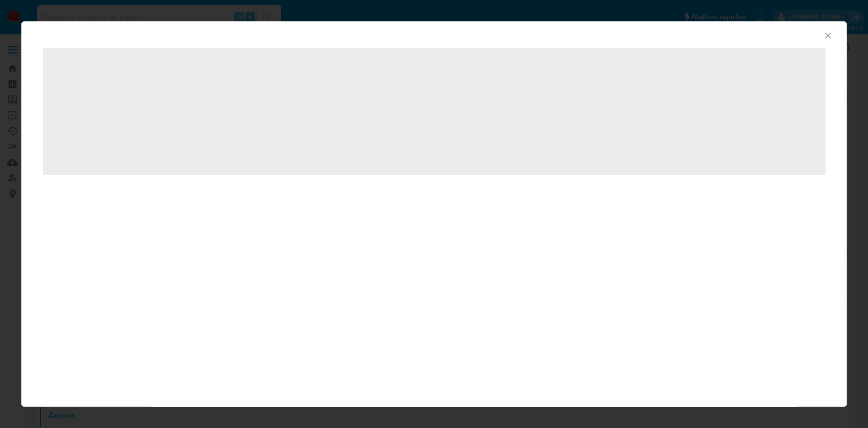
click at [825, 36] on icon "Fechar a janela" at bounding box center [827, 35] width 10 height 10
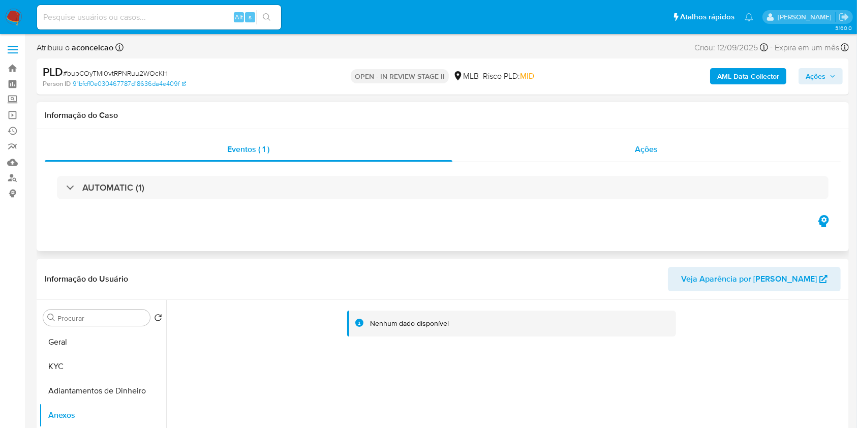
click at [678, 138] on div "Ações" at bounding box center [646, 149] width 388 height 24
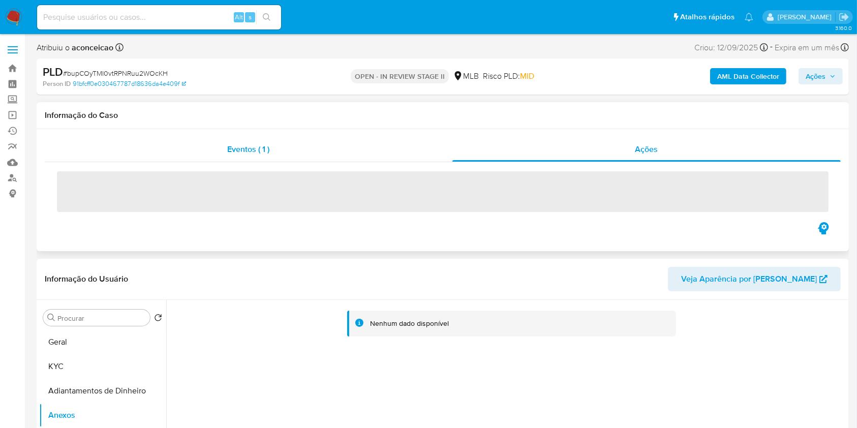
click at [244, 146] on span "Eventos ( 1 )" at bounding box center [249, 149] width 42 height 12
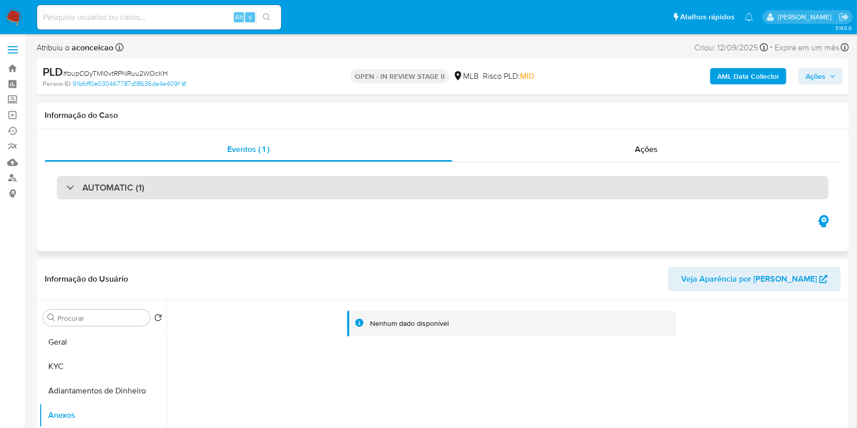
click at [356, 195] on div "AUTOMATIC (1)" at bounding box center [443, 187] width 772 height 23
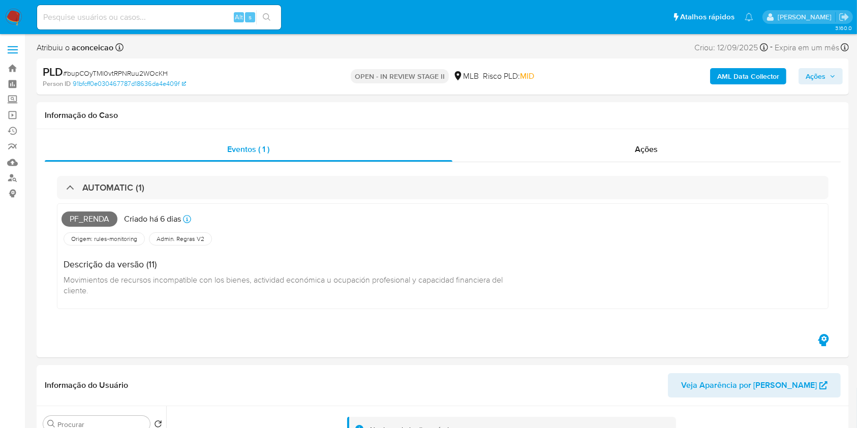
click at [151, 71] on span "# bupCOyTMI0vtRPNRuu2WOcKH" at bounding box center [115, 73] width 105 height 10
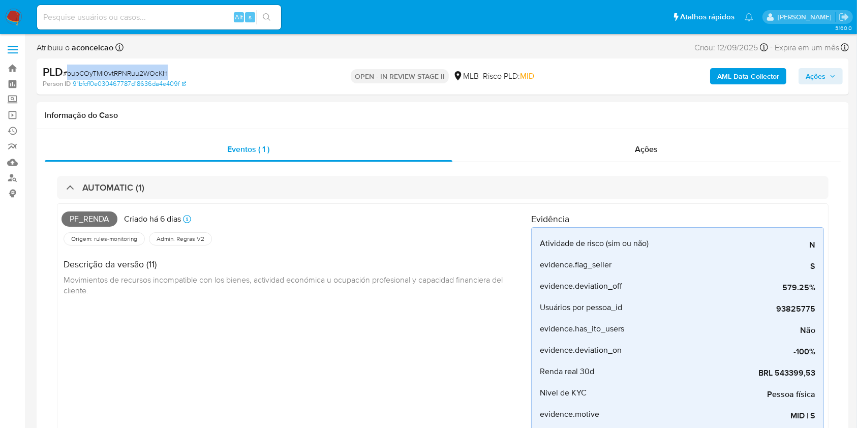
copy span "bupCOyTMI0vtRPNRuu2WOcKH"
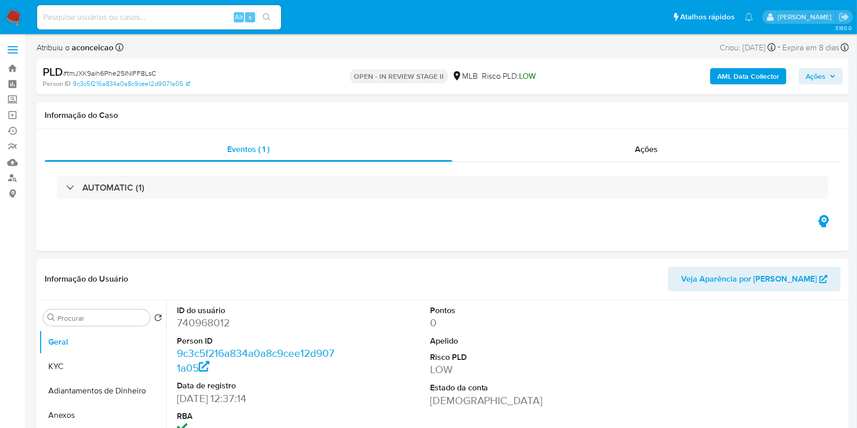
select select "10"
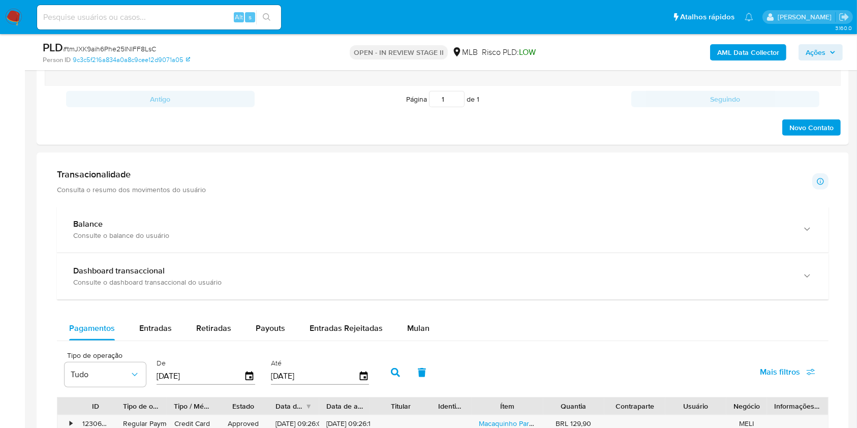
drag, startPoint x: 414, startPoint y: 328, endPoint x: 294, endPoint y: 311, distance: 121.1
click at [414, 328] on span "Mulan" at bounding box center [418, 328] width 22 height 12
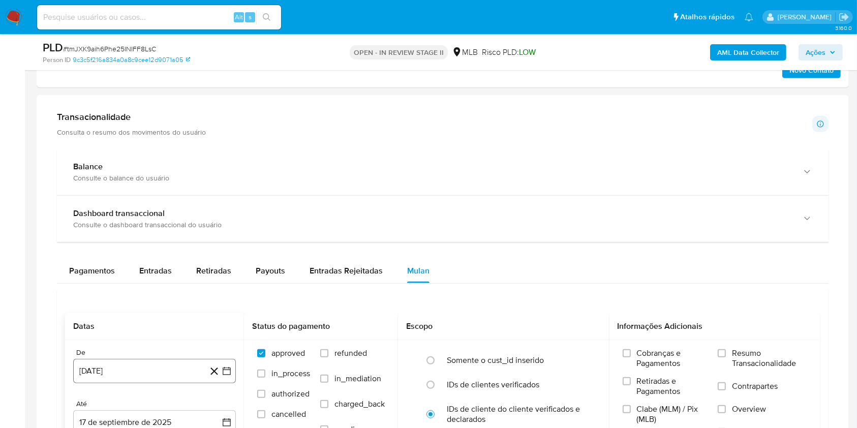
scroll to position [745, 0]
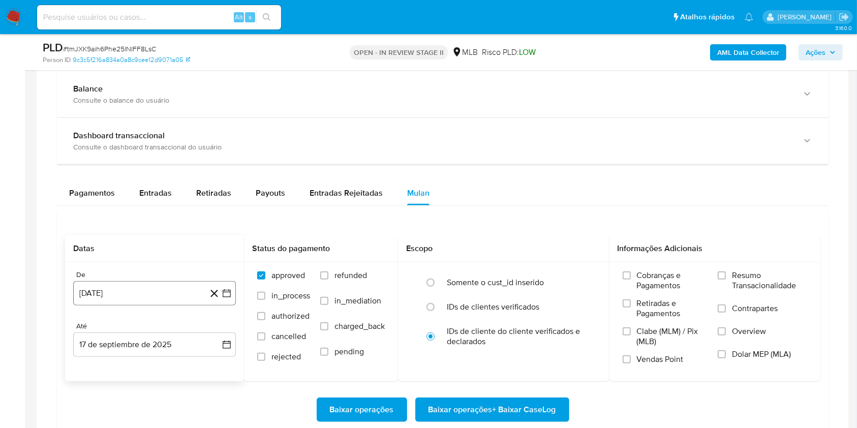
click at [166, 292] on button "[DATE]" at bounding box center [154, 293] width 163 height 24
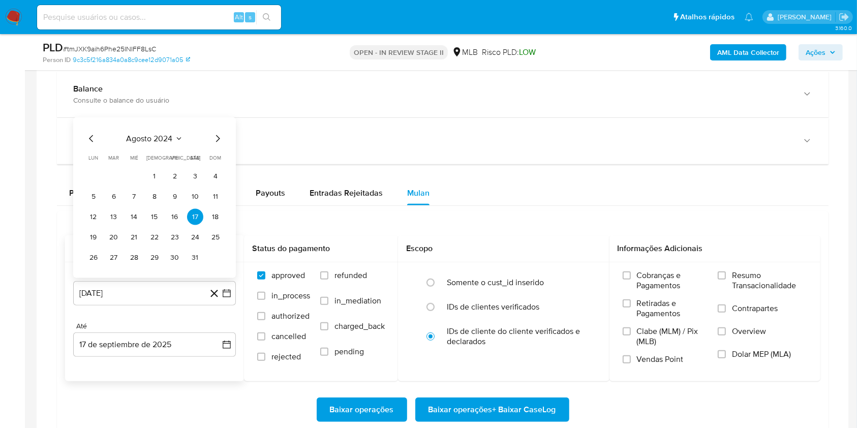
click at [145, 135] on span "agosto 2024" at bounding box center [150, 139] width 46 height 10
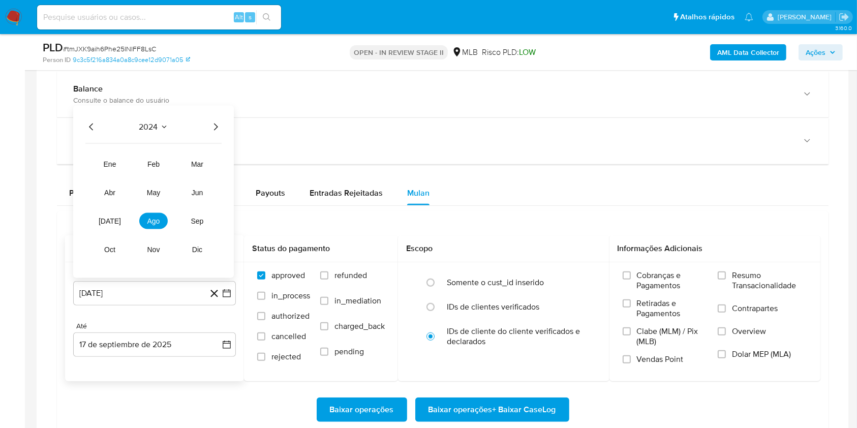
click at [212, 131] on icon "Año siguiente" at bounding box center [215, 127] width 12 height 12
click at [115, 221] on button "[DATE]" at bounding box center [110, 221] width 28 height 16
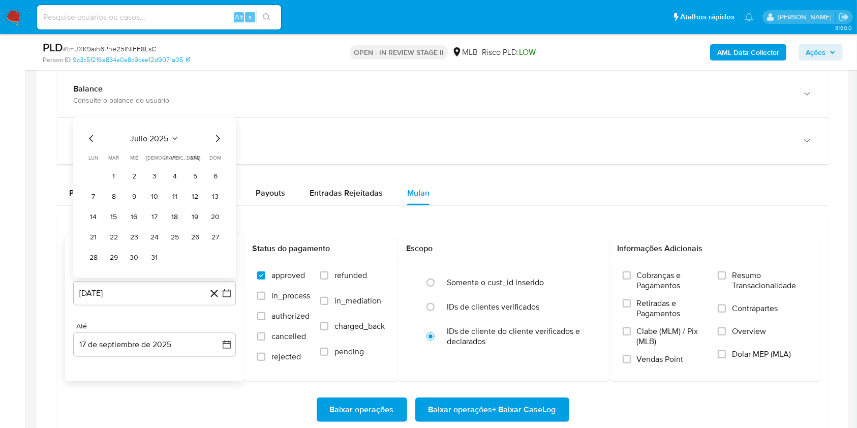
click at [122, 176] on tr "1 2 3 4 5 6" at bounding box center [154, 176] width 138 height 16
drag, startPoint x: 119, startPoint y: 177, endPoint x: 126, endPoint y: 197, distance: 21.4
click at [119, 177] on button "1" at bounding box center [114, 176] width 16 height 16
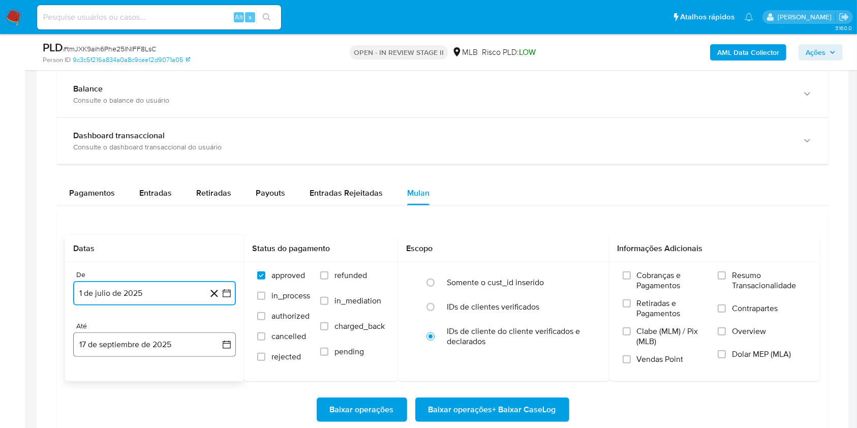
click at [160, 344] on button "17 de septiembre de 2025" at bounding box center [154, 344] width 163 height 24
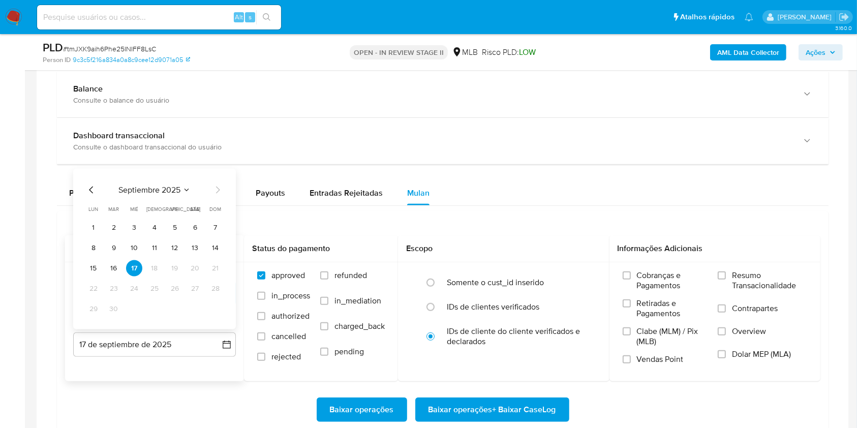
click at [115, 271] on button "16" at bounding box center [114, 268] width 16 height 16
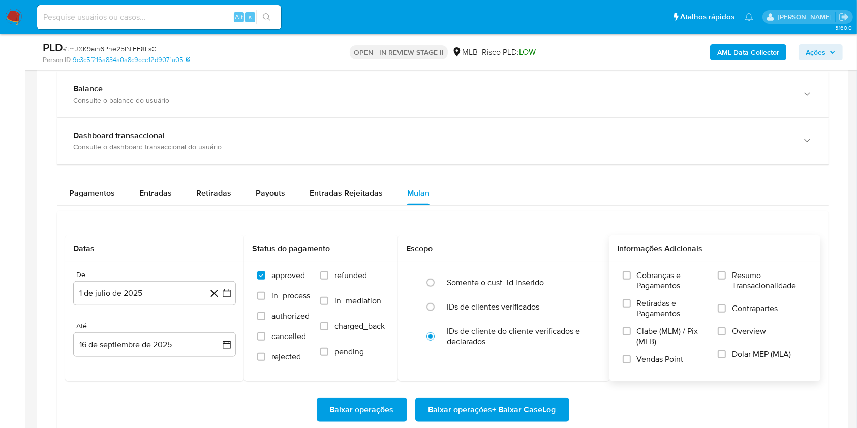
click at [718, 279] on div "Cobranças e Pagamentos Retiradas e Pagamentos Clabe (MLM) / Pix (MLB) Vendas Po…" at bounding box center [715, 321] width 195 height 102
click at [720, 276] on input "Resumo Transacionalidade" at bounding box center [722, 275] width 8 height 8
click at [472, 412] on span "Baixar operações + Baixar CaseLog" at bounding box center [492, 409] width 128 height 22
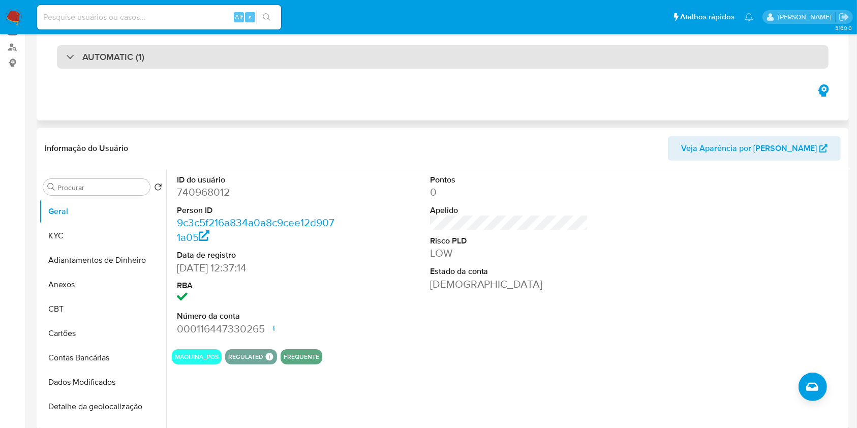
scroll to position [0, 0]
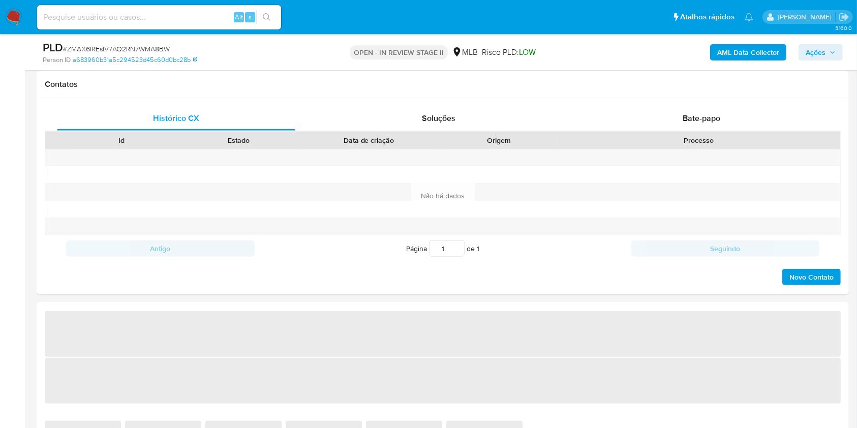
scroll to position [474, 0]
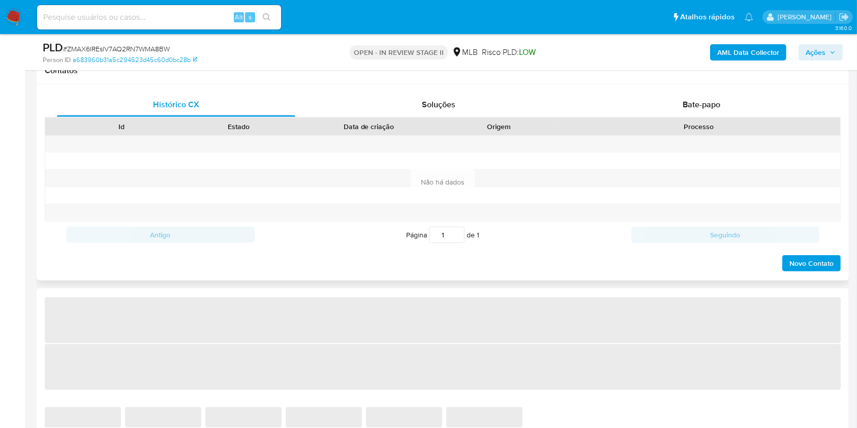
select select "10"
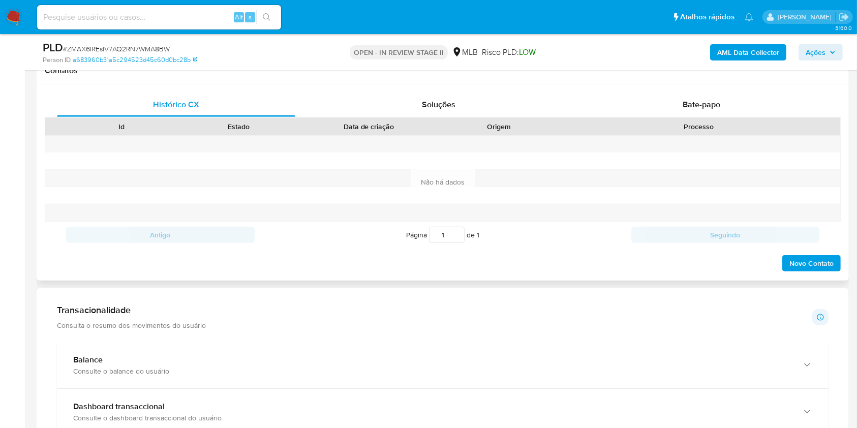
scroll to position [745, 0]
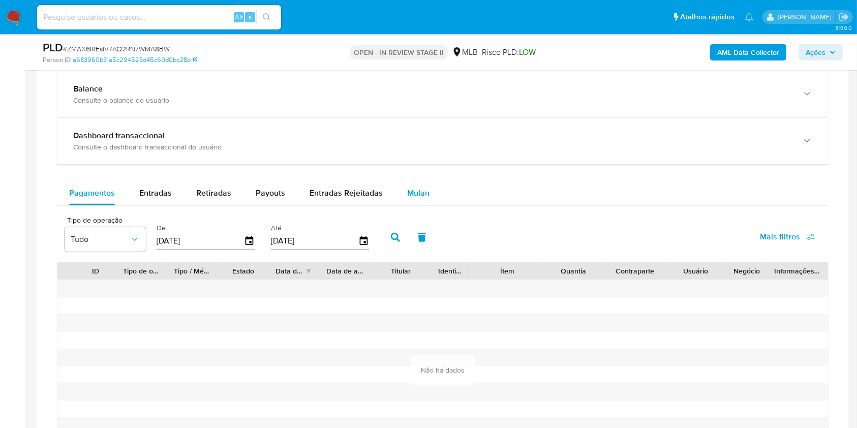
click at [417, 193] on span "Mulan" at bounding box center [418, 193] width 22 height 12
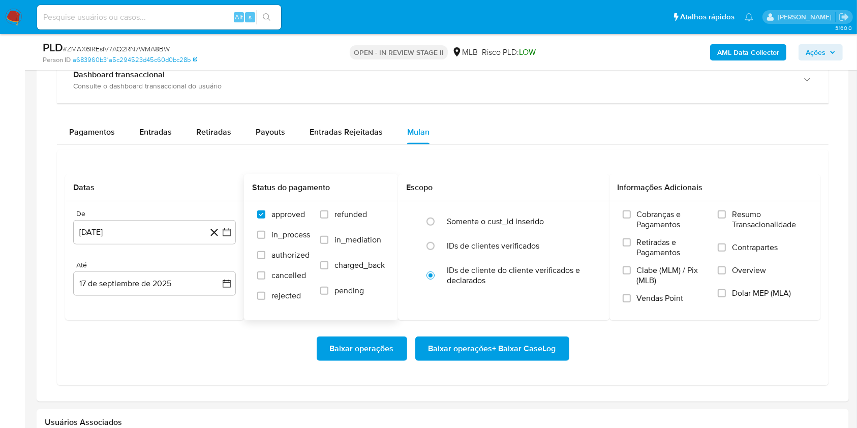
scroll to position [881, 0]
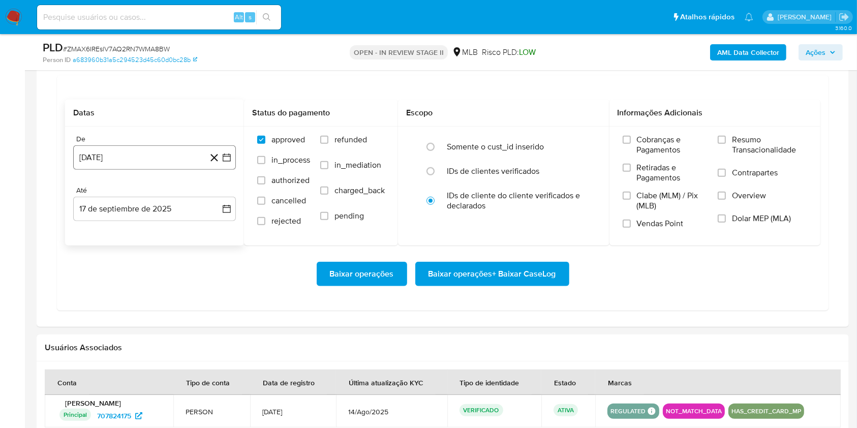
click at [149, 157] on button "[DATE]" at bounding box center [154, 157] width 163 height 24
click at [180, 197] on icon "Seleccionar mes y año" at bounding box center [179, 194] width 8 height 8
click at [215, 183] on div "2024 2024 ene feb mar abr may jun jul ago sep oct nov dic" at bounding box center [153, 259] width 161 height 172
click at [215, 195] on icon "Año siguiente" at bounding box center [215, 194] width 12 height 12
click at [112, 287] on span "[DATE]" at bounding box center [110, 288] width 22 height 8
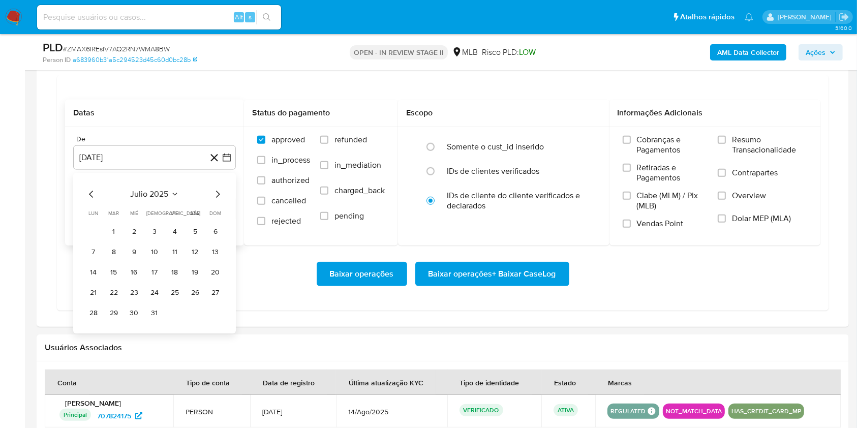
click at [115, 233] on button "1" at bounding box center [114, 232] width 16 height 16
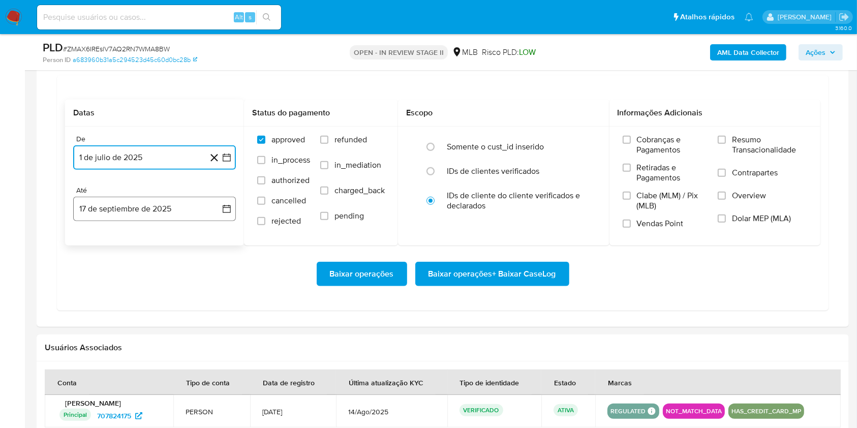
click at [145, 209] on button "17 de septiembre de 2025" at bounding box center [154, 209] width 163 height 24
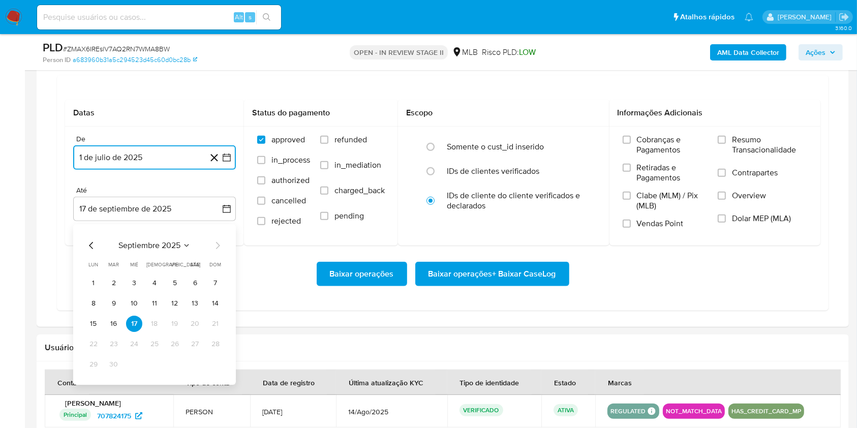
click at [114, 323] on button "16" at bounding box center [114, 324] width 16 height 16
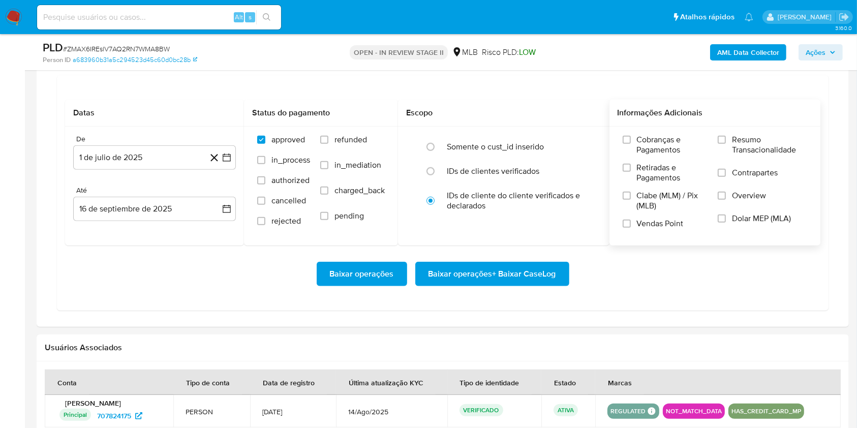
drag, startPoint x: 727, startPoint y: 141, endPoint x: 709, endPoint y: 153, distance: 22.4
click at [727, 141] on label "Resumo Transacionalidade" at bounding box center [762, 151] width 89 height 33
click at [726, 141] on input "Resumo Transacionalidade" at bounding box center [722, 140] width 8 height 8
click at [546, 275] on span "Baixar operações + Baixar CaseLog" at bounding box center [492, 274] width 128 height 22
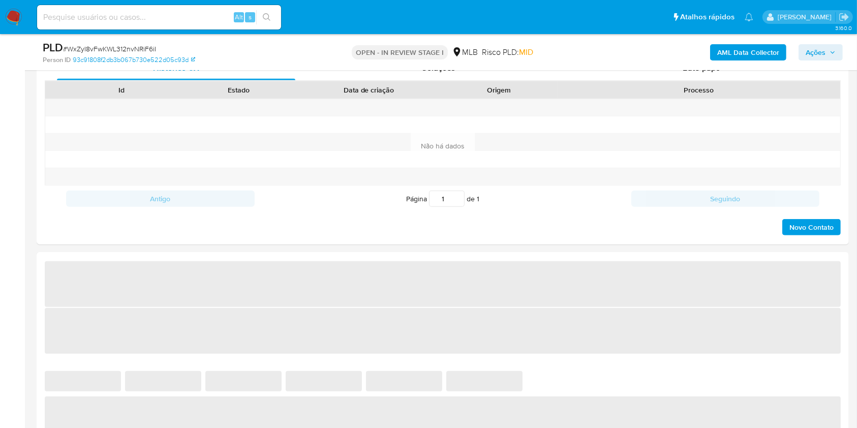
scroll to position [610, 0]
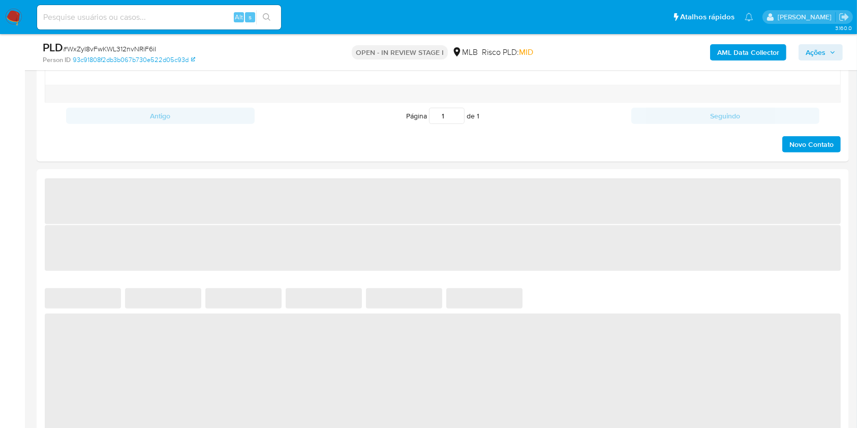
select select "10"
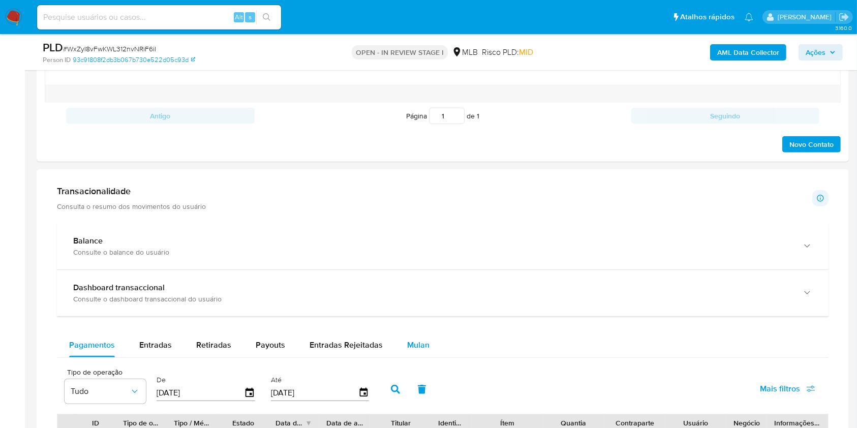
click at [414, 347] on span "Mulan" at bounding box center [418, 345] width 22 height 12
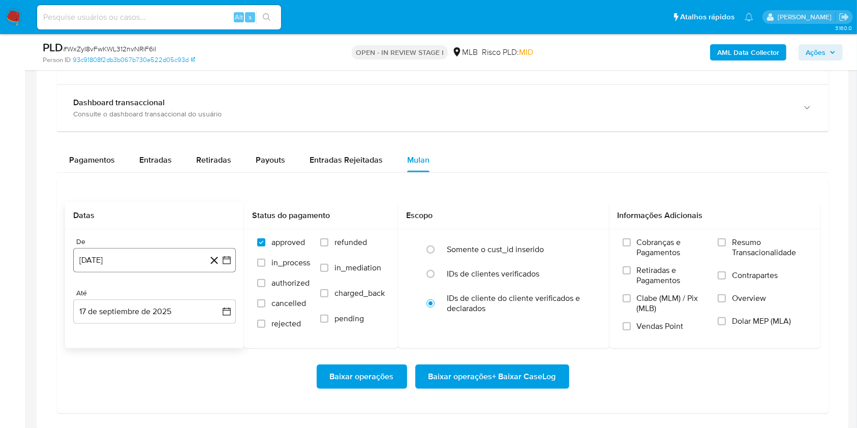
scroll to position [813, 0]
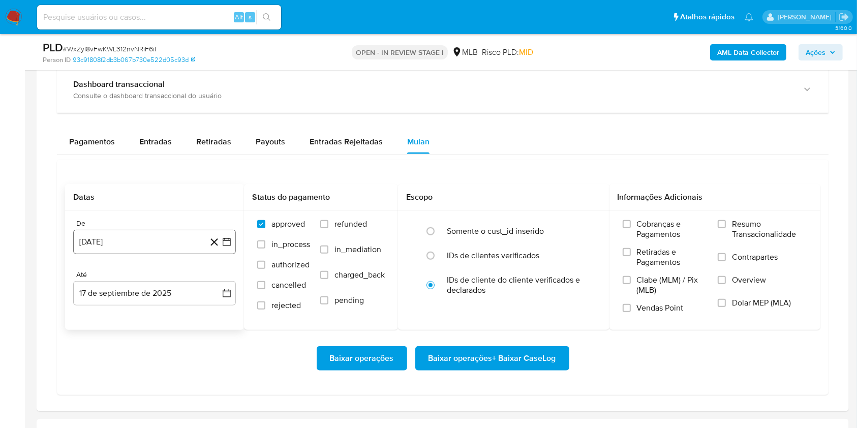
drag, startPoint x: 137, startPoint y: 257, endPoint x: 138, endPoint y: 250, distance: 6.6
click at [137, 257] on div "De 17 de agosto de 2024 17-08-2024 Até 17 de septiembre de 2025 17-09-2025" at bounding box center [154, 270] width 179 height 119
click at [138, 248] on button "17 [PERSON_NAME] de 2024" at bounding box center [154, 242] width 163 height 24
click at [150, 269] on div "agosto 2024 agosto 2024 lun lunes mar martes mié miércoles jue jueves vie viern…" at bounding box center [154, 337] width 163 height 161
click at [155, 274] on span "agosto 2024" at bounding box center [150, 278] width 46 height 10
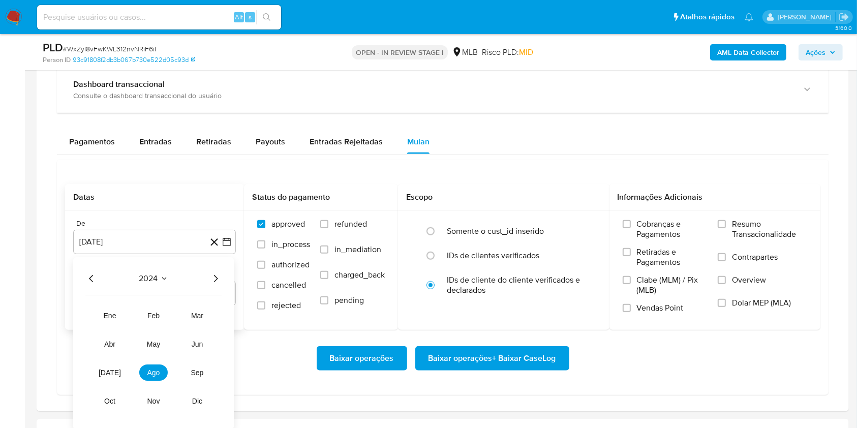
click at [237, 279] on div "De 17 de agosto de 2024 2024 2024 ene feb mar abr may jun jul ago sep oct nov d…" at bounding box center [154, 270] width 179 height 119
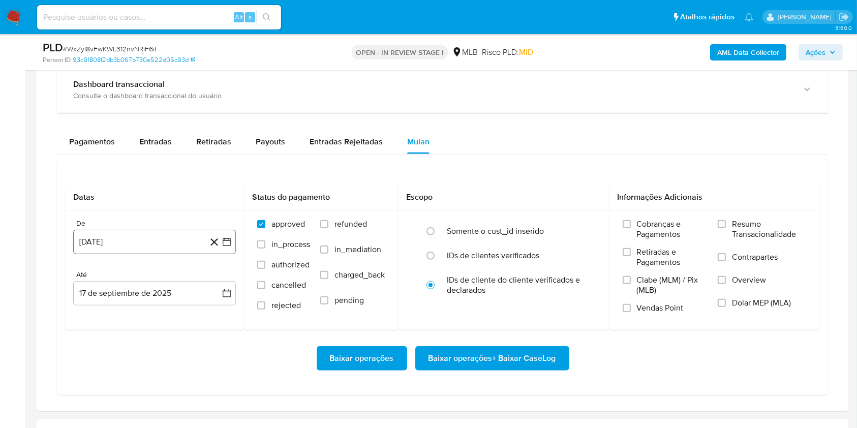
click at [208, 247] on icon at bounding box center [214, 242] width 13 height 13
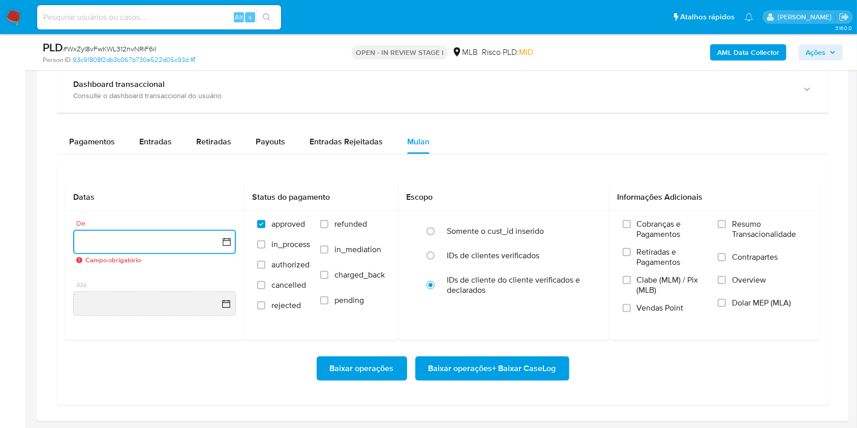
click at [173, 246] on button "button" at bounding box center [154, 242] width 163 height 24
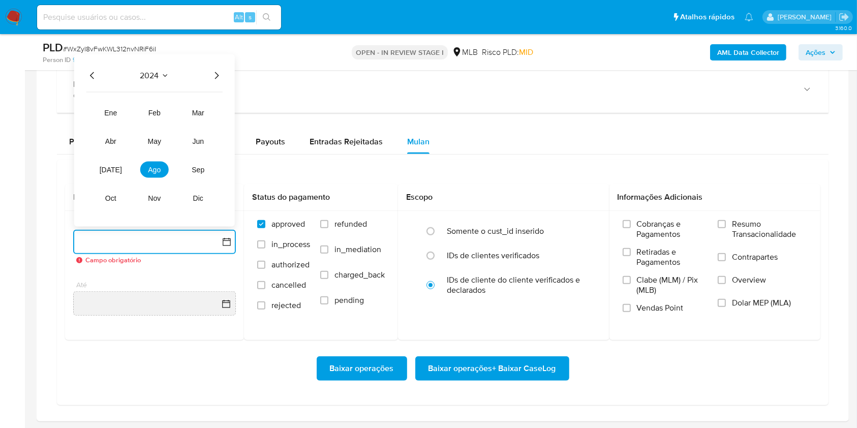
click at [211, 70] on icon "Año siguiente" at bounding box center [216, 75] width 12 height 12
click at [105, 167] on button "jul" at bounding box center [111, 169] width 28 height 16
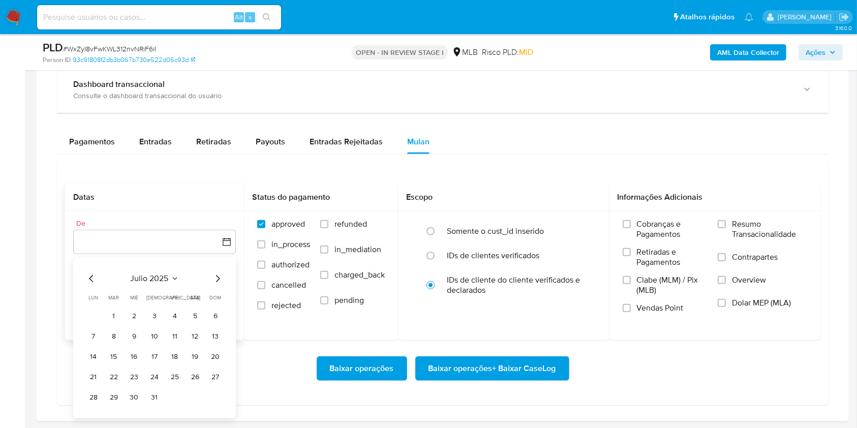
click at [114, 325] on tbody "1 2 3 4 5 6 7 8 9 10 11 12 13 14 15 16 17 18 19 20 21 22 23 24 25 26 27 28 29 3…" at bounding box center [154, 357] width 138 height 98
click at [110, 317] on button "1" at bounding box center [114, 316] width 16 height 16
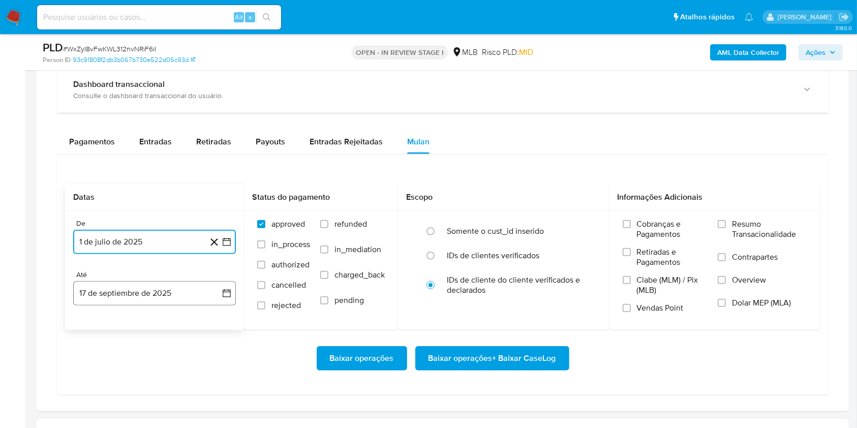
click at [147, 293] on button "17 de septiembre de 2025" at bounding box center [154, 293] width 163 height 24
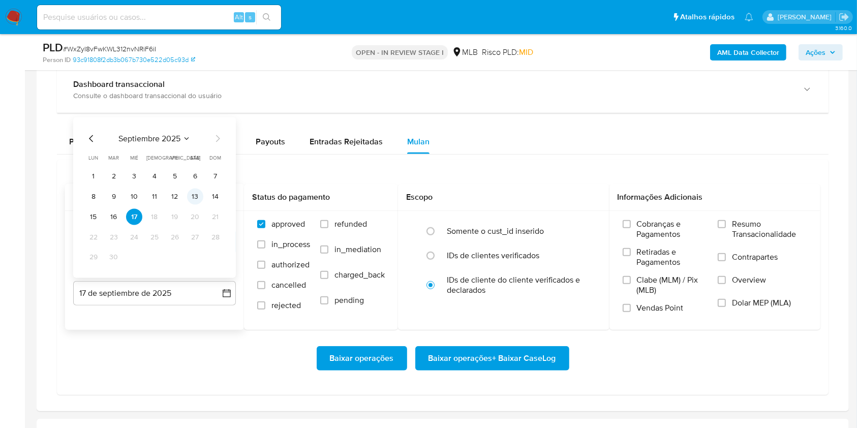
click at [197, 194] on button "13" at bounding box center [195, 196] width 16 height 16
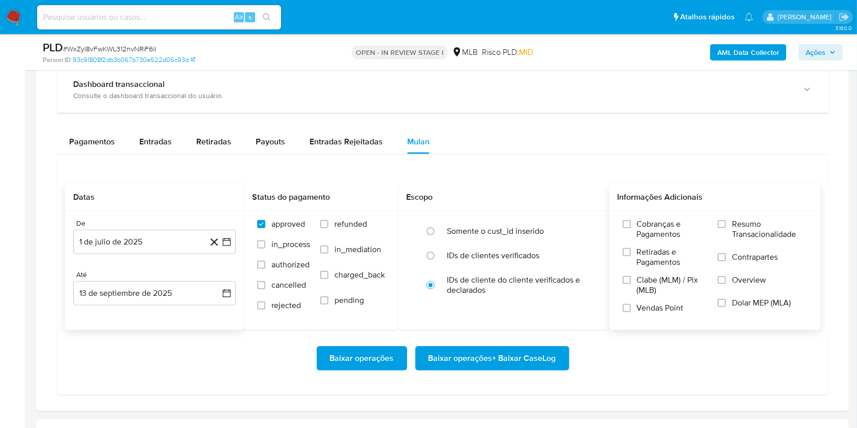
click at [732, 228] on label "Resumo Transacionalidade" at bounding box center [762, 235] width 89 height 33
click at [726, 228] on input "Resumo Transacionalidade" at bounding box center [722, 224] width 8 height 8
click at [500, 357] on span "Baixar operações + Baixar CaseLog" at bounding box center [492, 358] width 128 height 22
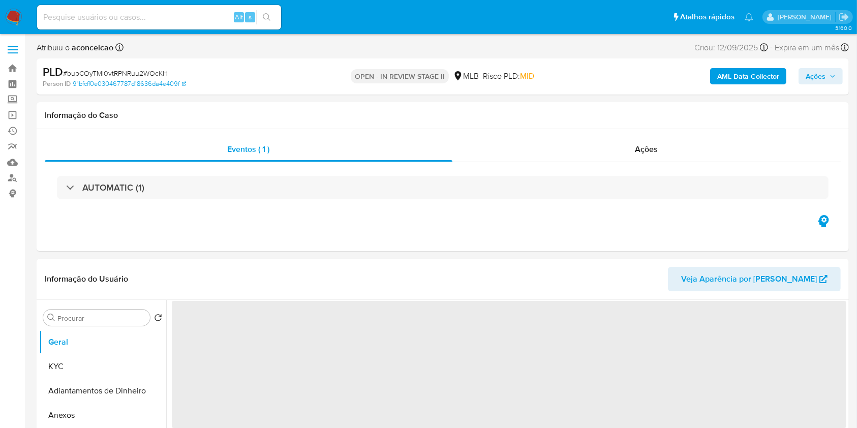
select select "10"
click at [122, 72] on span "# 89l1dtMUicrFbxe2jKNRD4Hb" at bounding box center [108, 73] width 91 height 10
select select "10"
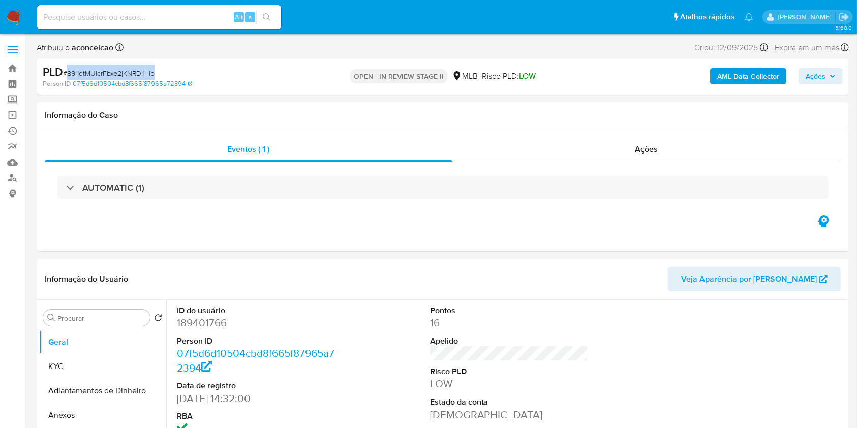
copy span "89l1dtMUicrFbxe2jKNRD4Hb"
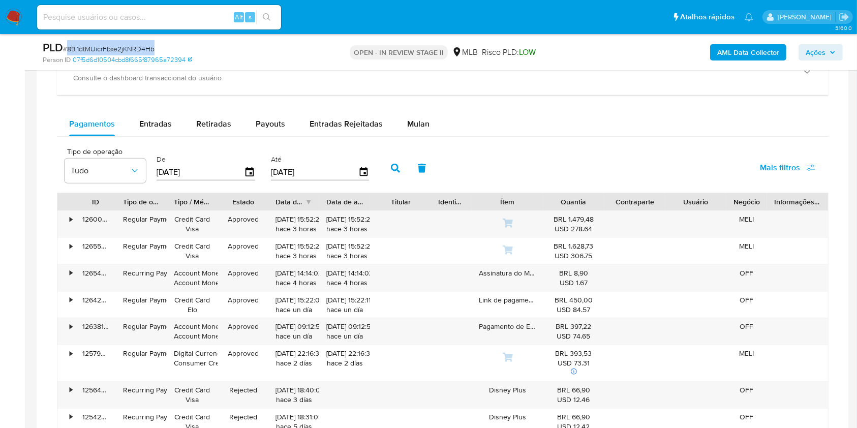
scroll to position [813, 0]
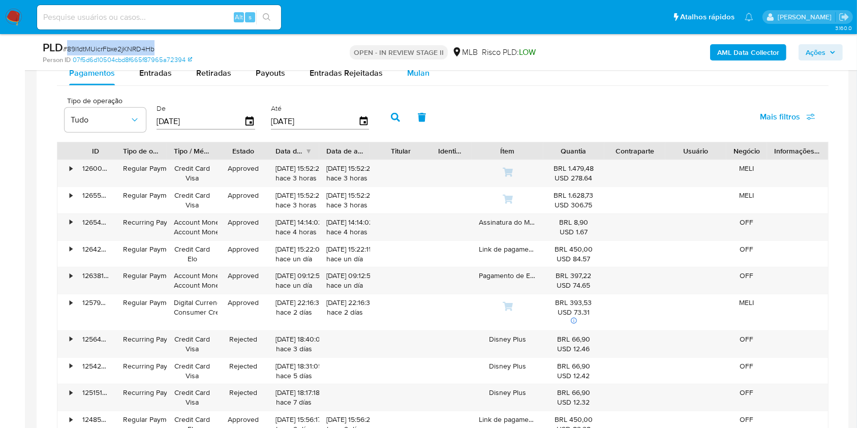
click at [414, 74] on span "Mulan" at bounding box center [418, 73] width 22 height 12
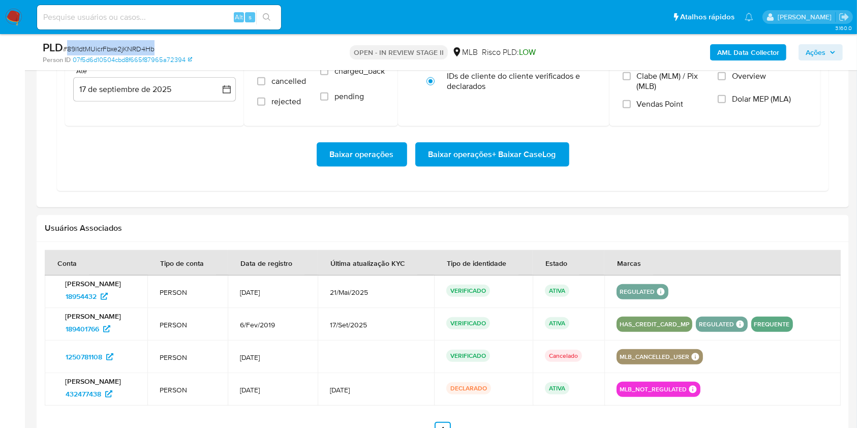
scroll to position [881, 0]
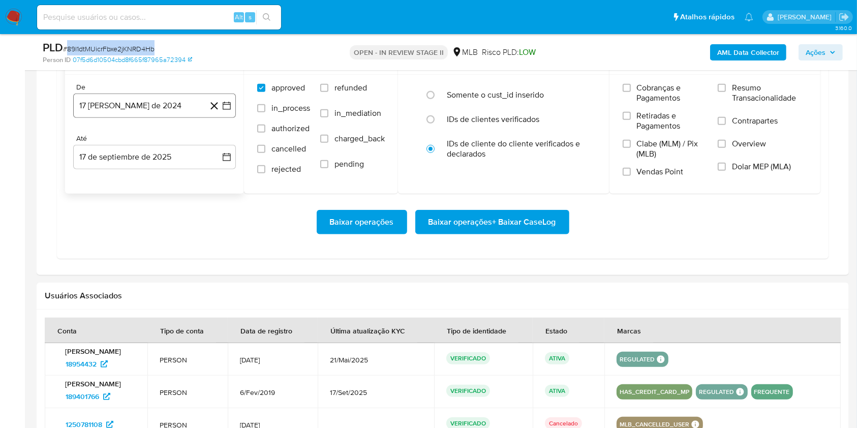
click at [175, 102] on button "17 [PERSON_NAME] de 2024" at bounding box center [154, 106] width 163 height 24
click at [167, 139] on span "agosto 2024" at bounding box center [150, 143] width 46 height 10
click at [214, 145] on icon "Año siguiente" at bounding box center [216, 142] width 4 height 7
click at [102, 243] on button "[DATE]" at bounding box center [110, 237] width 28 height 16
click at [116, 181] on button "1" at bounding box center [114, 180] width 16 height 16
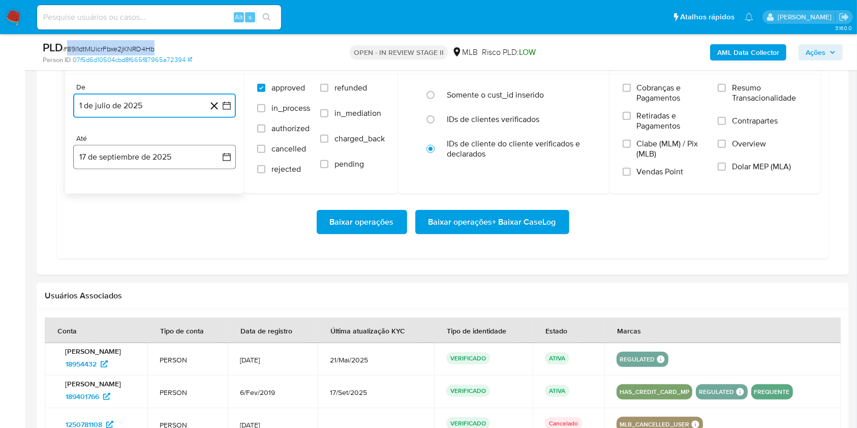
click at [139, 165] on button "17 de septiembre de 2025" at bounding box center [154, 157] width 163 height 24
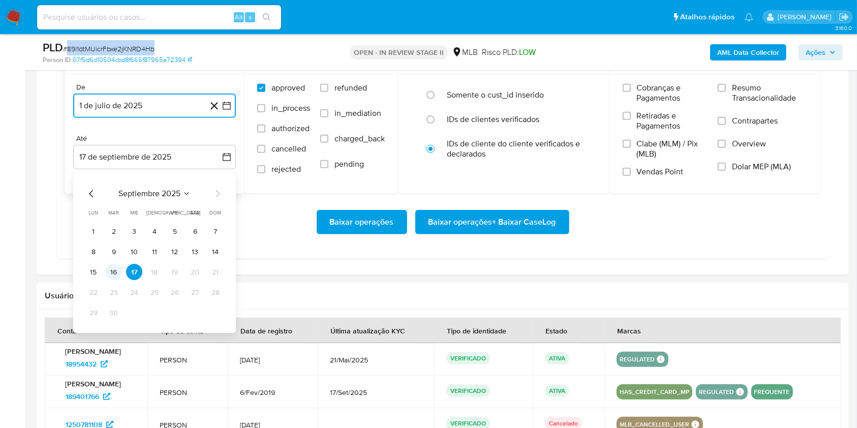
click at [114, 269] on button "16" at bounding box center [114, 272] width 16 height 16
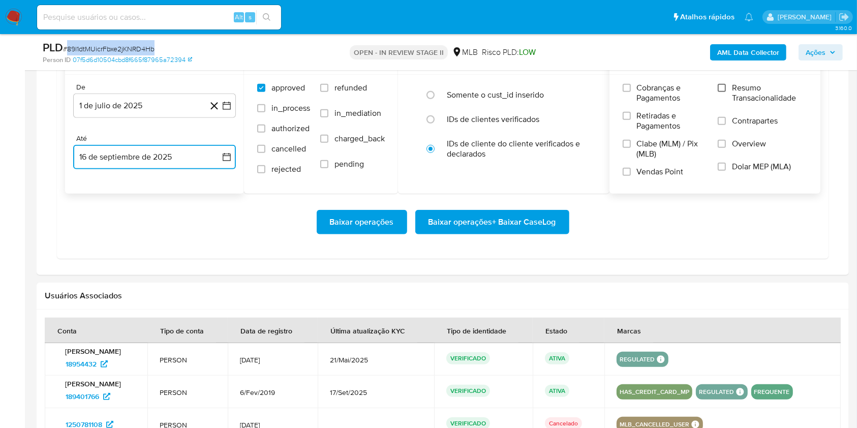
drag, startPoint x: 725, startPoint y: 87, endPoint x: 712, endPoint y: 96, distance: 15.8
click at [725, 87] on input "Resumo Transacionalidade" at bounding box center [722, 88] width 8 height 8
click at [530, 213] on span "Baixar operações + Baixar CaseLog" at bounding box center [492, 222] width 128 height 22
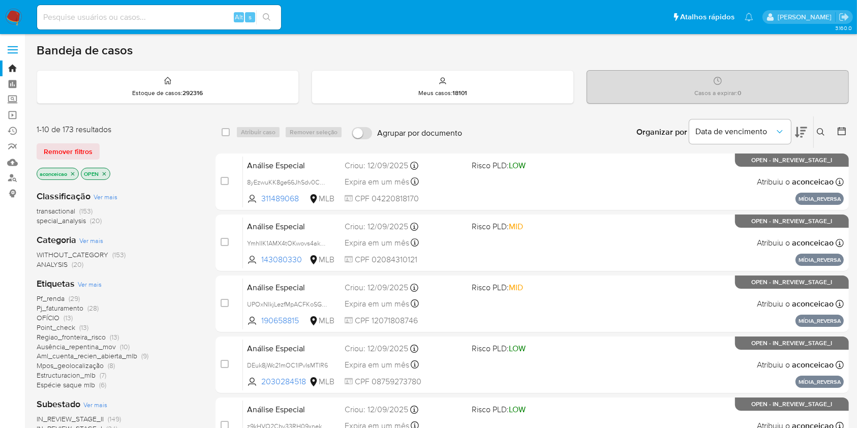
click at [817, 132] on icon at bounding box center [821, 132] width 8 height 8
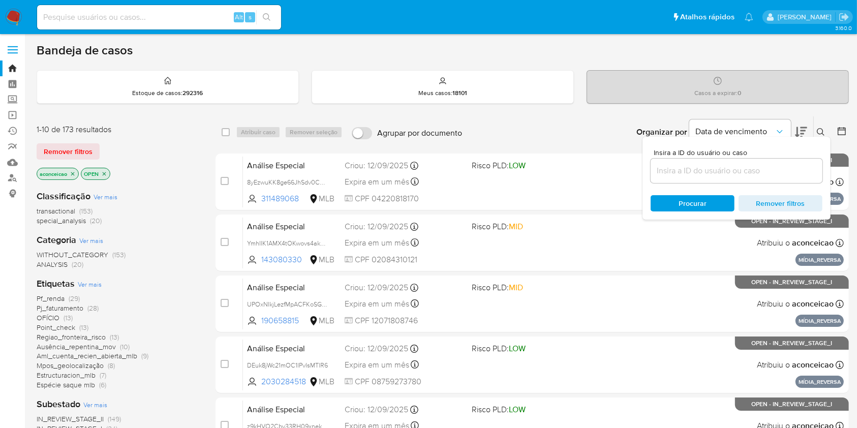
click at [768, 170] on input at bounding box center [737, 170] width 172 height 13
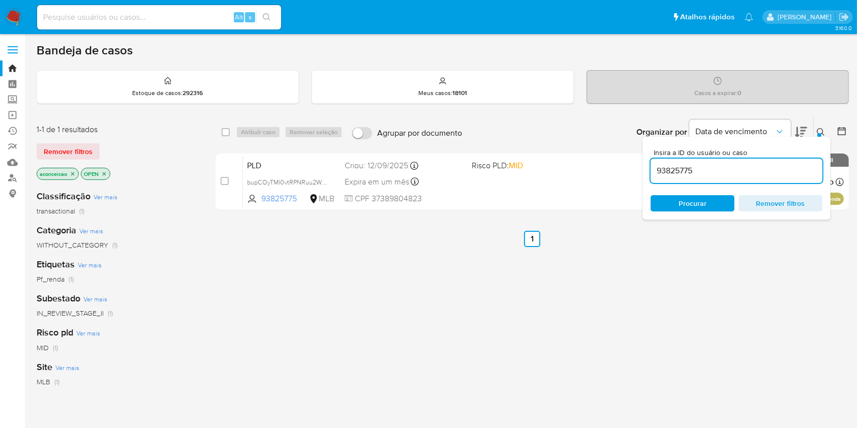
click at [819, 133] on div at bounding box center [819, 135] width 4 height 4
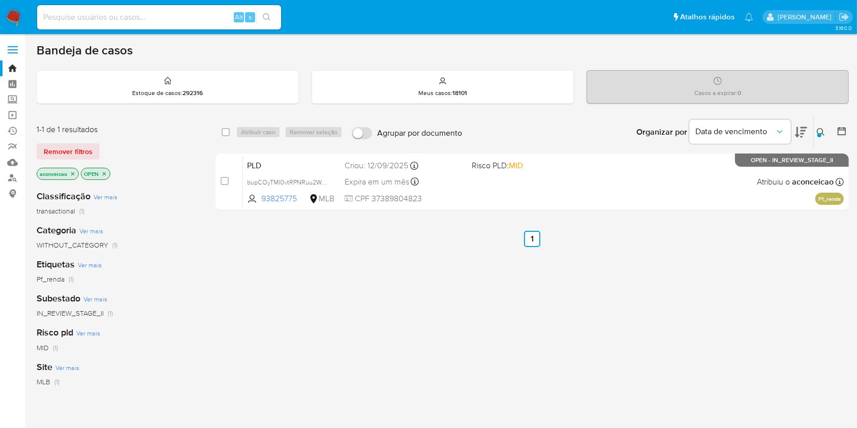
click at [816, 132] on button at bounding box center [822, 132] width 17 height 12
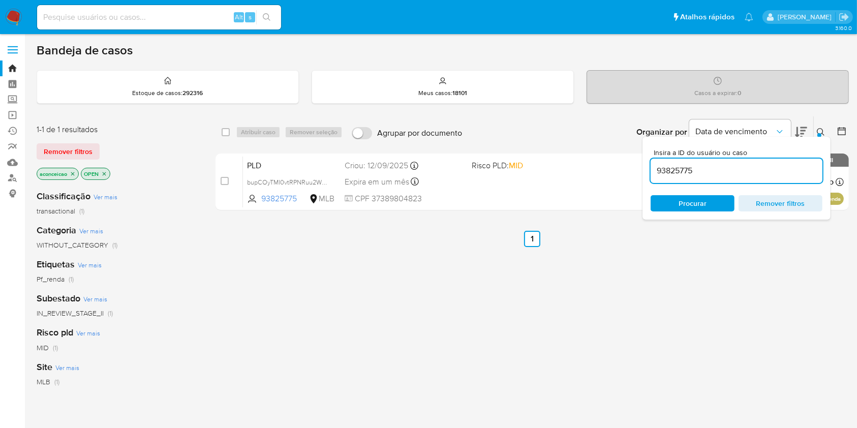
click at [783, 170] on input "93825775" at bounding box center [737, 170] width 172 height 13
click at [783, 170] on input "93825775Yj3LiLBQ7nxTg3ShliK2K6k8" at bounding box center [737, 170] width 172 height 13
click at [783, 169] on input "93825775Yj3LiLBQ7nxTg3ShliK2K6k8" at bounding box center [737, 170] width 172 height 13
type input "93825775Yj3LiLBQ7nxTg3ShliK2K6k8"
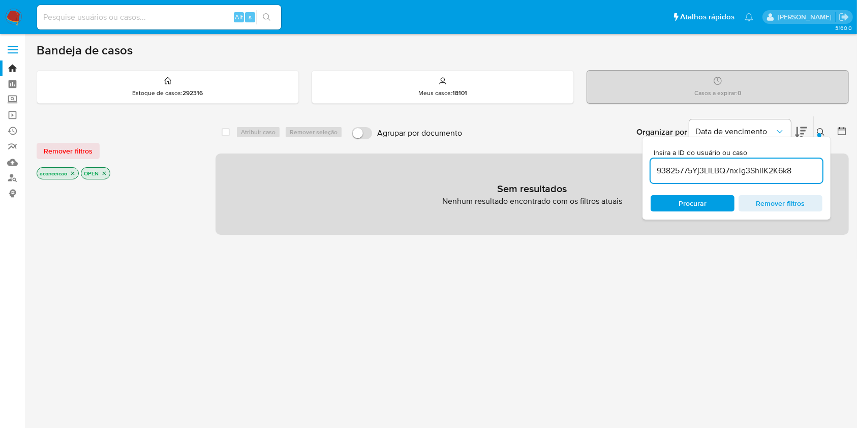
click at [783, 170] on input "93825775Yj3LiLBQ7nxTg3ShliK2K6k8" at bounding box center [737, 170] width 172 height 13
paste input "Yj3LiLBQ7nxTg3ShliK2K6k8"
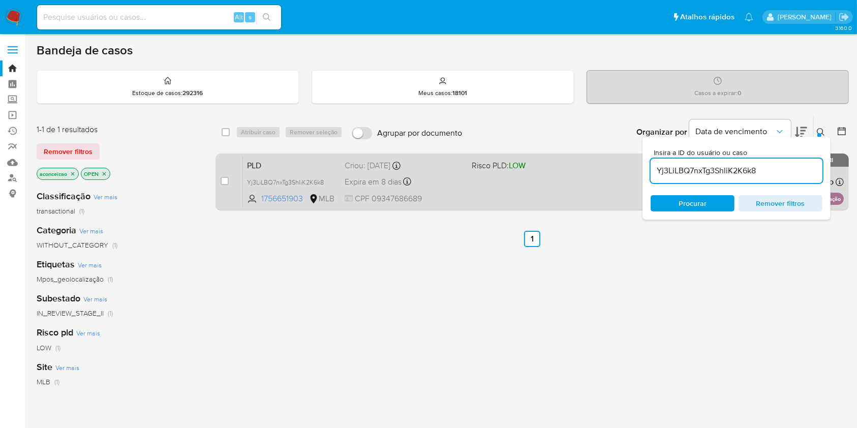
click at [464, 197] on div "PLD Yj3LiLBQ7nxTg3ShliK2K6k8 1756651903 MLB Risco PLD: LOW Criou: [DATE] Criou:…" at bounding box center [543, 181] width 601 height 51
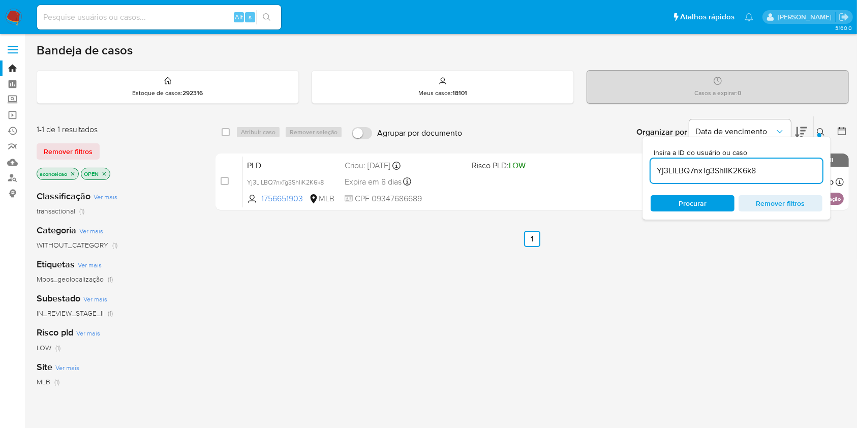
click at [741, 171] on input "Yj3LiLBQ7nxTg3ShliK2K6k8" at bounding box center [737, 170] width 172 height 13
click at [741, 170] on input "Yj3LiLBQ7nxTg3ShliK2K6k8" at bounding box center [737, 170] width 172 height 13
paste input "S0albdTHoK4hlnGkEE0jLQ7m"
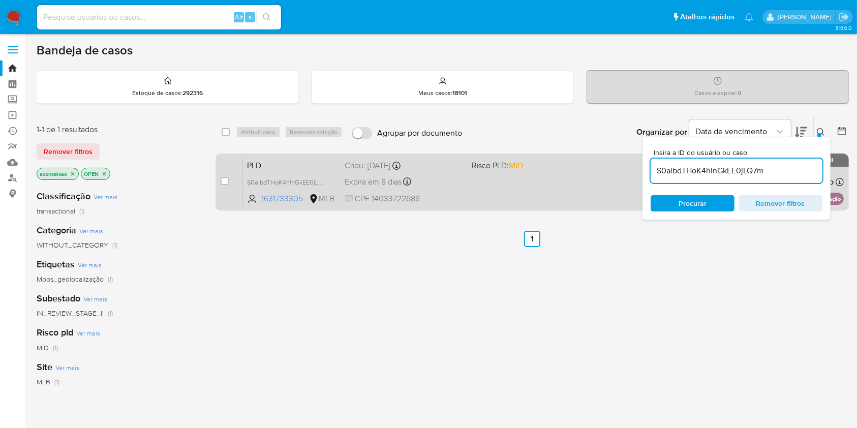
click at [561, 183] on div "PLD S0albdTHoK4hlnGkEE0jLQ7m 1631733305 MLB Risco PLD: MID Criou: [DATE] Criou:…" at bounding box center [543, 181] width 601 height 51
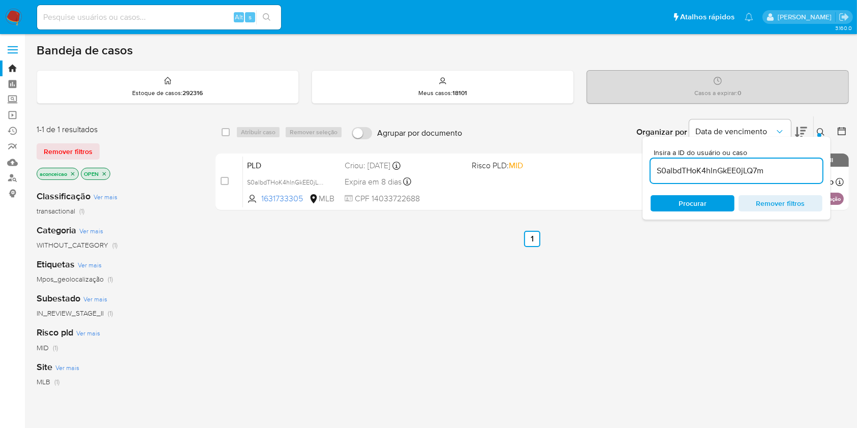
click at [657, 166] on input "S0albdTHoK4hlnGkEE0jLQ7m" at bounding box center [737, 170] width 172 height 13
click at [657, 165] on input "S0albdTHoK4hlnGkEE0jLQ7m" at bounding box center [737, 170] width 172 height 13
paste input "bupCOyTMI0vtRPNRuu2WOcKH"
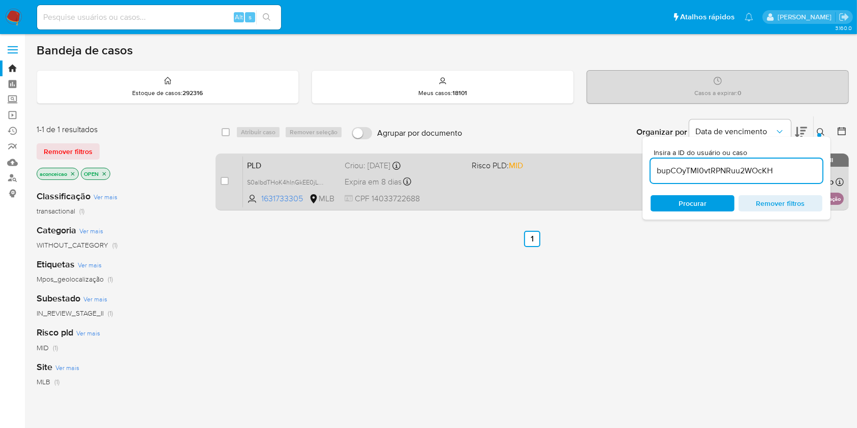
type input "bupCOyTMI0vtRPNRuu2WOcKH"
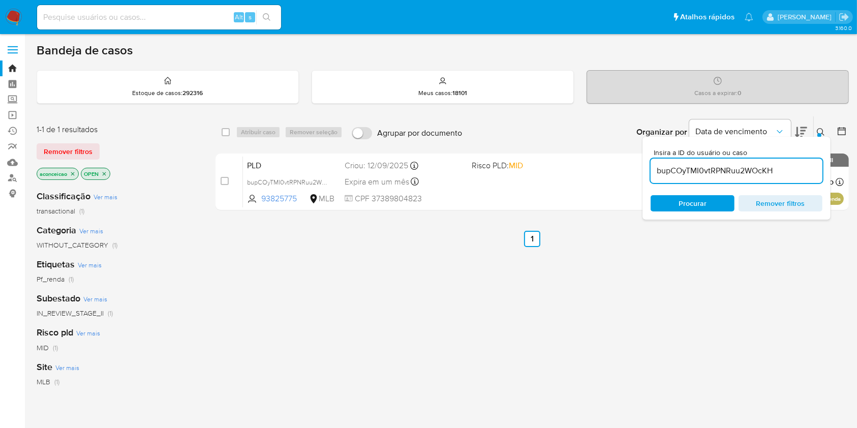
click at [558, 187] on div "PLD bupCOyTMI0vtRPNRuu2WOcKH 93825775 MLB Risco PLD: MID Criou: [DATE] Criou: […" at bounding box center [543, 181] width 601 height 51
click at [667, 169] on input "bupCOyTMI0vtRPNRuu2WOcKH" at bounding box center [737, 170] width 172 height 13
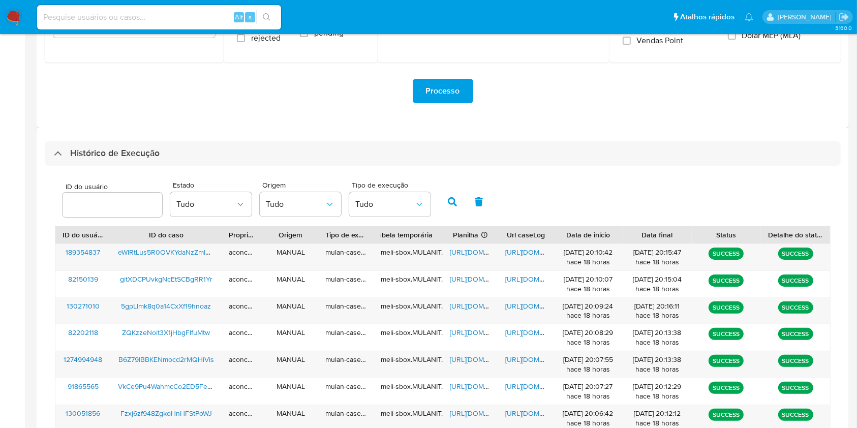
scroll to position [338, 0]
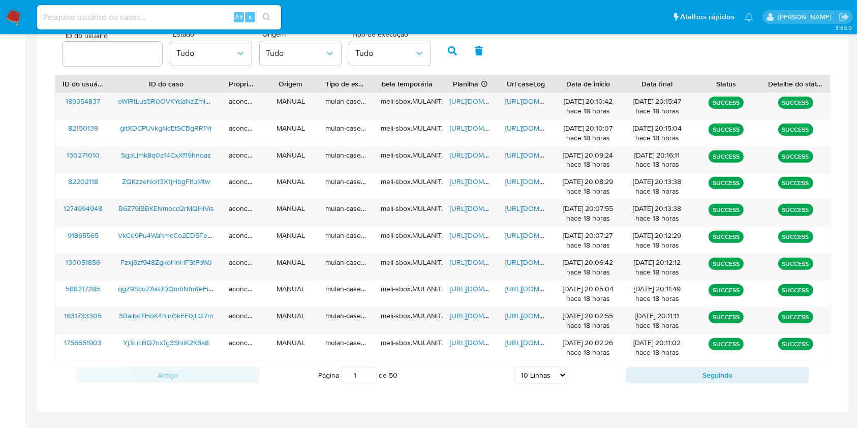
drag, startPoint x: 540, startPoint y: 374, endPoint x: 543, endPoint y: 366, distance: 7.7
click at [541, 374] on select "5 Linhas 10 Linhas 20 Linhas 25 Linhas 50 Linhas 100 Linhas" at bounding box center [541, 374] width 52 height 17
click at [515, 366] on select "5 Linhas 10 Linhas 20 Linhas 25 Linhas 50 Linhas 100 Linhas" at bounding box center [541, 374] width 52 height 17
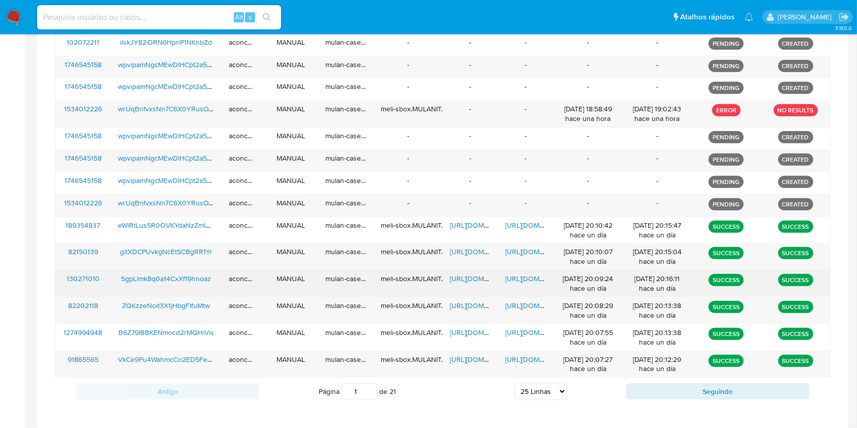
scroll to position [689, 0]
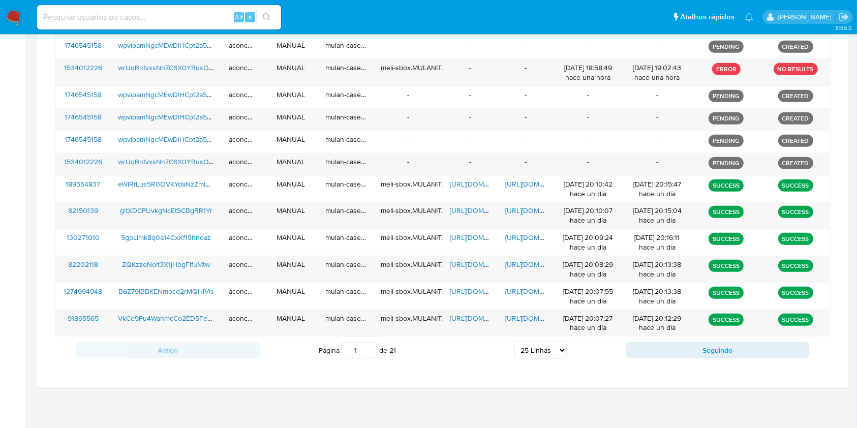
click at [541, 354] on select "5 Linhas 10 Linhas 20 Linhas 25 Linhas 50 Linhas 100 Linhas" at bounding box center [540, 350] width 52 height 17
select select "50"
click at [514, 342] on select "5 Linhas 10 Linhas 20 Linhas 25 Linhas 50 Linhas 100 Linhas" at bounding box center [540, 350] width 52 height 17
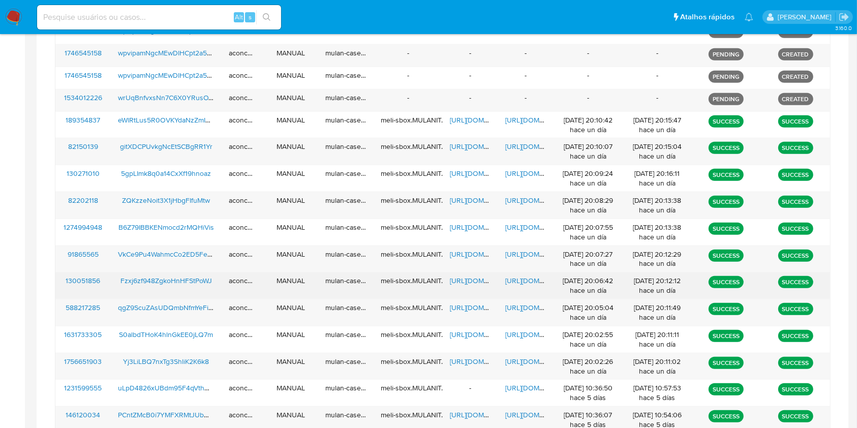
scroll to position [824, 0]
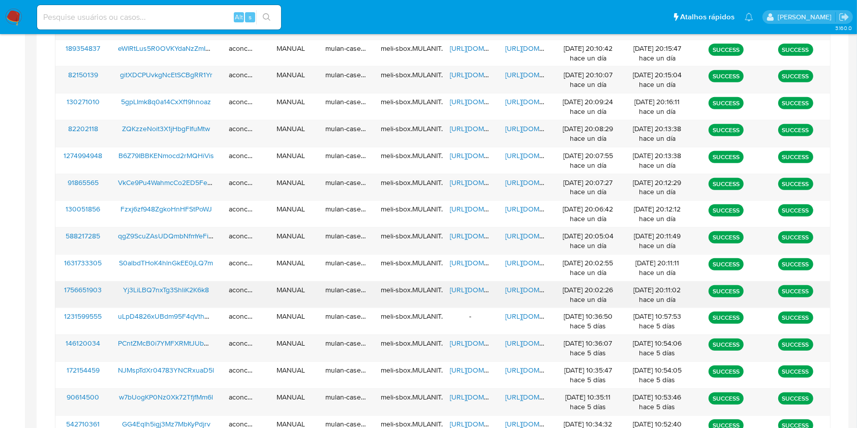
click at [471, 285] on span "[URL][DOMAIN_NAME]" at bounding box center [485, 290] width 70 height 10
click at [516, 286] on span "[URL][DOMAIN_NAME]" at bounding box center [540, 290] width 70 height 10
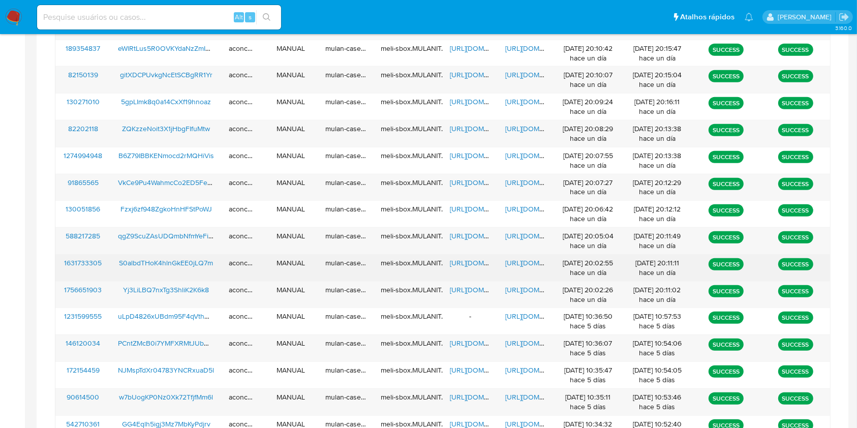
click at [462, 263] on span "[URL][DOMAIN_NAME]" at bounding box center [485, 263] width 70 height 10
click at [516, 258] on span "[URL][DOMAIN_NAME]" at bounding box center [540, 263] width 70 height 10
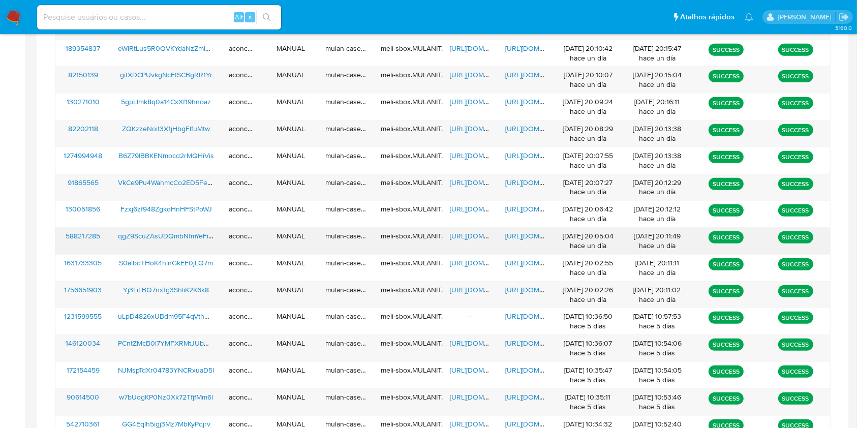
click at [461, 236] on span "[URL][DOMAIN_NAME]" at bounding box center [485, 236] width 70 height 10
click at [527, 235] on span "[URL][DOMAIN_NAME]" at bounding box center [540, 236] width 70 height 10
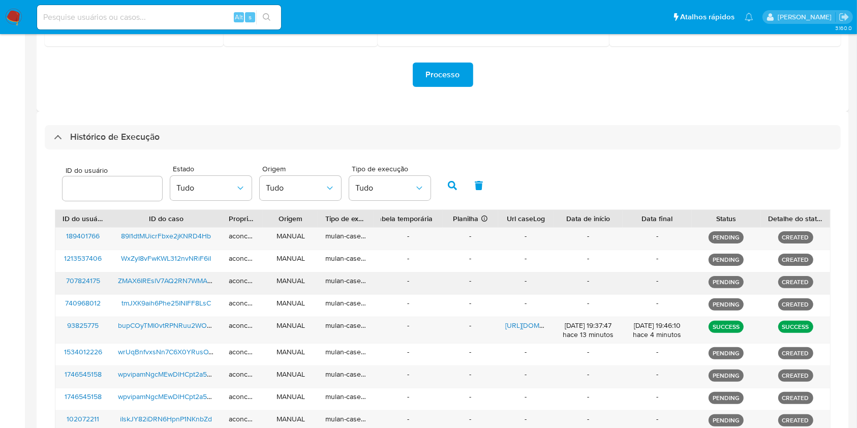
scroll to position [79, 0]
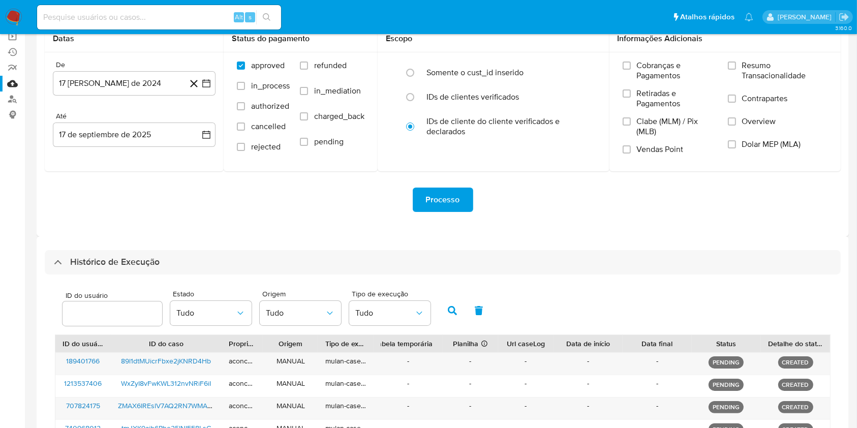
click at [371, 260] on div "Histórico de Execução" at bounding box center [443, 262] width 796 height 24
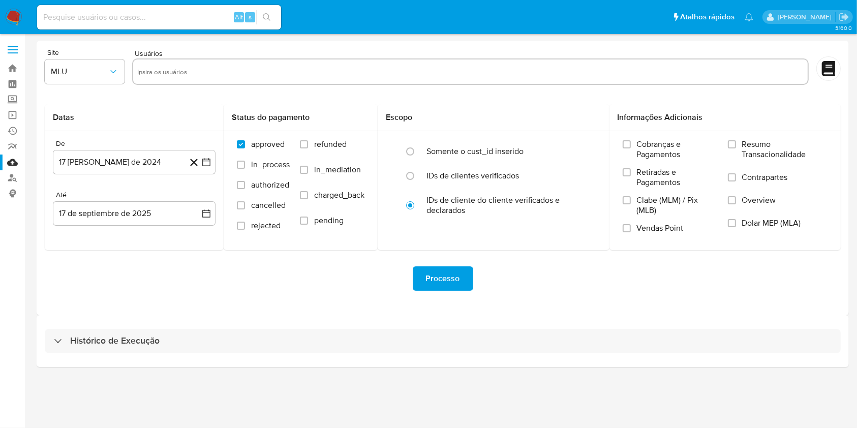
scroll to position [0, 0]
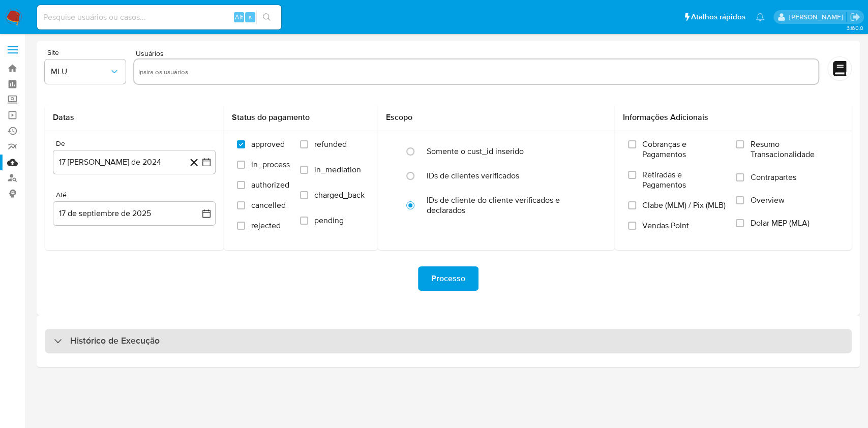
click at [373, 338] on div "Histórico de Execução" at bounding box center [448, 341] width 807 height 24
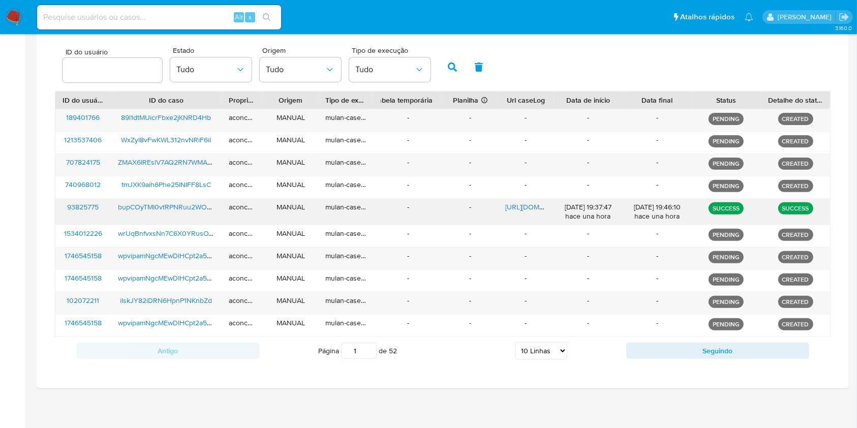
scroll to position [324, 0]
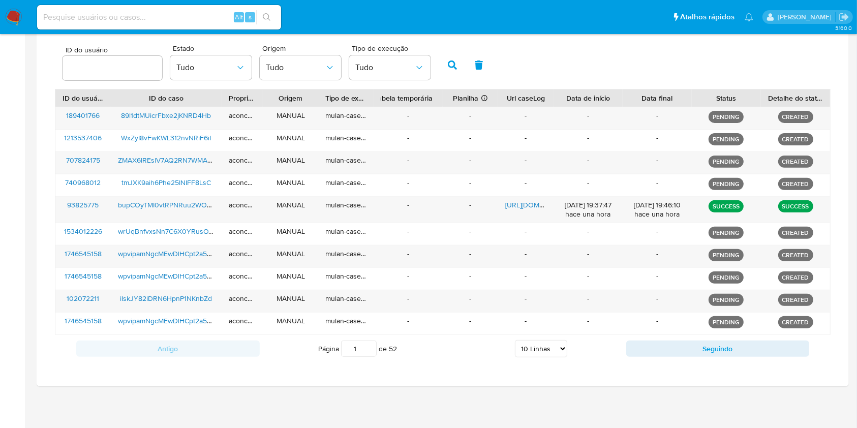
click at [561, 348] on select "5 Linhas 10 Linhas 20 Linhas 25 Linhas 50 Linhas 100 Linhas" at bounding box center [541, 348] width 52 height 17
select select "100"
click at [515, 340] on select "5 Linhas 10 Linhas 20 Linhas 25 Linhas 50 Linhas 100 Linhas" at bounding box center [541, 348] width 52 height 17
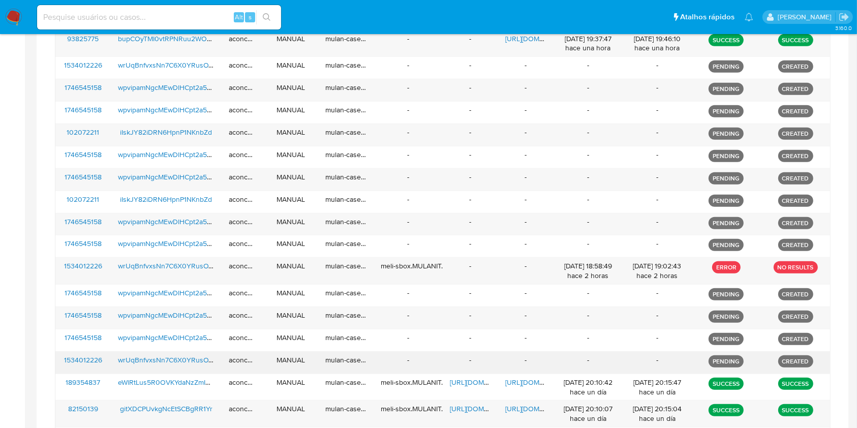
scroll to position [369, 0]
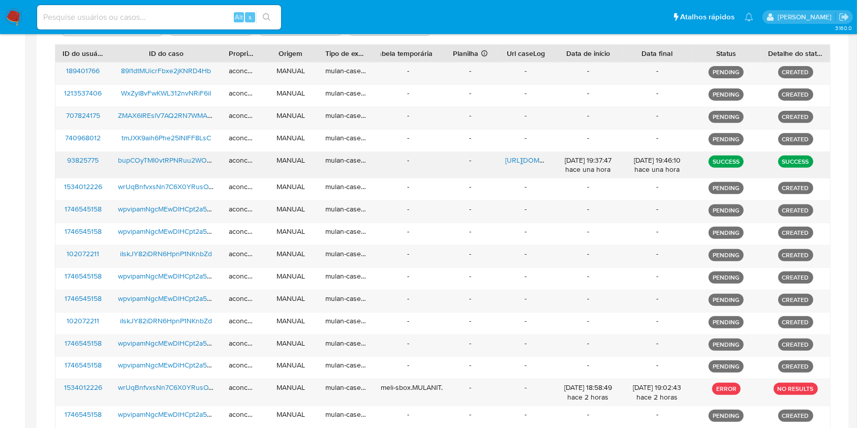
click at [532, 161] on span "[URL][DOMAIN_NAME]" at bounding box center [540, 160] width 70 height 10
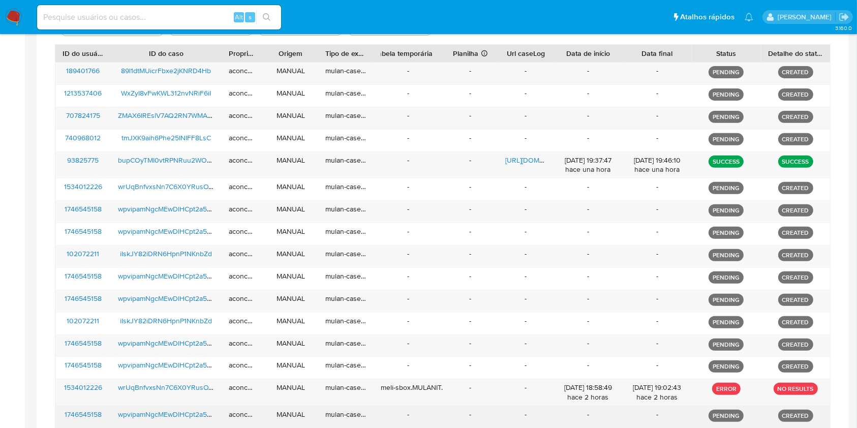
scroll to position [640, 0]
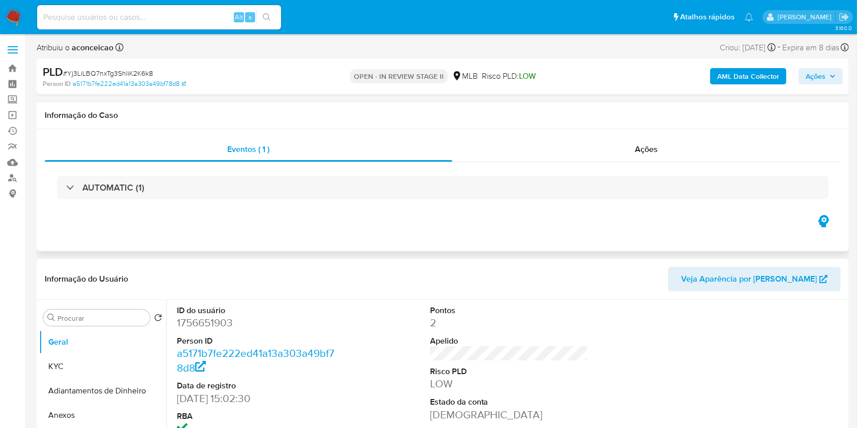
select select "10"
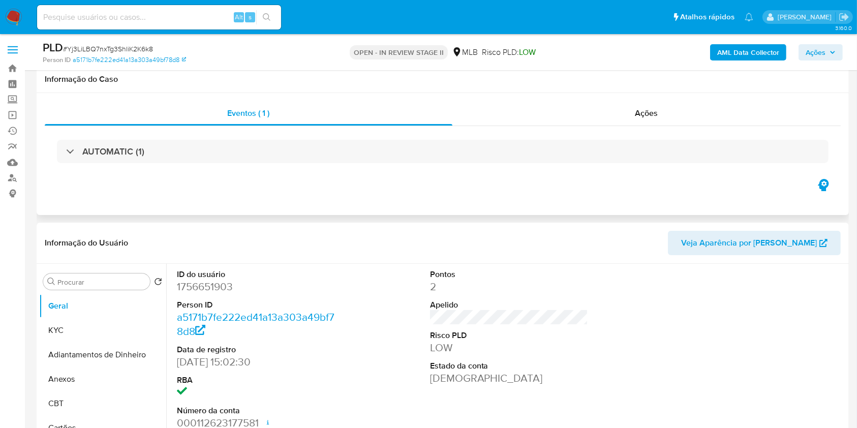
scroll to position [135, 0]
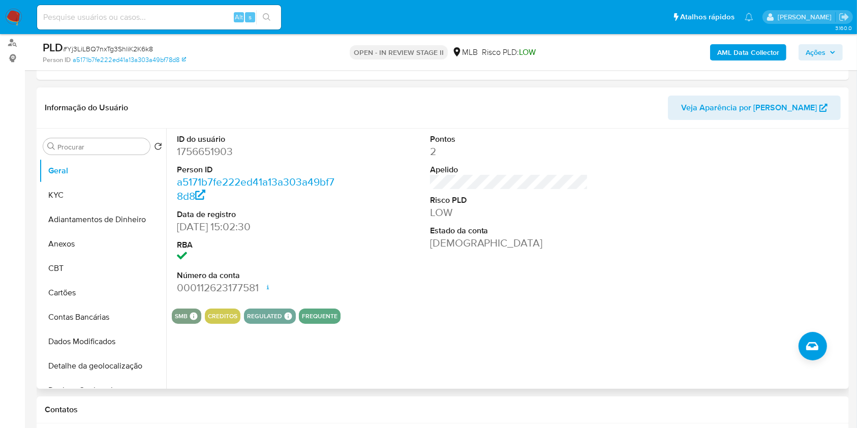
click at [184, 359] on div "ID do usuário 1756651903 Person ID a5171b7fe222ed41a13a303a49bf78d8 Data de reg…" at bounding box center [506, 259] width 680 height 260
click at [75, 191] on button "KYC" at bounding box center [98, 195] width 119 height 24
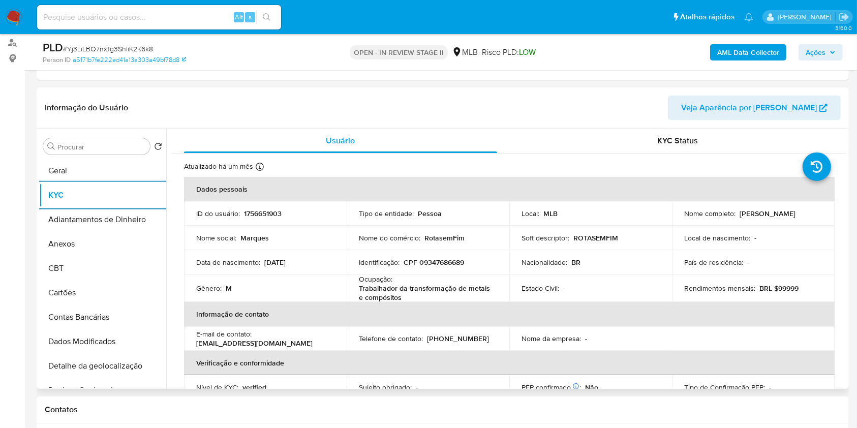
click at [414, 287] on p "Trabalhador da transformação de metais e compósitos" at bounding box center [426, 293] width 134 height 18
click at [413, 287] on p "Trabalhador da transformação de metais e compósitos" at bounding box center [426, 293] width 134 height 18
copy p "transformação"
click at [413, 287] on p "Trabalhador da transformação de metais e compósitos" at bounding box center [426, 293] width 134 height 18
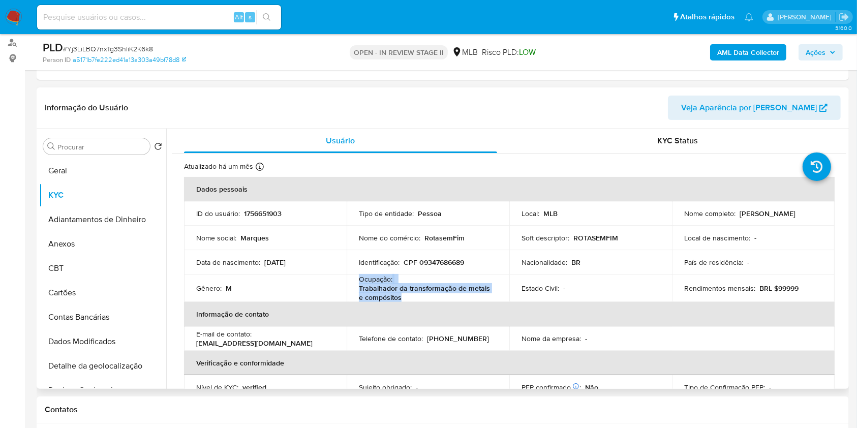
click at [413, 287] on p "Trabalhador da transformação de metais e compósitos" at bounding box center [426, 293] width 134 height 18
copy div "Ocupação : Trabalhador da transformação de metais e compósitos"
drag, startPoint x: 126, startPoint y: 152, endPoint x: 118, endPoint y: 148, distance: 8.9
click at [121, 151] on div "Procurar" at bounding box center [96, 146] width 107 height 16
click at [116, 145] on input "Procurar" at bounding box center [101, 146] width 88 height 9
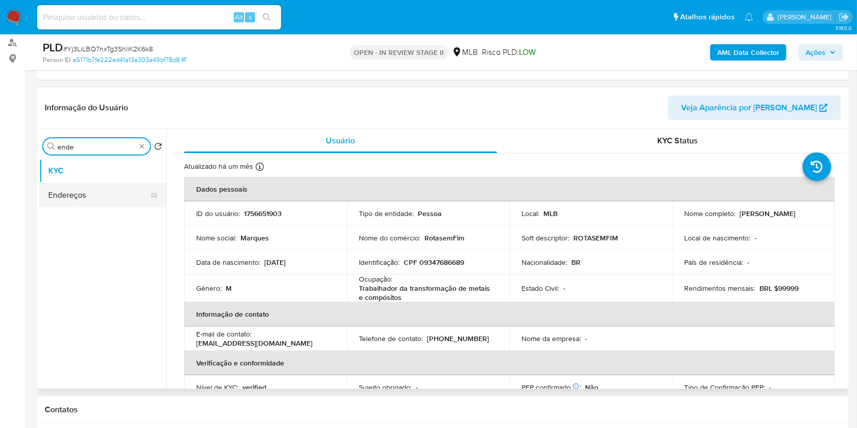
type input "ende"
click at [117, 195] on button "Endereços" at bounding box center [102, 195] width 127 height 24
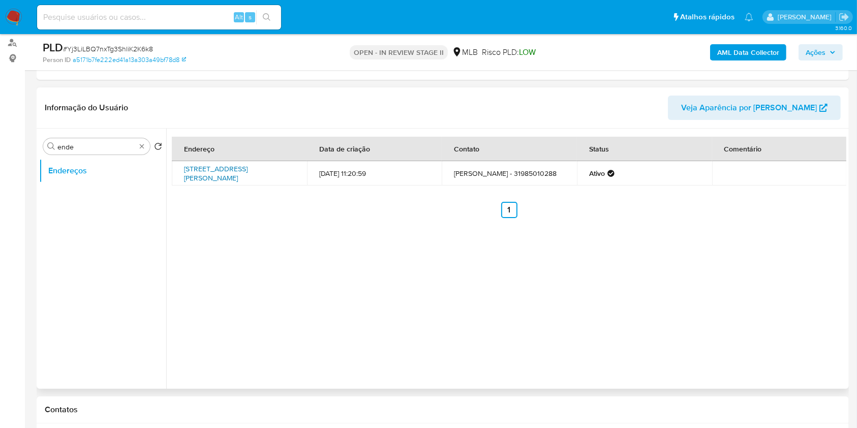
click at [248, 175] on link "Rua Açaí 291, Coronel Fabriciano, Minas Gerais, 35170225, Brasil 291" at bounding box center [216, 173] width 64 height 19
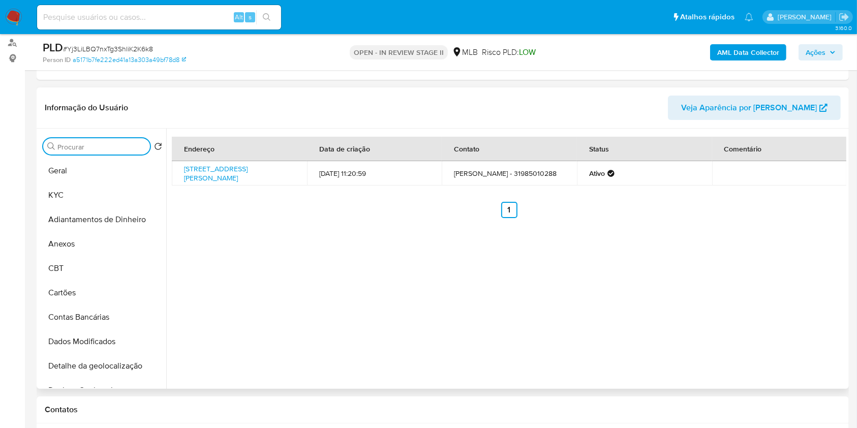
click at [116, 145] on input "Procurar" at bounding box center [101, 146] width 88 height 9
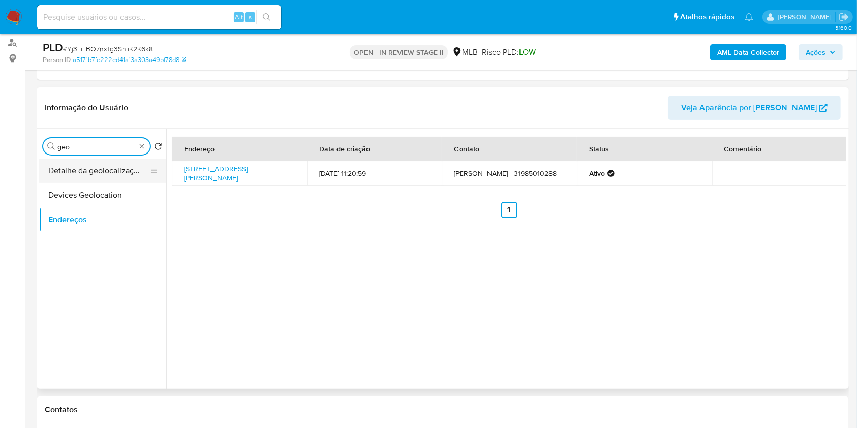
type input "geo"
click at [114, 173] on button "Detalhe da geolocalização" at bounding box center [98, 171] width 119 height 24
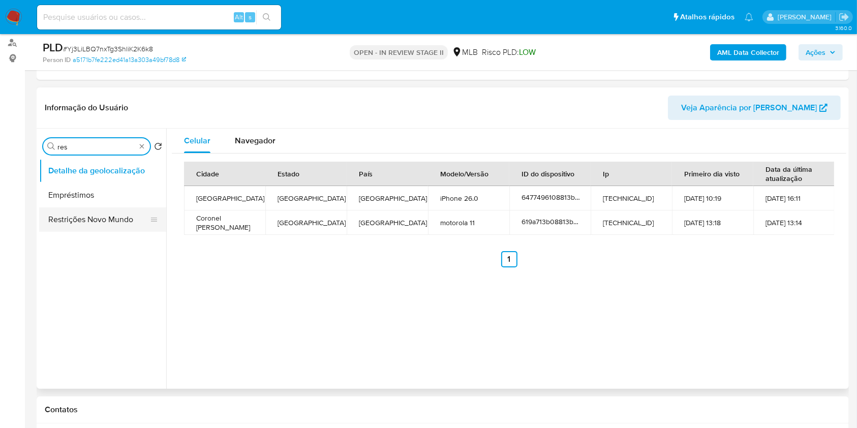
type input "res"
click at [111, 215] on button "Restrições Novo Mundo" at bounding box center [98, 219] width 119 height 24
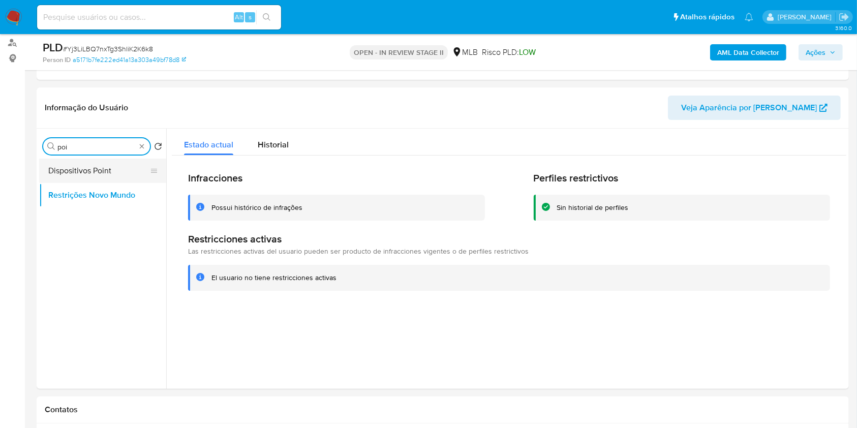
type input "poi"
click at [114, 179] on button "Dispositivos Point" at bounding box center [98, 171] width 119 height 24
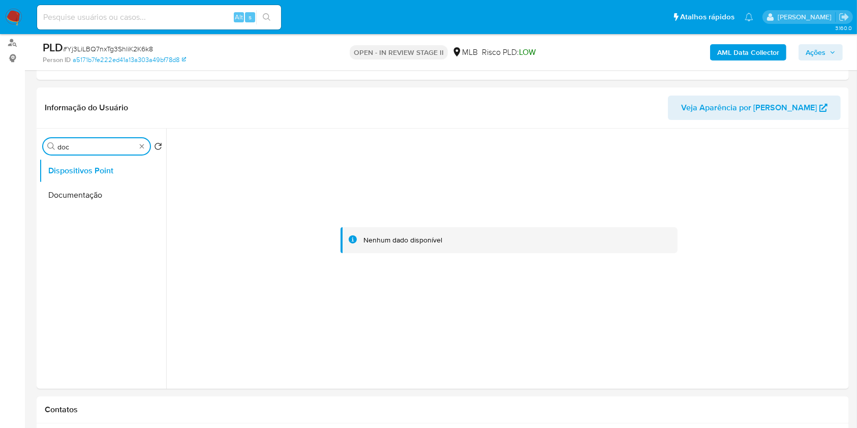
type input "doc"
drag, startPoint x: 118, startPoint y: 212, endPoint x: 98, endPoint y: 203, distance: 22.3
click at [117, 212] on ul "Dispositivos Point Documentação" at bounding box center [102, 273] width 127 height 229
click at [88, 198] on button "Documentação" at bounding box center [98, 195] width 119 height 24
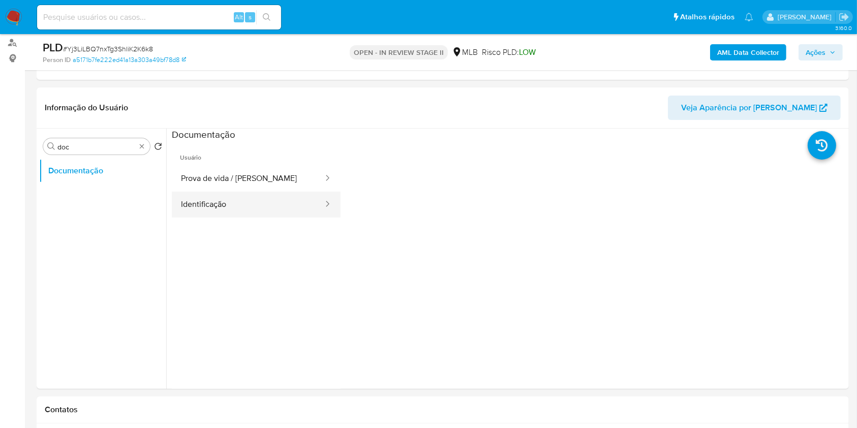
click at [254, 202] on button "Identificação" at bounding box center [248, 205] width 152 height 26
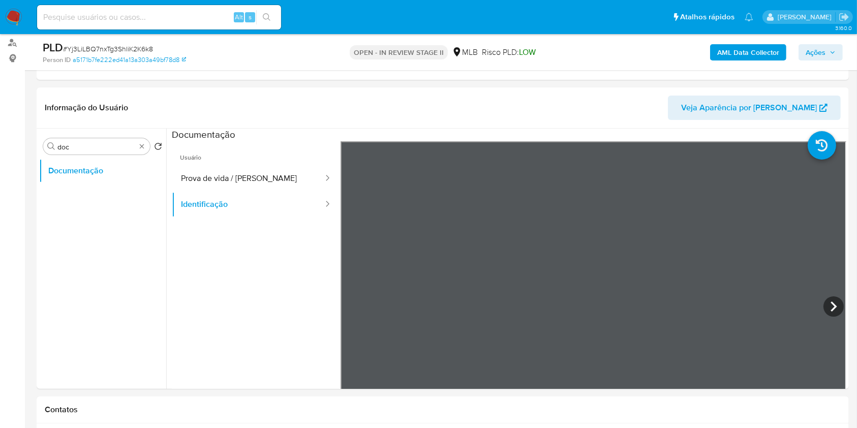
click at [837, 302] on icon at bounding box center [833, 306] width 20 height 20
drag, startPoint x: 274, startPoint y: 185, endPoint x: 291, endPoint y: 195, distance: 19.6
click at [274, 186] on button "Prova de vida / Selfie" at bounding box center [248, 179] width 152 height 26
click at [142, 150] on div "Procurar doc" at bounding box center [96, 146] width 107 height 16
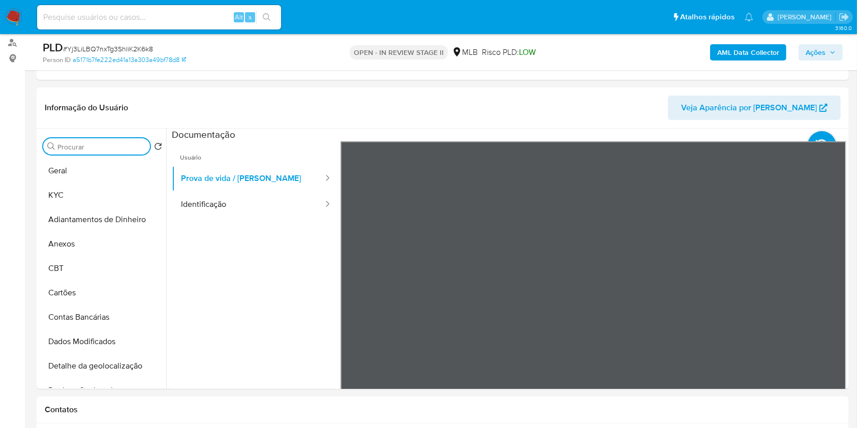
click at [97, 145] on input "Procurar" at bounding box center [101, 146] width 88 height 9
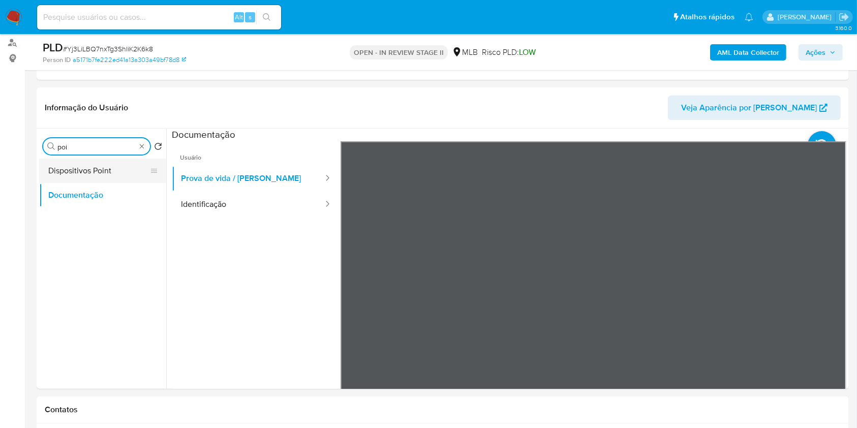
type input "poi"
click at [106, 170] on button "Dispositivos Point" at bounding box center [98, 171] width 119 height 24
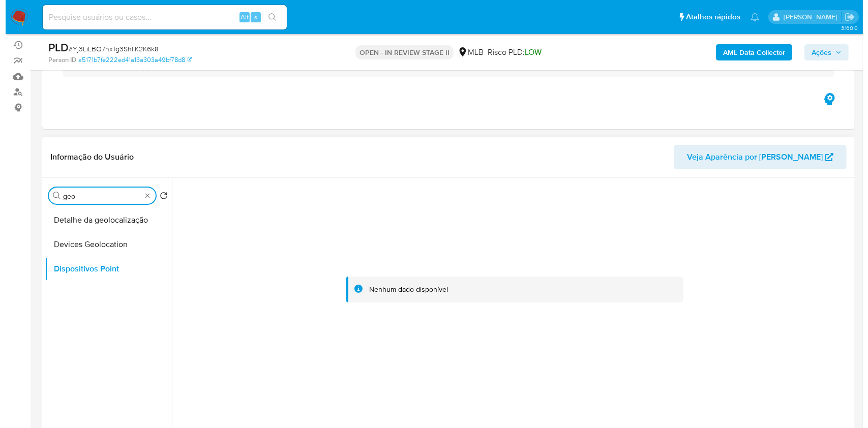
scroll to position [68, 0]
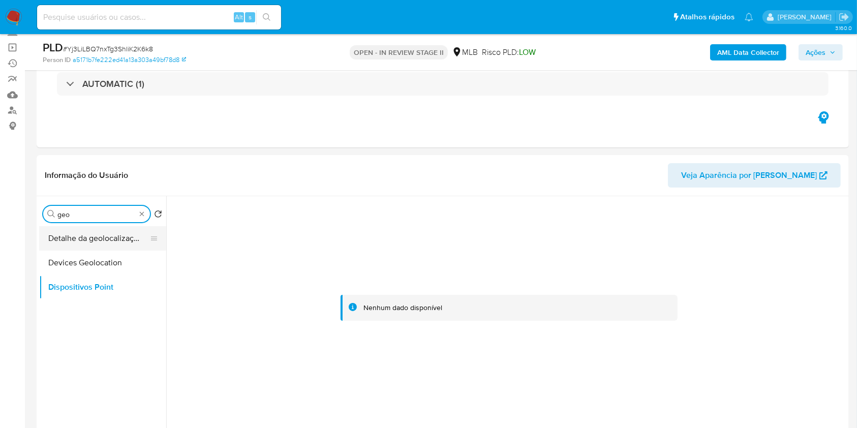
type input "geo"
click at [106, 237] on button "Detalhe da geolocalização" at bounding box center [98, 238] width 119 height 24
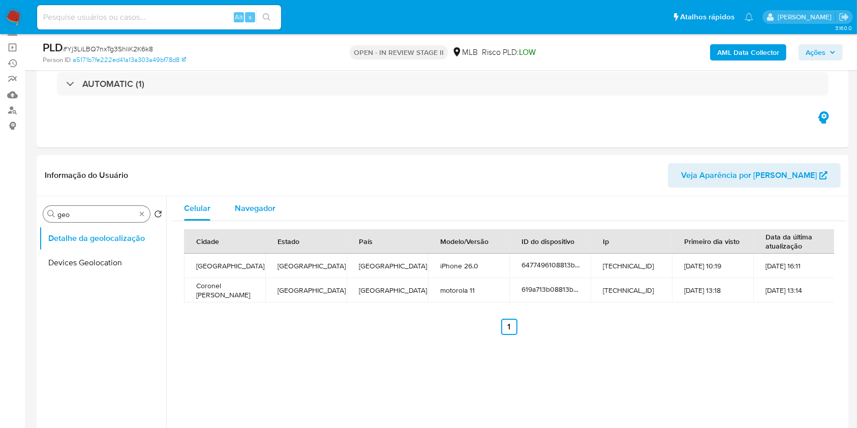
click at [260, 219] on div "Navegador" at bounding box center [255, 208] width 41 height 24
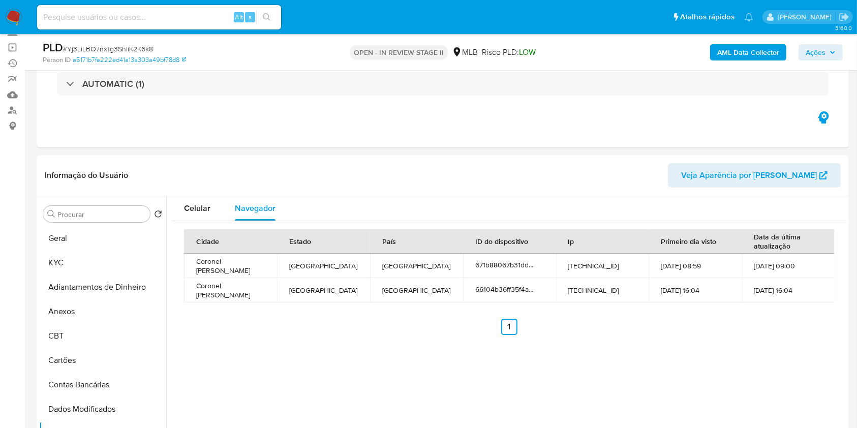
drag, startPoint x: 68, startPoint y: 314, endPoint x: 202, endPoint y: 281, distance: 137.7
click at [69, 313] on button "Anexos" at bounding box center [102, 311] width 127 height 24
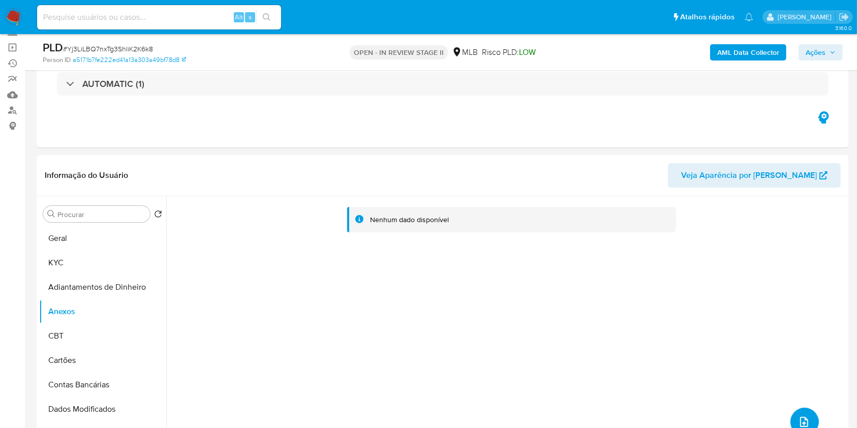
click at [799, 423] on icon "upload-file" at bounding box center [804, 422] width 12 height 12
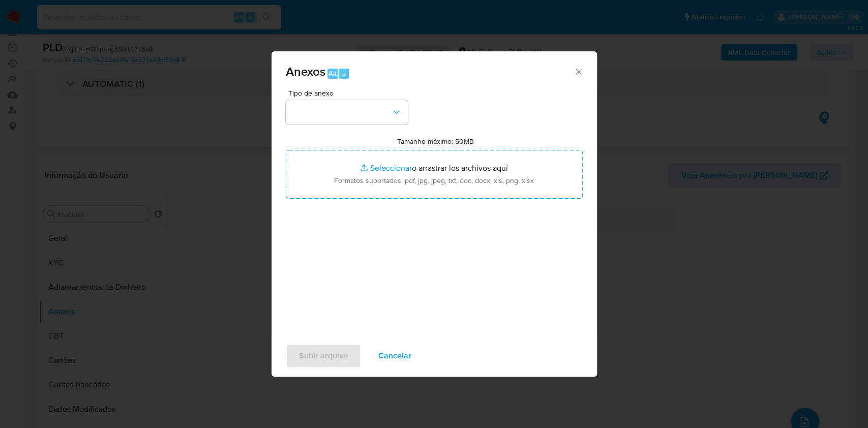
drag, startPoint x: 572, startPoint y: 76, endPoint x: 580, endPoint y: 71, distance: 10.0
click at [572, 77] on span "Anexos Alt a" at bounding box center [430, 72] width 288 height 13
click at [586, 68] on div "Anexos Alt a" at bounding box center [433, 70] width 325 height 38
drag, startPoint x: 580, startPoint y: 69, endPoint x: 607, endPoint y: 59, distance: 28.0
click at [579, 69] on icon "Cerrar" at bounding box center [578, 72] width 10 height 10
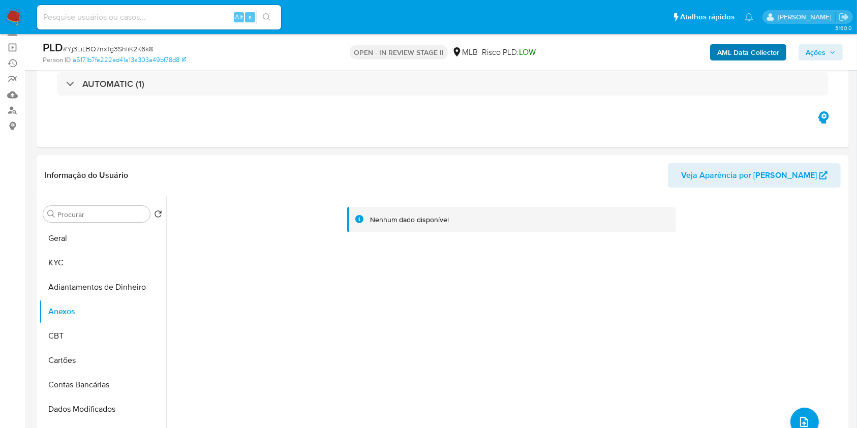
click at [747, 44] on div "AML Data Collector Ações" at bounding box center [711, 52] width 264 height 24
click at [744, 50] on b "AML Data Collector" at bounding box center [748, 52] width 62 height 16
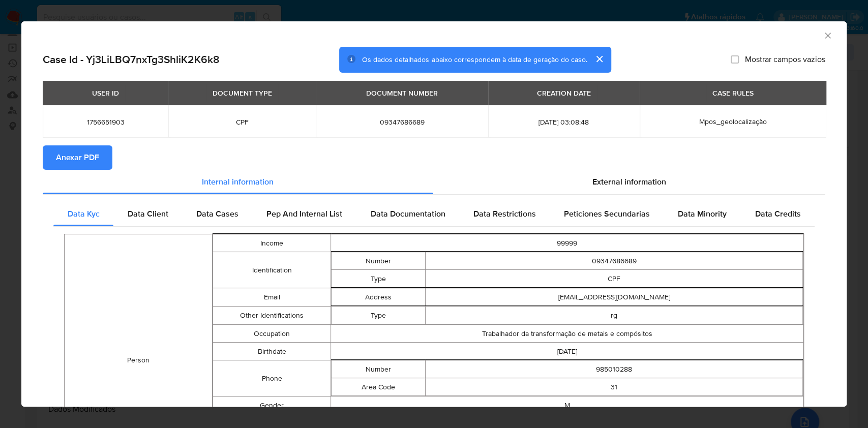
click at [65, 161] on span "Anexar PDF" at bounding box center [77, 157] width 43 height 22
click at [822, 35] on icon "Fechar a janela" at bounding box center [827, 35] width 10 height 10
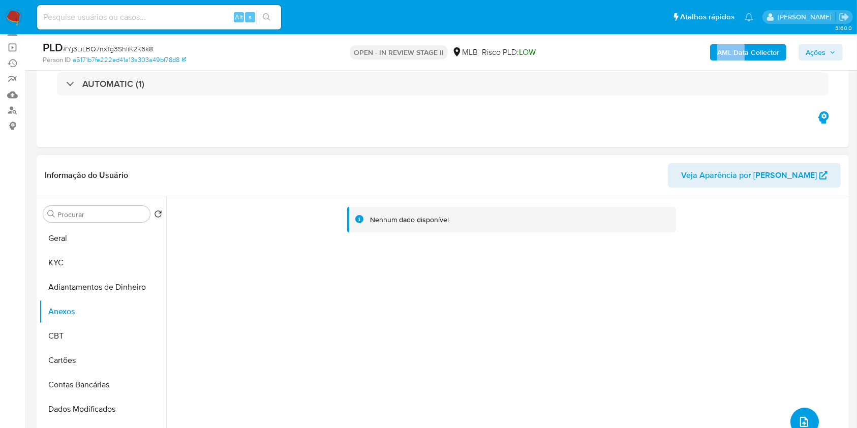
click at [799, 416] on icon "upload-file" at bounding box center [804, 422] width 12 height 12
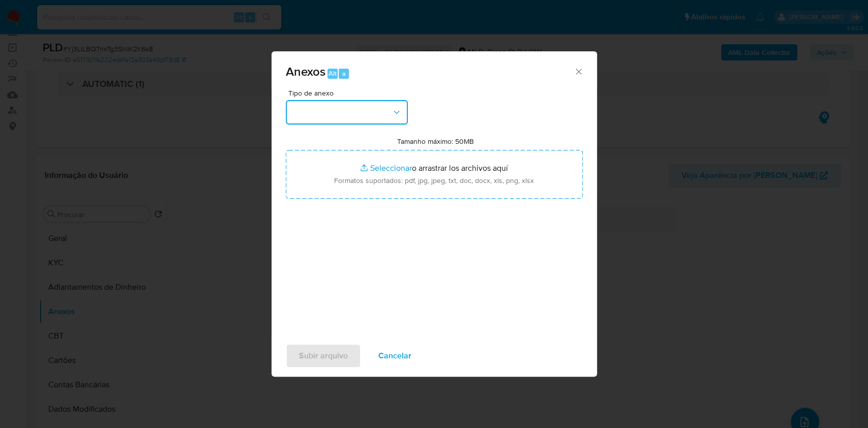
drag, startPoint x: 388, startPoint y: 108, endPoint x: 385, endPoint y: 122, distance: 14.6
click at [387, 108] on button "button" at bounding box center [347, 112] width 122 height 24
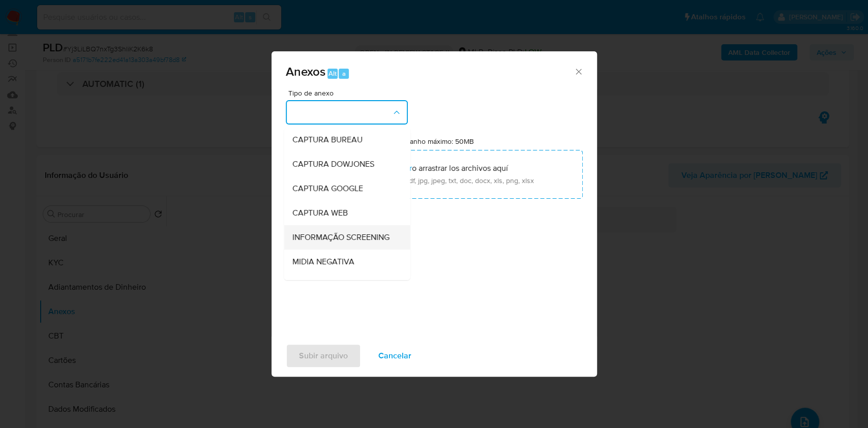
scroll to position [156, 0]
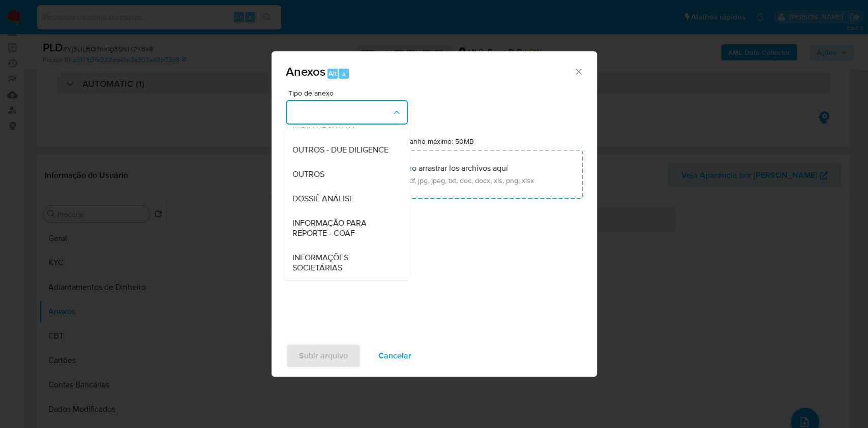
drag, startPoint x: 351, startPoint y: 176, endPoint x: 552, endPoint y: 97, distance: 216.3
click at [354, 173] on div "OUTROS" at bounding box center [344, 174] width 104 height 24
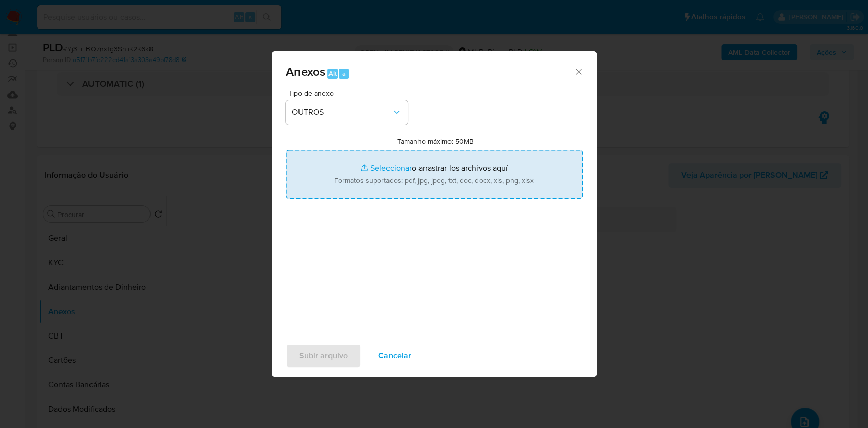
type input "C:\fakepath\Mulan 1756651903_Diego Afonso Marques de Carvalho 2025_09_16_19_07_…"
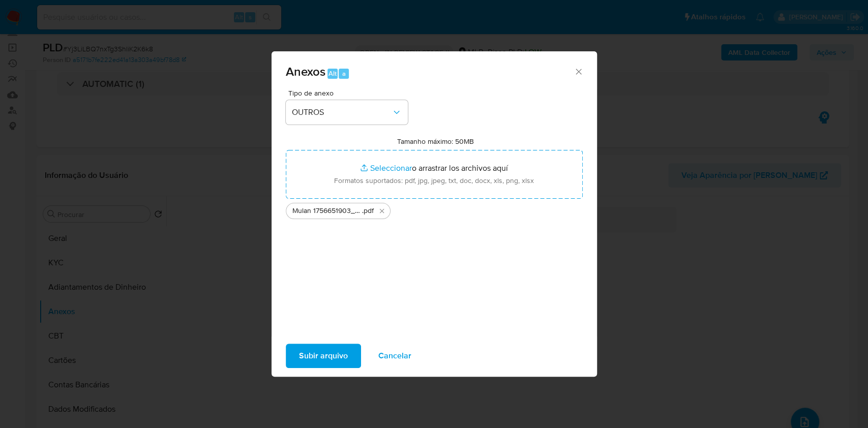
click at [345, 359] on span "Subir arquivo" at bounding box center [323, 356] width 49 height 22
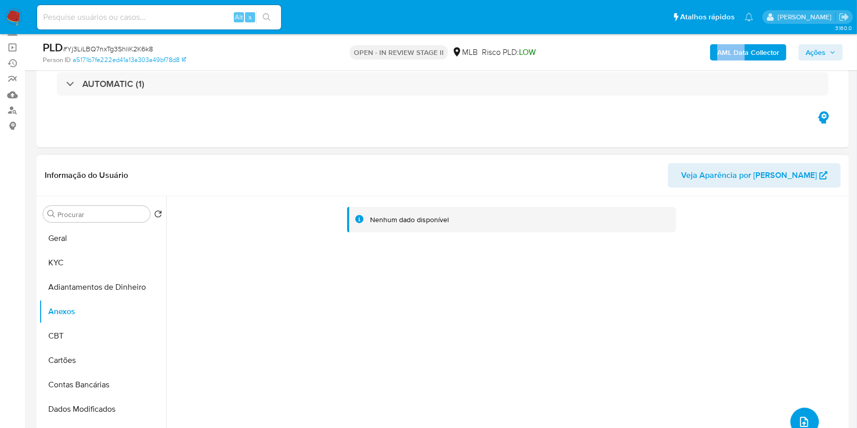
click at [798, 414] on button "upload-file" at bounding box center [804, 422] width 28 height 28
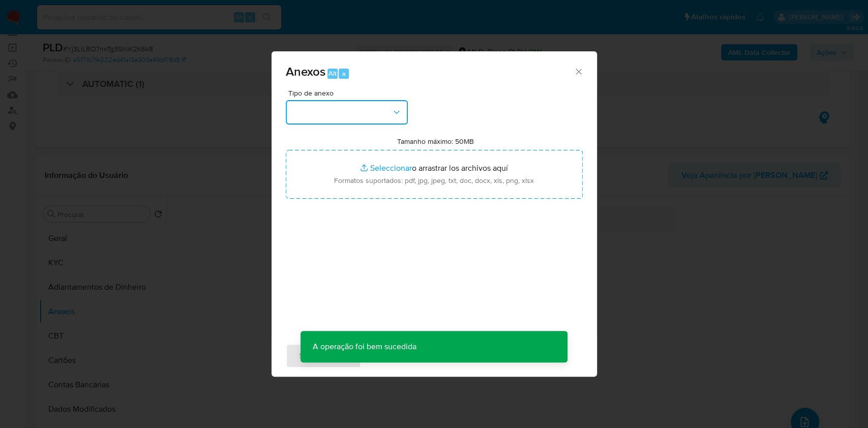
drag, startPoint x: 349, startPoint y: 113, endPoint x: 348, endPoint y: 125, distance: 11.7
click at [350, 113] on button "button" at bounding box center [347, 112] width 122 height 24
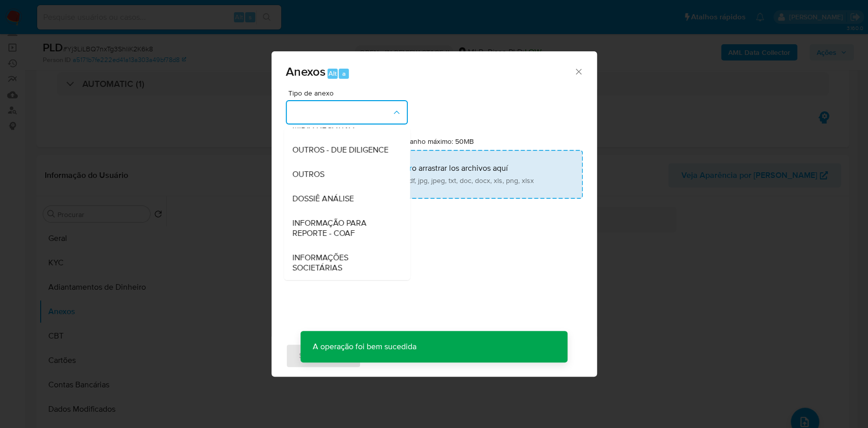
drag, startPoint x: 327, startPoint y: 172, endPoint x: 414, endPoint y: 150, distance: 89.5
click at [331, 171] on div "OUTROS" at bounding box center [344, 174] width 104 height 24
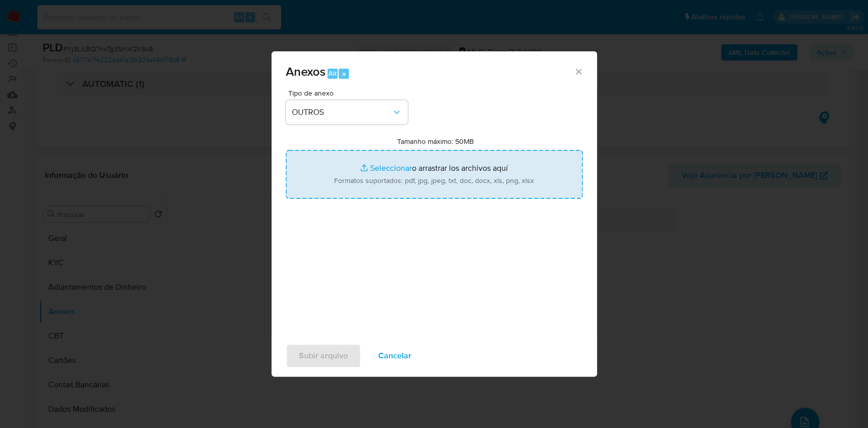
type input "C:\fakepath\SAR - Yj3LiLBQ7nxTg3ShliK2K6k8 - CPF 09347686689 - DIEGO AFONSO MAR…"
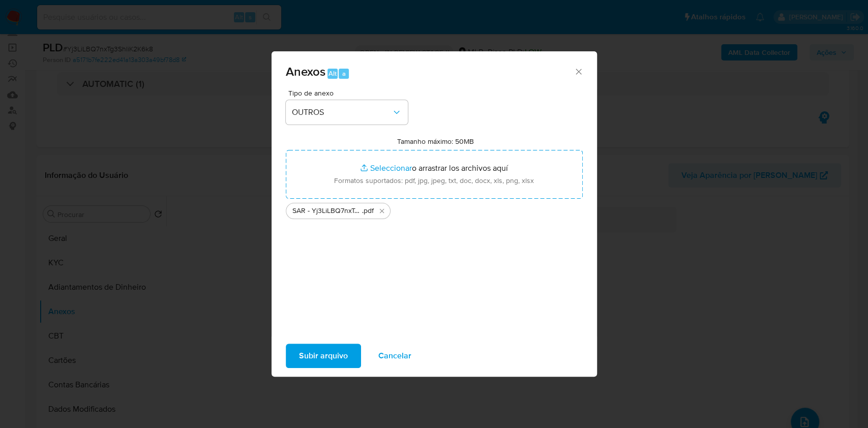
click at [329, 360] on span "Subir arquivo" at bounding box center [323, 356] width 49 height 22
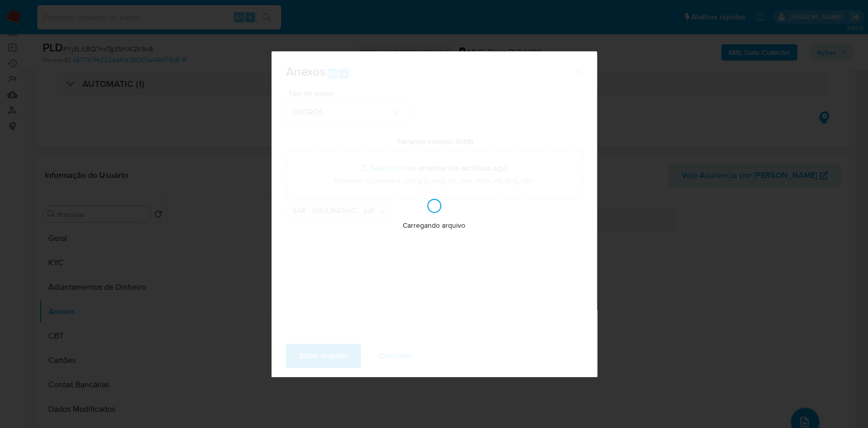
click at [685, 223] on div "Anexos Alt a Tipo de anexo OUTROS Tamanho máximo: 50MB Seleccionar archivos Sel…" at bounding box center [434, 214] width 868 height 428
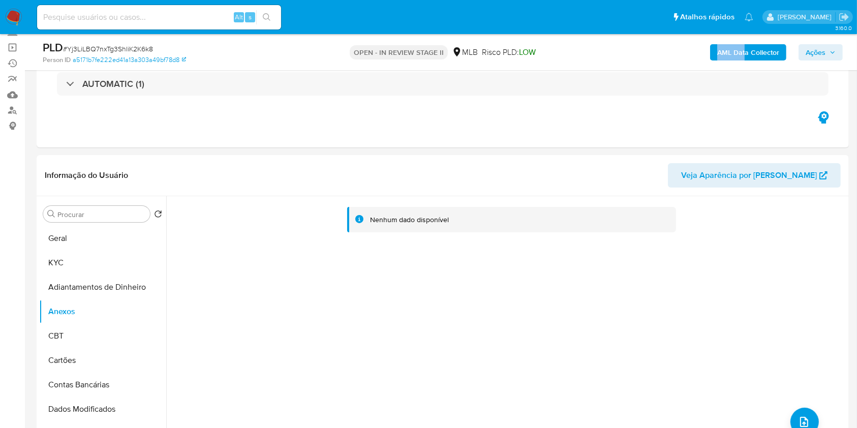
click at [827, 46] on span "Ações" at bounding box center [821, 52] width 30 height 14
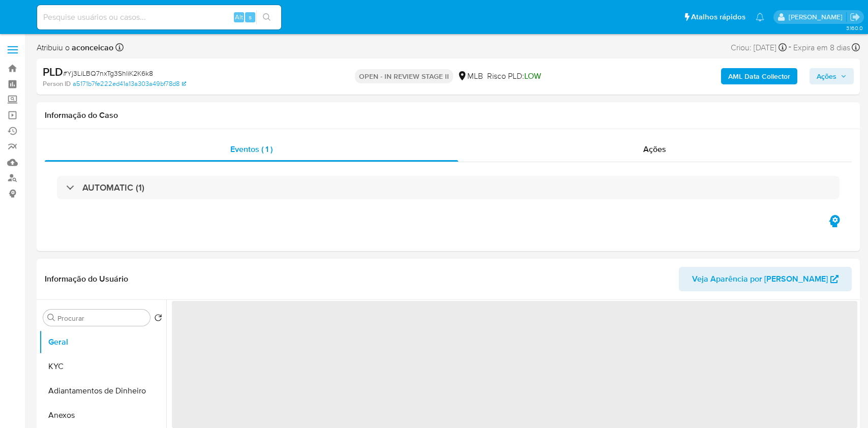
select select "10"
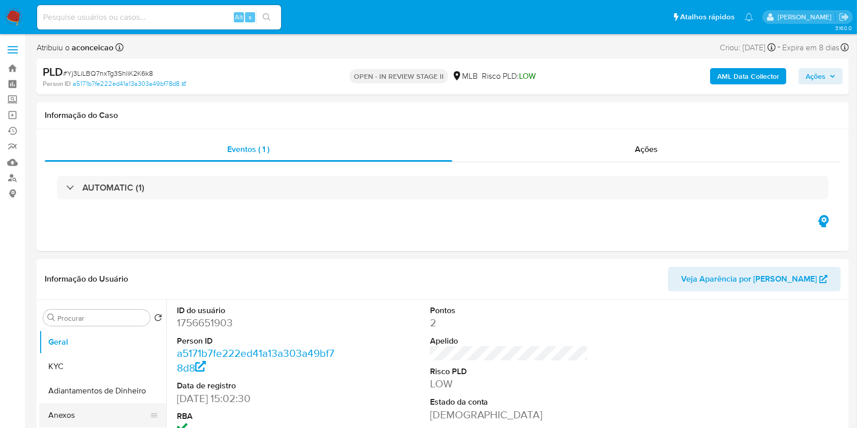
click at [68, 419] on button "Anexos" at bounding box center [98, 415] width 119 height 24
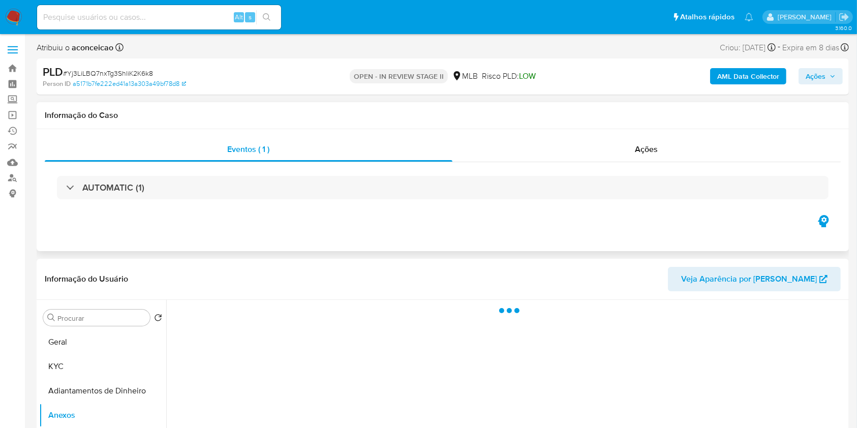
scroll to position [135, 0]
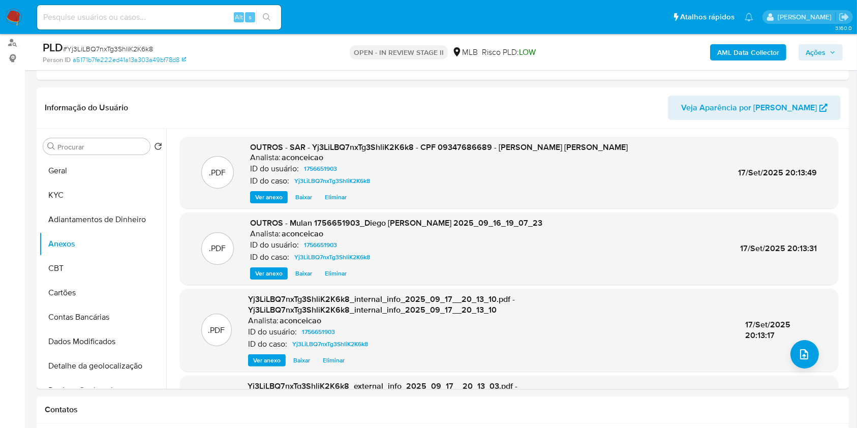
click at [813, 51] on span "Ações" at bounding box center [816, 52] width 20 height 16
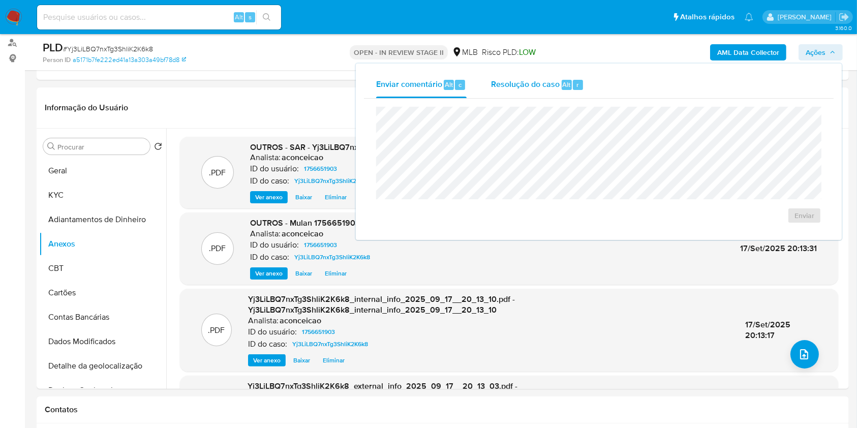
drag, startPoint x: 512, startPoint y: 100, endPoint x: 510, endPoint y: 87, distance: 13.0
click at [512, 100] on div "Enviar" at bounding box center [599, 165] width 470 height 133
click at [510, 90] on div "Resolução do caso Alt r" at bounding box center [537, 85] width 93 height 26
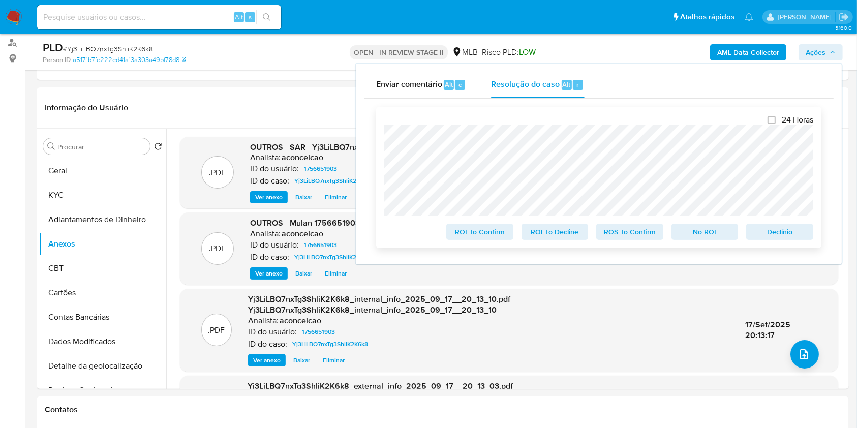
click at [625, 237] on span "ROS To Confirm" at bounding box center [629, 232] width 53 height 14
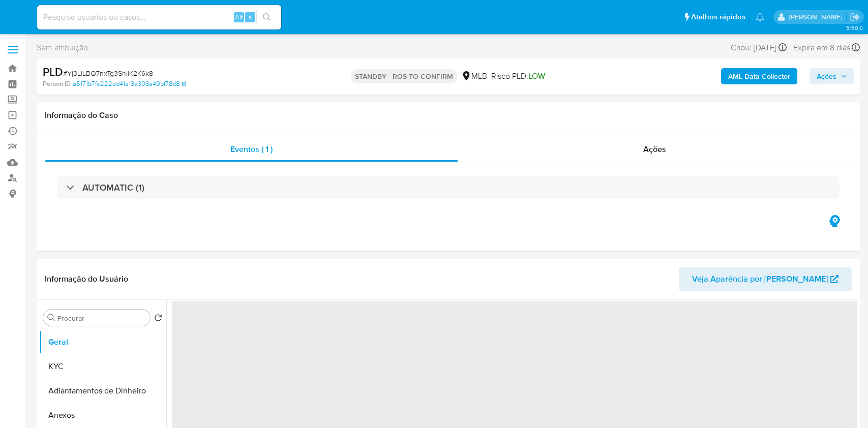
select select "10"
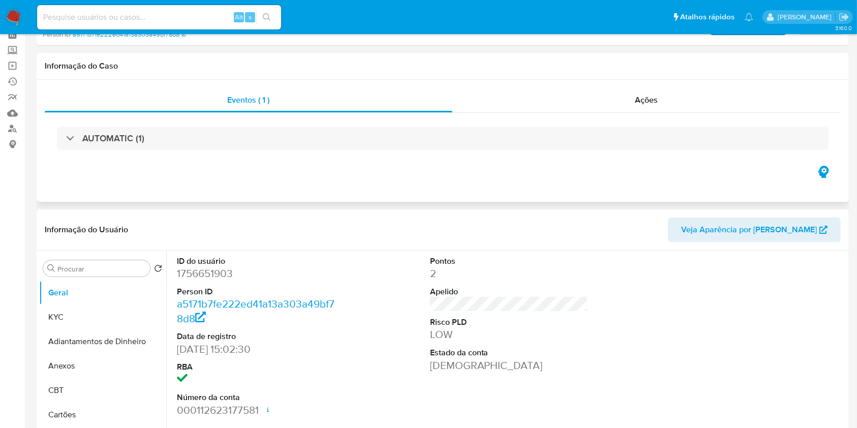
scroll to position [68, 0]
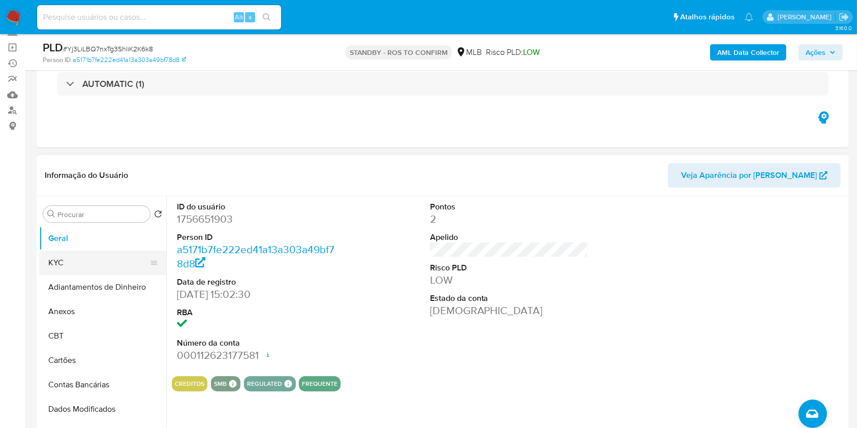
click at [105, 258] on button "KYC" at bounding box center [98, 263] width 119 height 24
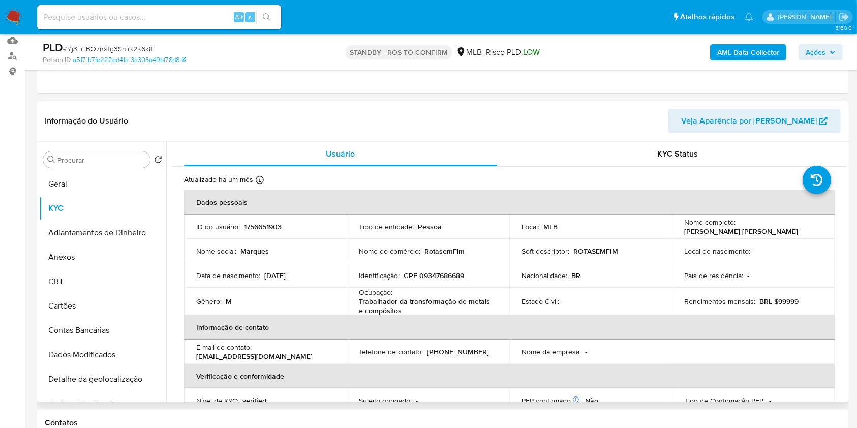
scroll to position [203, 0]
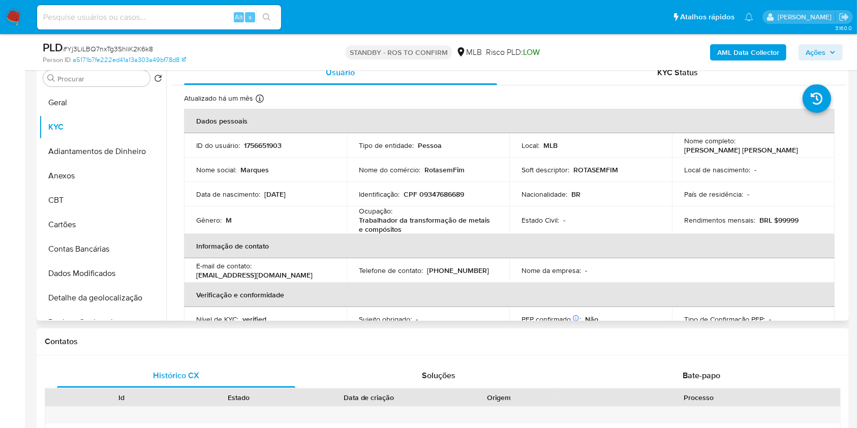
click at [398, 217] on p "Trabalhador da transformação de metais e compósitos" at bounding box center [426, 224] width 134 height 18
click at [398, 216] on p "Trabalhador da transformação de metais e compósitos" at bounding box center [426, 224] width 134 height 18
copy div "Ocupação : Trabalhador da transformação de metais e compósitos"
drag, startPoint x: 109, startPoint y: 85, endPoint x: 105, endPoint y: 80, distance: 6.5
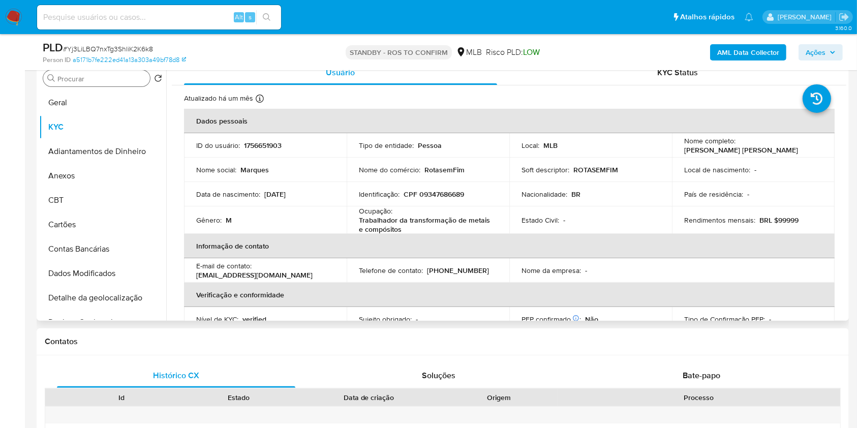
click at [109, 85] on div "Procurar" at bounding box center [96, 78] width 107 height 16
click at [105, 79] on input "Procurar" at bounding box center [101, 78] width 88 height 9
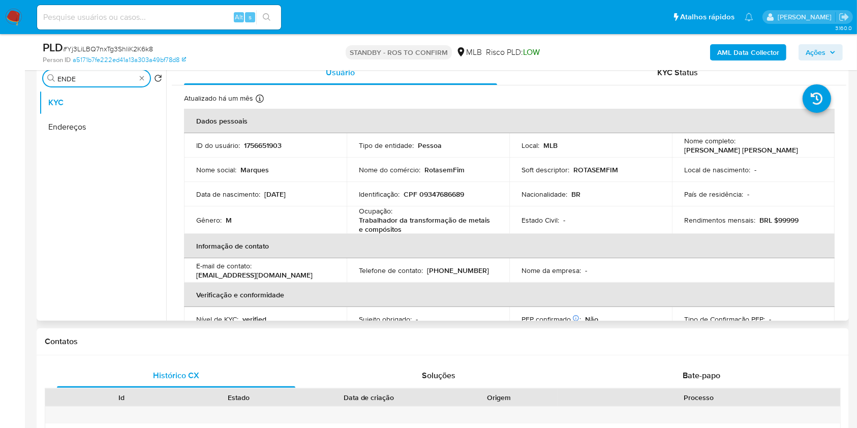
type input "ENDE"
click at [108, 139] on button "Endereços" at bounding box center [102, 127] width 127 height 24
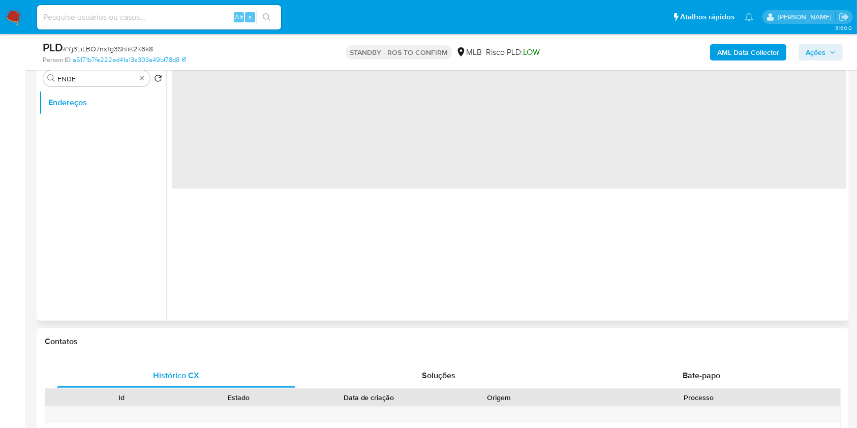
click at [112, 131] on ul "Endereços" at bounding box center [102, 204] width 127 height 229
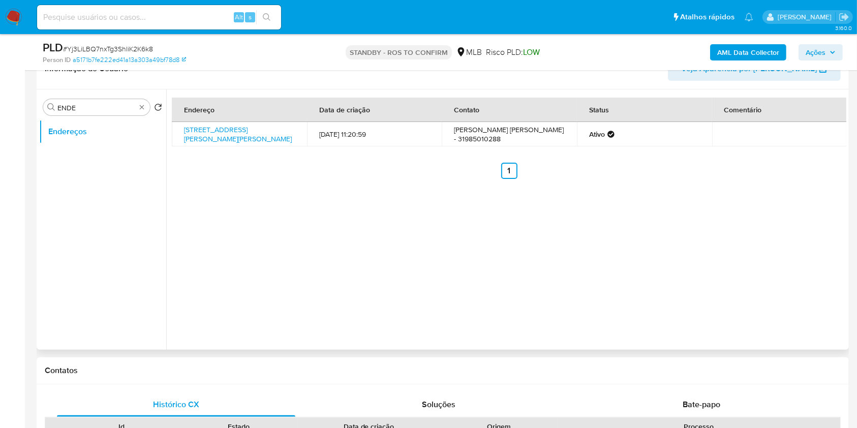
scroll to position [135, 0]
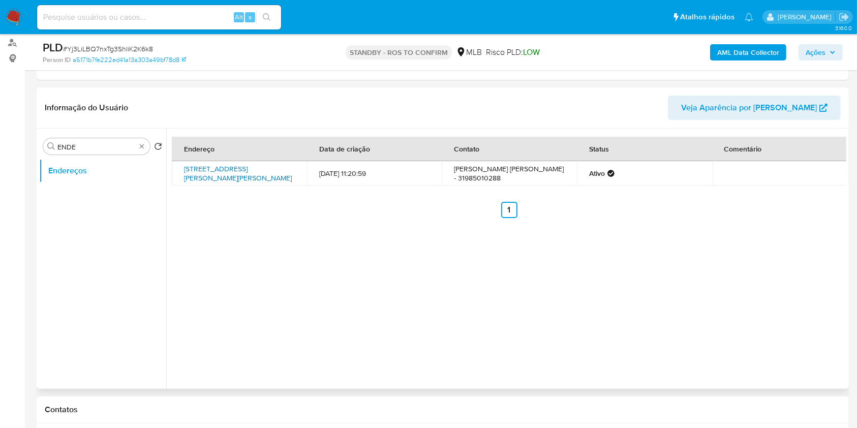
click at [259, 173] on link "[STREET_ADDRESS][PERSON_NAME][PERSON_NAME]" at bounding box center [238, 173] width 108 height 19
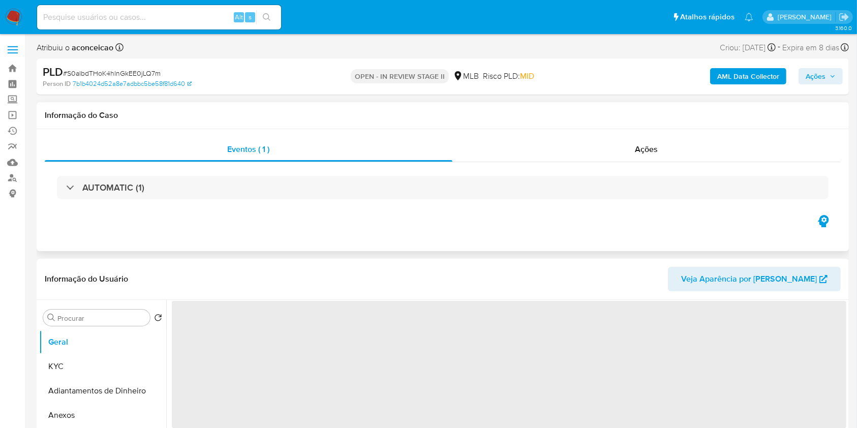
select select "10"
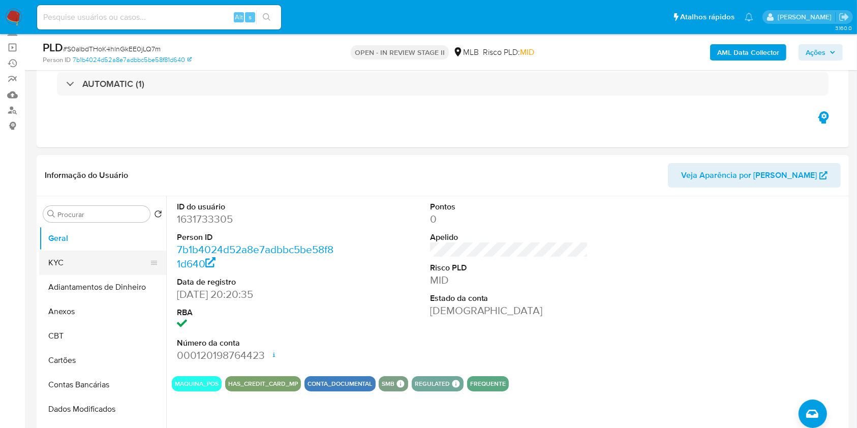
click at [101, 255] on button "KYC" at bounding box center [98, 263] width 119 height 24
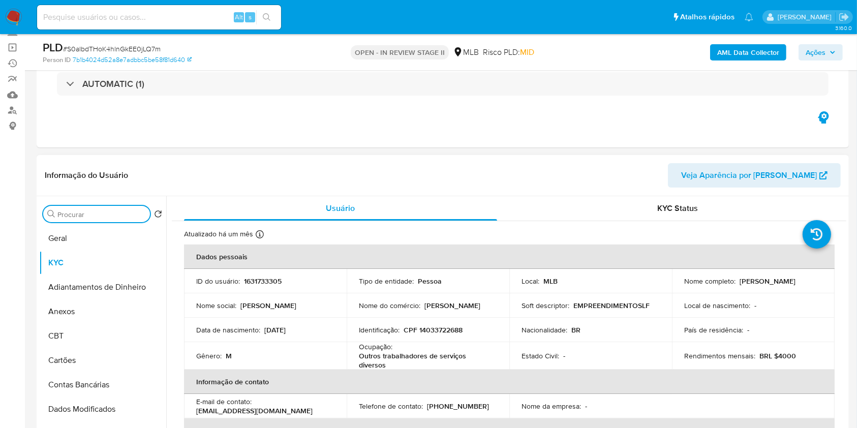
click at [122, 211] on input "Procurar" at bounding box center [101, 214] width 88 height 9
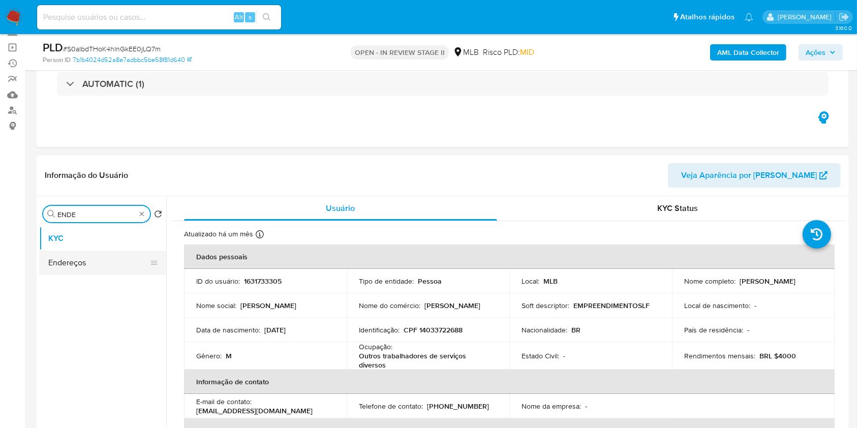
type input "ENDE"
click at [105, 273] on button "Endereços" at bounding box center [102, 263] width 127 height 24
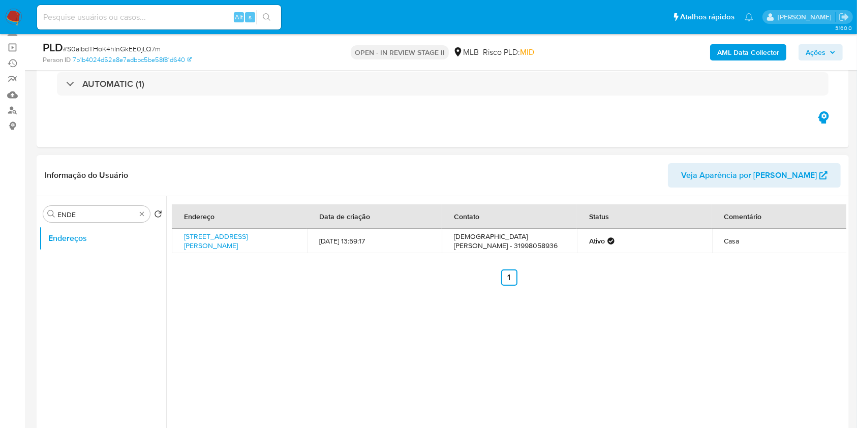
click at [264, 247] on td "Rua José Rocha Coutinho 173, Sarzedo, Minas Gerais, 32450000, Brasil 173" at bounding box center [239, 241] width 135 height 24
click at [248, 243] on link "Rua José Rocha Coutinho 173, Sarzedo, Minas Gerais, 32450000, Brasil 173" at bounding box center [216, 240] width 64 height 19
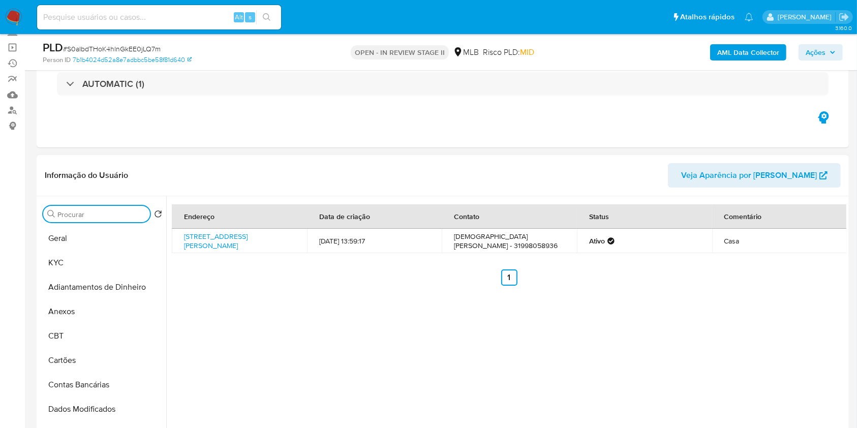
click at [132, 216] on input "Procurar" at bounding box center [101, 214] width 88 height 9
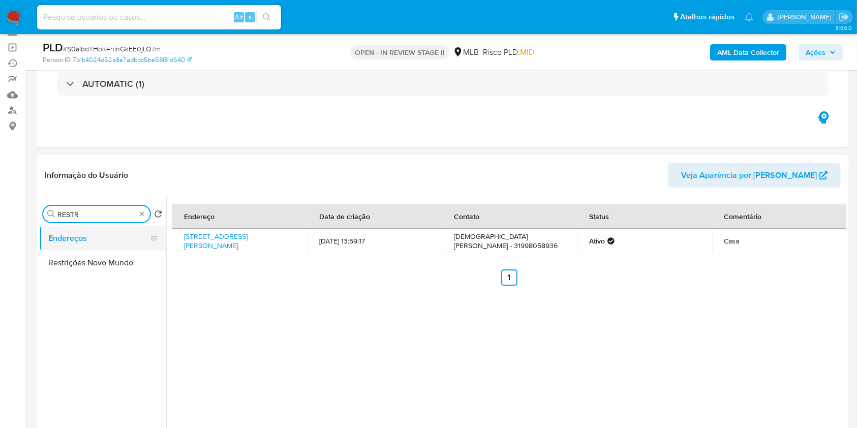
type input "RESTR"
click at [93, 233] on button "Endereços" at bounding box center [98, 238] width 119 height 24
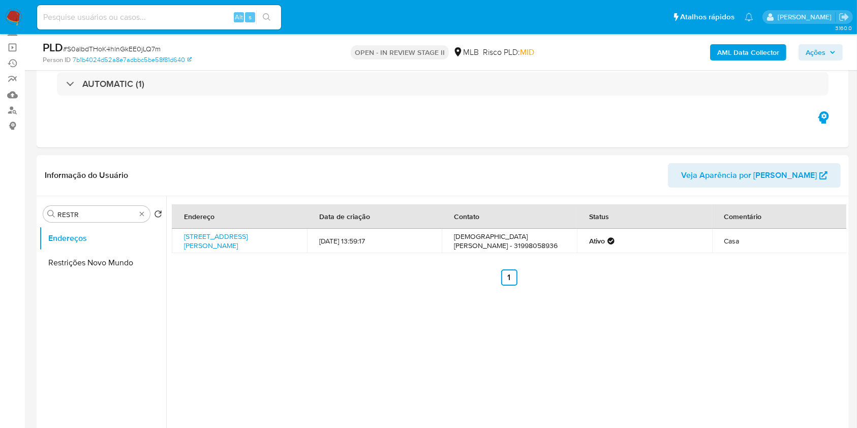
click at [106, 253] on button "Restrições Novo Mundo" at bounding box center [102, 263] width 127 height 24
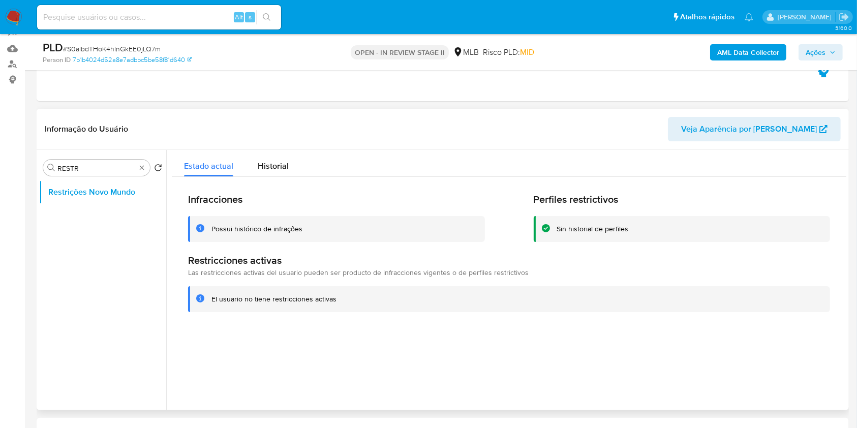
scroll to position [135, 0]
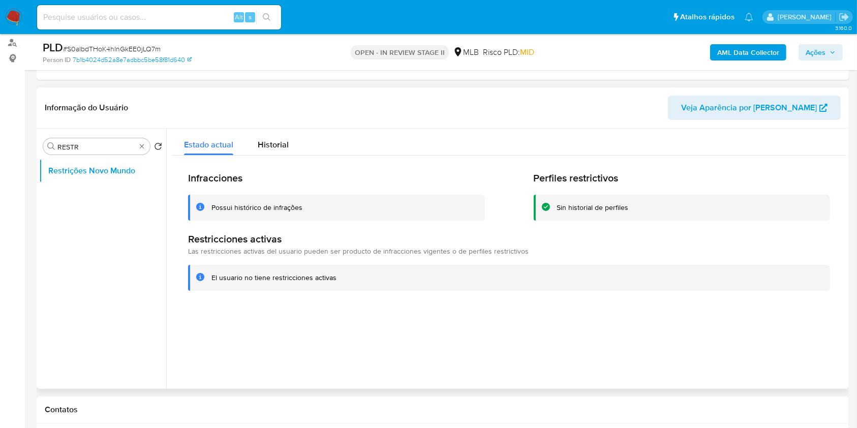
drag, startPoint x: 397, startPoint y: 259, endPoint x: 465, endPoint y: 219, distance: 78.4
click at [401, 258] on div "Restricciones activas Las restricciones activas del usuario pueden ser producto…" at bounding box center [509, 261] width 642 height 57
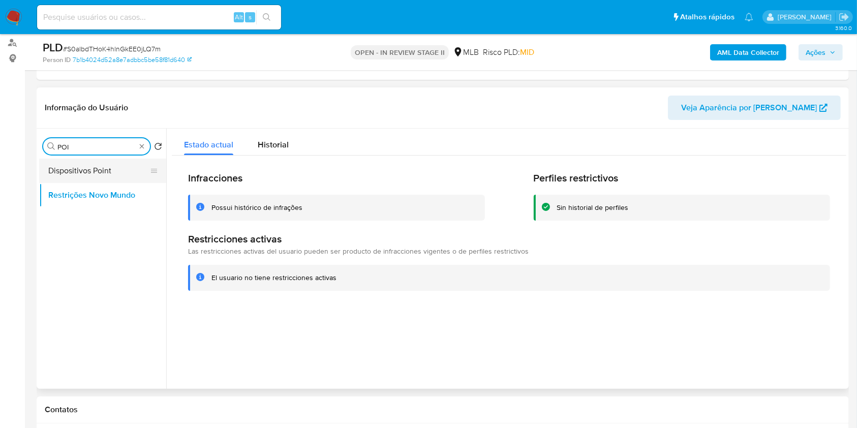
type input "POI"
click at [117, 173] on button "Dispositivos Point" at bounding box center [98, 171] width 119 height 24
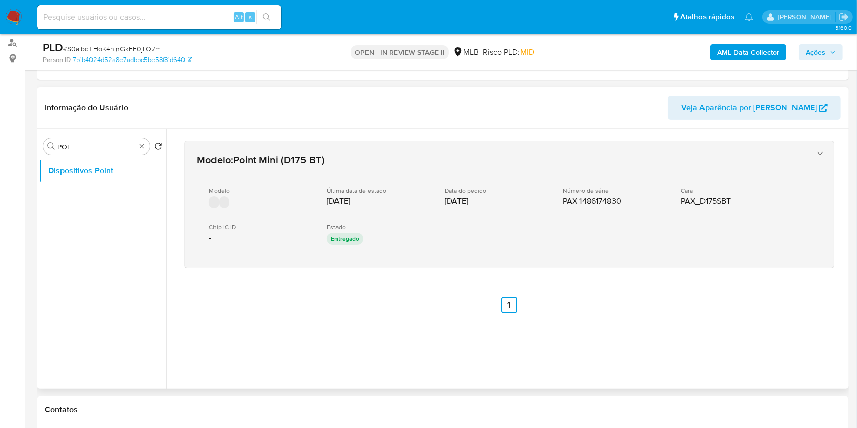
drag, startPoint x: 354, startPoint y: 242, endPoint x: 363, endPoint y: 243, distance: 9.8
click at [354, 242] on p "Entregado" at bounding box center [345, 239] width 37 height 12
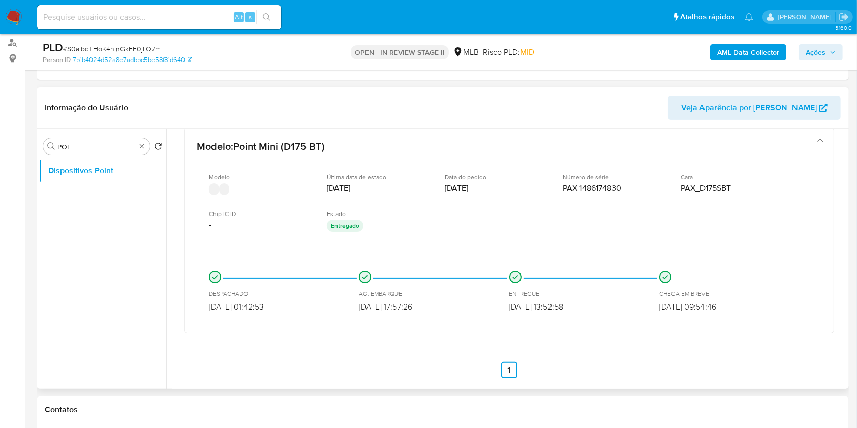
scroll to position [20, 0]
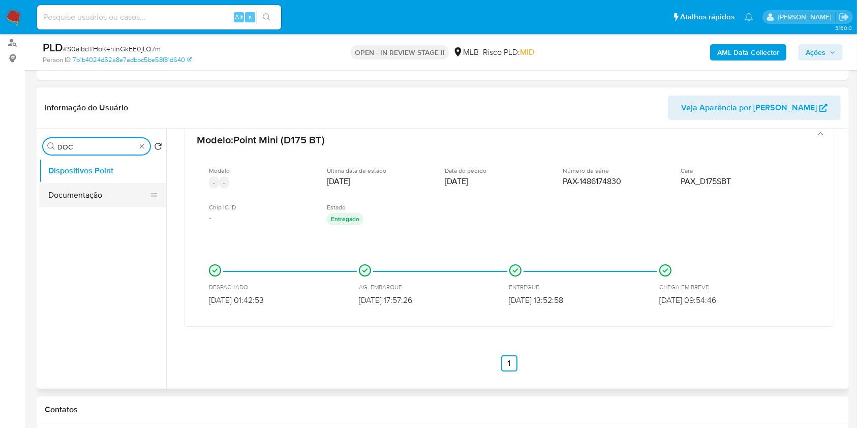
type input "DOC"
click at [109, 194] on button "Documentação" at bounding box center [98, 195] width 119 height 24
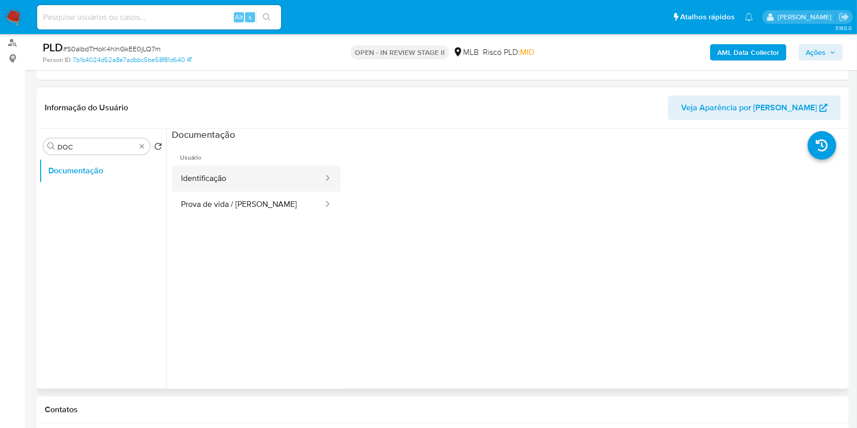
click at [255, 182] on button "Identificação" at bounding box center [248, 179] width 152 height 26
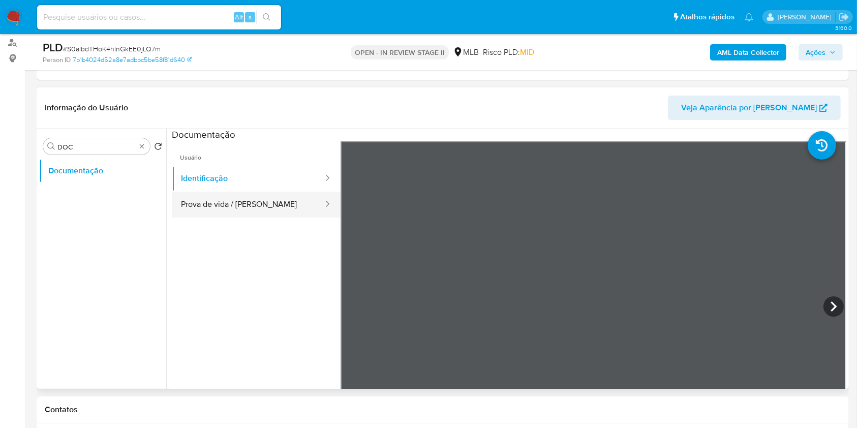
click at [227, 210] on button "Prova de vida / Selfie" at bounding box center [248, 205] width 152 height 26
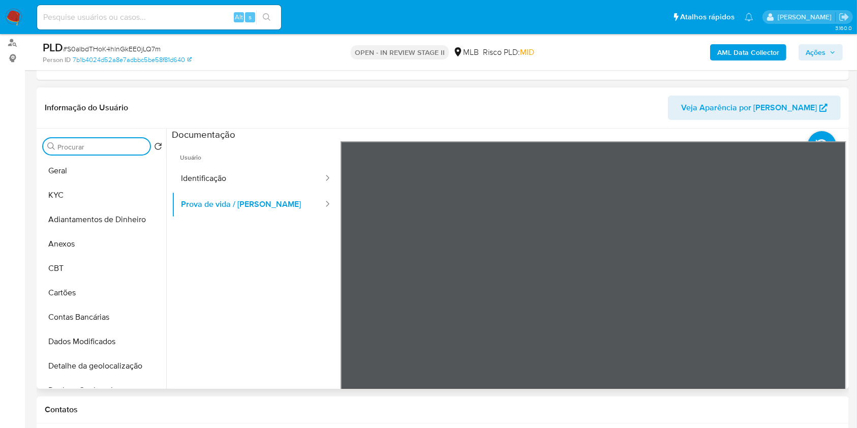
click at [130, 148] on input "Procurar" at bounding box center [101, 146] width 88 height 9
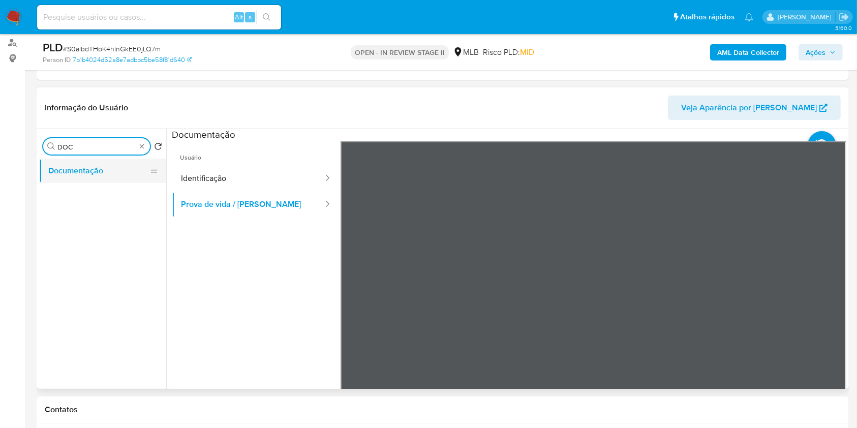
type input "DOC"
click at [130, 157] on div "Procurar DOC Retornar ao pedido padrão Documentação" at bounding box center [102, 259] width 127 height 259
click at [127, 167] on button "Documentação" at bounding box center [98, 171] width 119 height 24
drag, startPoint x: 113, startPoint y: 169, endPoint x: 135, endPoint y: 166, distance: 22.0
click at [112, 169] on button "Documentação" at bounding box center [98, 171] width 119 height 24
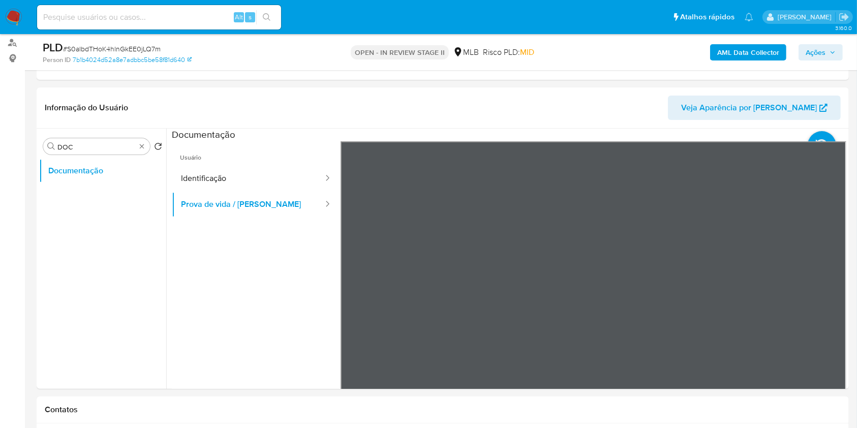
click at [769, 61] on div "AML Data Collector Ações" at bounding box center [711, 52] width 264 height 24
click at [761, 57] on b "AML Data Collector" at bounding box center [748, 52] width 62 height 16
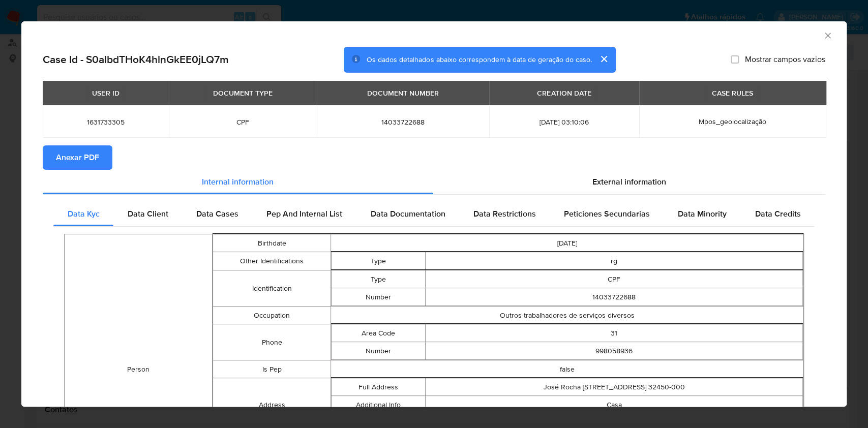
drag, startPoint x: 56, startPoint y: 149, endPoint x: 84, endPoint y: 136, distance: 30.2
click at [57, 149] on span "Anexar PDF" at bounding box center [77, 157] width 43 height 22
click at [822, 35] on icon "Fechar a janela" at bounding box center [827, 35] width 10 height 10
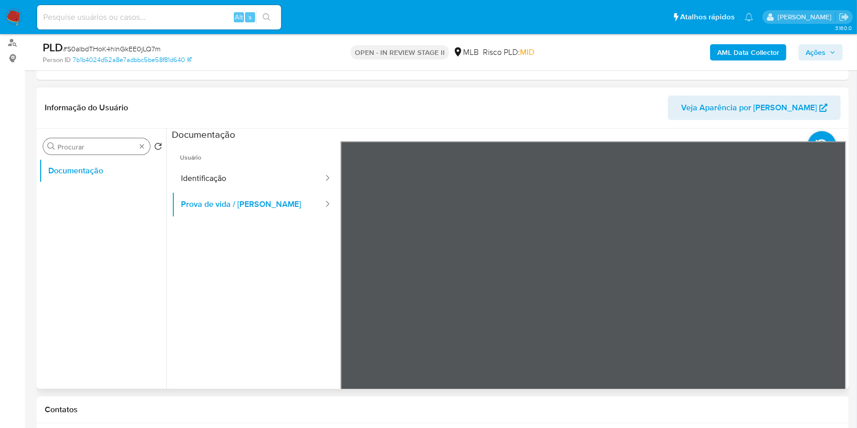
drag, startPoint x: 141, startPoint y: 142, endPoint x: 146, endPoint y: 144, distance: 6.1
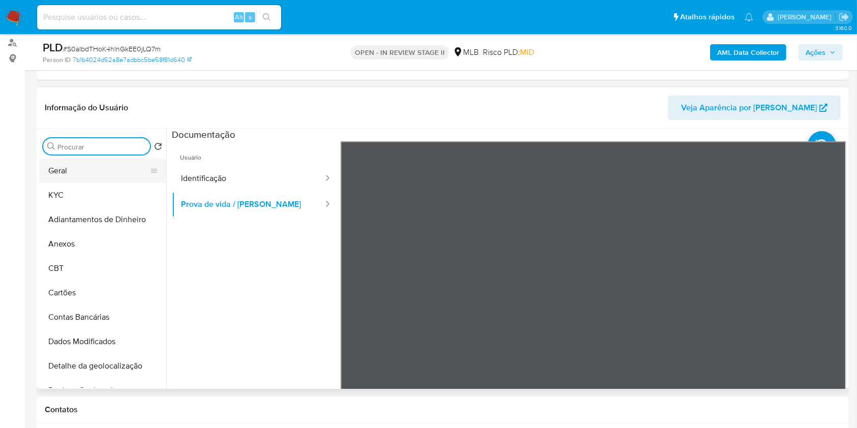
drag, startPoint x: 104, startPoint y: 171, endPoint x: 111, endPoint y: 173, distance: 7.4
click at [104, 171] on button "Geral" at bounding box center [98, 171] width 119 height 24
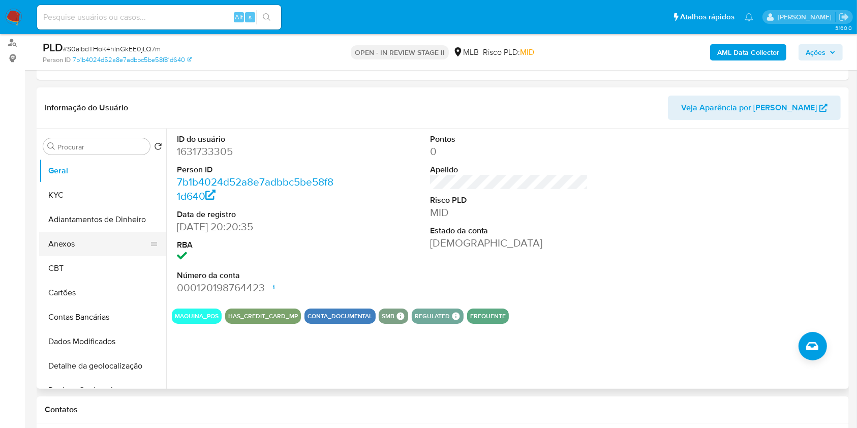
click at [71, 234] on button "Anexos" at bounding box center [98, 244] width 119 height 24
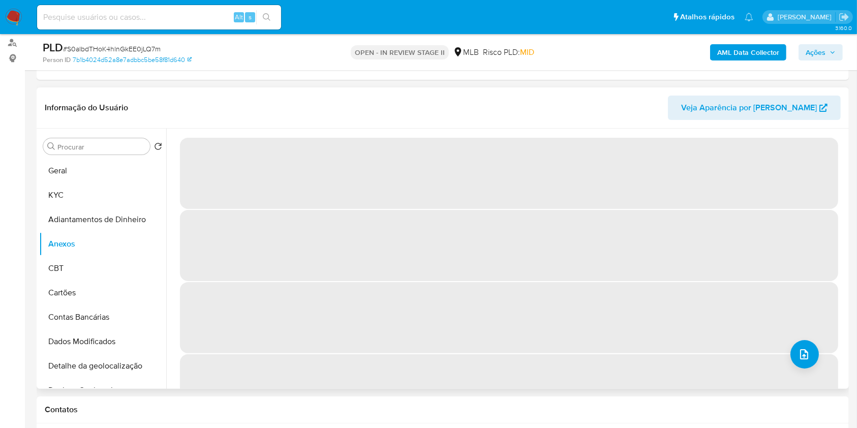
click at [813, 360] on span "‌" at bounding box center [509, 389] width 658 height 71
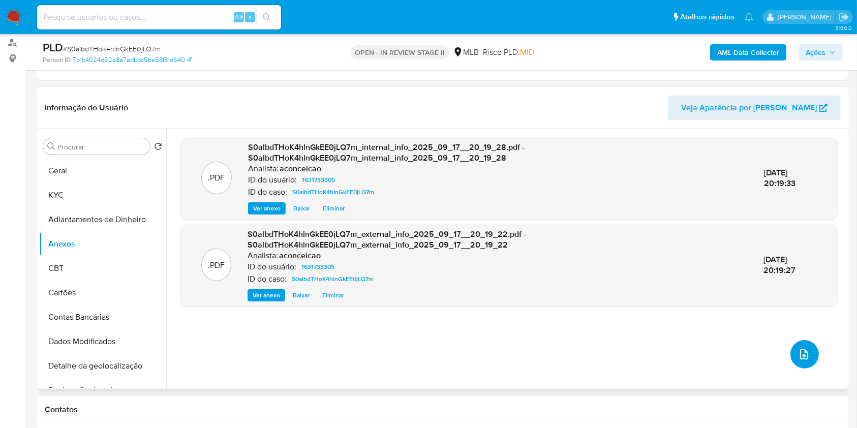
click at [805, 355] on icon "upload-file" at bounding box center [804, 354] width 12 height 12
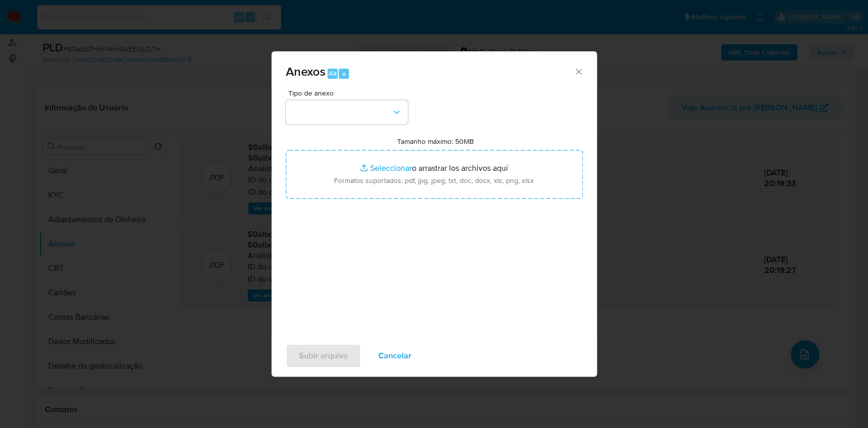
click at [386, 127] on div "Tipo de anexo Tamanho máximo: 50MB Seleccionar archivos Seleccionar o arrastrar…" at bounding box center [434, 209] width 297 height 240
drag, startPoint x: 384, startPoint y: 88, endPoint x: 383, endPoint y: 105, distance: 16.3
click at [384, 90] on span "Tipo de anexo" at bounding box center [349, 92] width 122 height 7
drag, startPoint x: 383, startPoint y: 105, endPoint x: 384, endPoint y: 119, distance: 14.7
click at [384, 105] on button "button" at bounding box center [347, 112] width 122 height 24
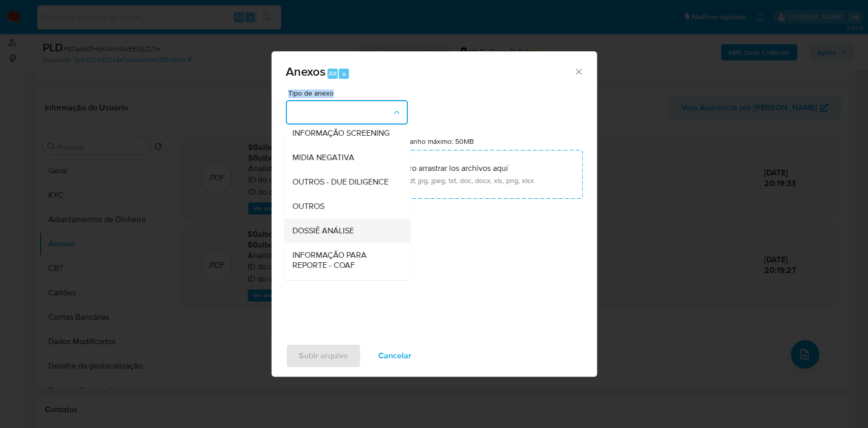
scroll to position [156, 0]
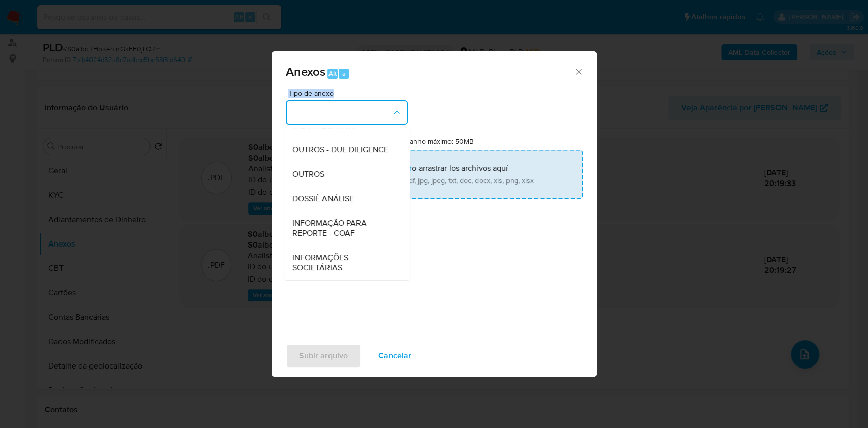
click at [330, 185] on div "OUTROS" at bounding box center [344, 174] width 104 height 24
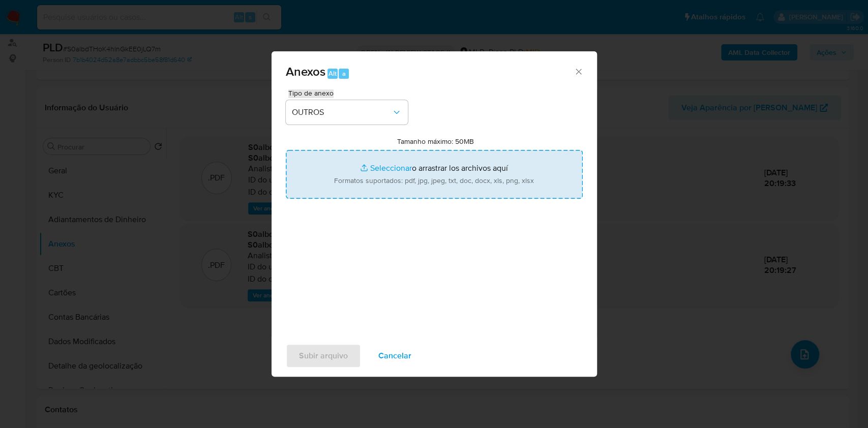
type input "C:\fakepath\Mulan 1631733305_Jeova Lopes de Freitas 2025_09_16_19_08_32.pdf"
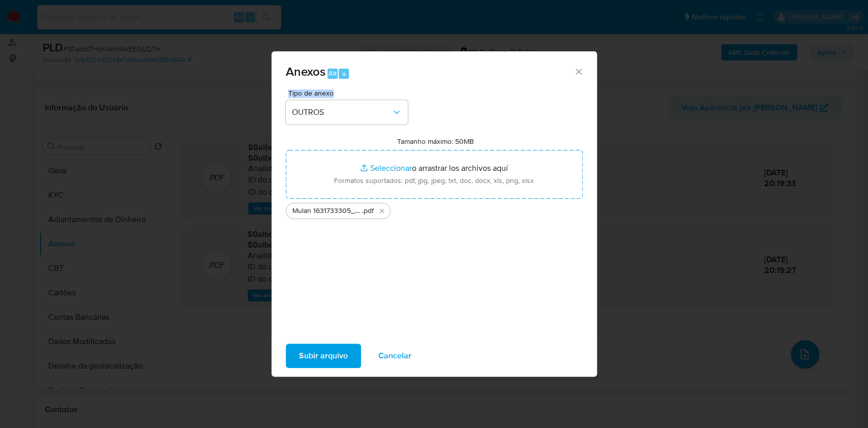
click at [344, 356] on span "Subir arquivo" at bounding box center [323, 356] width 49 height 22
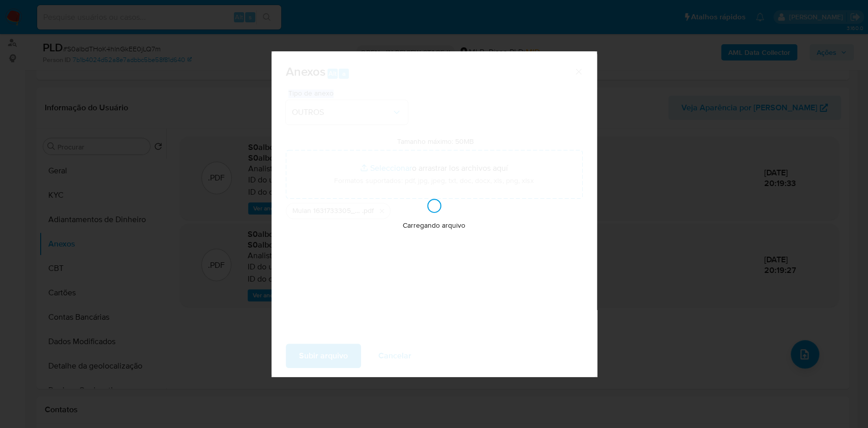
click at [828, 43] on div "Anexos Alt a Tipo de anexo OUTROS Tamanho máximo: 50MB Seleccionar archivos Sel…" at bounding box center [434, 214] width 868 height 428
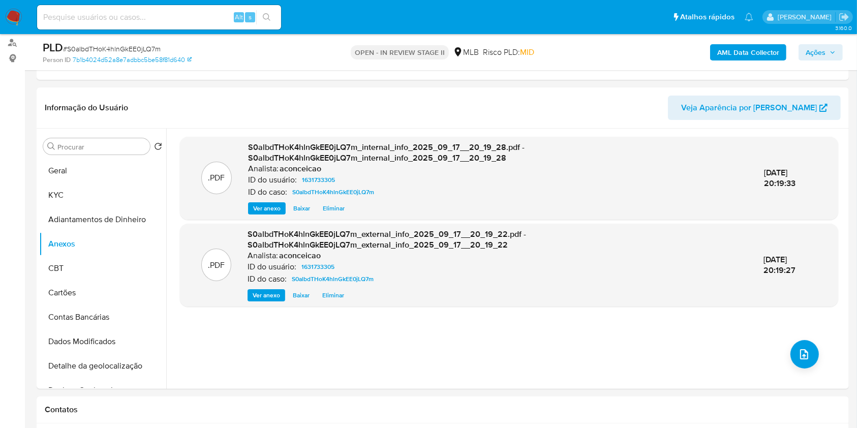
click at [821, 54] on span "Ações" at bounding box center [816, 52] width 20 height 16
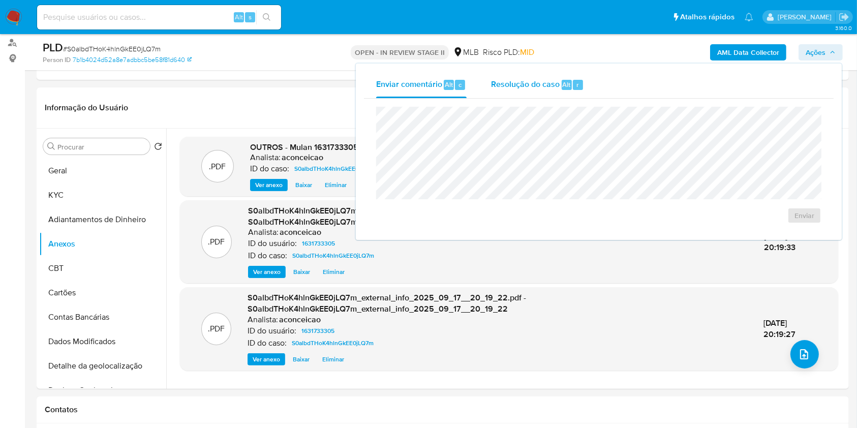
click at [541, 87] on span "Resolução do caso" at bounding box center [525, 84] width 69 height 12
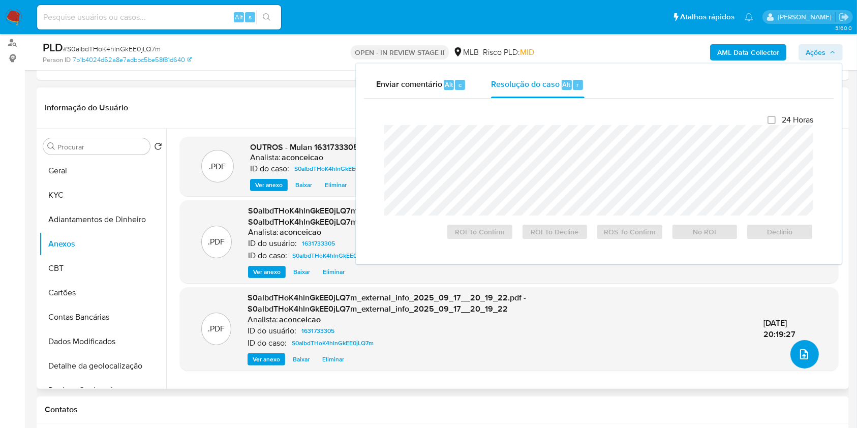
click at [808, 351] on button "upload-file" at bounding box center [804, 354] width 28 height 28
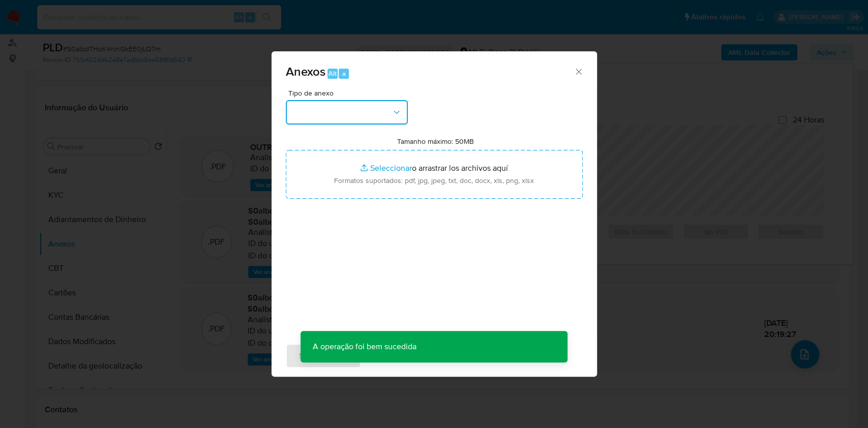
drag, startPoint x: 374, startPoint y: 107, endPoint x: 370, endPoint y: 116, distance: 10.0
click at [374, 107] on button "button" at bounding box center [347, 112] width 122 height 24
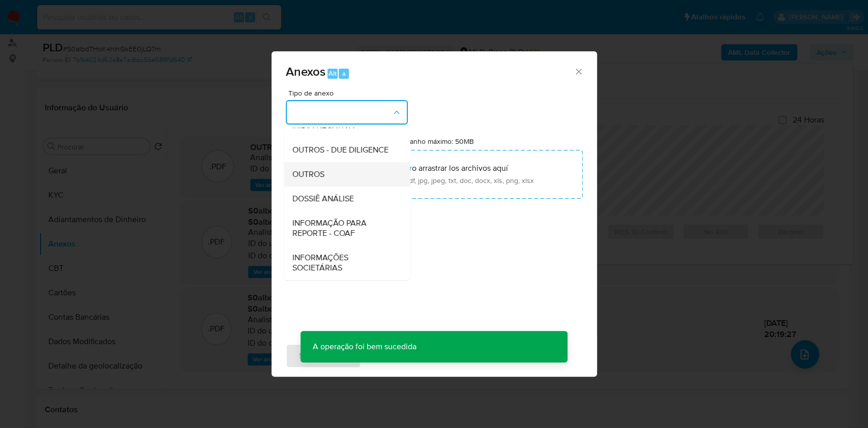
click at [326, 176] on div "OUTROS" at bounding box center [344, 174] width 104 height 24
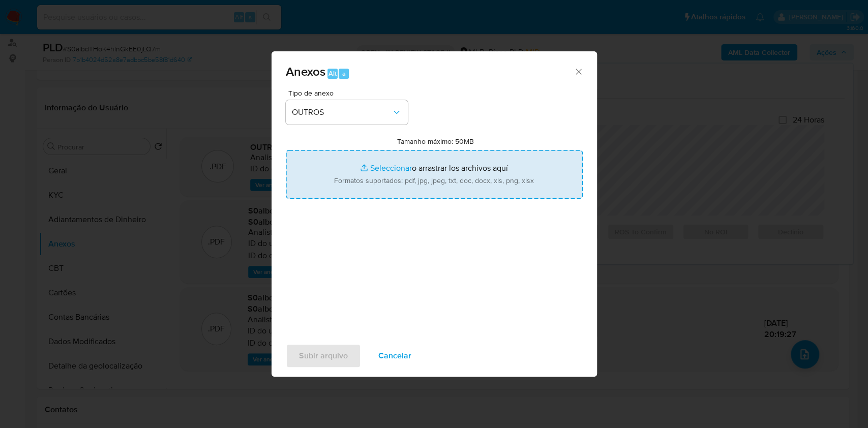
type input "C:\fakepath\SAR - XXXX - CPF 14033722688 - JEOVA LOPES DE FREITAS.pdf"
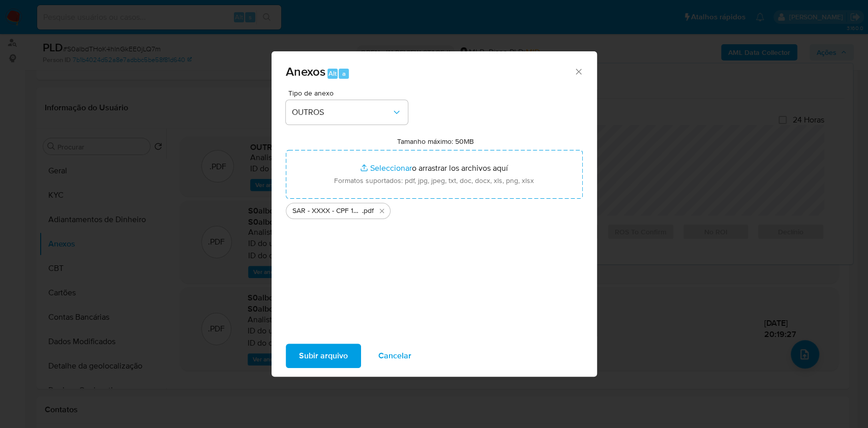
click at [327, 359] on span "Subir arquivo" at bounding box center [323, 356] width 49 height 22
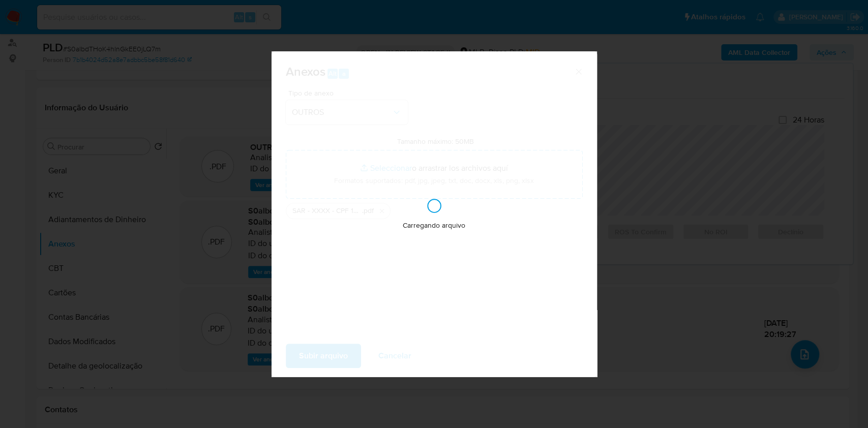
click at [691, 261] on div "Anexos Alt a Tipo de anexo OUTROS Tamanho máximo: 50MB Seleccionar archivos Sel…" at bounding box center [434, 214] width 868 height 428
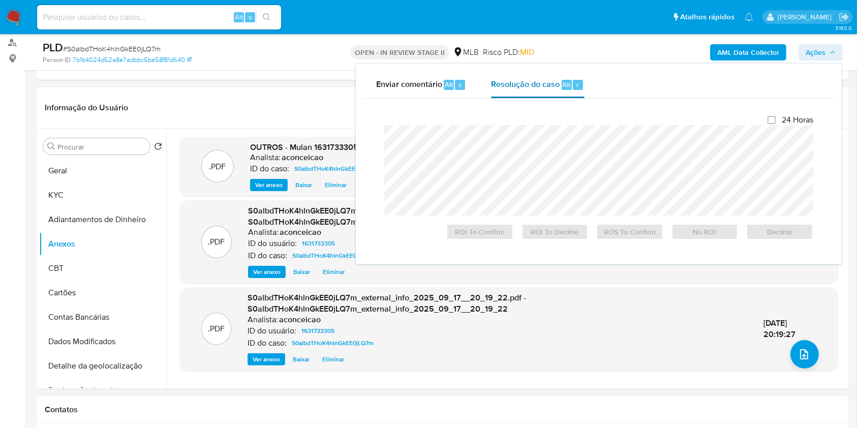
drag, startPoint x: 534, startPoint y: 96, endPoint x: 542, endPoint y: 126, distance: 31.2
click at [534, 96] on div "Resolução do caso Alt r" at bounding box center [537, 85] width 93 height 26
click at [636, 229] on span "ROS To Confirm" at bounding box center [629, 232] width 53 height 14
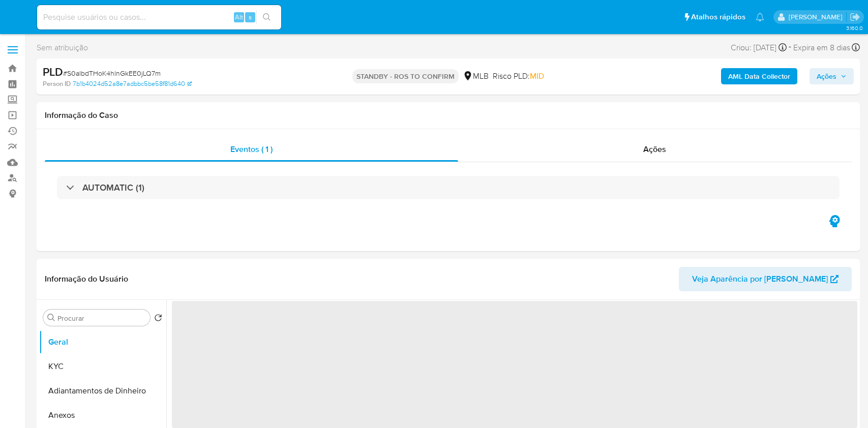
select select "10"
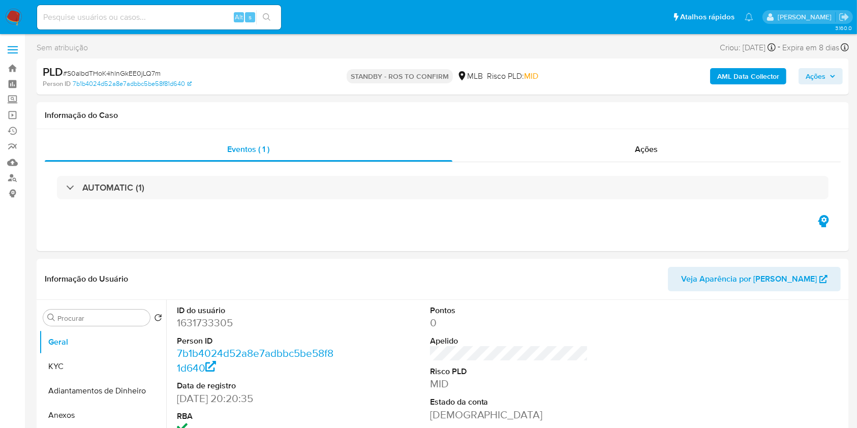
drag, startPoint x: 203, startPoint y: 19, endPoint x: 225, endPoint y: 18, distance: 21.9
click at [203, 19] on input at bounding box center [159, 17] width 244 height 13
paste input "qgZ9ScuZAsUDQmbNfmYeFi1m"
type input "qgZ9ScuZAsUDQmbNfmYeFi1m"
click at [261, 18] on button "search-icon" at bounding box center [266, 17] width 21 height 14
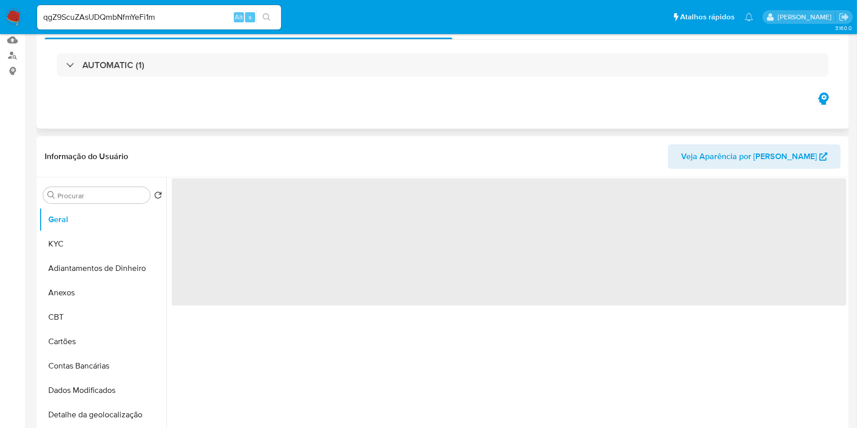
select select "10"
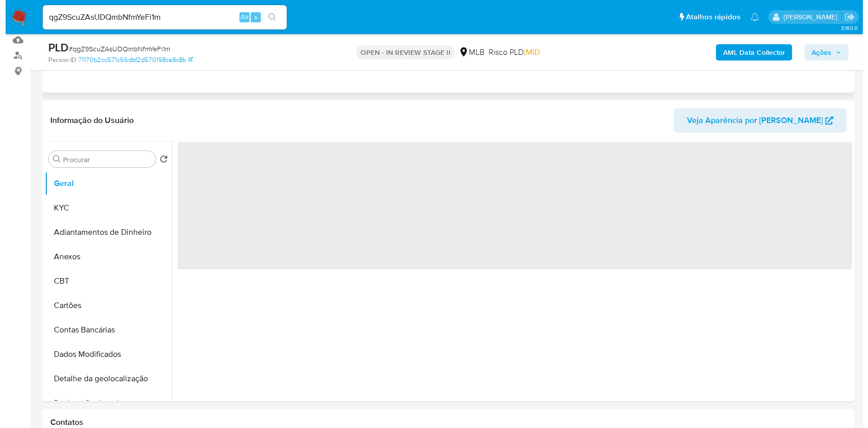
scroll to position [135, 0]
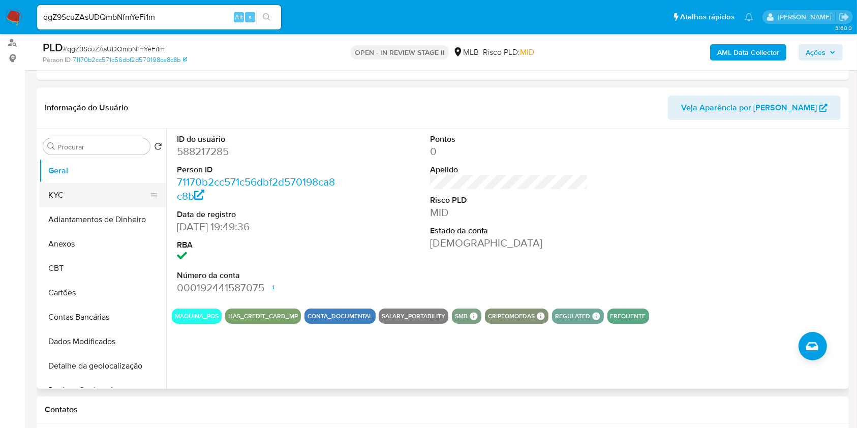
click at [118, 194] on button "KYC" at bounding box center [98, 195] width 119 height 24
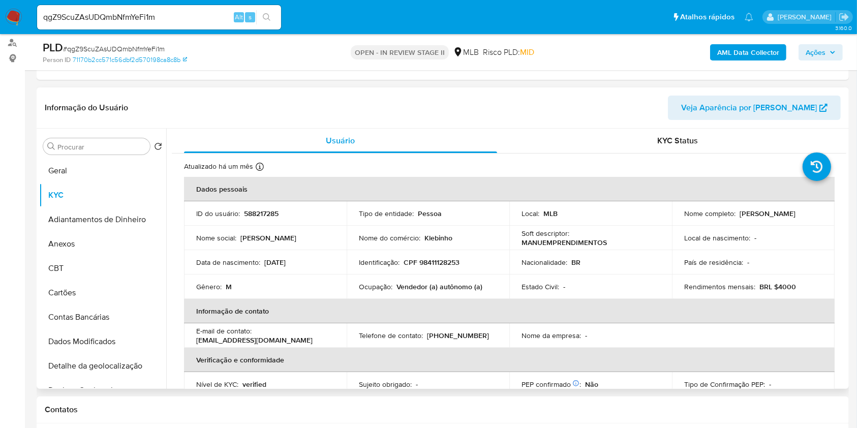
click at [439, 282] on p "Vendedor (a) autônomo (a)" at bounding box center [439, 286] width 86 height 9
copy div "Ocupação : Vendedor (a) autônomo (a)"
click at [118, 149] on input "Procurar" at bounding box center [101, 146] width 88 height 9
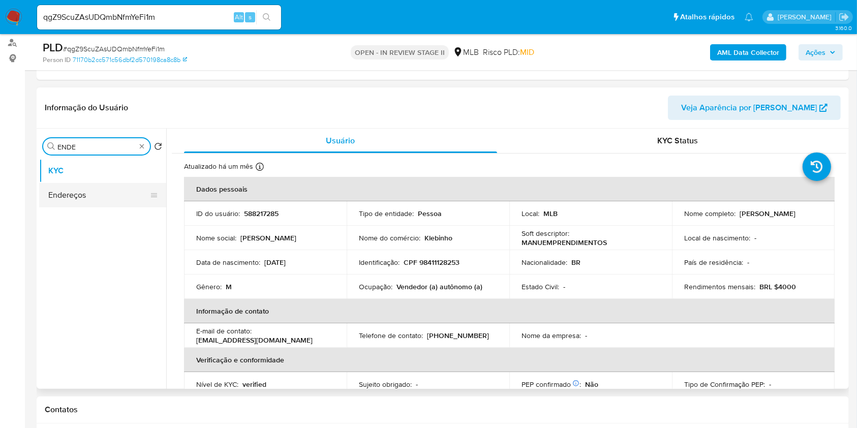
type input "ENDE"
click at [106, 188] on button "Endereços" at bounding box center [98, 195] width 119 height 24
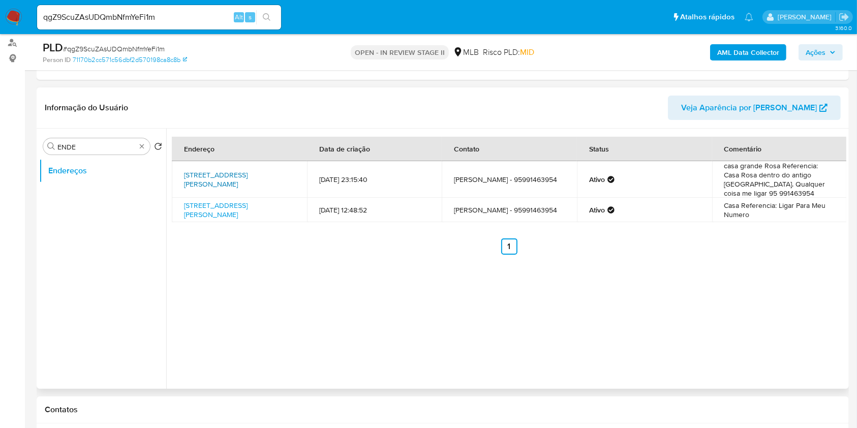
click at [248, 181] on link "Travessa João Padilha 63, Boa Vista, Roraima, 69312221, Brasil 63" at bounding box center [216, 179] width 64 height 19
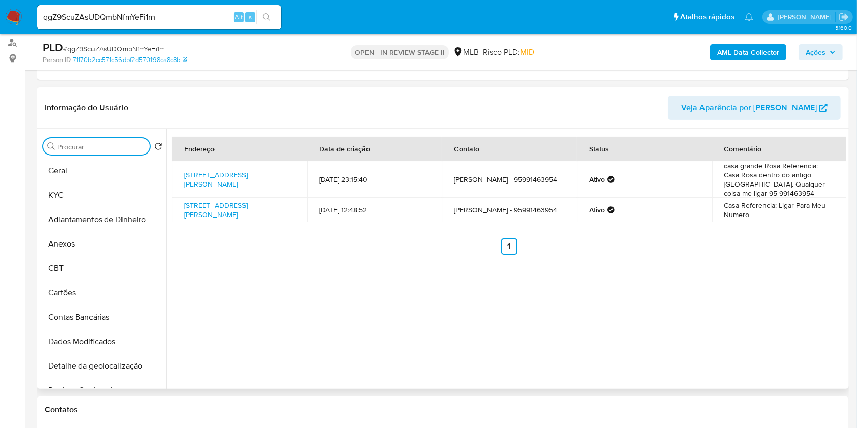
click at [129, 146] on input "Procurar" at bounding box center [101, 146] width 88 height 9
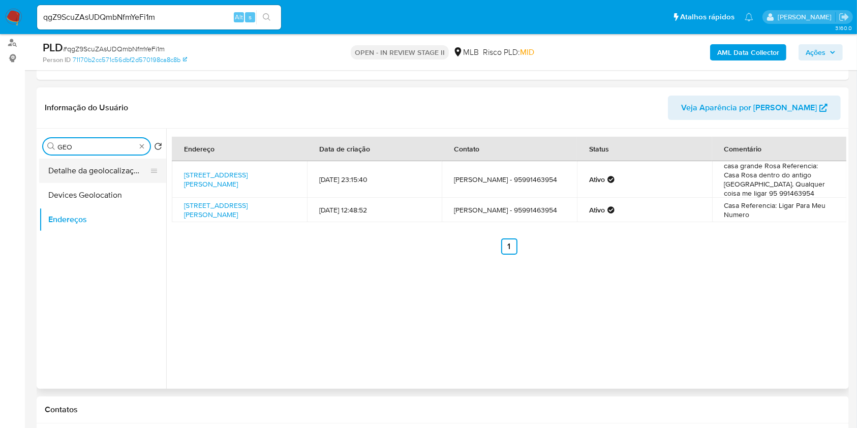
type input "GEO"
click at [107, 171] on button "Detalhe da geolocalização" at bounding box center [98, 171] width 119 height 24
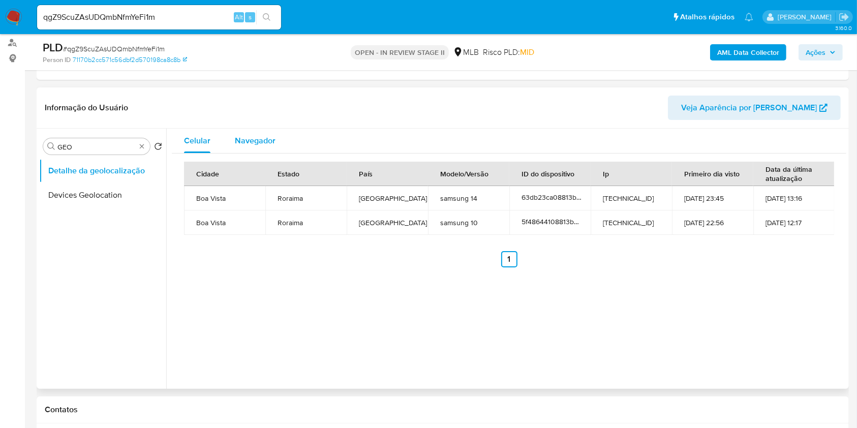
click at [257, 135] on span "Navegador" at bounding box center [255, 141] width 41 height 12
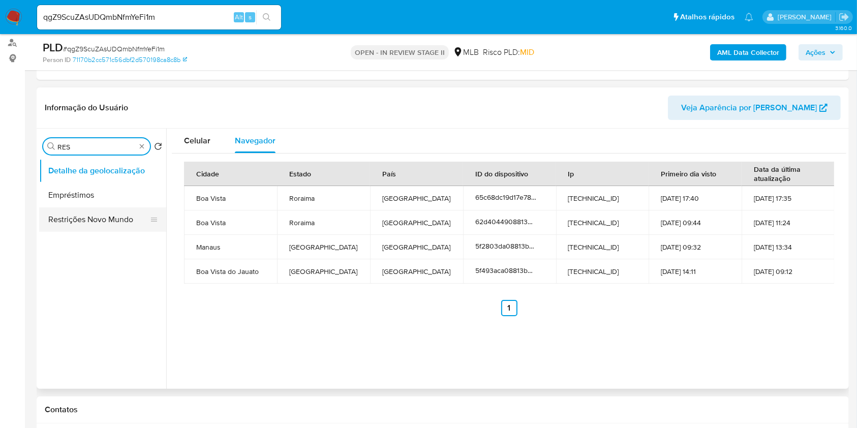
type input "RES"
click at [102, 213] on button "Restrições Novo Mundo" at bounding box center [102, 219] width 127 height 24
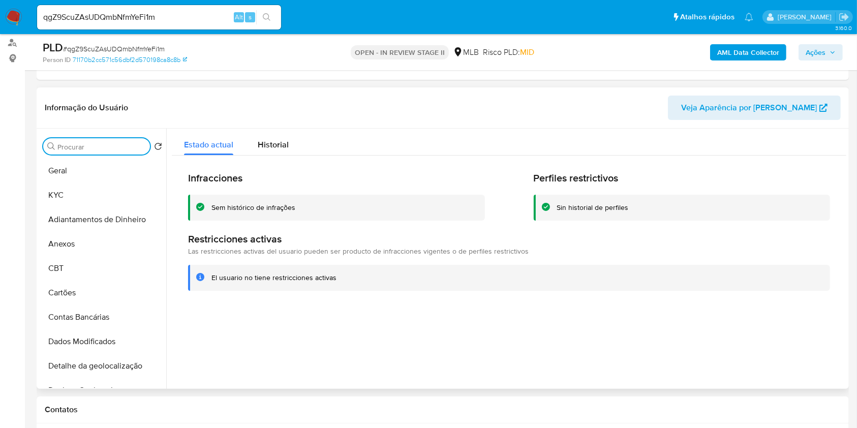
drag, startPoint x: 142, startPoint y: 149, endPoint x: 134, endPoint y: 148, distance: 7.6
click at [134, 149] on input "Procurar" at bounding box center [101, 146] width 88 height 9
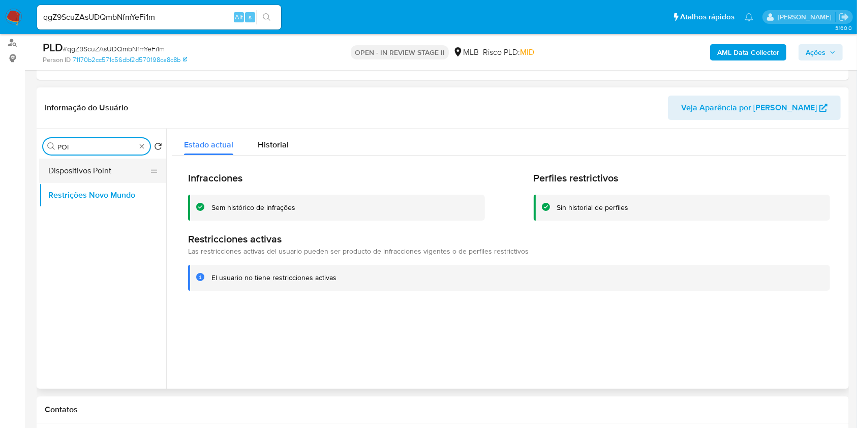
type input "POI"
click at [117, 164] on button "Dispositivos Point" at bounding box center [98, 171] width 119 height 24
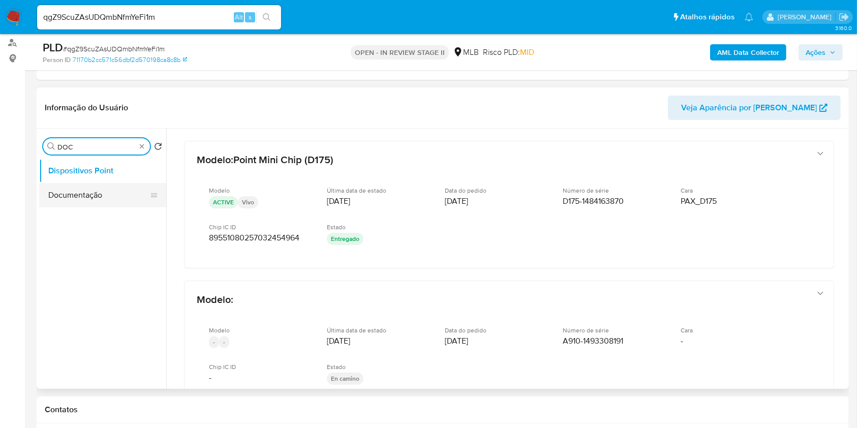
type input "DOC"
drag, startPoint x: 88, startPoint y: 201, endPoint x: 133, endPoint y: 189, distance: 46.4
click at [88, 202] on button "Documentação" at bounding box center [102, 195] width 127 height 24
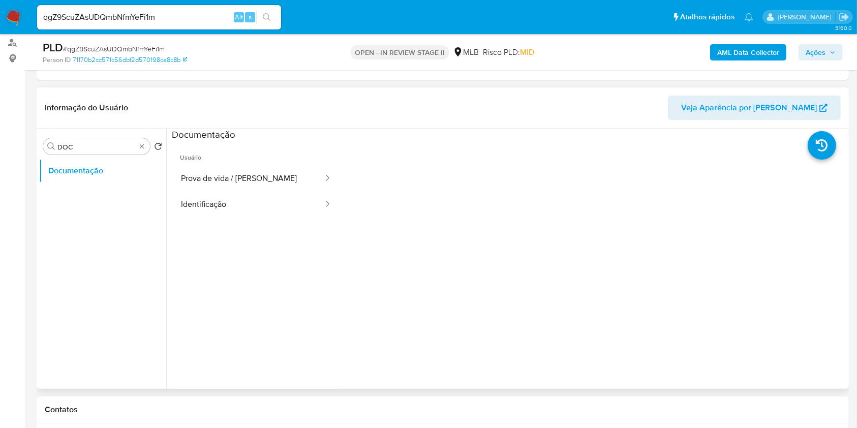
drag, startPoint x: 262, startPoint y: 218, endPoint x: 342, endPoint y: 201, distance: 81.4
click at [262, 218] on ul "Usuário Prova de vida / Selfie Identificação" at bounding box center [256, 287] width 169 height 293
click at [316, 190] on div at bounding box center [324, 179] width 16 height 26
drag, startPoint x: 289, startPoint y: 205, endPoint x: 308, endPoint y: 200, distance: 19.8
click at [289, 205] on button "Identificação" at bounding box center [248, 205] width 152 height 26
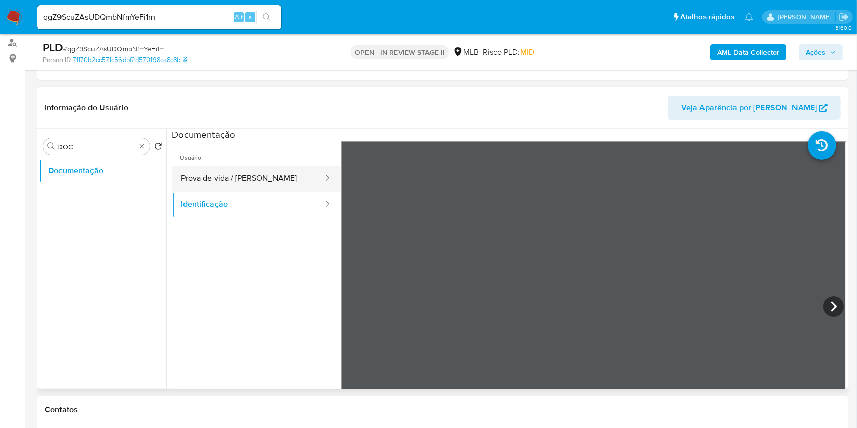
drag, startPoint x: 274, startPoint y: 171, endPoint x: 292, endPoint y: 178, distance: 19.4
click at [273, 173] on button "Prova de vida / Selfie" at bounding box center [248, 179] width 152 height 26
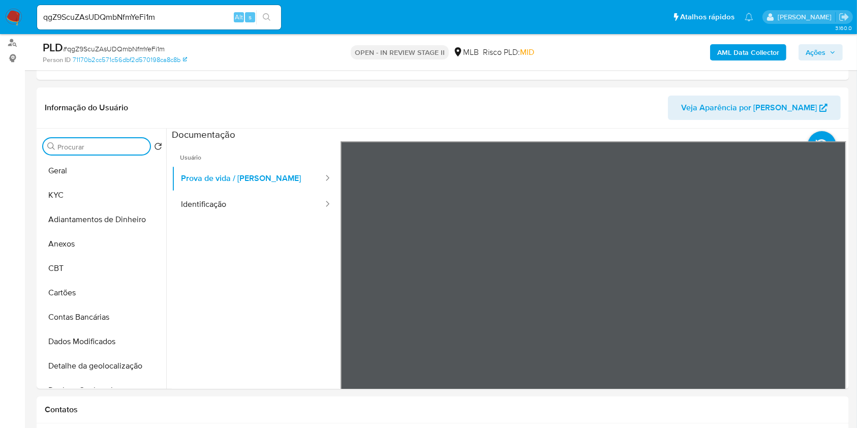
click at [735, 52] on b "AML Data Collector" at bounding box center [748, 52] width 62 height 16
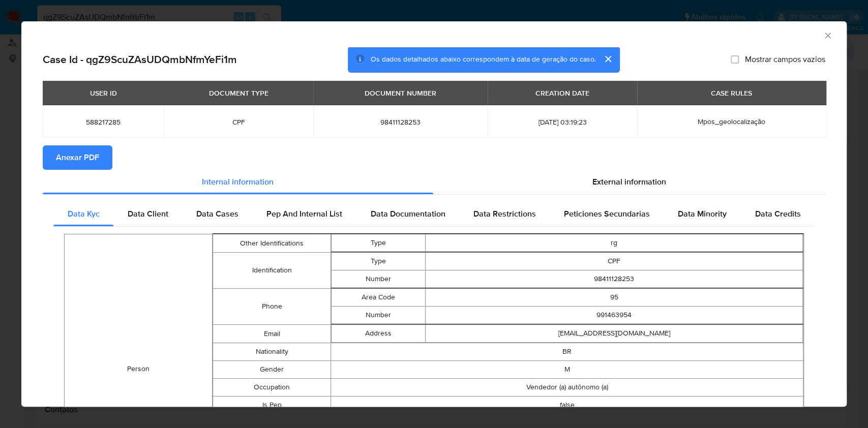
drag, startPoint x: 81, startPoint y: 160, endPoint x: 102, endPoint y: 159, distance: 20.4
click at [81, 161] on span "Anexar PDF" at bounding box center [77, 157] width 43 height 22
click at [819, 29] on div "AML Data Collector" at bounding box center [433, 33] width 825 height 25
drag, startPoint x: 819, startPoint y: 30, endPoint x: 806, endPoint y: 38, distance: 15.7
click at [822, 31] on icon "Fechar a janela" at bounding box center [827, 35] width 10 height 10
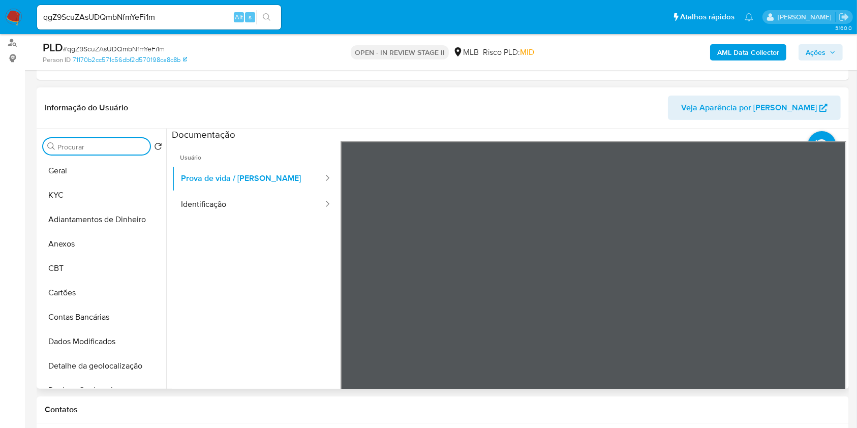
click at [89, 144] on input "Procurar" at bounding box center [101, 146] width 88 height 9
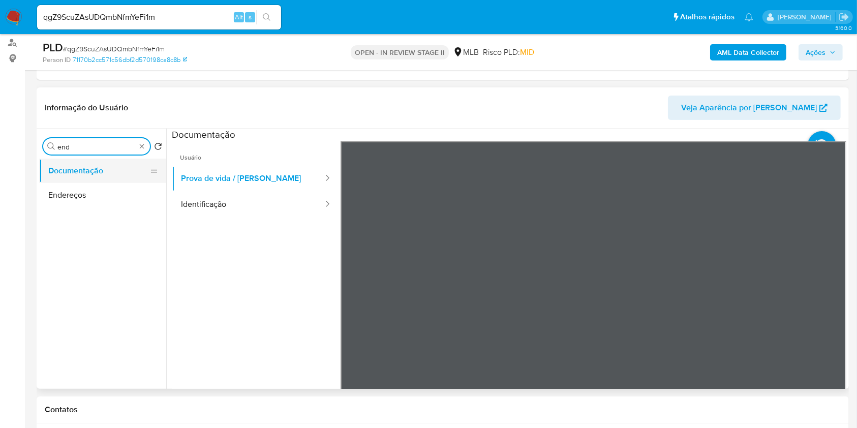
type input "end"
click at [98, 168] on button "Documentação" at bounding box center [98, 171] width 119 height 24
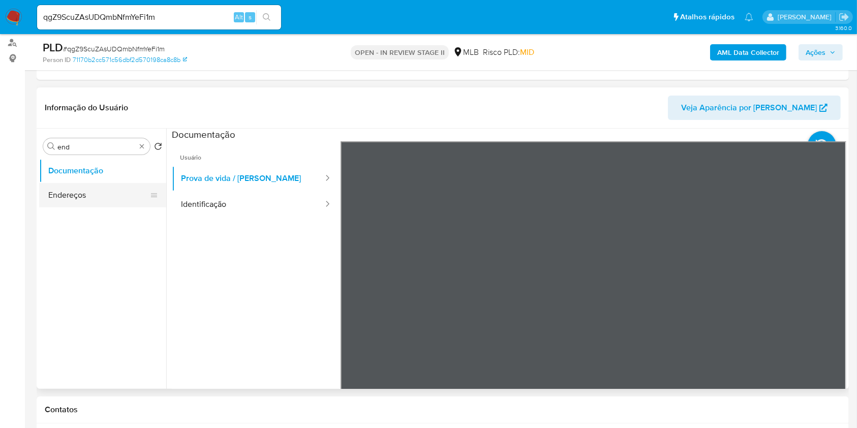
click at [98, 190] on button "Endereços" at bounding box center [98, 195] width 119 height 24
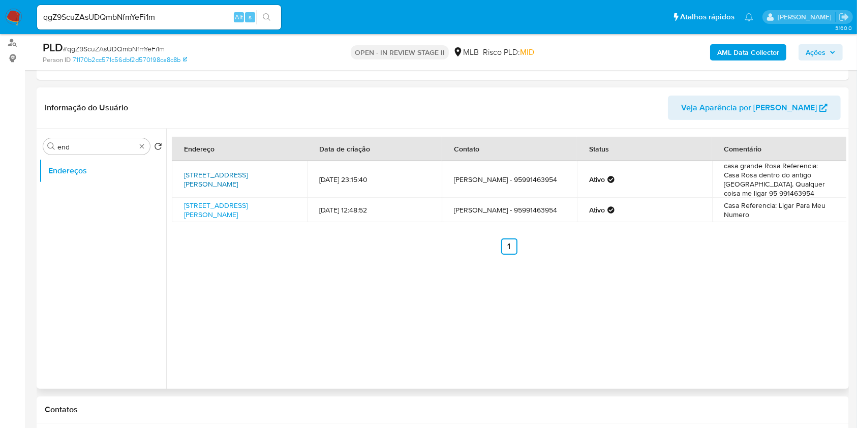
click at [248, 180] on link "Travessa João Padilha 63, Boa Vista, Roraima, 69312221, Brasil 63" at bounding box center [216, 179] width 64 height 19
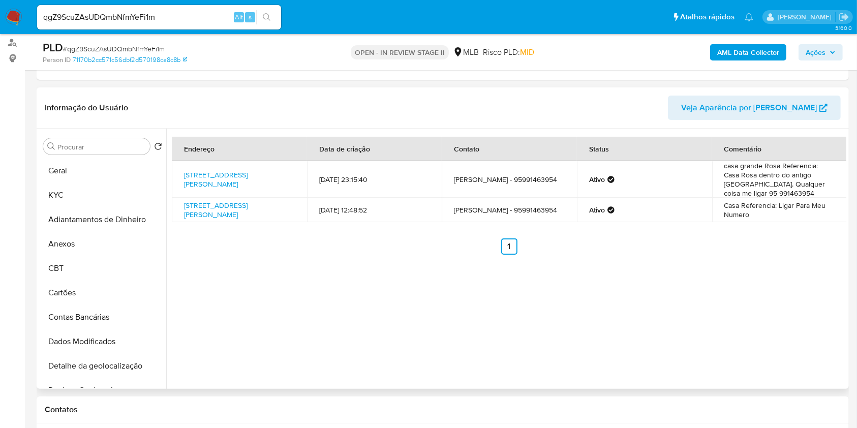
drag, startPoint x: 95, startPoint y: 240, endPoint x: 207, endPoint y: 220, distance: 114.2
click at [95, 241] on button "Anexos" at bounding box center [102, 244] width 127 height 24
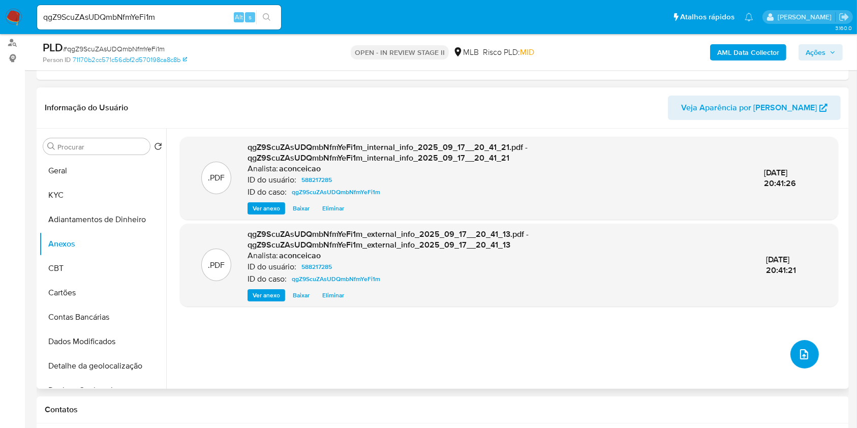
click at [810, 359] on button "upload-file" at bounding box center [804, 354] width 28 height 28
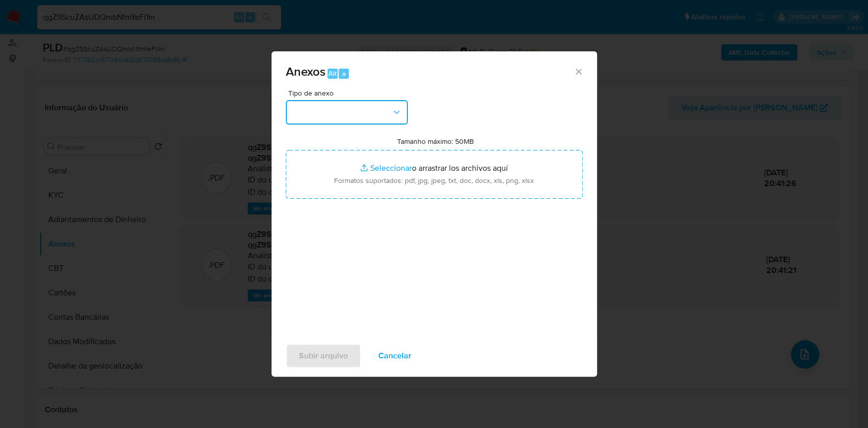
click at [358, 114] on button "button" at bounding box center [347, 112] width 122 height 24
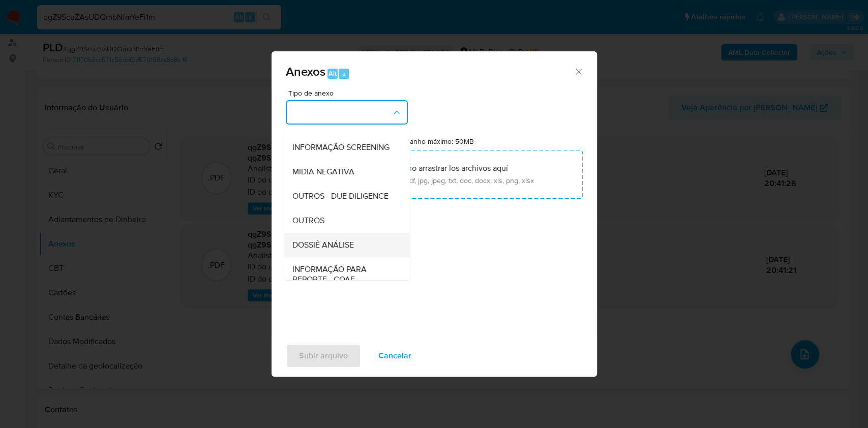
scroll to position [156, 0]
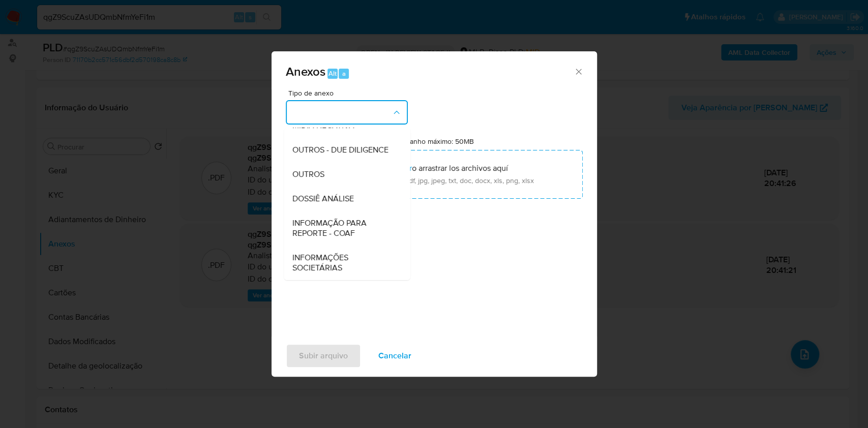
drag, startPoint x: 314, startPoint y: 173, endPoint x: 576, endPoint y: 106, distance: 270.1
click at [314, 173] on span "OUTROS" at bounding box center [308, 174] width 32 height 10
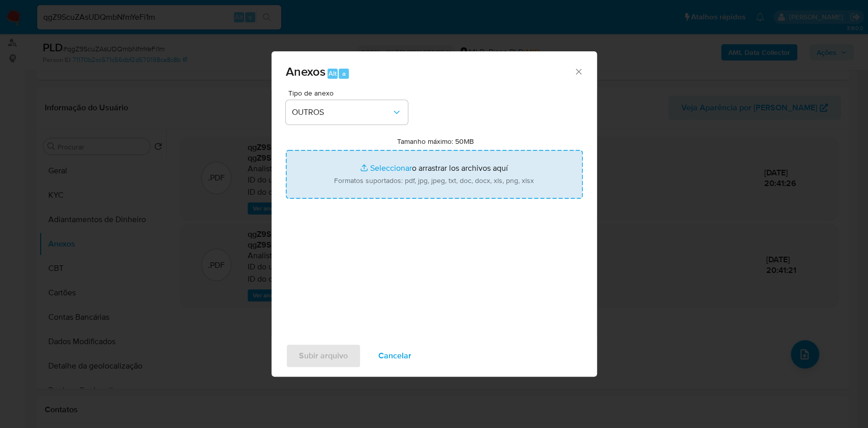
type input "C:\fakepath\Mulan 588217285_Francisco Cleber Lima de Andrade 2025_09_16_19_09_5…"
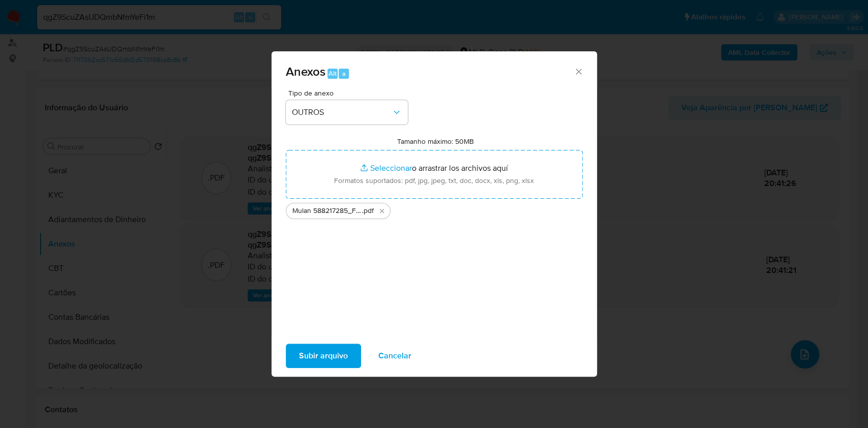
click at [332, 352] on span "Subir arquivo" at bounding box center [323, 356] width 49 height 22
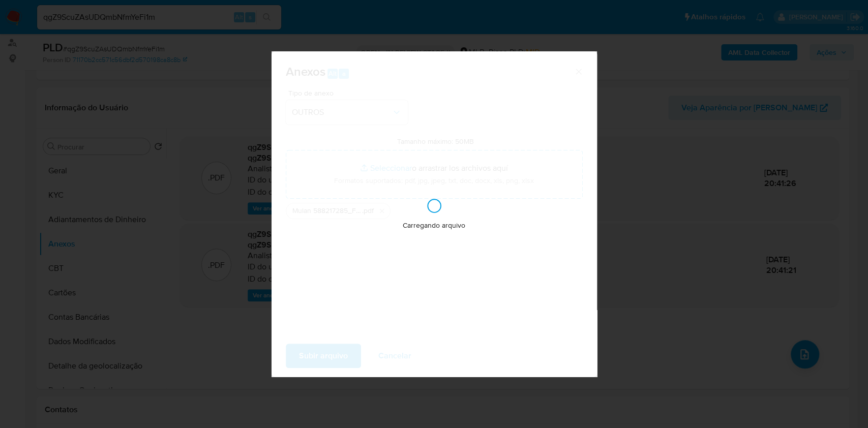
click at [707, 268] on div "Anexos Alt a Tipo de anexo OUTROS Tamanho máximo: 50MB Seleccionar archivos Sel…" at bounding box center [434, 214] width 868 height 428
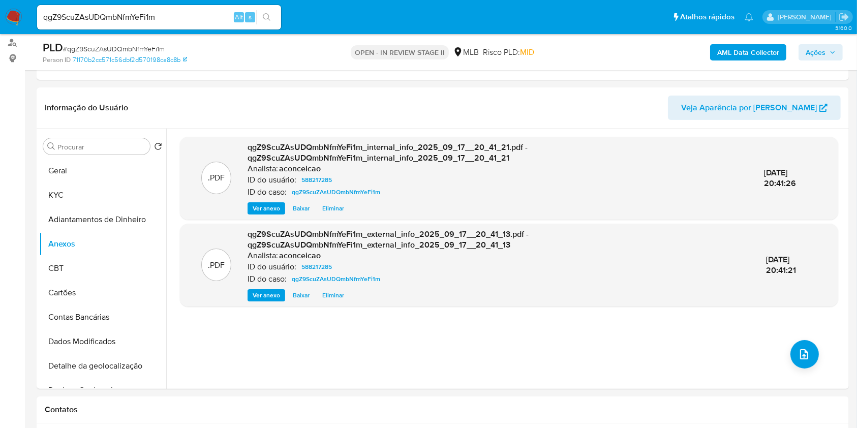
click at [827, 50] on span "Ações" at bounding box center [821, 52] width 30 height 14
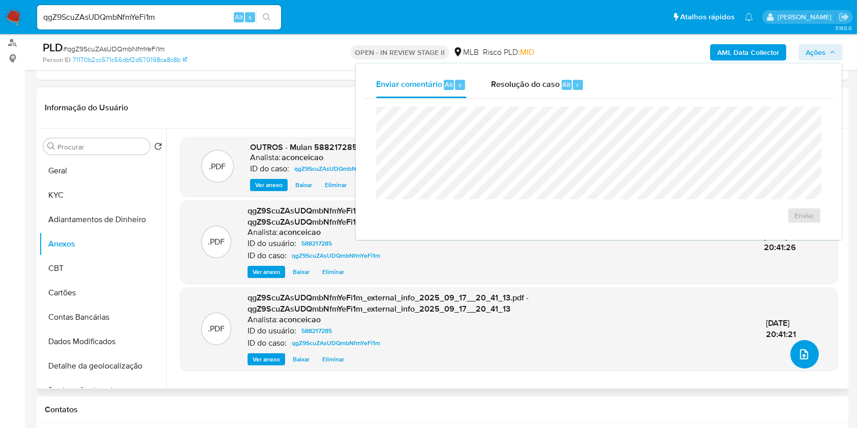
click at [808, 360] on button "upload-file" at bounding box center [804, 354] width 28 height 28
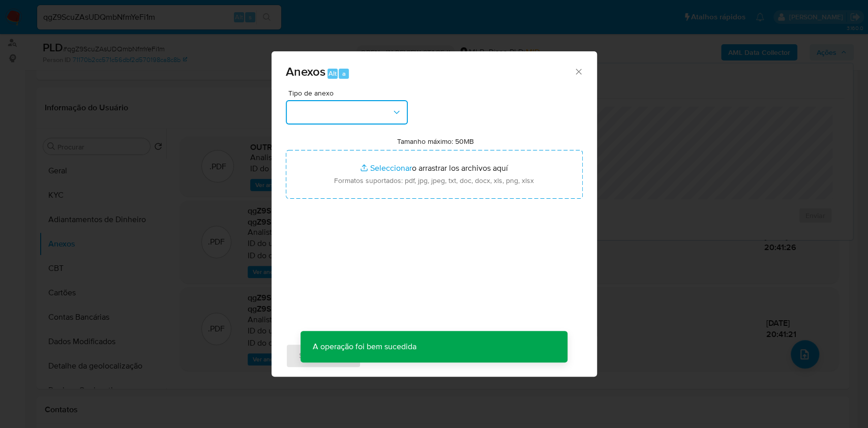
drag, startPoint x: 368, startPoint y: 119, endPoint x: 368, endPoint y: 125, distance: 5.6
click at [368, 120] on button "button" at bounding box center [347, 112] width 122 height 24
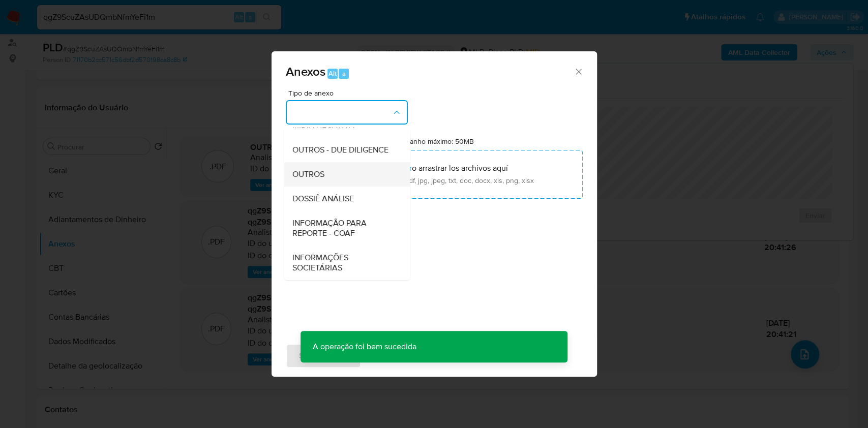
click at [343, 166] on div "OUTROS" at bounding box center [344, 174] width 104 height 24
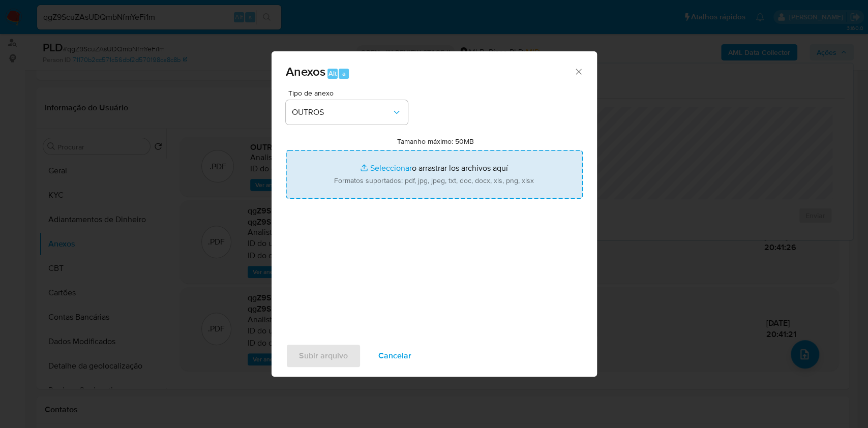
type input "C:\fakepath\SAR - XXXX- CPF 98411128253 - FRANCISCO CLEBER LIMA DE ANDRADE.pdf"
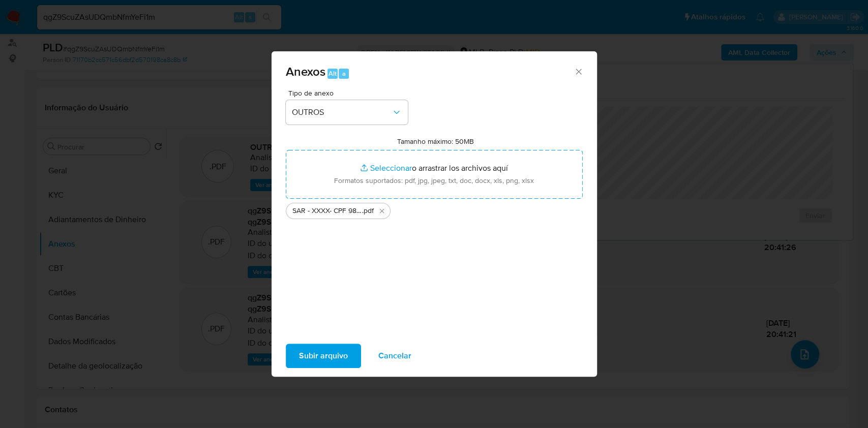
click at [334, 355] on span "Subir arquivo" at bounding box center [323, 356] width 49 height 22
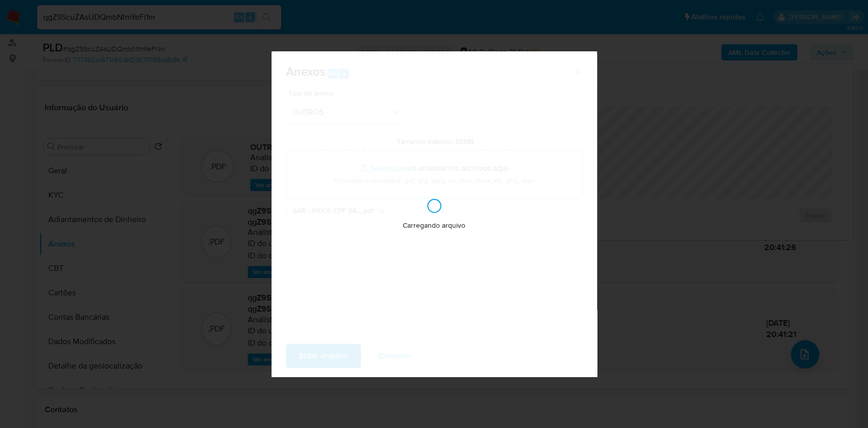
click at [766, 198] on div "Anexos Alt a Tipo de anexo OUTROS Tamanho máximo: 50MB Seleccionar archivos Sel…" at bounding box center [434, 214] width 868 height 428
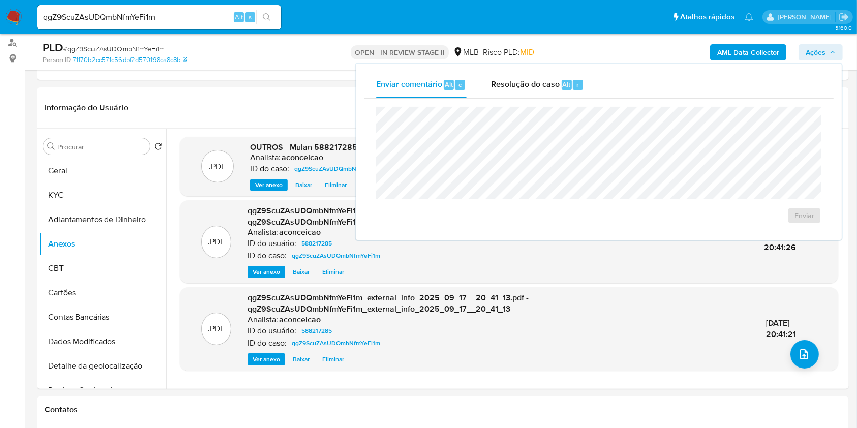
click at [836, 48] on button "Ações" at bounding box center [820, 52] width 44 height 16
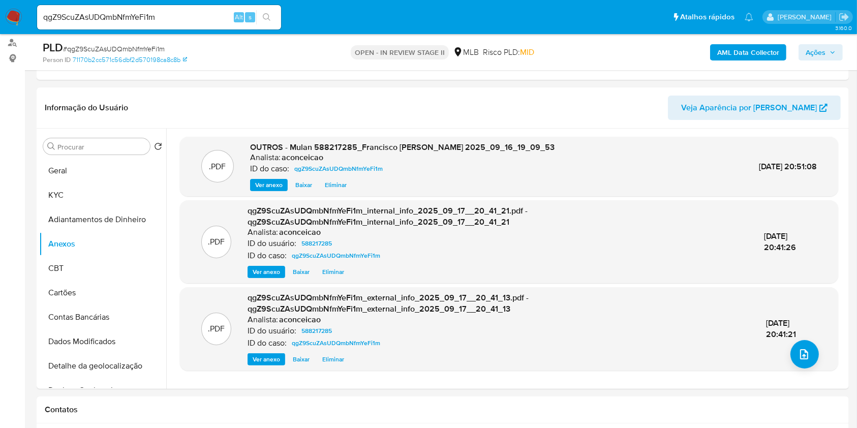
click at [812, 55] on span "Ações" at bounding box center [816, 52] width 20 height 16
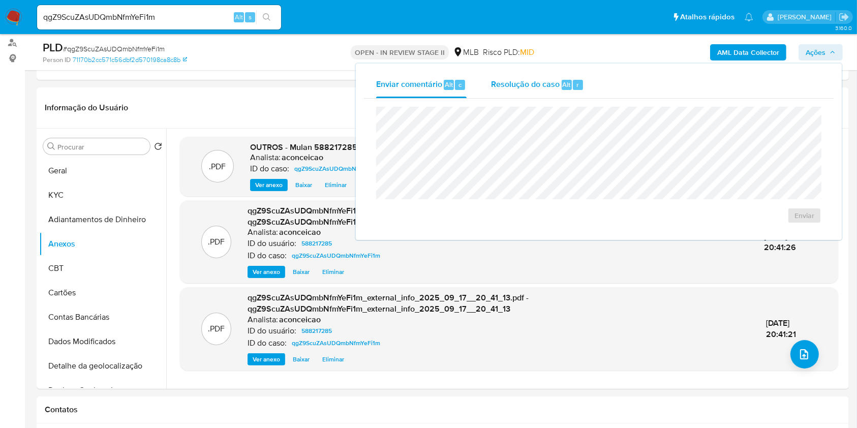
drag, startPoint x: 511, startPoint y: 104, endPoint x: 520, endPoint y: 93, distance: 14.1
click at [512, 102] on div "Enviar" at bounding box center [599, 165] width 470 height 133
click at [520, 94] on div "Resolução do caso Alt r" at bounding box center [537, 85] width 93 height 26
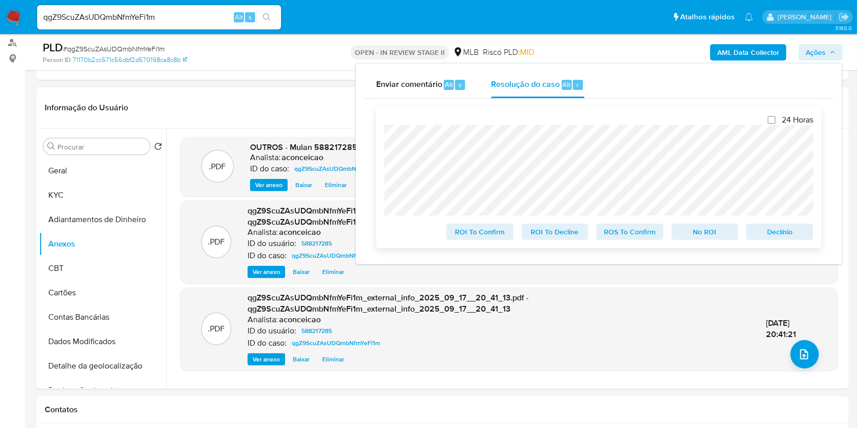
click at [625, 234] on span "ROS To Confirm" at bounding box center [629, 232] width 53 height 14
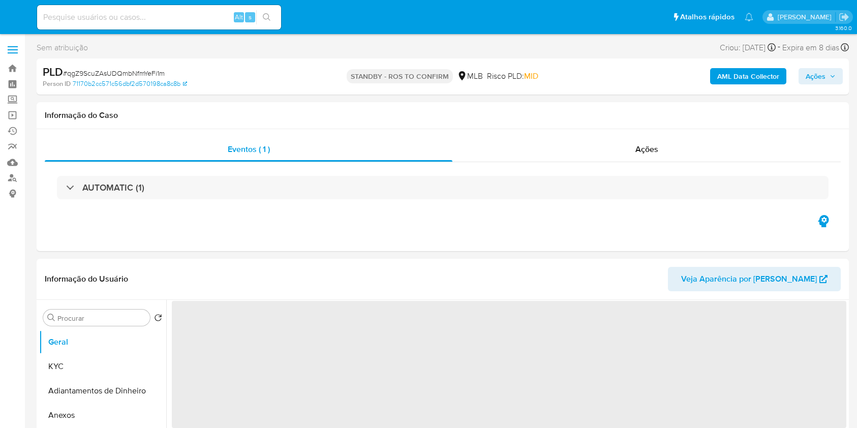
select select "10"
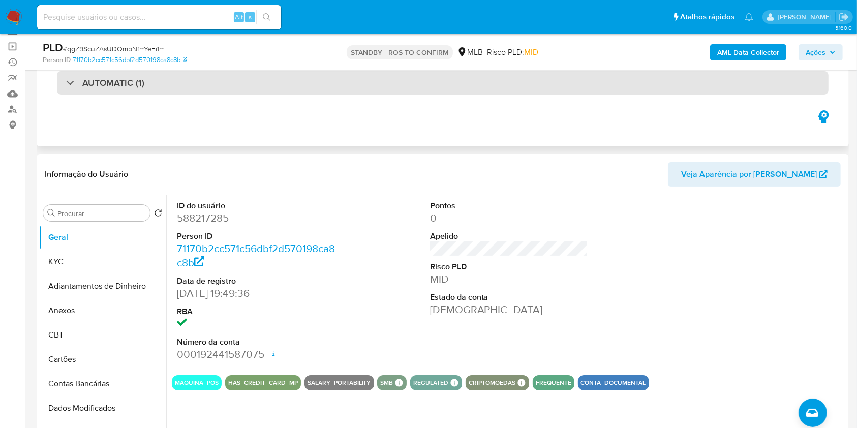
scroll to position [135, 0]
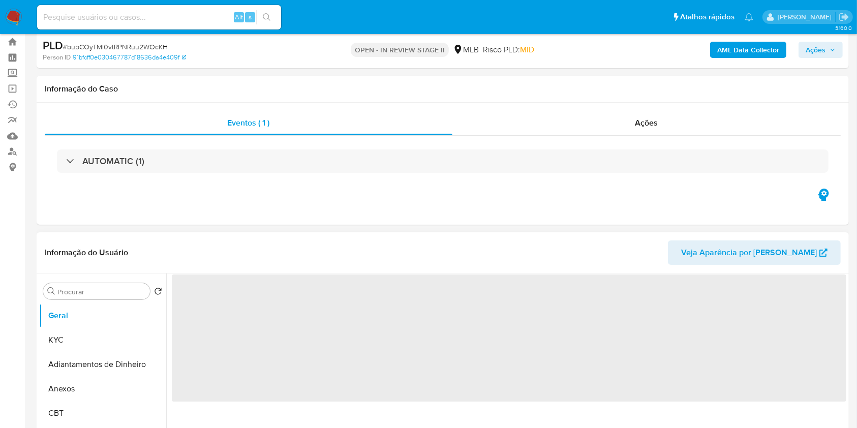
select select "10"
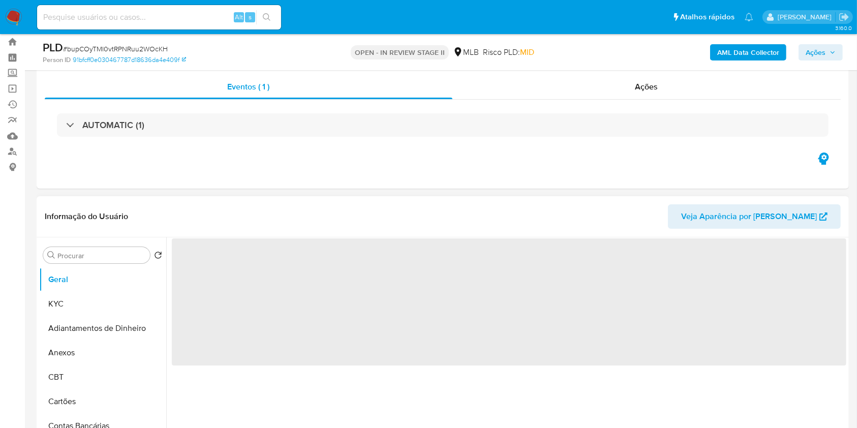
scroll to position [135, 0]
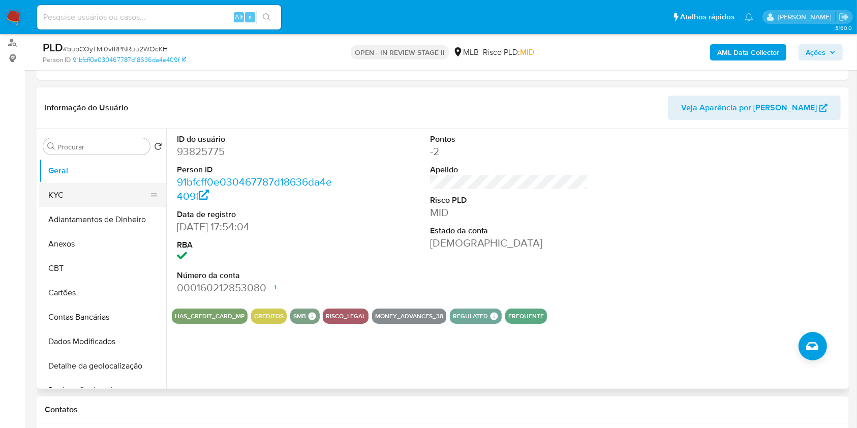
click at [101, 193] on button "KYC" at bounding box center [98, 195] width 119 height 24
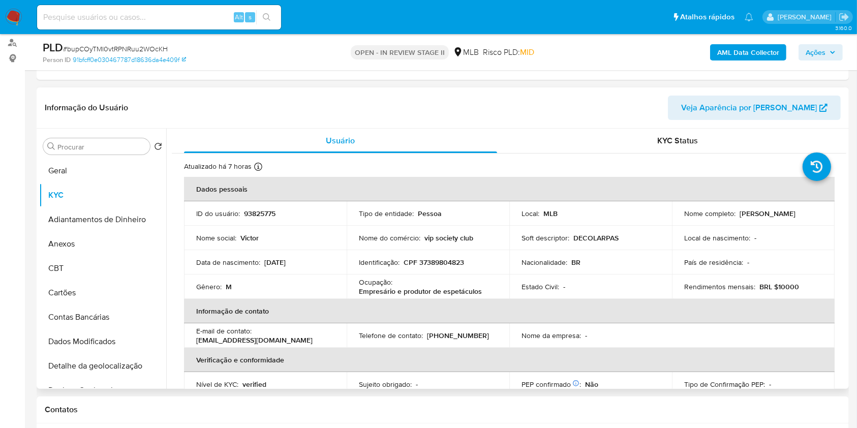
click at [416, 289] on p "Empresário e produtor de espetáculos" at bounding box center [420, 291] width 123 height 9
click at [416, 288] on p "Empresário e produtor de espetáculos" at bounding box center [420, 291] width 123 height 9
copy div "Ocupação : Empresário e produtor de espetáculos"
click at [110, 151] on div "Procurar" at bounding box center [96, 146] width 107 height 16
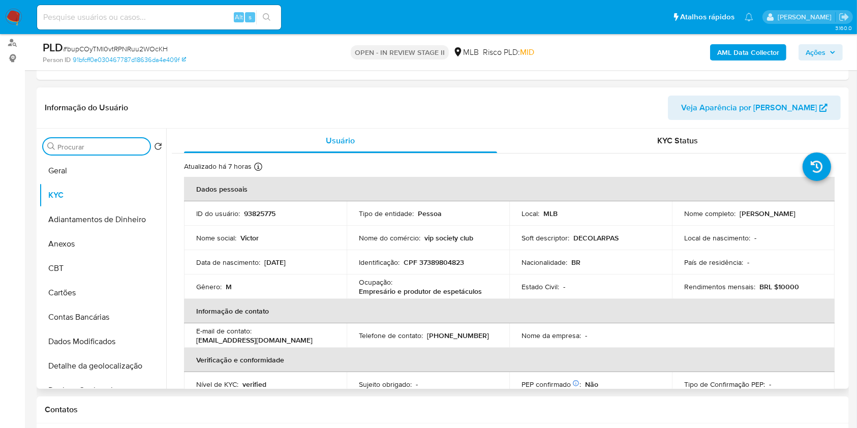
click at [110, 145] on input "Procurar" at bounding box center [101, 146] width 88 height 9
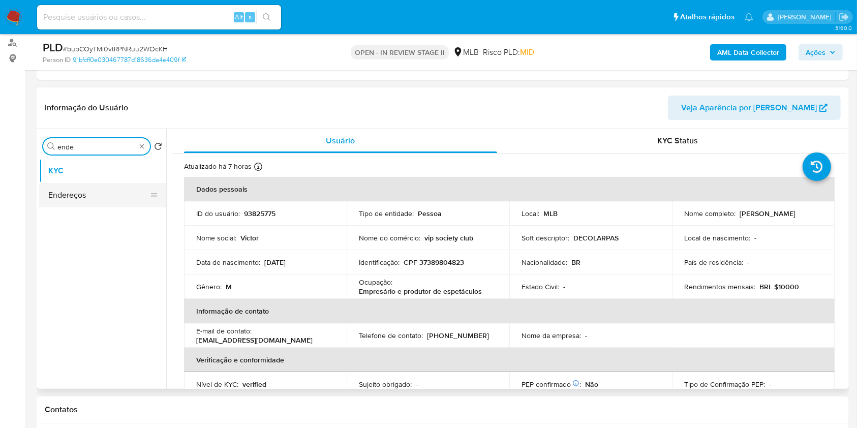
type input "ende"
click at [81, 197] on button "Endereços" at bounding box center [98, 195] width 119 height 24
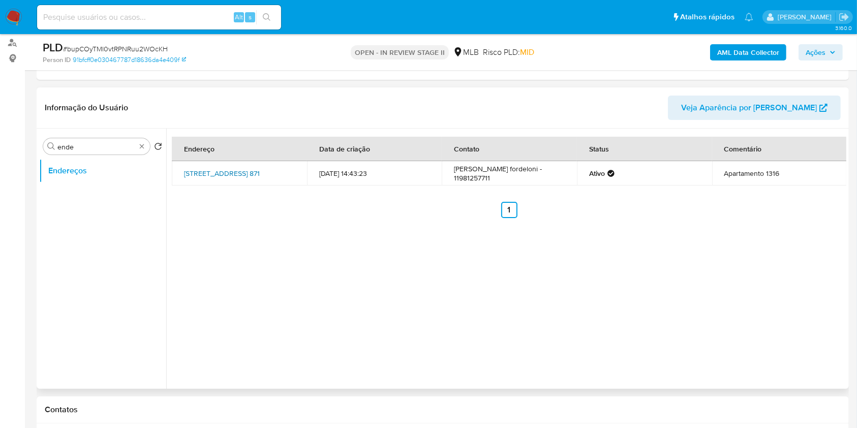
click at [218, 170] on link "[STREET_ADDRESS] 871" at bounding box center [222, 173] width 76 height 10
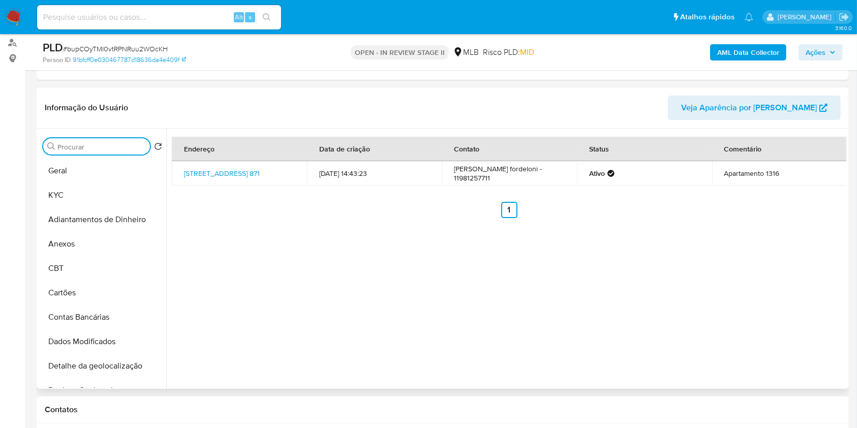
click at [133, 148] on input "Procurar" at bounding box center [101, 146] width 88 height 9
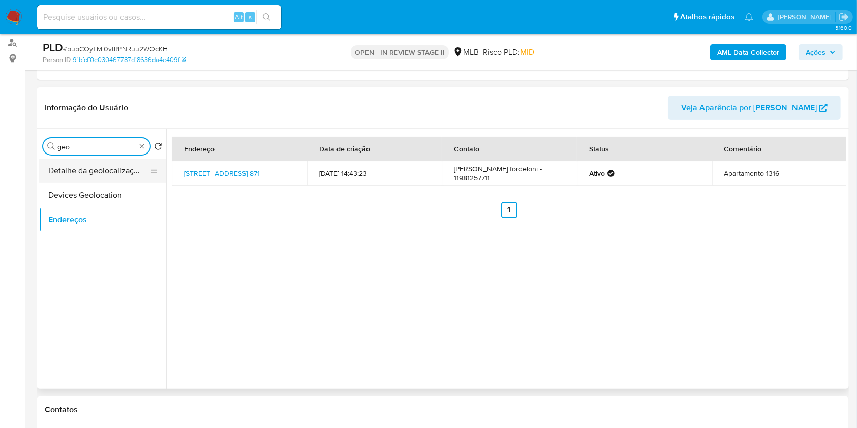
type input "geo"
click at [104, 173] on button "Detalhe da geolocalização" at bounding box center [98, 171] width 119 height 24
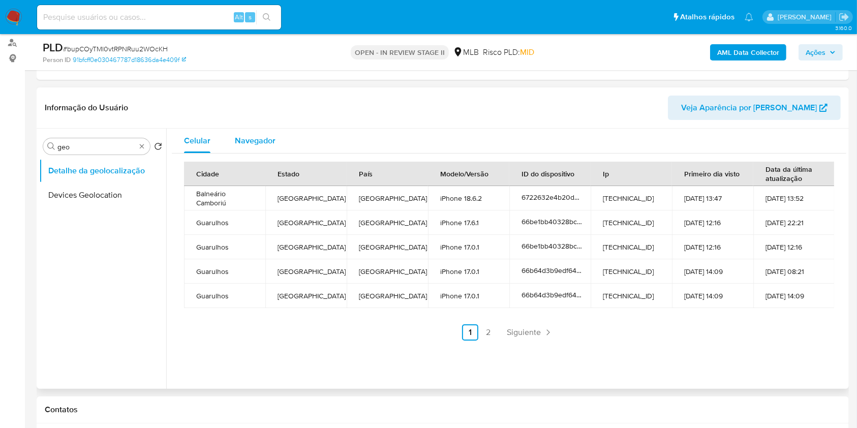
click at [264, 145] on span "Navegador" at bounding box center [255, 141] width 41 height 12
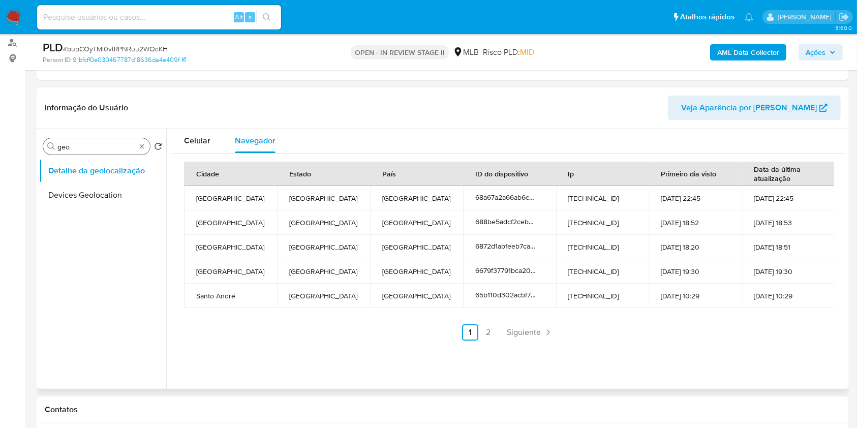
click at [145, 150] on div "Procurar geo" at bounding box center [96, 146] width 107 height 16
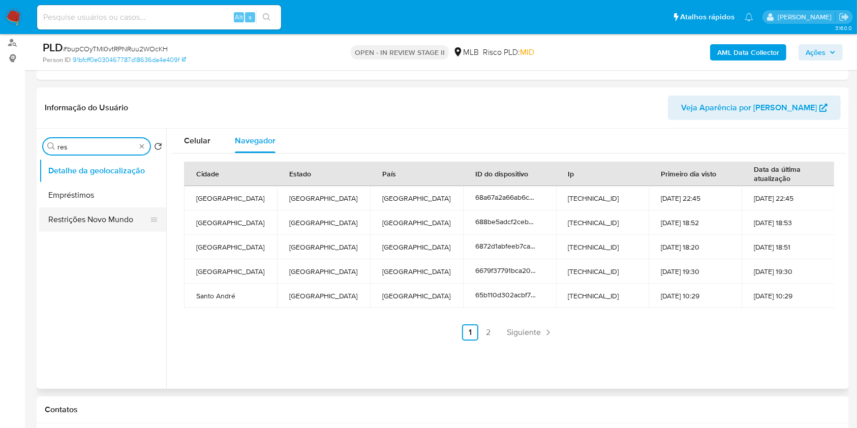
type input "res"
click at [106, 222] on button "Restrições Novo Mundo" at bounding box center [98, 219] width 119 height 24
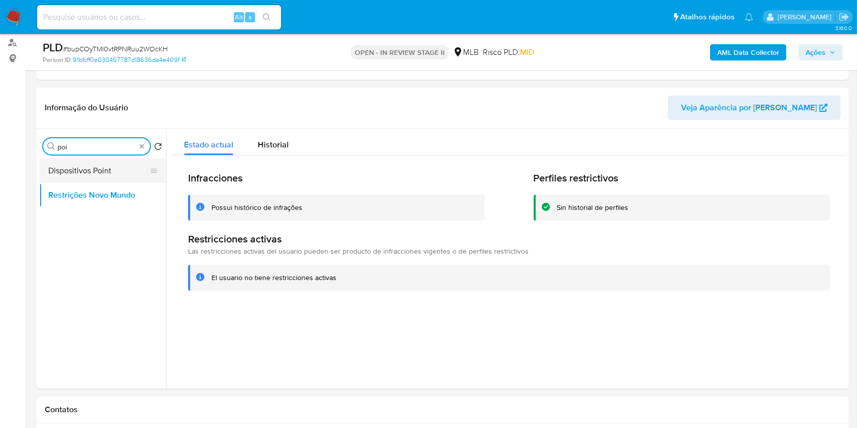
type input "poi"
click at [104, 172] on button "Dispositivos Point" at bounding box center [98, 171] width 119 height 24
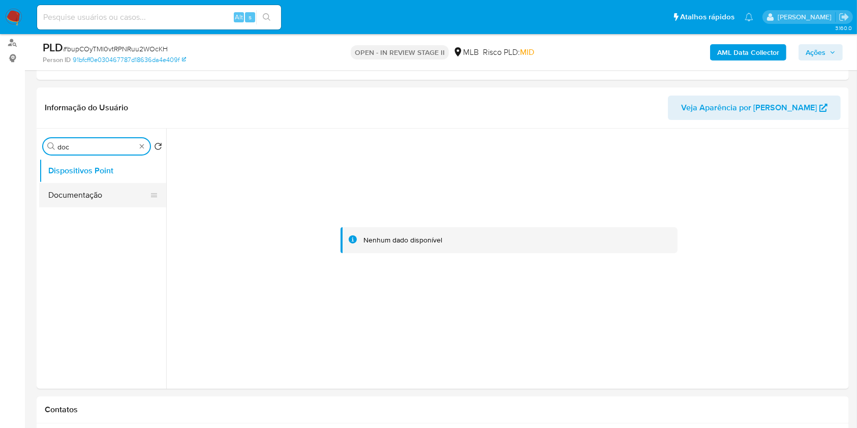
type input "doc"
click at [107, 199] on button "Documentação" at bounding box center [98, 195] width 119 height 24
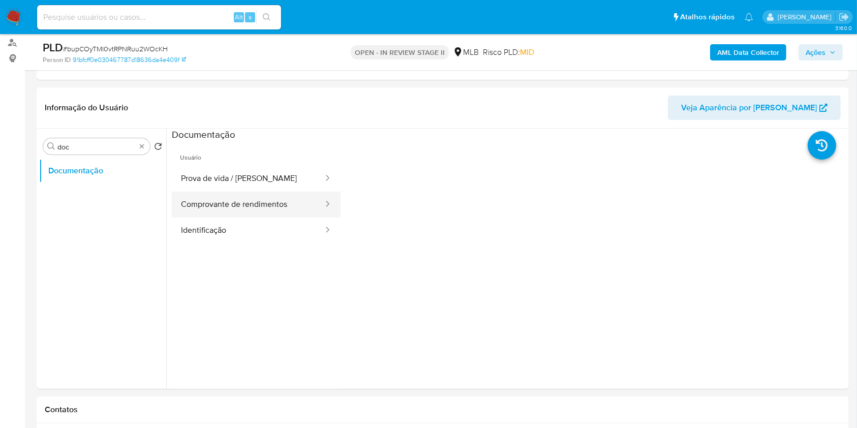
drag, startPoint x: 265, startPoint y: 194, endPoint x: 282, endPoint y: 196, distance: 16.9
click at [265, 195] on button "Comprovante de rendimentos" at bounding box center [248, 205] width 152 height 26
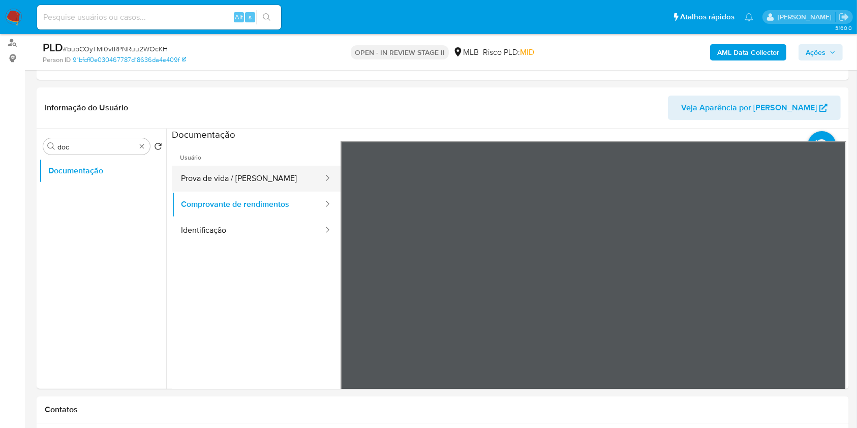
click at [236, 176] on button "Prova de vida / Selfie" at bounding box center [248, 179] width 152 height 26
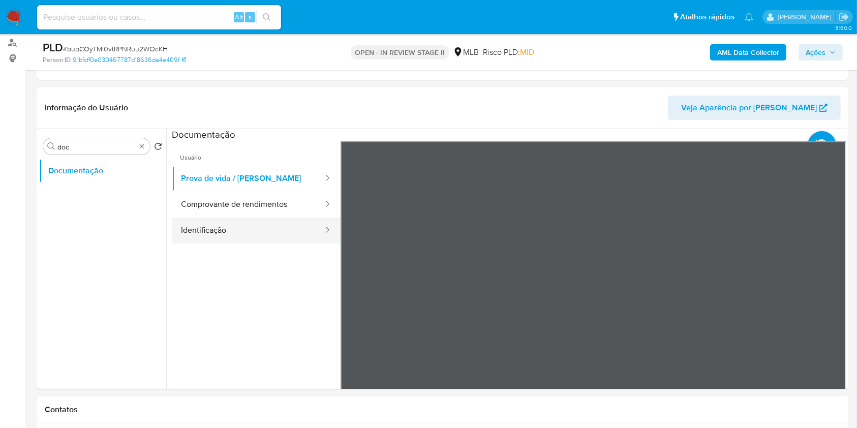
click at [229, 241] on button "Identificação" at bounding box center [248, 231] width 152 height 26
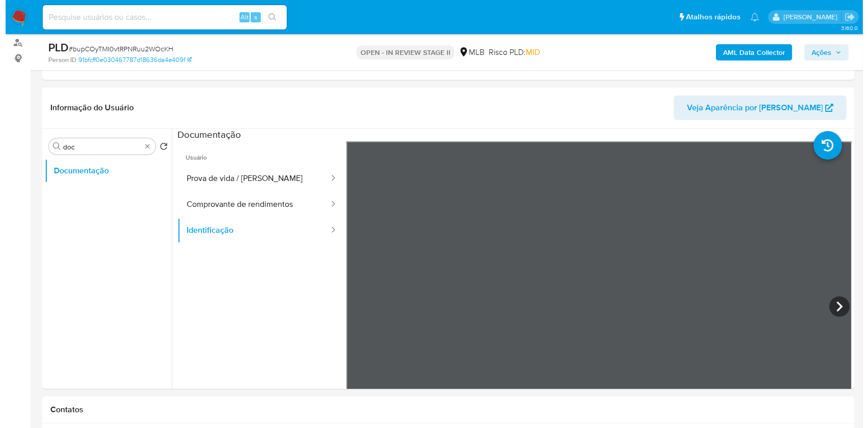
scroll to position [271, 0]
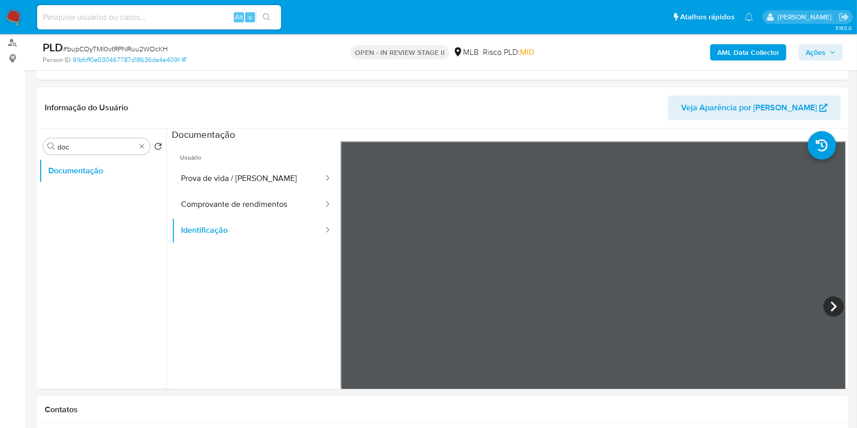
click at [828, 309] on icon at bounding box center [833, 306] width 20 height 20
drag, startPoint x: 277, startPoint y: 179, endPoint x: 304, endPoint y: 181, distance: 27.0
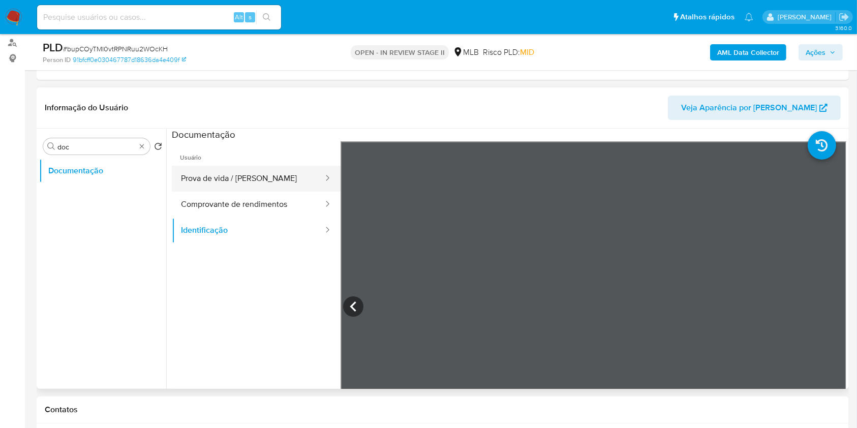
click at [277, 180] on button "Prova de vida / Selfie" at bounding box center [248, 179] width 152 height 26
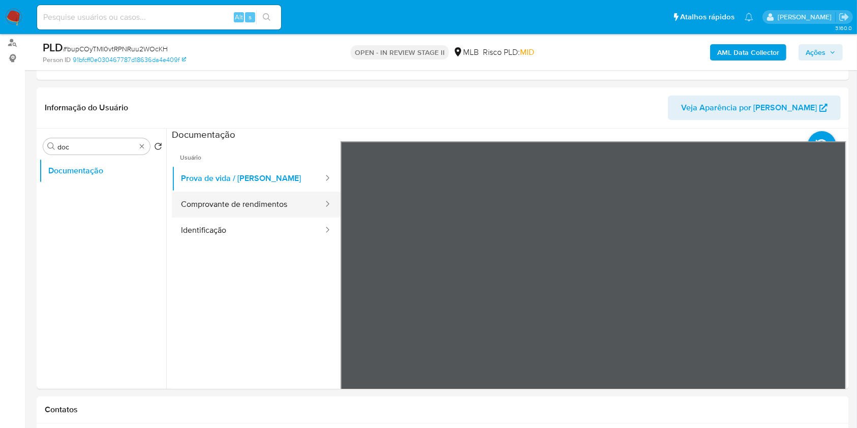
drag, startPoint x: 278, startPoint y: 210, endPoint x: 290, endPoint y: 212, distance: 12.4
click at [276, 211] on button "Comprovante de rendimentos" at bounding box center [248, 205] width 152 height 26
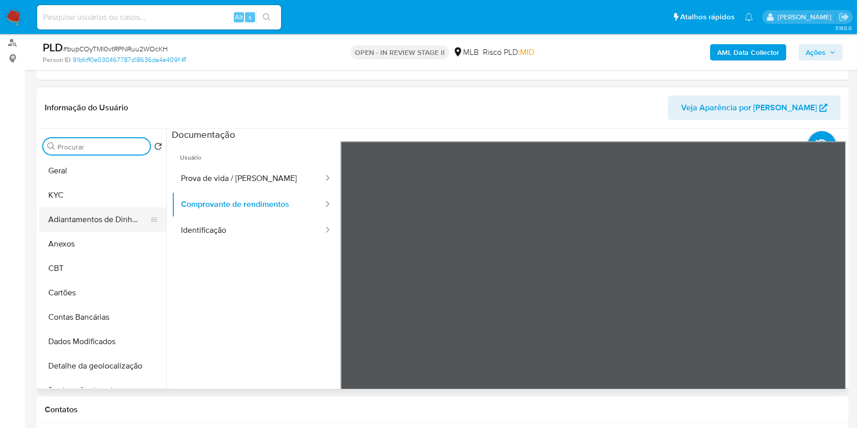
drag, startPoint x: 86, startPoint y: 239, endPoint x: 143, endPoint y: 229, distance: 57.8
click at [87, 239] on button "Anexos" at bounding box center [102, 244] width 127 height 24
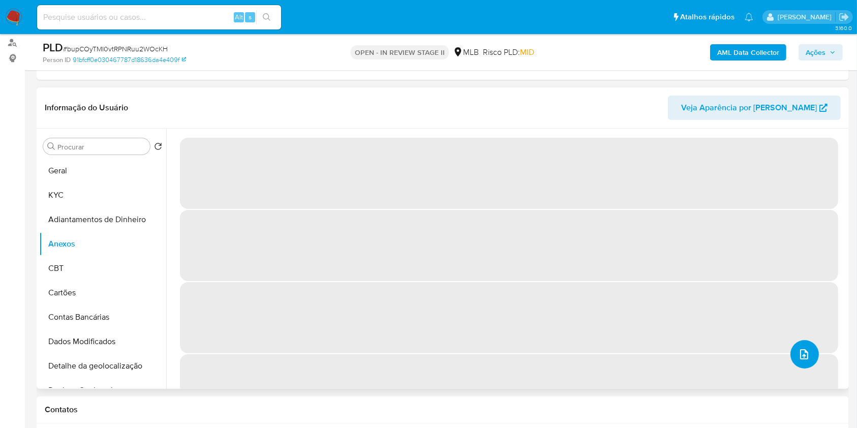
click at [802, 346] on button "upload-file" at bounding box center [804, 354] width 28 height 28
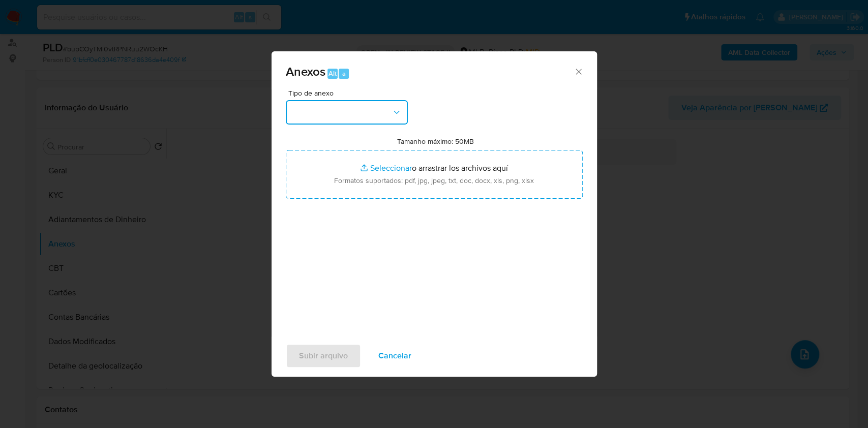
click at [362, 119] on button "button" at bounding box center [347, 112] width 122 height 24
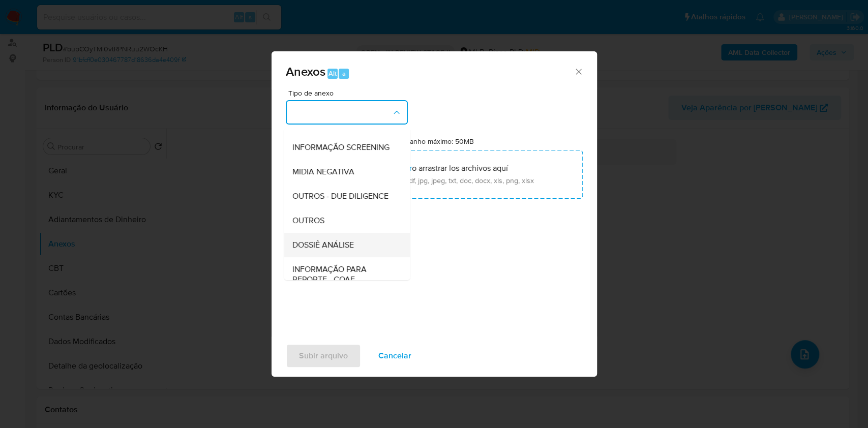
scroll to position [156, 0]
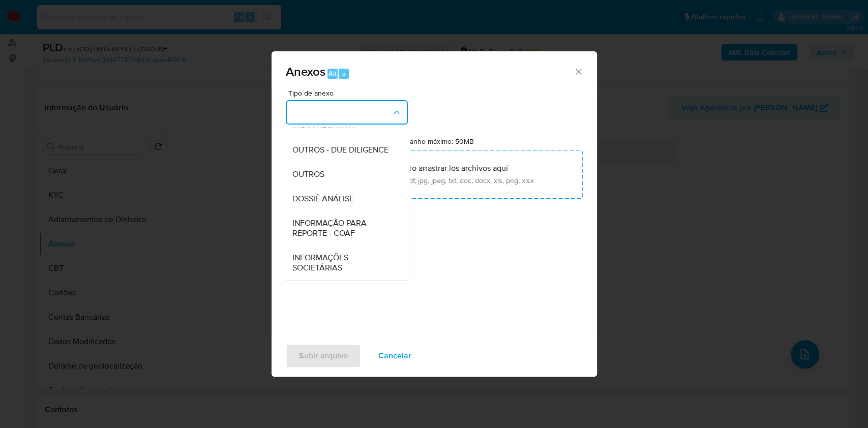
drag, startPoint x: 324, startPoint y: 176, endPoint x: 531, endPoint y: 94, distance: 222.6
click at [327, 174] on div "OUTROS" at bounding box center [344, 174] width 104 height 24
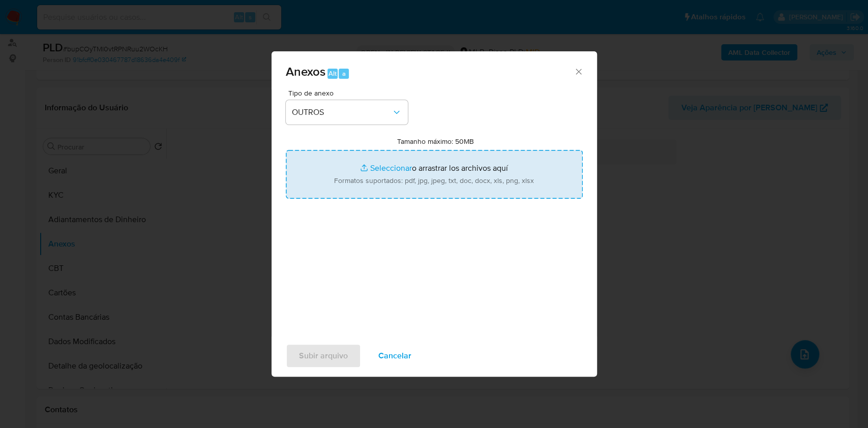
type input "C:\fakepath\Mulan 93825775_Victor Oliveira Fordeloni 2025_09_17_18_40_59.pdf"
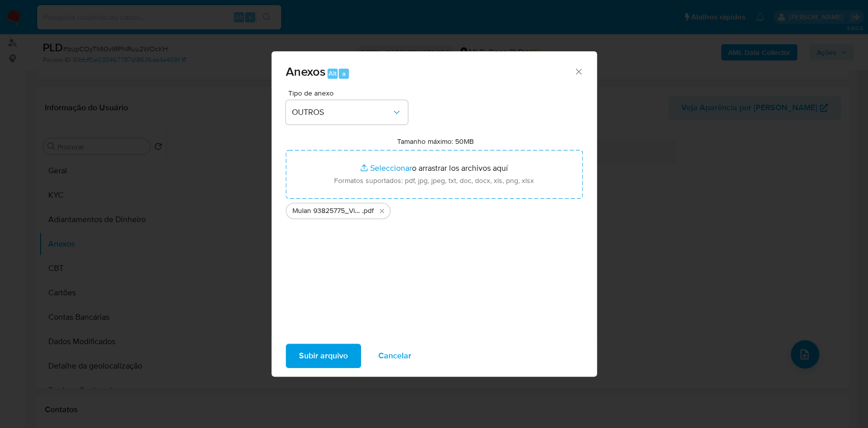
click at [330, 352] on span "Subir arquivo" at bounding box center [323, 356] width 49 height 22
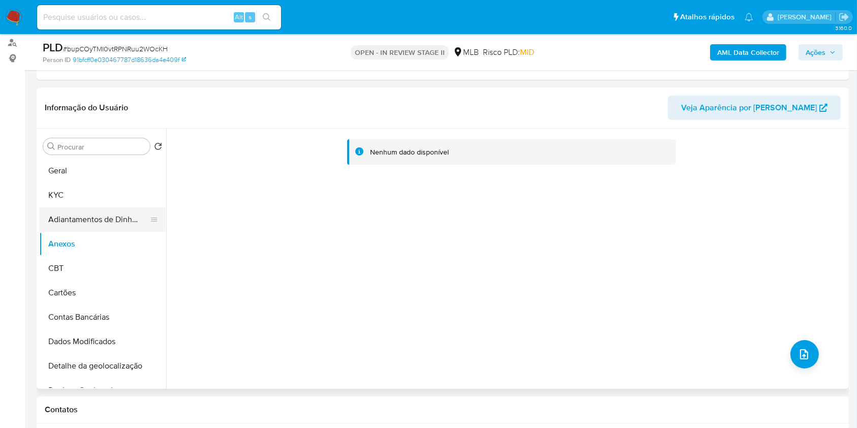
click at [71, 218] on button "Adiantamentos de Dinheiro" at bounding box center [98, 219] width 119 height 24
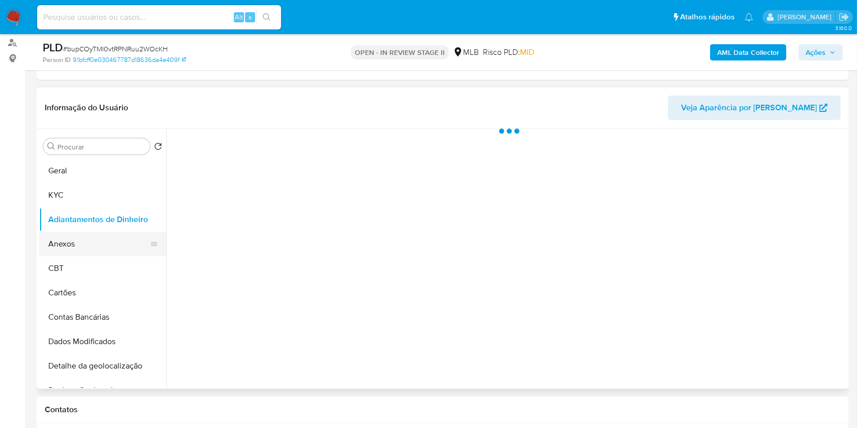
click at [80, 238] on button "Anexos" at bounding box center [98, 244] width 119 height 24
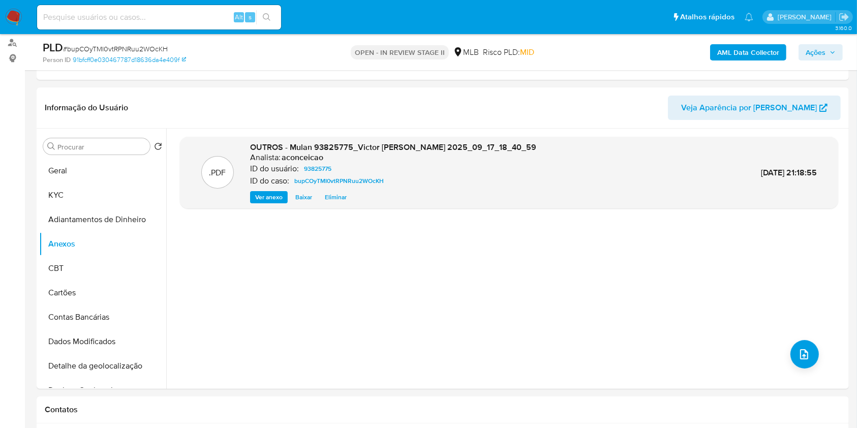
click at [752, 51] on b "AML Data Collector" at bounding box center [748, 52] width 62 height 16
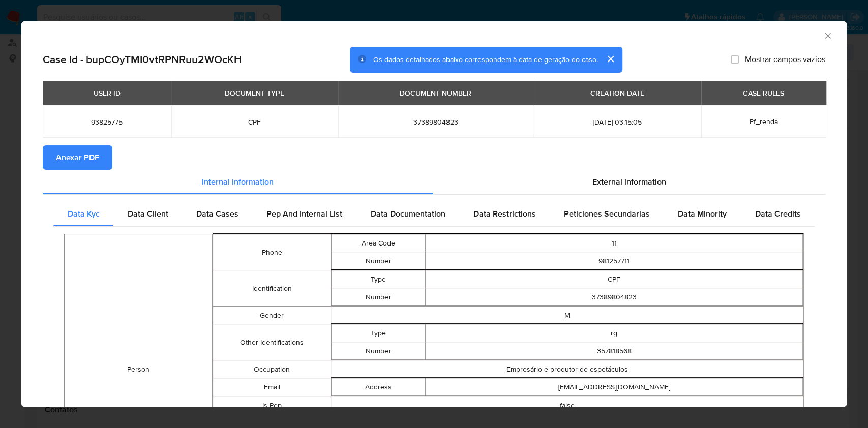
click at [77, 152] on span "Anexar PDF" at bounding box center [77, 157] width 43 height 22
click at [811, 36] on div "AML Data Collector" at bounding box center [425, 33] width 794 height 11
click at [822, 40] on icon "Fechar a janela" at bounding box center [827, 35] width 10 height 10
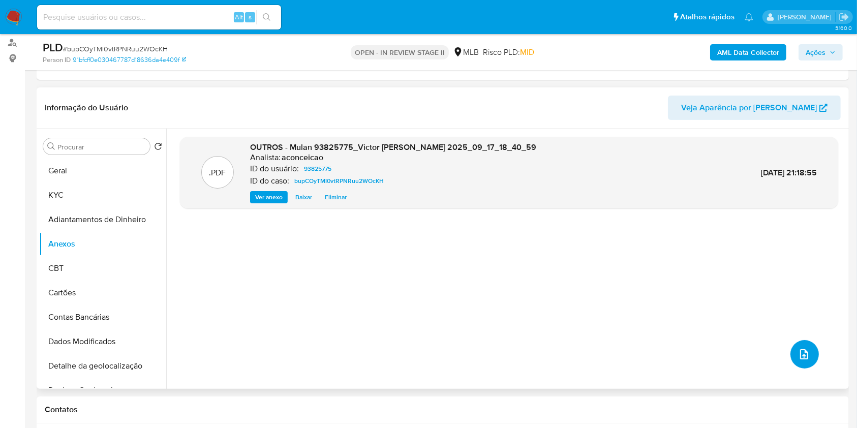
click at [798, 357] on icon "upload-file" at bounding box center [804, 354] width 12 height 12
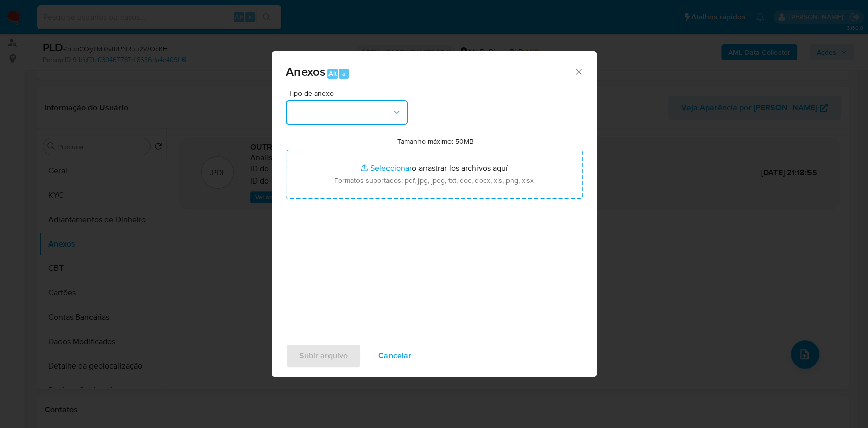
drag, startPoint x: 382, startPoint y: 110, endPoint x: 378, endPoint y: 127, distance: 16.6
click at [381, 112] on button "button" at bounding box center [347, 112] width 122 height 24
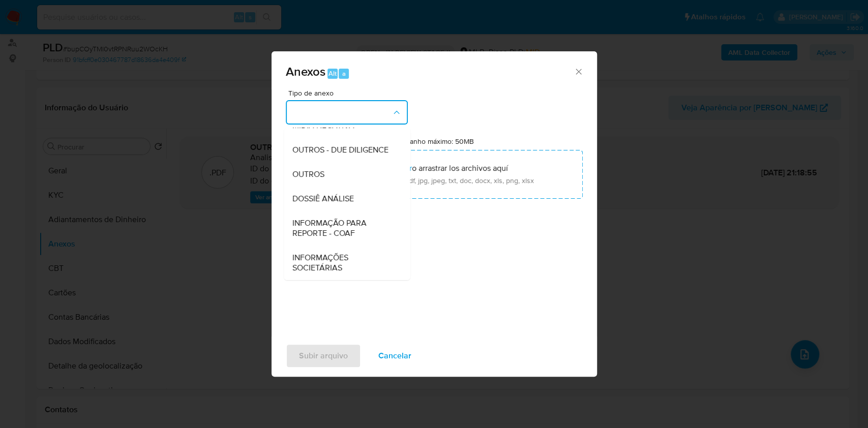
drag, startPoint x: 336, startPoint y: 177, endPoint x: 447, endPoint y: 138, distance: 117.3
click at [338, 175] on div "OUTROS" at bounding box center [344, 174] width 104 height 24
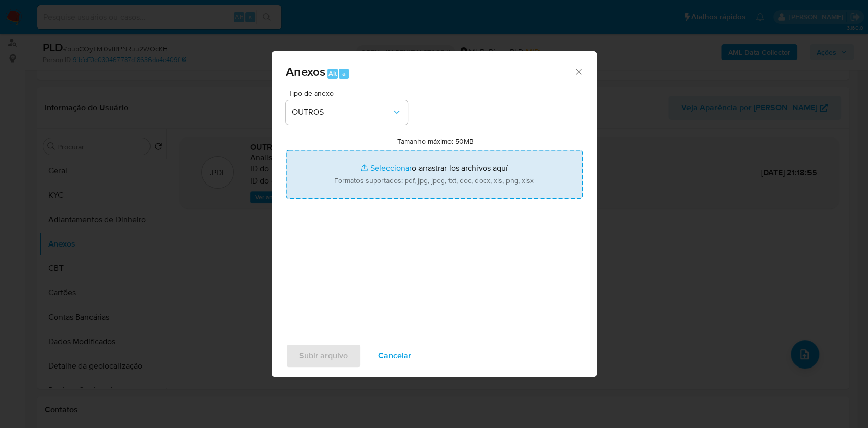
type input "C:\fakepath\SAR - bupCOyTMI0vtRPNRuu2WOcKH - CPF 37389804823 - VICTOR OLIVEIRA …"
drag, startPoint x: 382, startPoint y: 209, endPoint x: 566, endPoint y: 158, distance: 190.4
click at [382, 210] on icon "Eliminar SAR - bupCOyTMI0vtRPNRuu2WOcKH - CPF 37389804823 - VICTOR OLIVEIRA FOR…" at bounding box center [382, 211] width 8 height 8
type input "C:\fakepath\SAR - XXXXX - CPF 37389804823 - VICTOR OLIVEIRA FORDELONI.pdf"
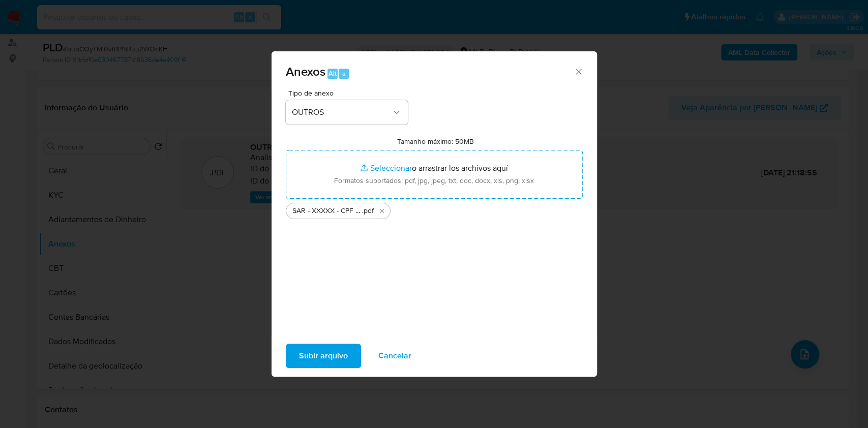
click at [342, 350] on span "Subir arquivo" at bounding box center [323, 356] width 49 height 22
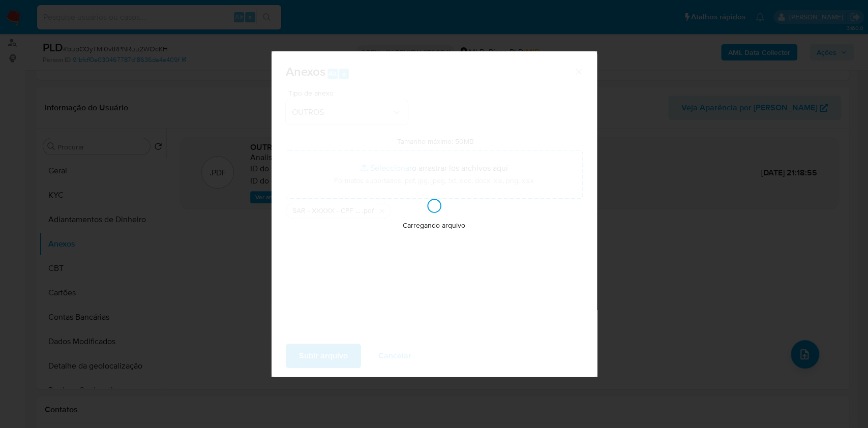
click at [748, 160] on div "Anexos Alt a Tipo de anexo OUTROS Tamanho máximo: 50MB Seleccionar archivos Sel…" at bounding box center [434, 214] width 868 height 428
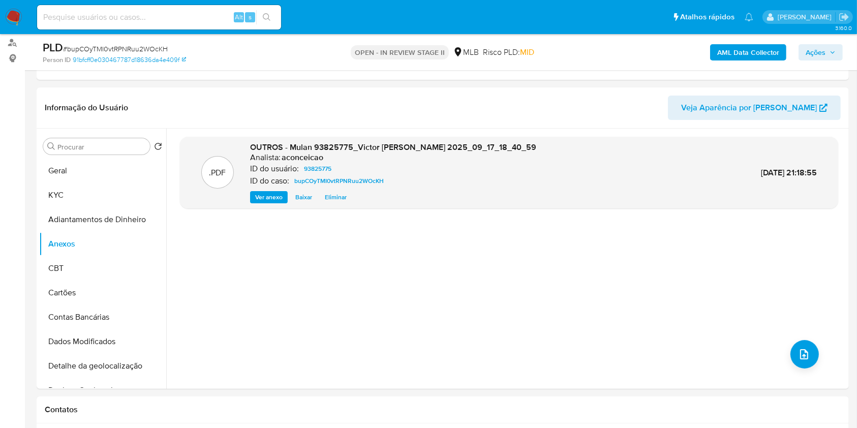
drag, startPoint x: 834, startPoint y: 55, endPoint x: 806, endPoint y: 59, distance: 27.8
click at [833, 55] on span "Ações" at bounding box center [821, 52] width 30 height 14
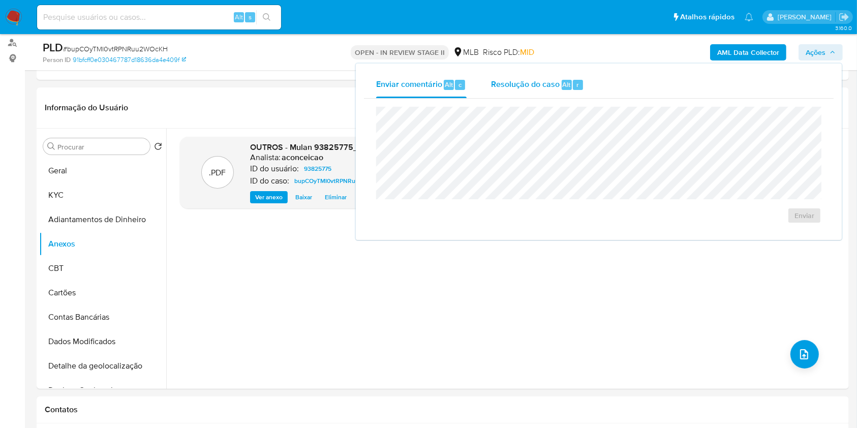
click at [553, 92] on div "Resolução do caso Alt r" at bounding box center [537, 85] width 93 height 26
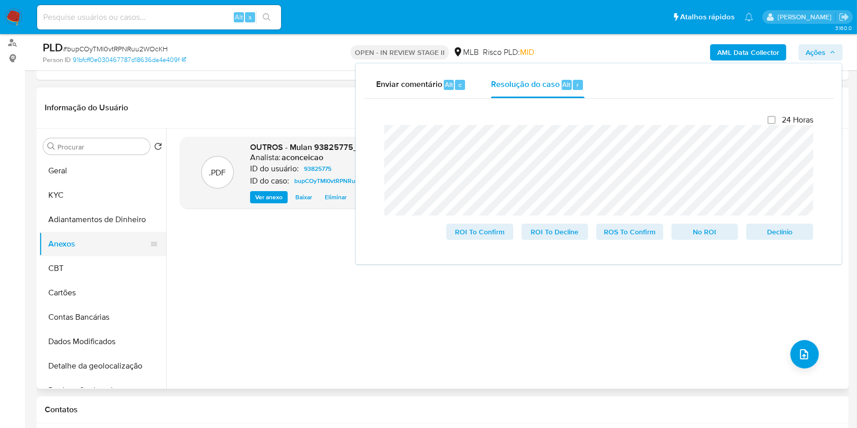
drag, startPoint x: 80, startPoint y: 258, endPoint x: 71, endPoint y: 243, distance: 18.0
click at [77, 254] on ul "Geral KYC Adiantamentos de Dinheiro Anexos CBT Cartões Contas Bancárias Dados M…" at bounding box center [102, 273] width 127 height 229
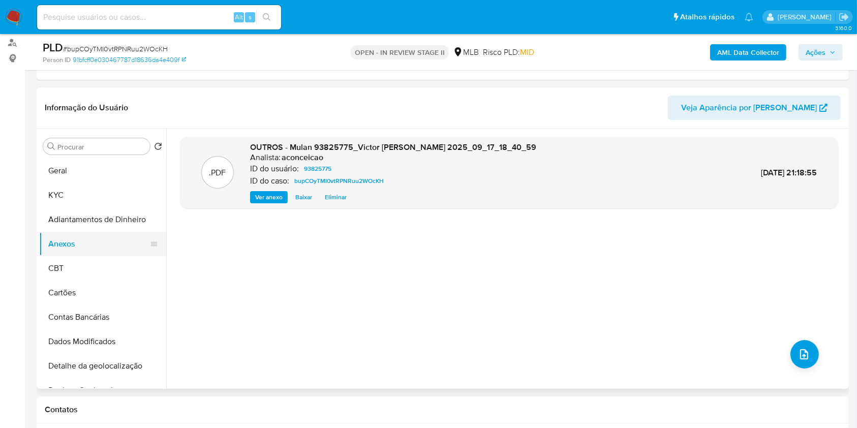
click at [71, 240] on button "Anexos" at bounding box center [98, 244] width 119 height 24
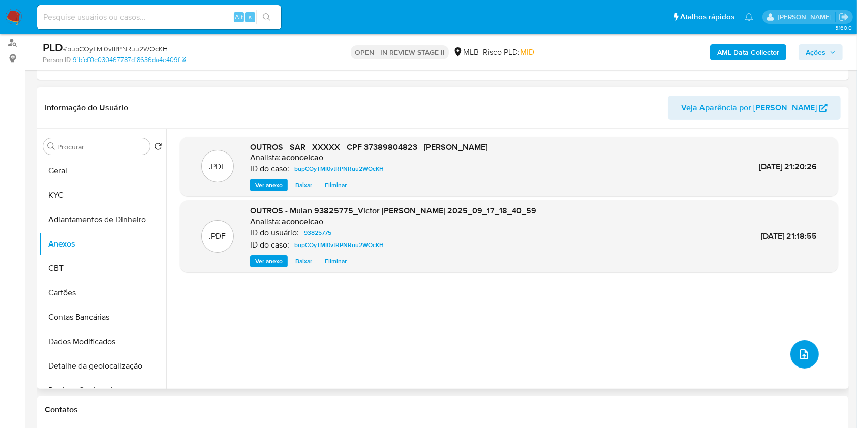
click at [798, 356] on span "upload-file" at bounding box center [804, 354] width 12 height 12
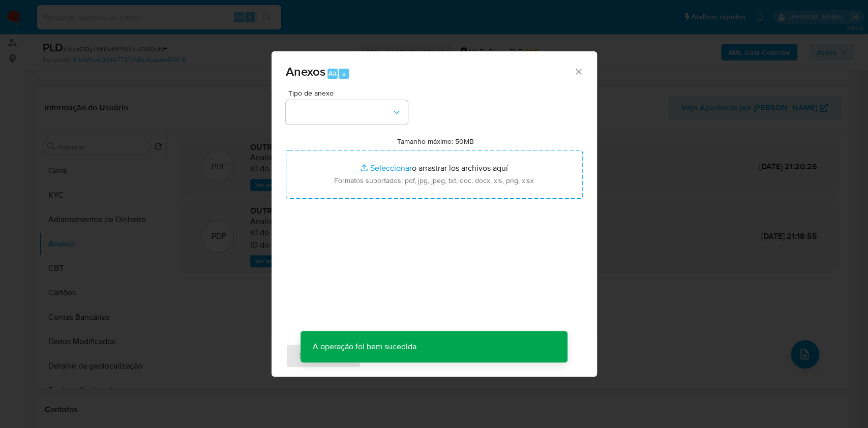
click at [580, 74] on icon "Cerrar" at bounding box center [578, 72] width 10 height 10
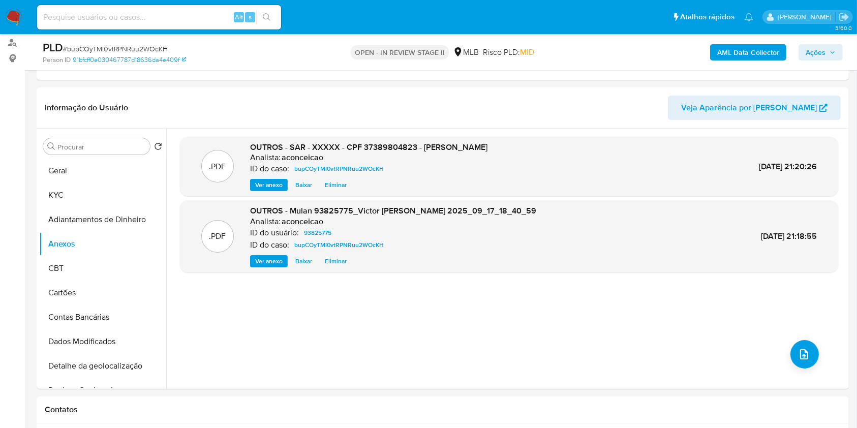
click at [818, 44] on span "Ações" at bounding box center [816, 52] width 20 height 16
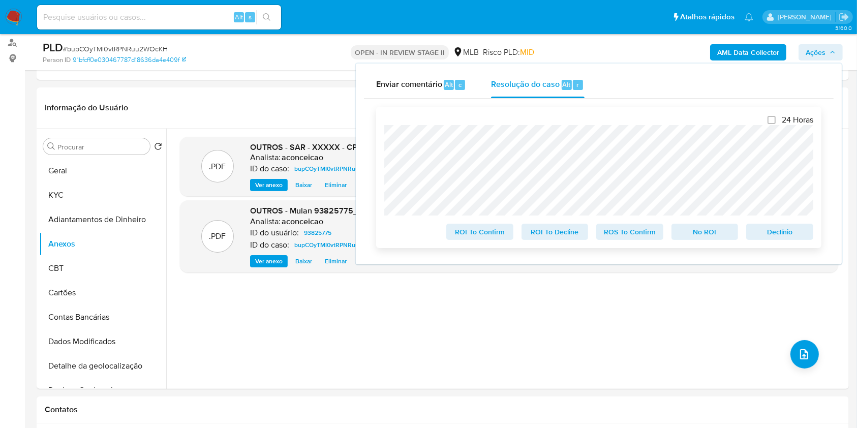
drag, startPoint x: 627, startPoint y: 234, endPoint x: 644, endPoint y: 219, distance: 22.3
click at [627, 234] on span "ROS To Confirm" at bounding box center [629, 232] width 53 height 14
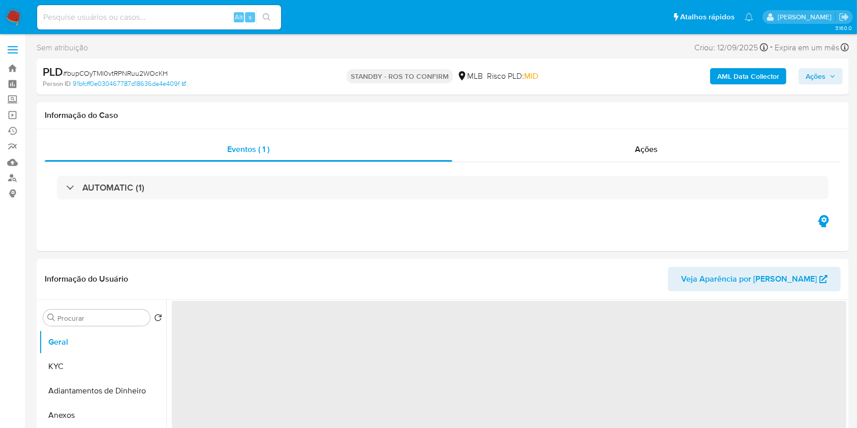
select select "10"
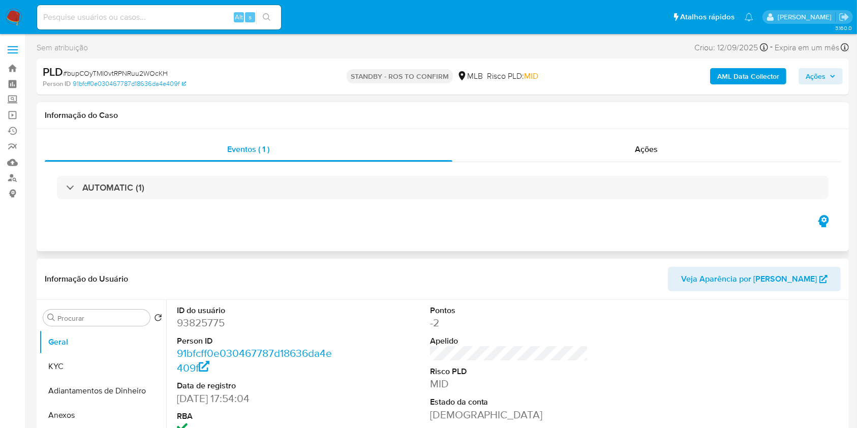
drag, startPoint x: 633, startPoint y: 158, endPoint x: 622, endPoint y: 163, distance: 12.3
click at [633, 158] on div "Ações" at bounding box center [646, 149] width 388 height 24
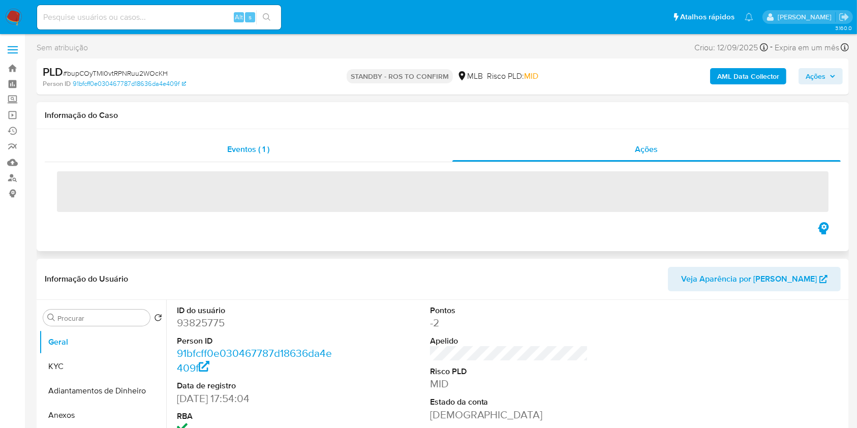
click at [252, 160] on div "Eventos ( 1 )" at bounding box center [249, 149] width 408 height 24
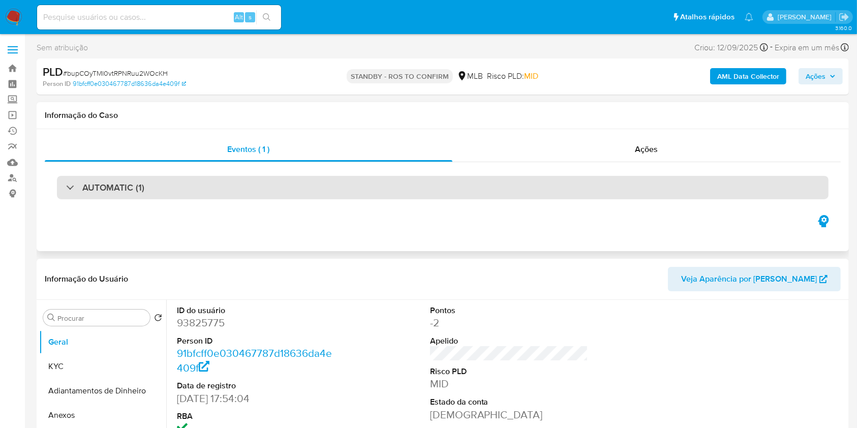
click at [254, 195] on div "AUTOMATIC (1)" at bounding box center [443, 187] width 772 height 23
